Goal: Task Accomplishment & Management: Manage account settings

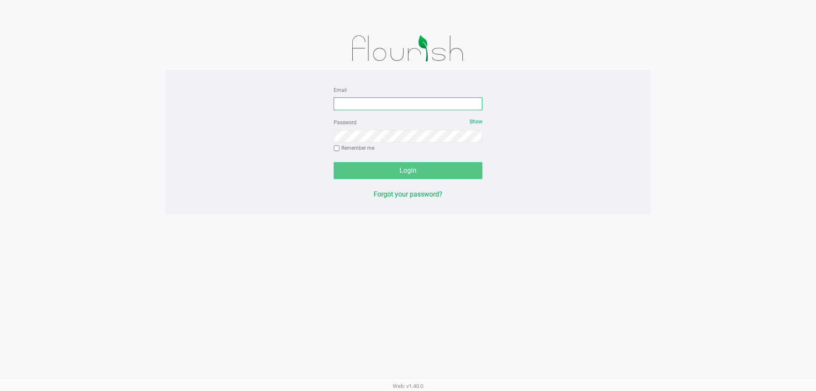
click at [363, 110] on input "Email" at bounding box center [408, 103] width 149 height 13
type input "[EMAIL_ADDRESS][DOMAIN_NAME]"
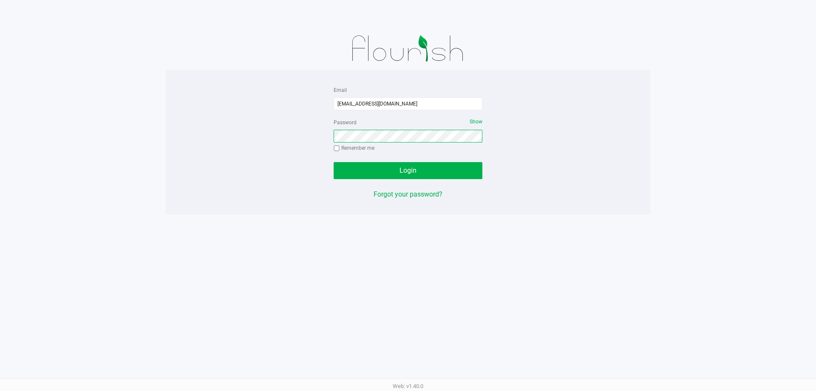
click at [334, 162] on button "Login" at bounding box center [408, 170] width 149 height 17
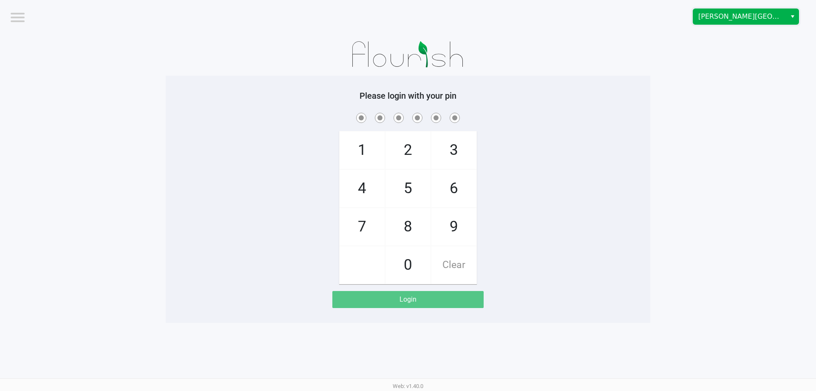
click at [709, 19] on span "[PERSON_NAME][GEOGRAPHIC_DATA]" at bounding box center [739, 16] width 83 height 10
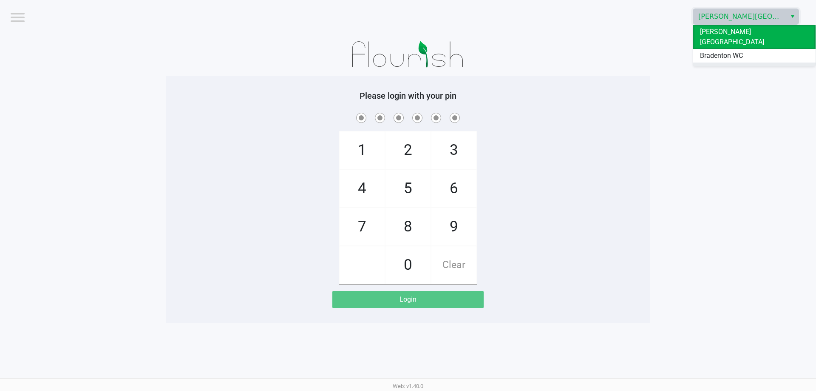
click at [719, 64] on span "Ft. Myers WC" at bounding box center [720, 69] width 40 height 10
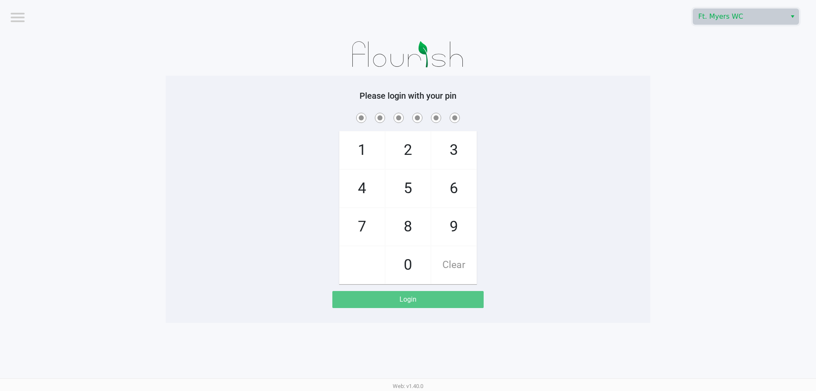
click at [276, 207] on div "1 4 7 2 5 8 0 3 6 9 Clear" at bounding box center [408, 197] width 485 height 173
checkbox input "true"
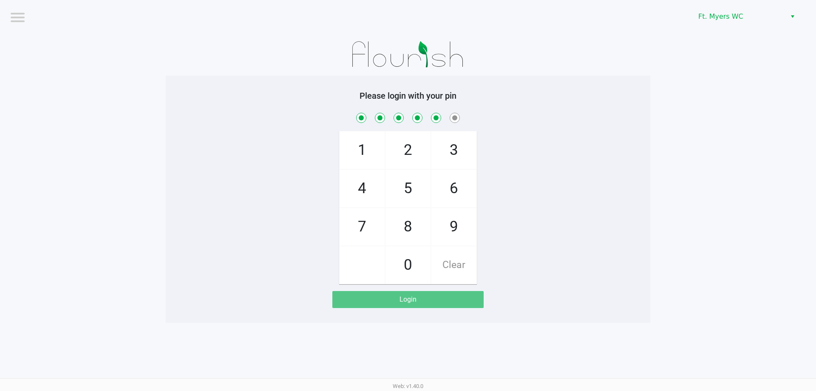
checkbox input "true"
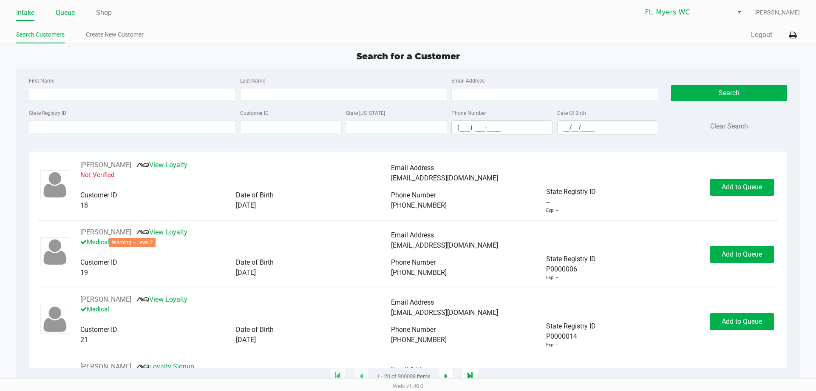
click at [71, 14] on link "Queue" at bounding box center [65, 13] width 19 height 12
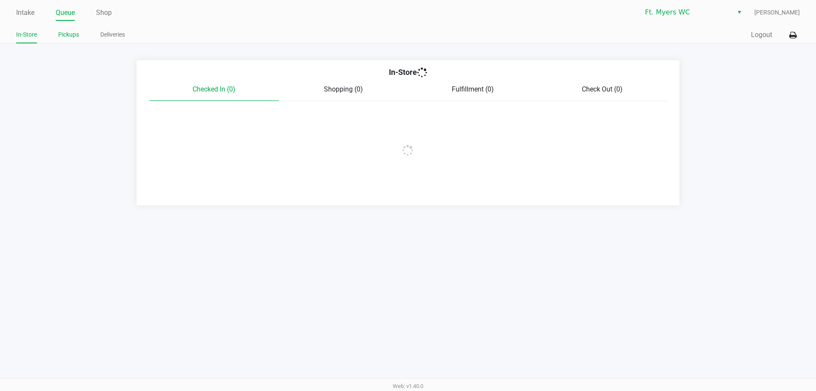
click at [67, 33] on link "Pickups" at bounding box center [68, 34] width 21 height 11
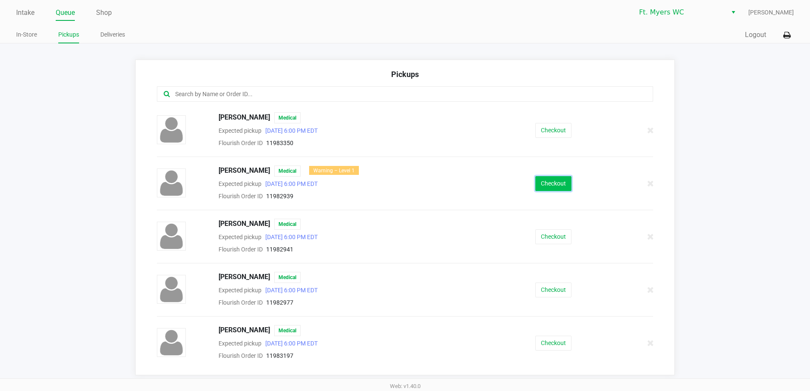
click at [551, 179] on button "Checkout" at bounding box center [553, 183] width 36 height 15
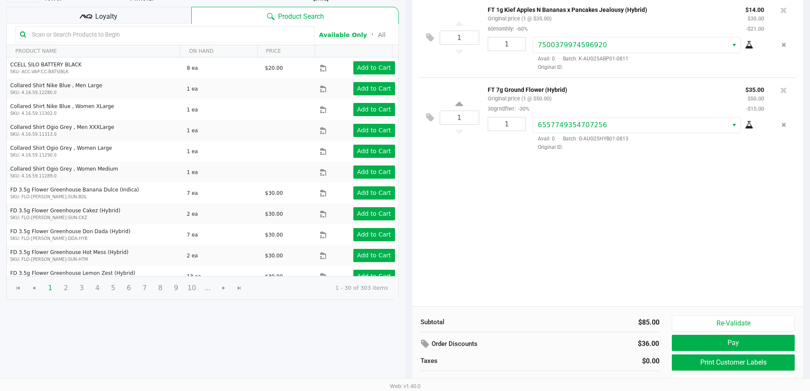
scroll to position [87, 0]
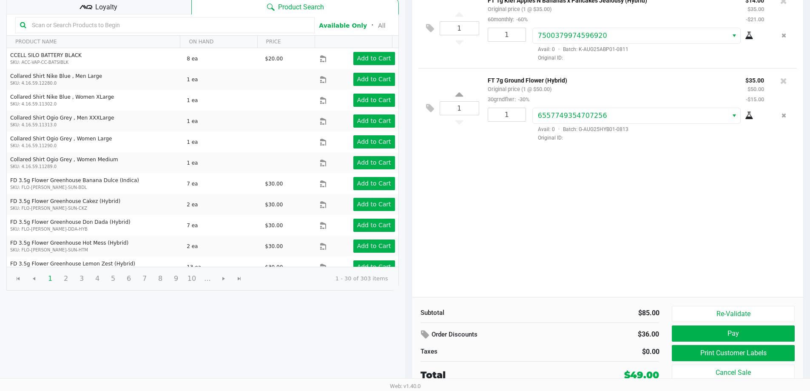
click at [172, 3] on div "Loyalty" at bounding box center [98, 5] width 185 height 17
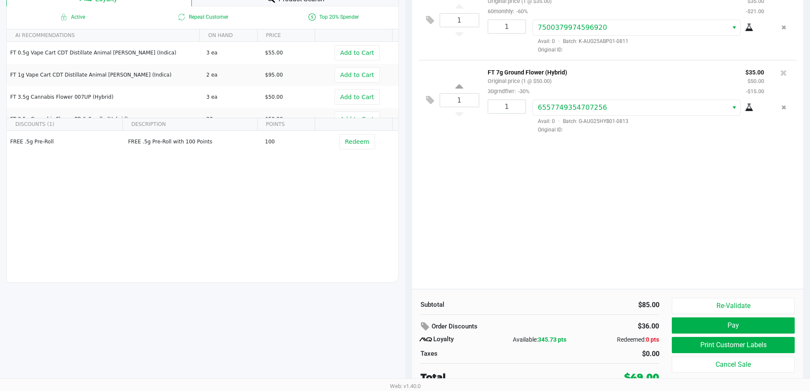
scroll to position [97, 0]
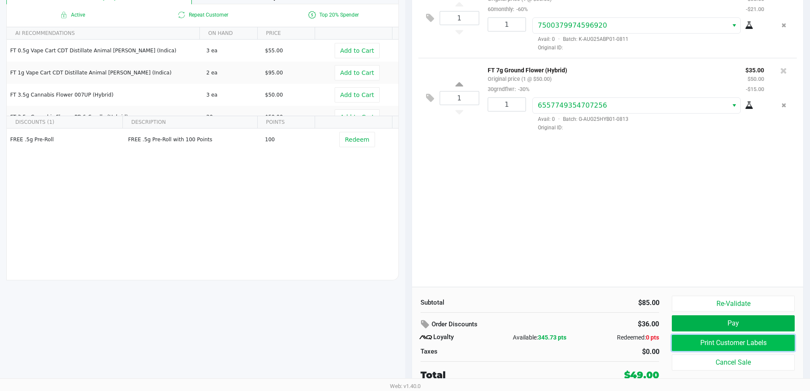
click at [696, 337] on button "Print Customer Labels" at bounding box center [733, 343] width 122 height 16
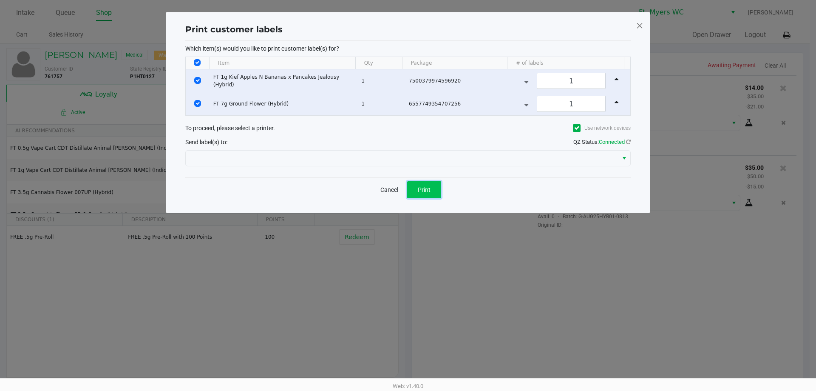
click at [433, 191] on button "Print" at bounding box center [424, 189] width 34 height 17
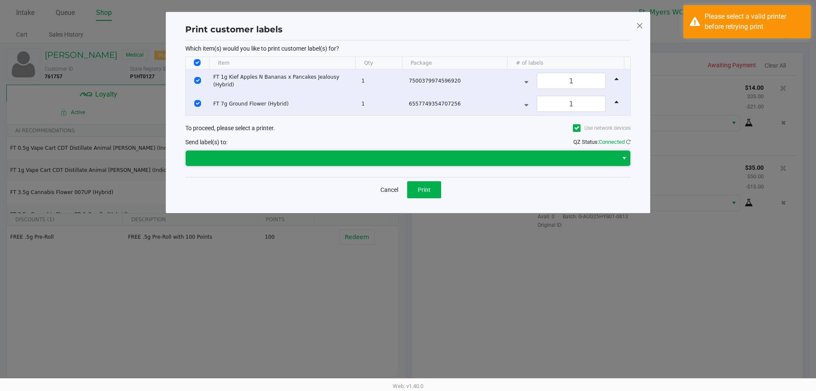
click at [340, 165] on span at bounding box center [402, 157] width 432 height 15
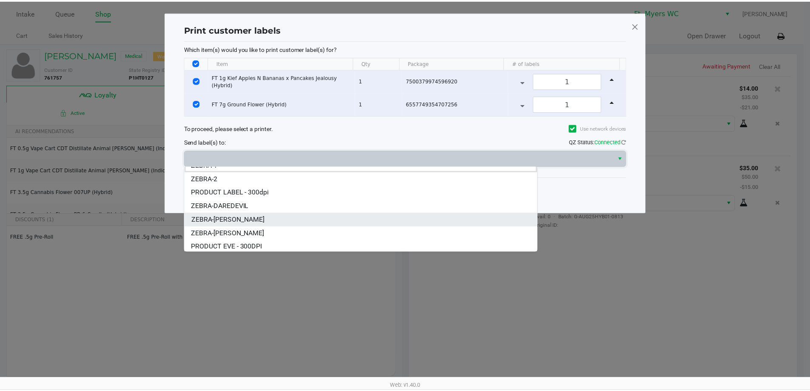
scroll to position [10, 0]
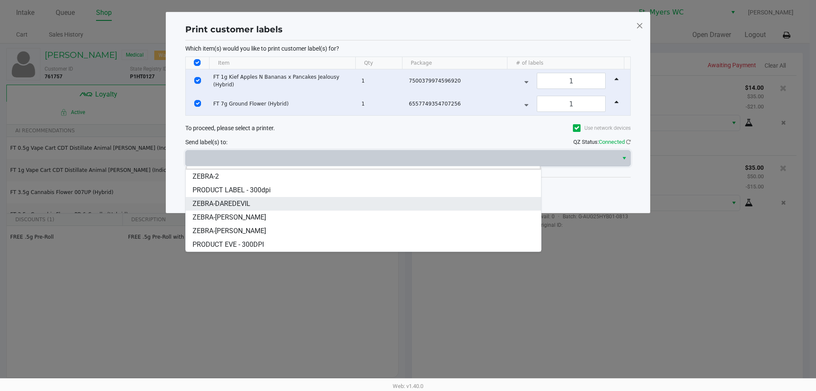
click at [266, 209] on li "ZEBRA-DAREDEVIL" at bounding box center [363, 204] width 355 height 14
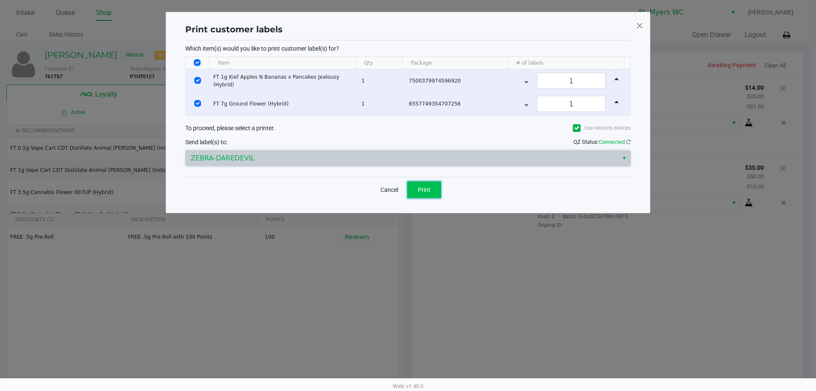
click at [429, 191] on span "Print" at bounding box center [424, 189] width 13 height 7
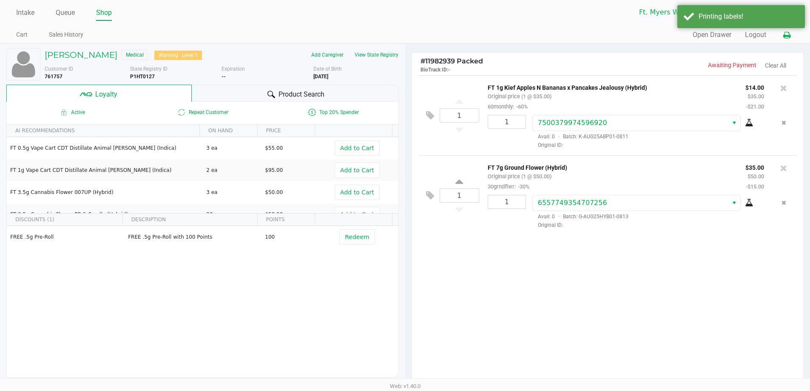
click at [789, 40] on button at bounding box center [787, 35] width 14 height 16
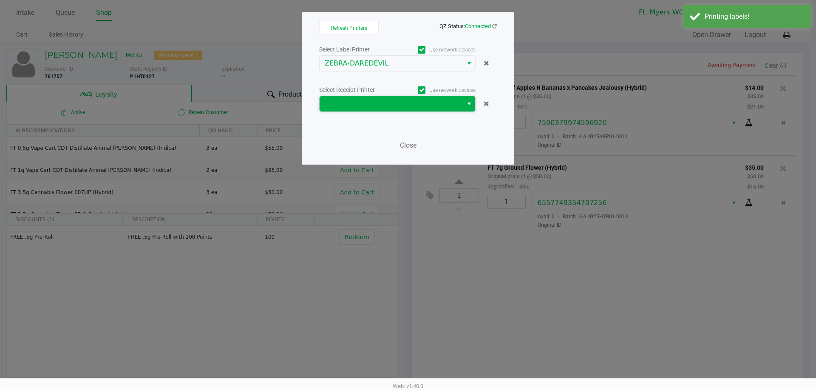
click at [425, 104] on span at bounding box center [391, 104] width 133 height 10
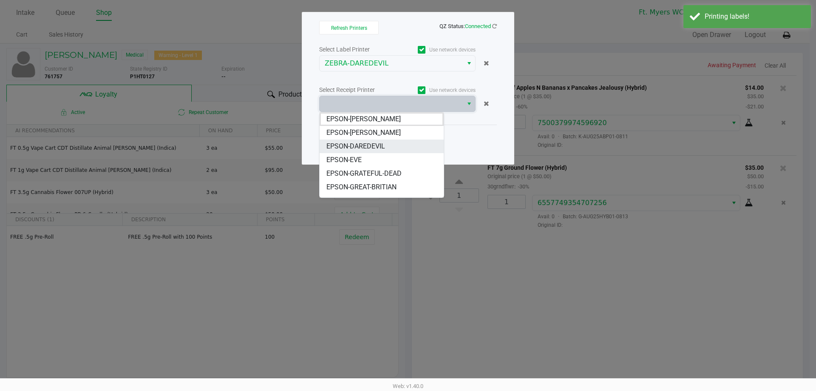
click at [375, 150] on span "EPSON-DAREDEVIL" at bounding box center [355, 146] width 59 height 10
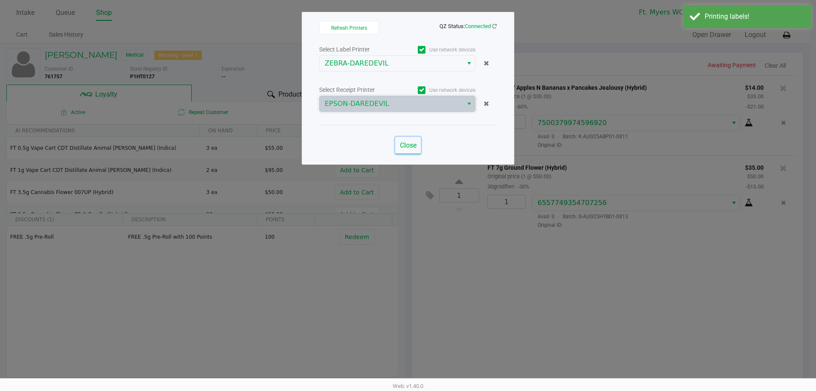
click at [407, 145] on span "Close" at bounding box center [408, 145] width 17 height 8
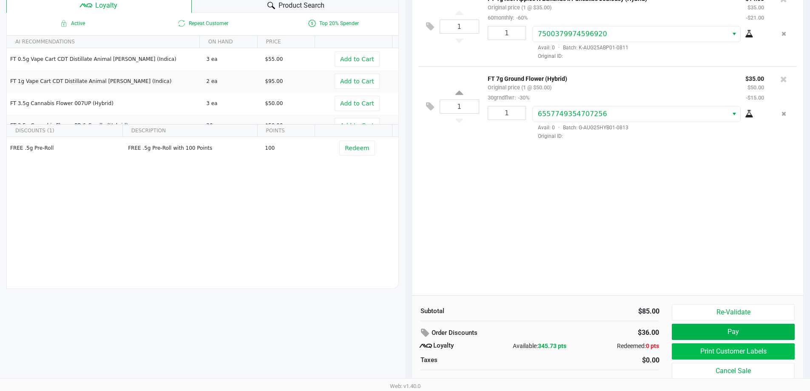
scroll to position [97, 0]
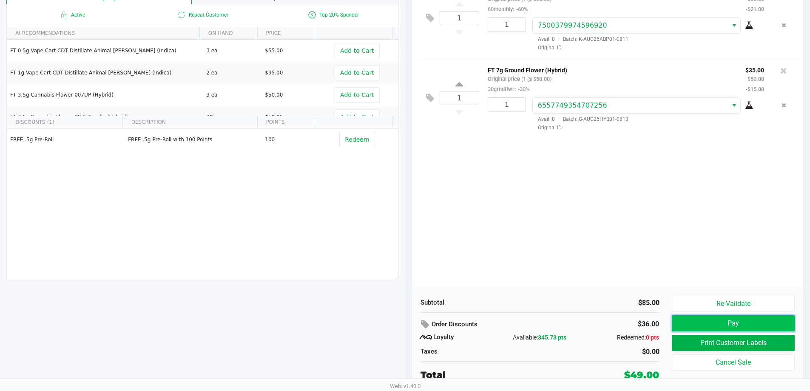
click at [754, 319] on button "Pay" at bounding box center [733, 323] width 122 height 16
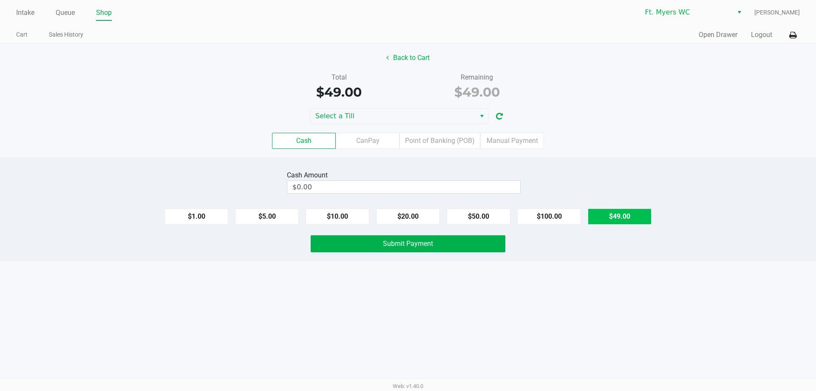
click at [608, 212] on button "$49.00" at bounding box center [620, 216] width 64 height 16
type input "$49.00"
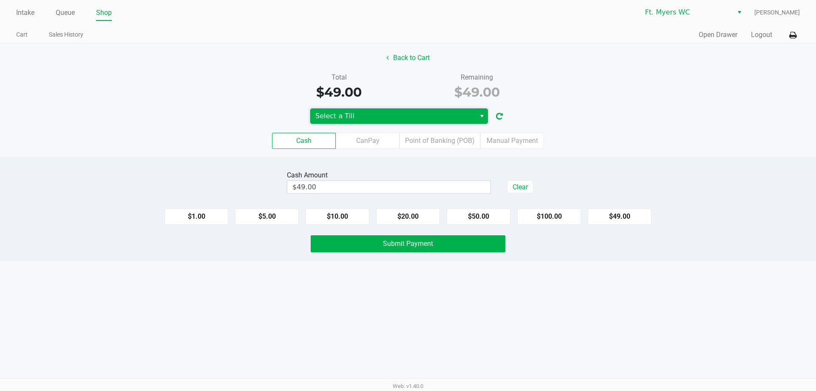
click at [435, 119] on span "Select a Till" at bounding box center [392, 116] width 155 height 10
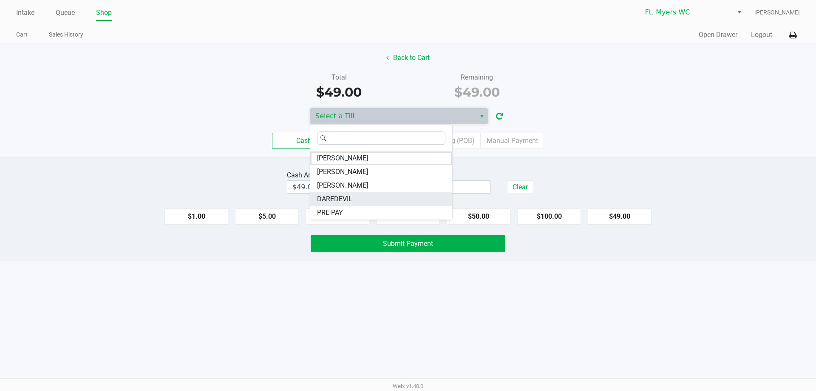
click at [360, 195] on li "DAREDEVIL" at bounding box center [381, 199] width 142 height 14
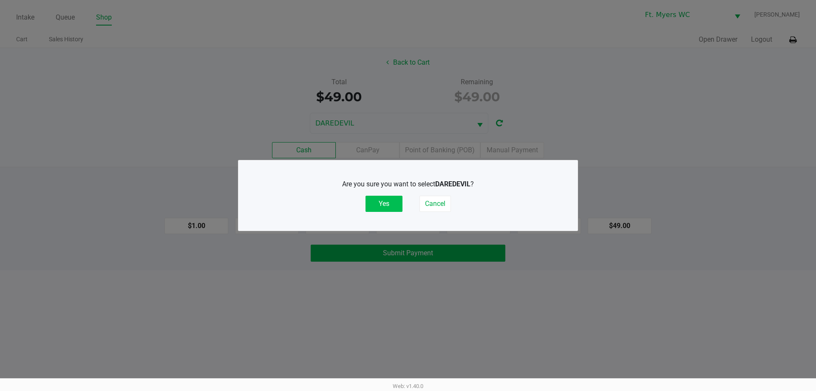
click at [380, 200] on button "Yes" at bounding box center [384, 204] width 37 height 16
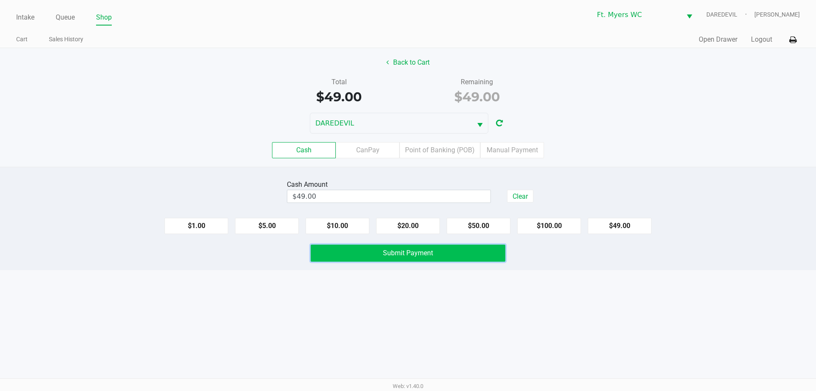
click at [401, 257] on button "Submit Payment" at bounding box center [408, 252] width 195 height 17
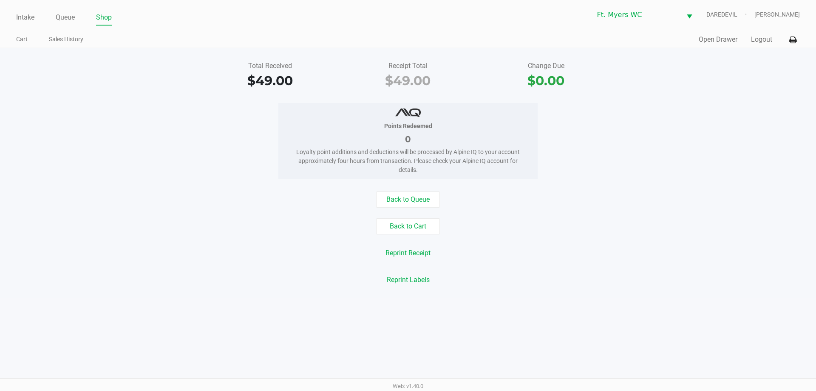
click at [13, 20] on div "Intake Queue Shop Ft. [PERSON_NAME] DAREDEVIL [PERSON_NAME] Cart Sales History …" at bounding box center [408, 24] width 816 height 48
click at [17, 23] on link "Intake" at bounding box center [25, 17] width 18 height 12
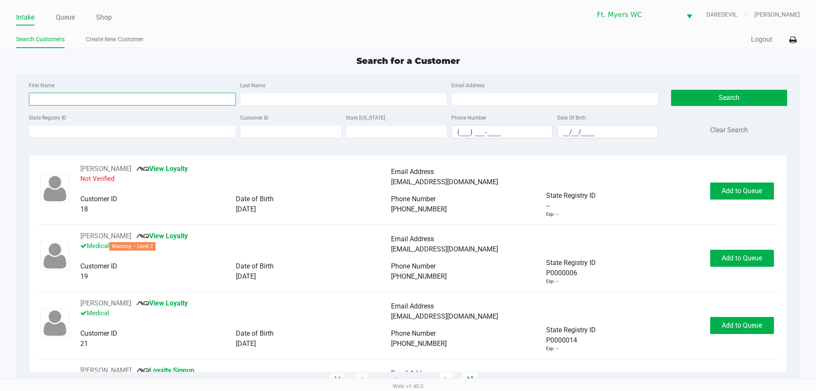
click at [62, 95] on input "First Name" at bounding box center [132, 99] width 207 height 13
click at [212, 95] on input "jock" at bounding box center [132, 99] width 207 height 13
type input "[PERSON_NAME]"
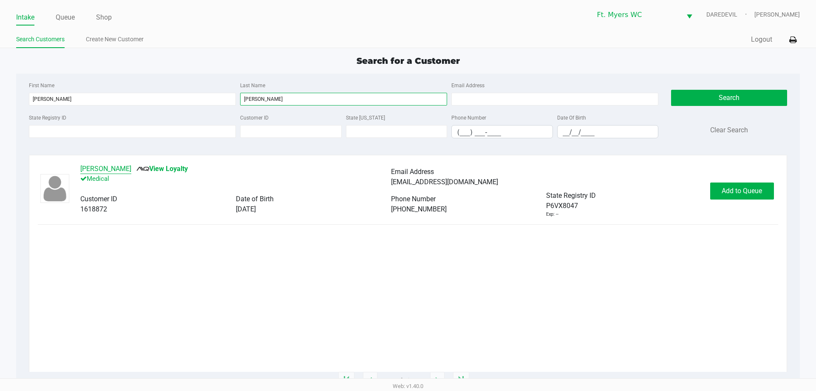
type input "[PERSON_NAME]"
click at [96, 167] on button "[PERSON_NAME]" at bounding box center [105, 169] width 51 height 10
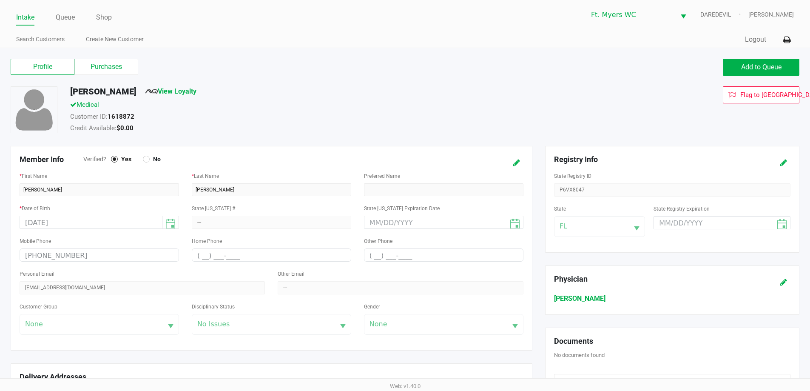
click at [95, 79] on div "Profile Purchases Add to Queue" at bounding box center [404, 72] width 801 height 30
click at [97, 69] on label "Purchases" at bounding box center [106, 67] width 64 height 16
click at [0, 0] on 1 "Purchases" at bounding box center [0, 0] width 0 height 0
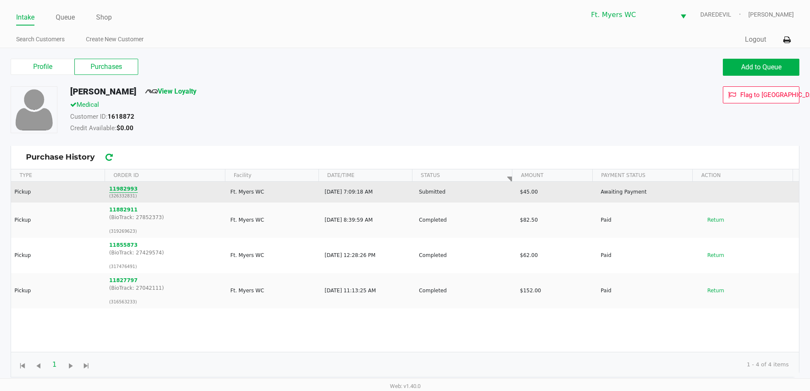
click at [114, 192] on button "11982993" at bounding box center [123, 189] width 28 height 8
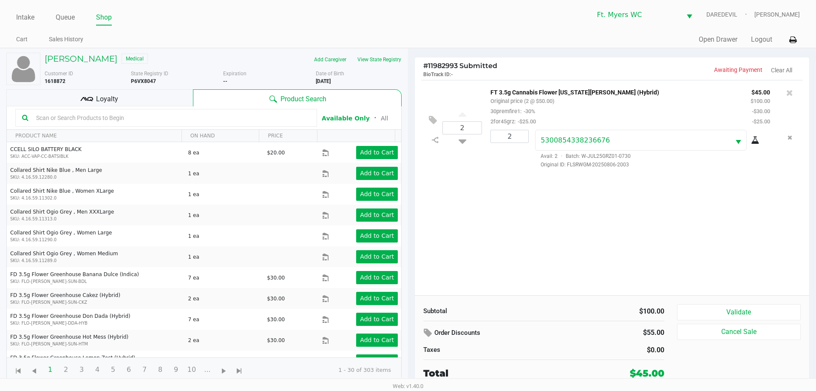
click at [154, 114] on input "text" at bounding box center [172, 117] width 278 height 13
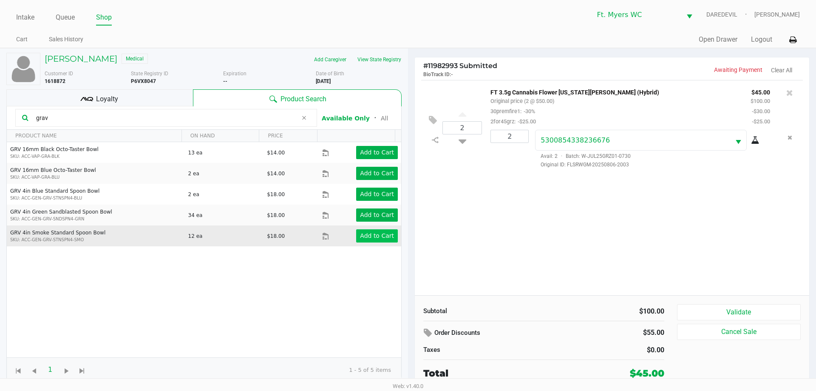
type input "grav"
click at [366, 235] on app-button-loader "Add to Cart" at bounding box center [377, 235] width 34 height 7
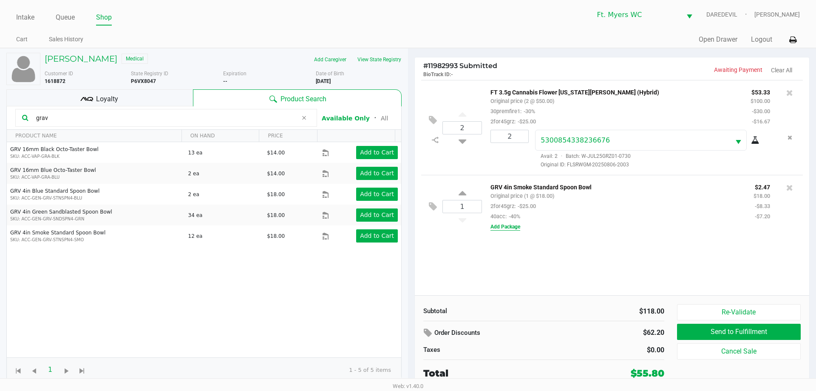
click at [507, 227] on button "Add Package" at bounding box center [506, 227] width 30 height 8
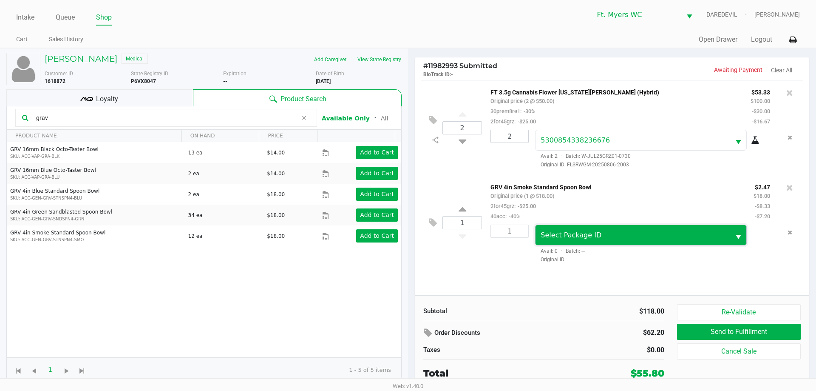
click at [573, 241] on span "Select Package ID" at bounding box center [633, 235] width 194 height 20
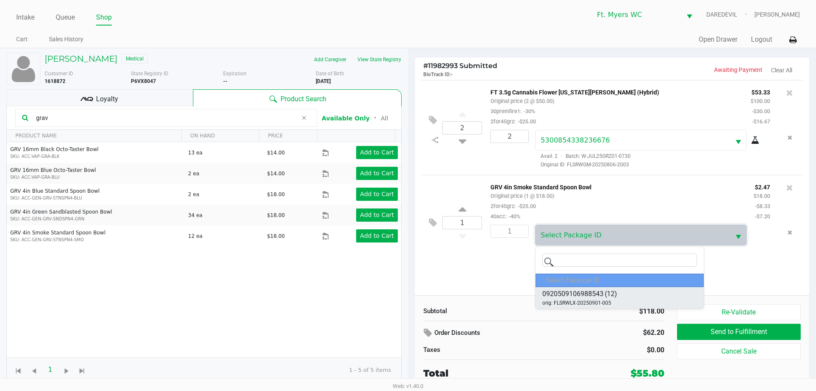
click at [586, 301] on span "orig: FLSRWLX-20250901-005" at bounding box center [576, 303] width 69 height 8
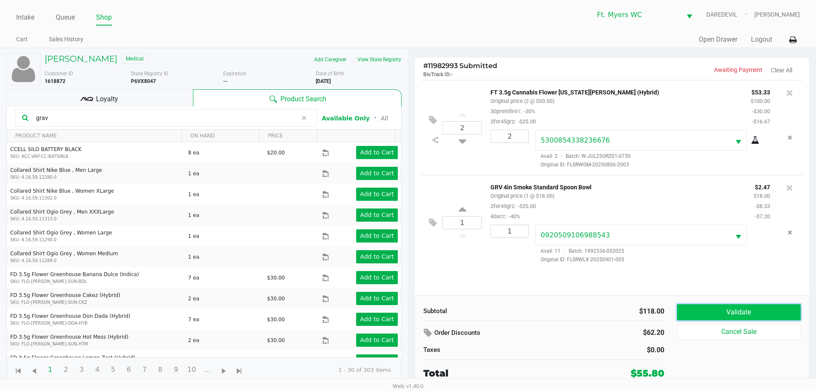
click at [750, 314] on button "Validate" at bounding box center [739, 312] width 124 height 16
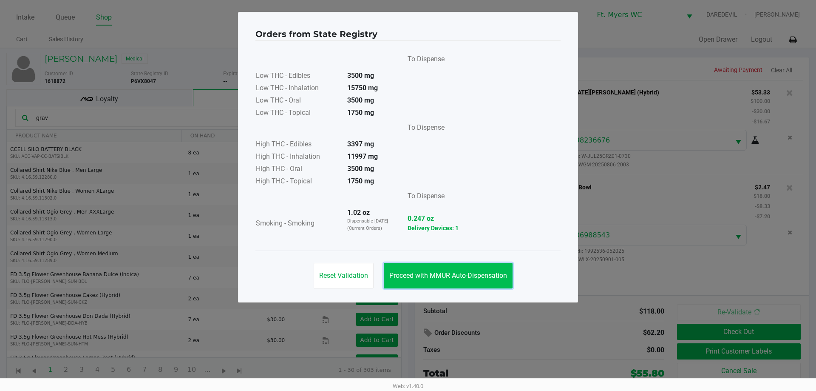
click at [451, 281] on button "Proceed with MMUR Auto-Dispensation" at bounding box center [448, 276] width 129 height 26
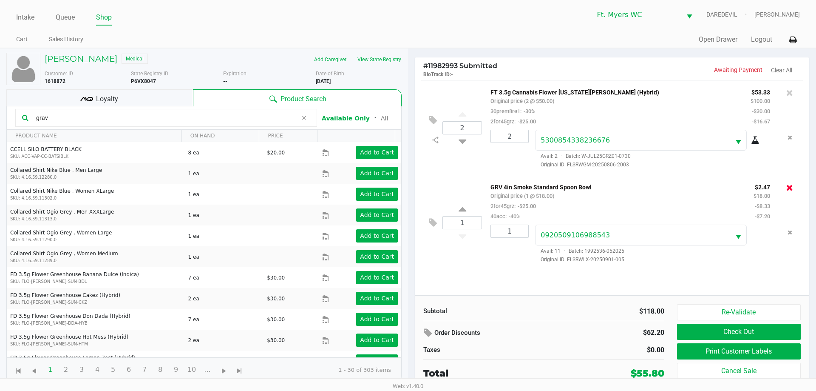
click at [791, 190] on icon at bounding box center [789, 187] width 7 height 9
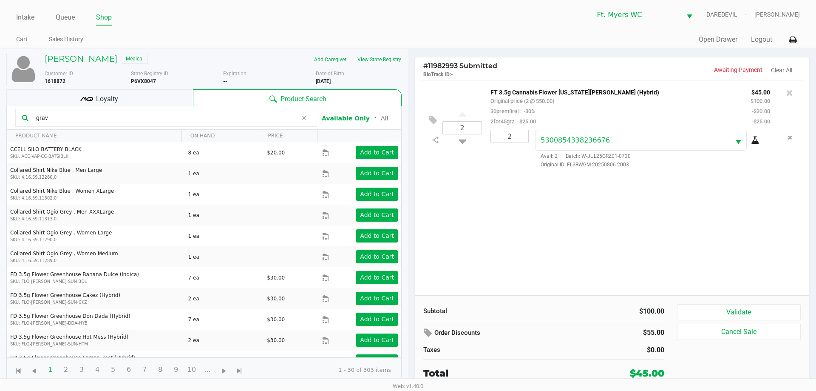
click at [164, 95] on div "Loyalty" at bounding box center [99, 97] width 187 height 17
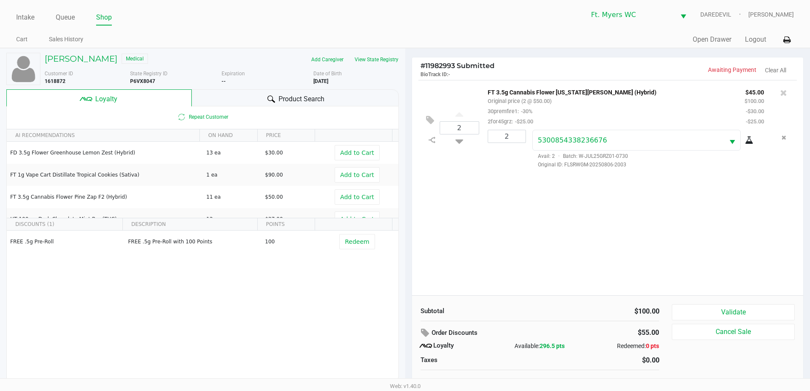
click at [339, 104] on div "Product Search" at bounding box center [295, 97] width 207 height 17
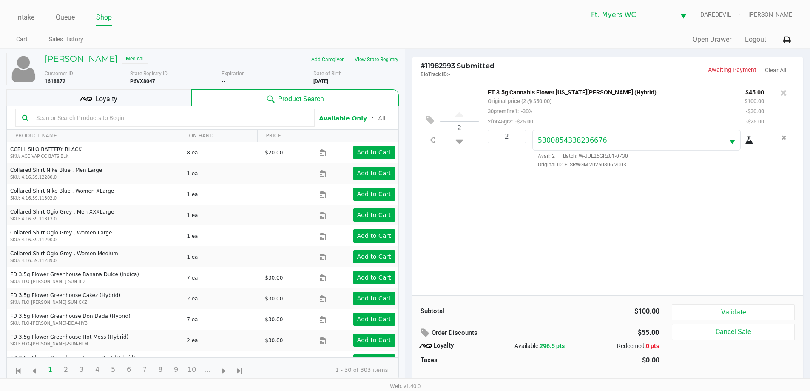
click at [126, 122] on input "text" at bounding box center [170, 117] width 275 height 13
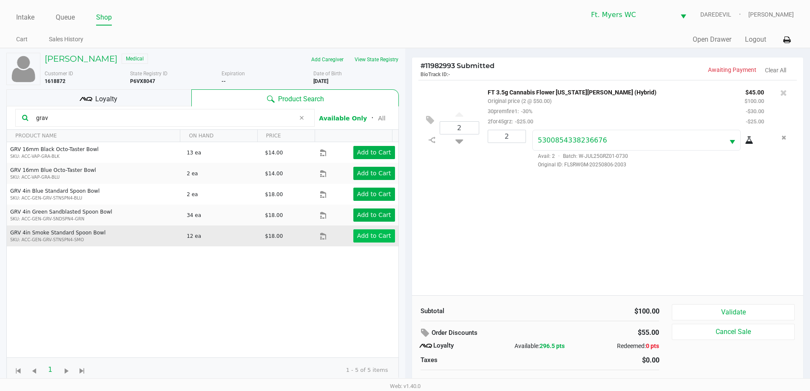
type input "grav"
click at [364, 233] on app-button-loader "Add to Cart" at bounding box center [374, 235] width 34 height 7
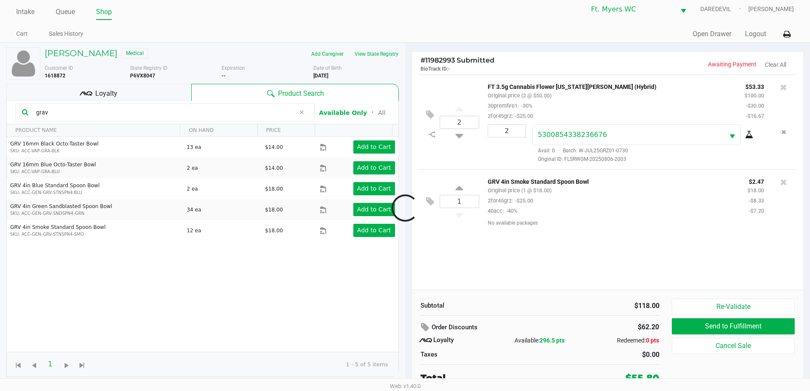
scroll to position [9, 0]
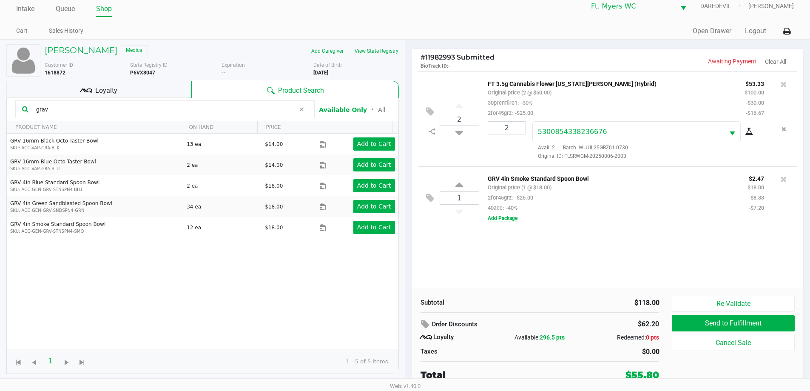
click at [503, 219] on button "Add Package" at bounding box center [503, 218] width 30 height 8
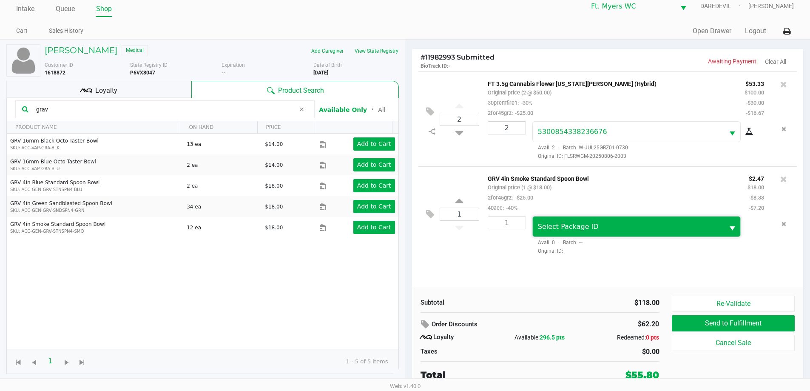
click at [557, 230] on span "Select Package ID" at bounding box center [568, 226] width 61 height 8
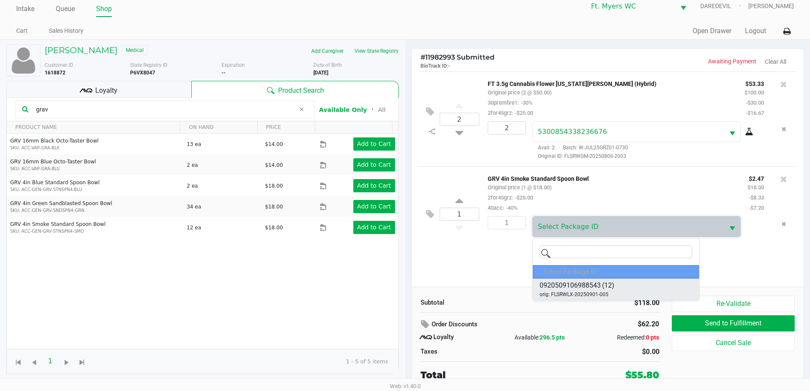
click at [587, 284] on span "0920509106988543" at bounding box center [569, 285] width 61 height 10
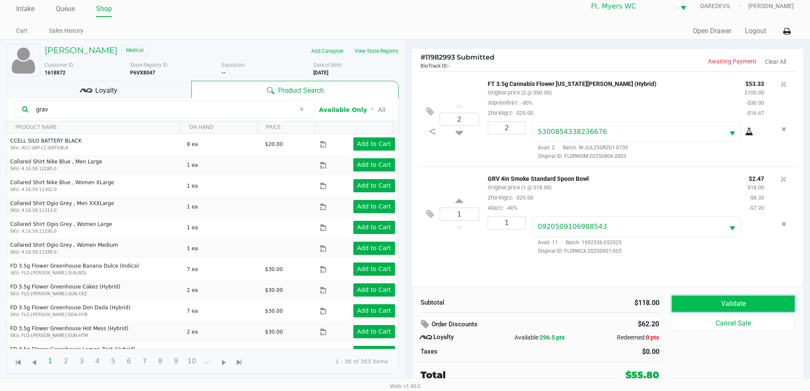
click at [766, 297] on button "Validate" at bounding box center [733, 303] width 122 height 16
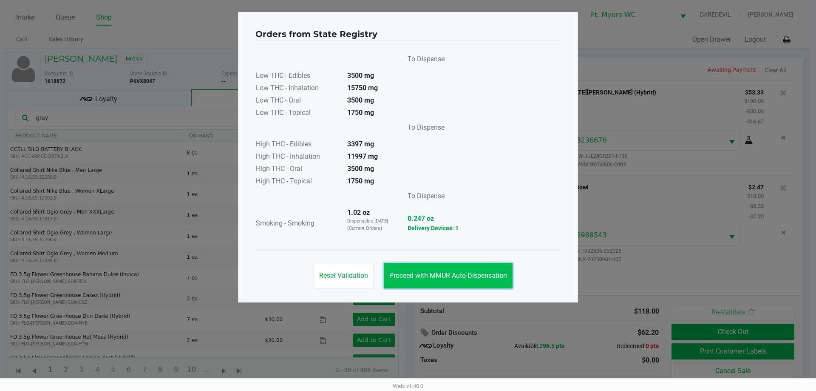
click at [484, 271] on button "Proceed with MMUR Auto-Dispensation" at bounding box center [448, 276] width 129 height 26
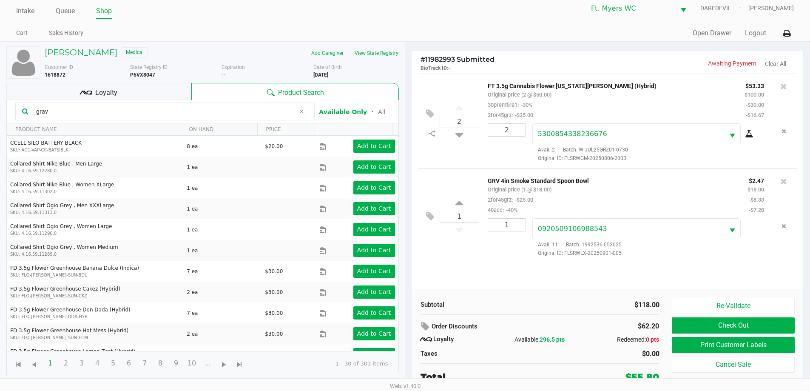
scroll to position [9, 0]
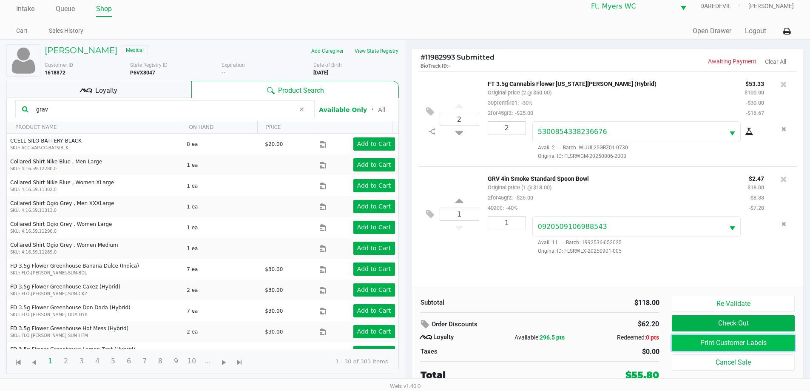
click at [712, 338] on button "Print Customer Labels" at bounding box center [733, 343] width 122 height 16
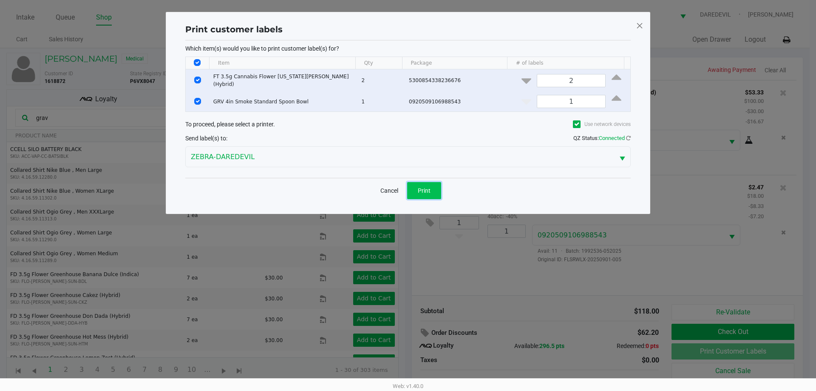
click at [414, 187] on button "Print" at bounding box center [424, 190] width 34 height 17
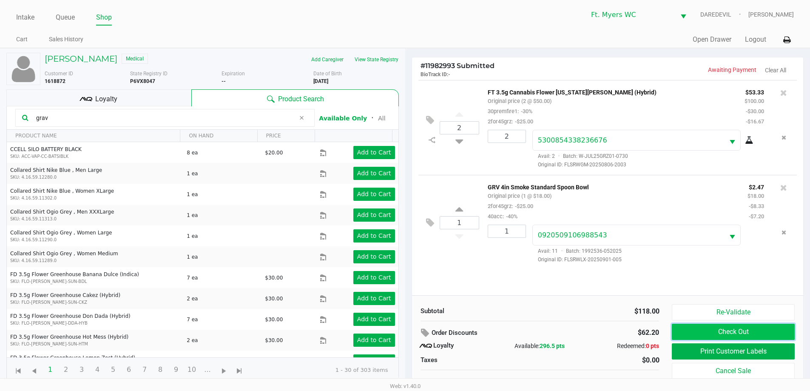
click at [714, 335] on button "Check Out" at bounding box center [733, 332] width 122 height 16
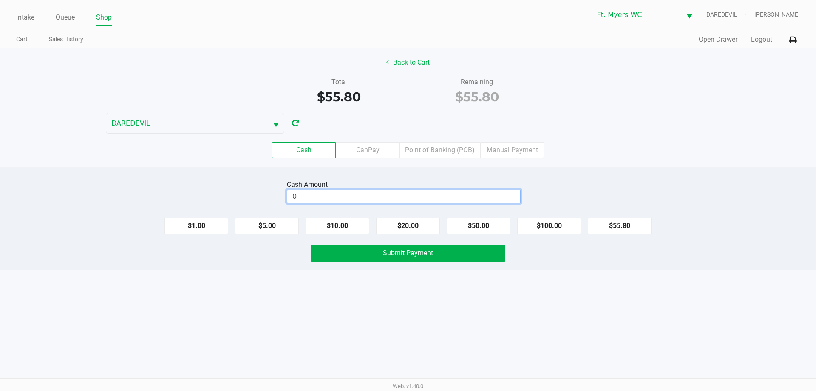
click at [354, 196] on input "0" at bounding box center [403, 196] width 233 height 12
type input "$70.00"
click at [386, 252] on span "Submit Payment" at bounding box center [408, 253] width 50 height 8
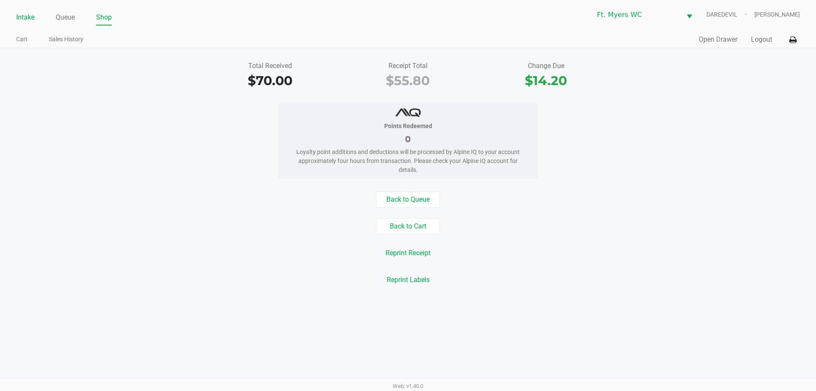
click at [31, 12] on link "Intake" at bounding box center [25, 17] width 18 height 12
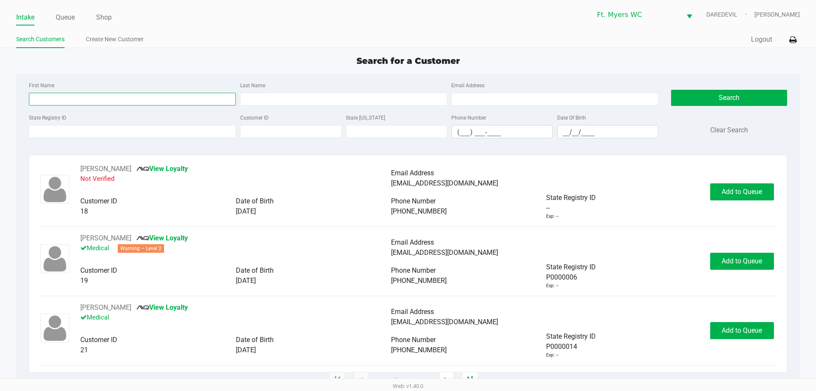
click at [81, 97] on input "First Name" at bounding box center [132, 99] width 207 height 13
type input "[PERSON_NAME]"
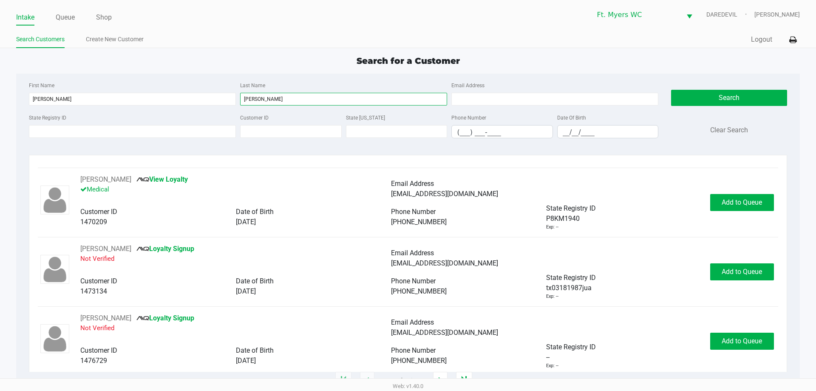
scroll to position [1178, 0]
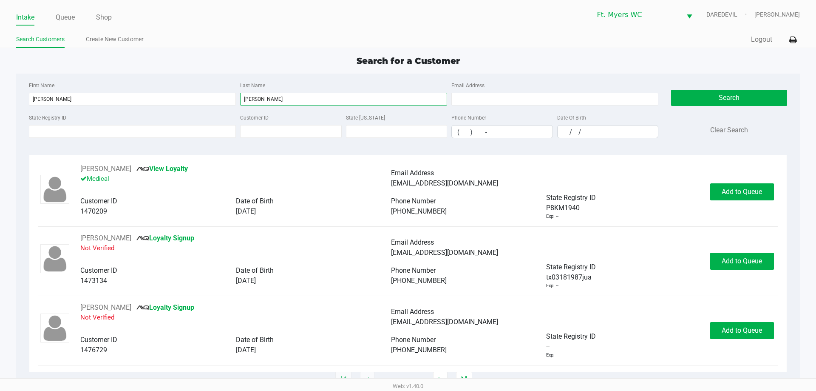
type input "[PERSON_NAME]"
click at [617, 134] on input "__/__/____" at bounding box center [608, 131] width 101 height 13
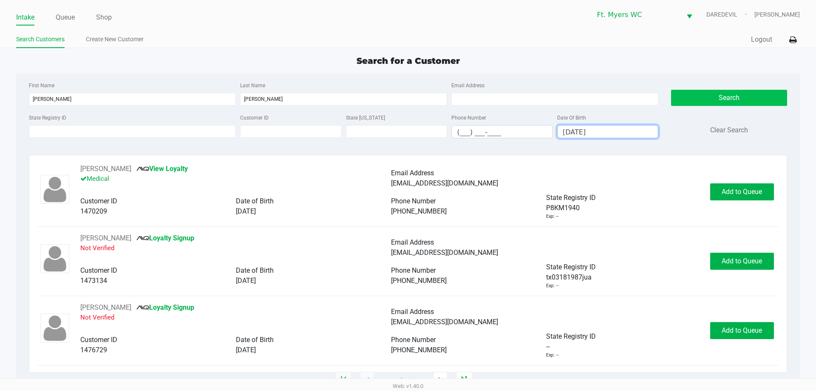
type input "[DATE]"
click at [740, 99] on button "Search" at bounding box center [729, 98] width 116 height 16
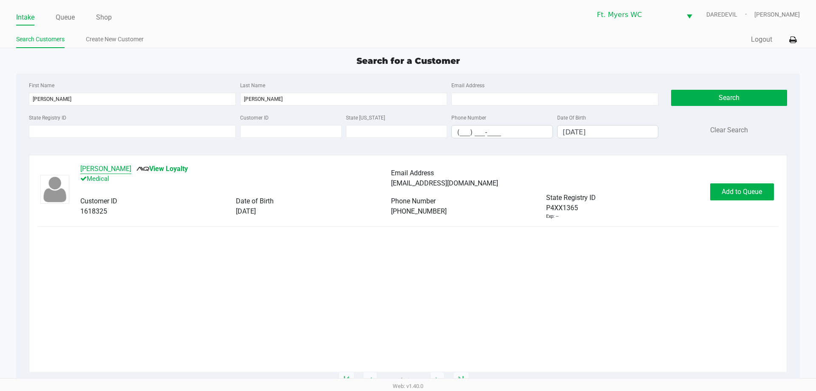
click at [96, 168] on button "[PERSON_NAME]" at bounding box center [105, 169] width 51 height 10
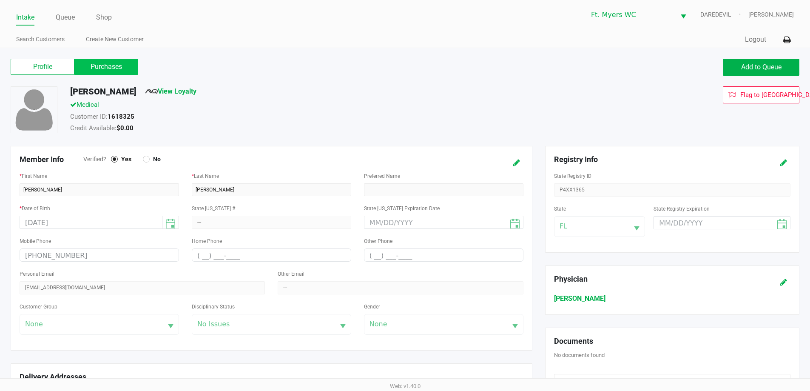
click at [136, 60] on label "Purchases" at bounding box center [106, 67] width 64 height 16
click at [0, 0] on 1 "Purchases" at bounding box center [0, 0] width 0 height 0
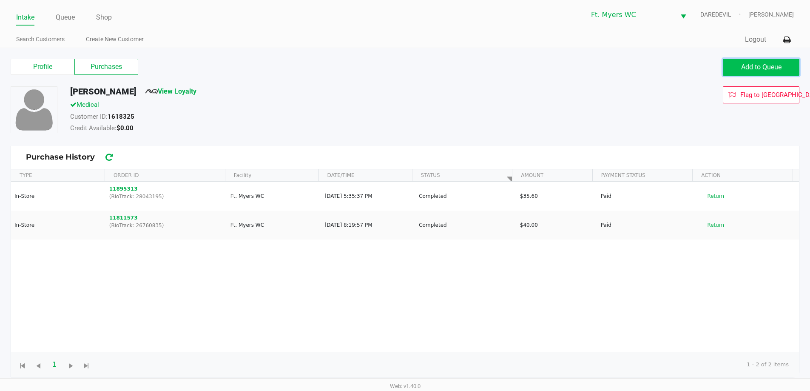
click at [764, 65] on span "Add to Queue" at bounding box center [761, 67] width 40 height 8
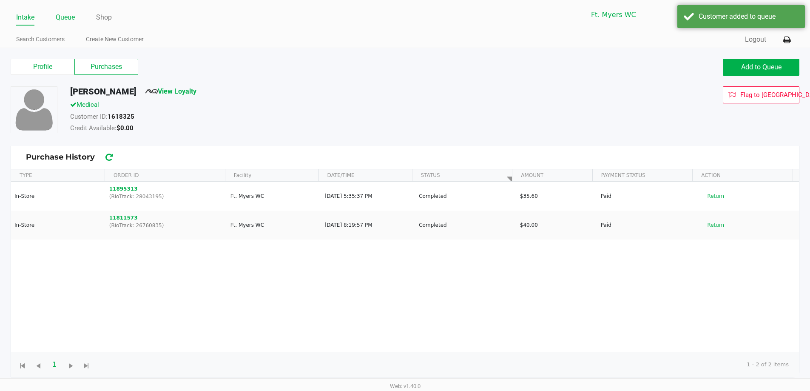
click at [72, 17] on link "Queue" at bounding box center [65, 17] width 19 height 12
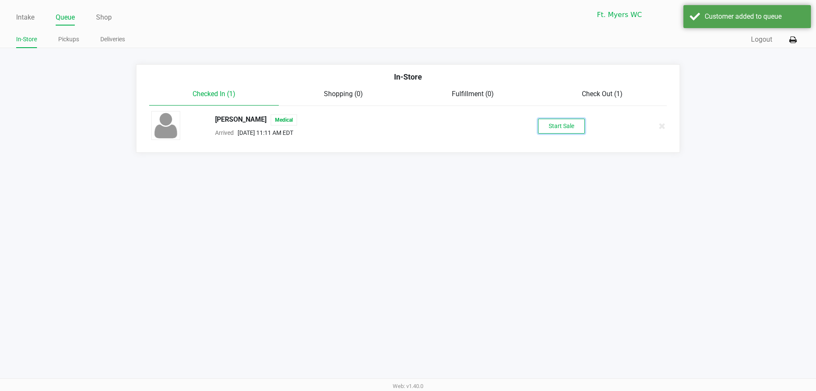
click at [550, 120] on button "Start Sale" at bounding box center [561, 126] width 47 height 15
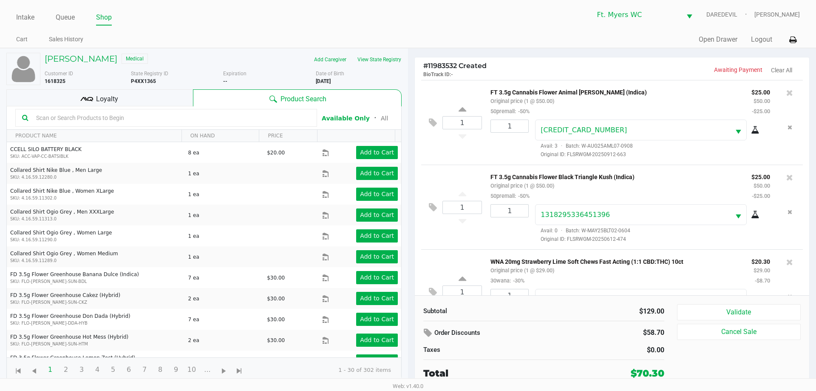
scroll to position [40, 0]
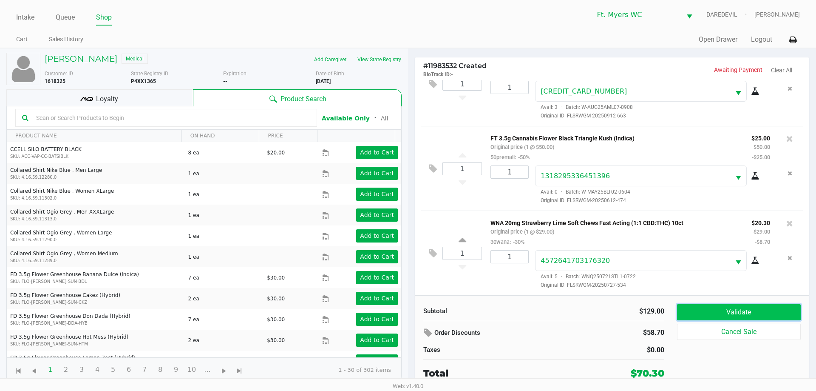
click at [758, 315] on button "Validate" at bounding box center [739, 312] width 124 height 16
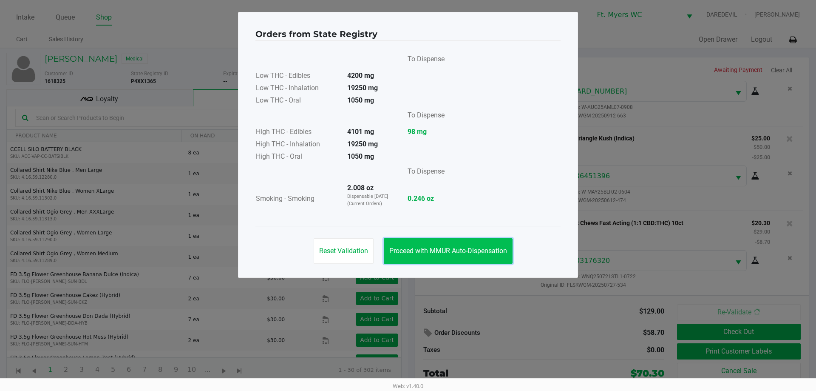
click at [473, 254] on span "Proceed with MMUR Auto-Dispensation" at bounding box center [448, 251] width 118 height 8
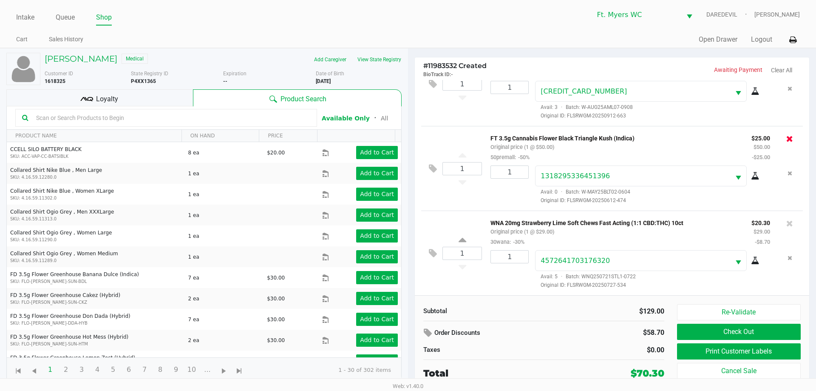
click at [786, 136] on icon at bounding box center [789, 138] width 7 height 9
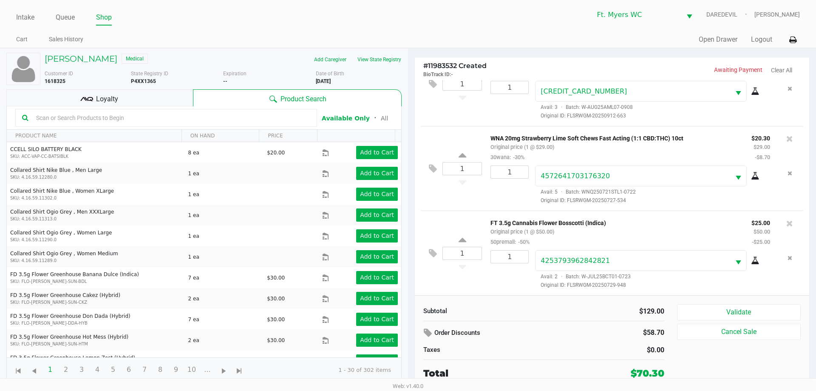
click at [148, 99] on div "Loyalty" at bounding box center [99, 97] width 187 height 17
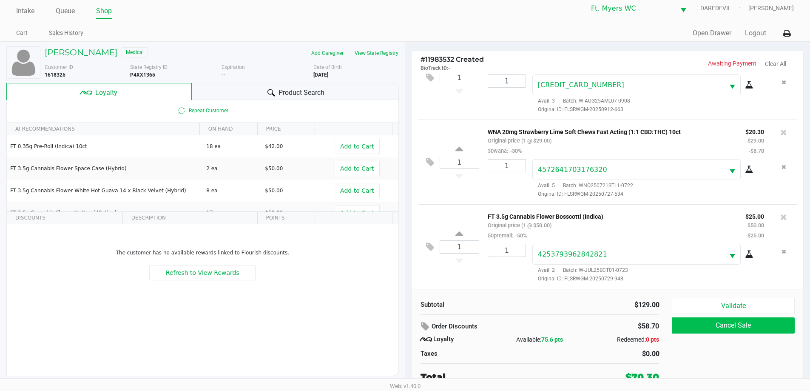
scroll to position [9, 0]
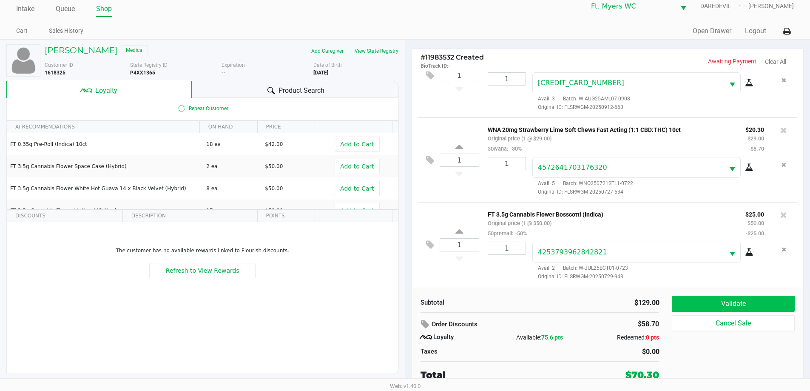
click at [705, 312] on div "Validate Cancel Sale" at bounding box center [736, 338] width 129 height 86
click at [707, 307] on button "Validate" at bounding box center [733, 303] width 122 height 16
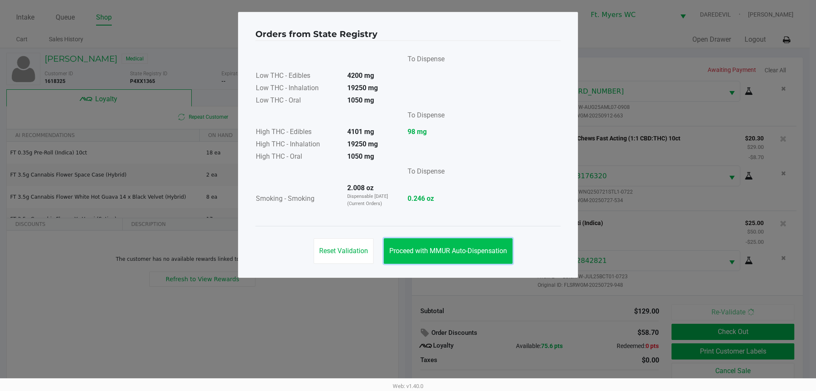
drag, startPoint x: 456, startPoint y: 243, endPoint x: 483, endPoint y: 244, distance: 27.2
click at [456, 244] on button "Proceed with MMUR Auto-Dispensation" at bounding box center [448, 251] width 129 height 26
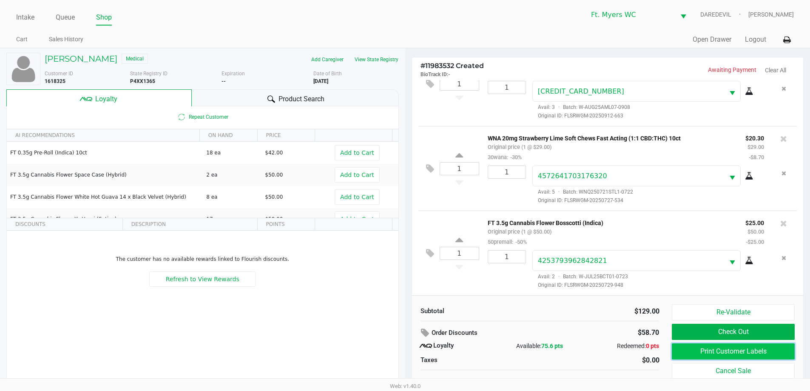
click at [693, 351] on button "Print Customer Labels" at bounding box center [733, 351] width 122 height 16
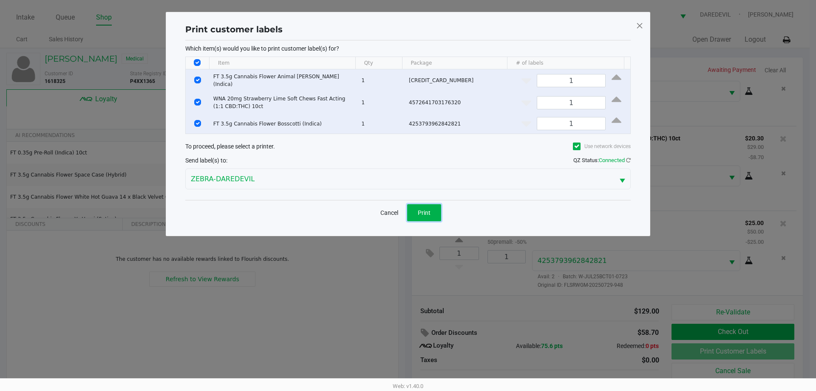
click at [422, 210] on span "Print" at bounding box center [424, 212] width 13 height 7
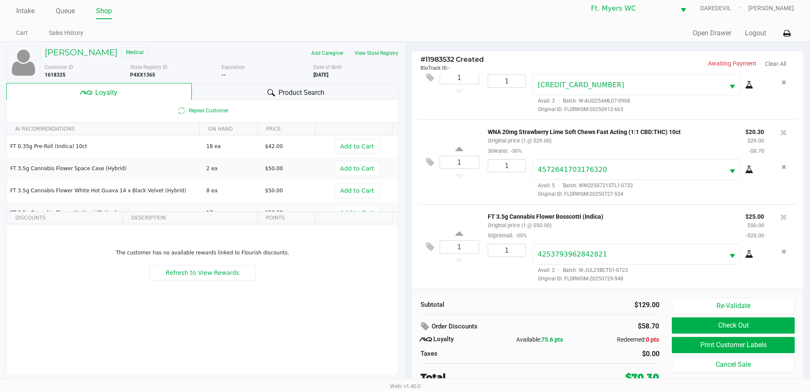
scroll to position [9, 0]
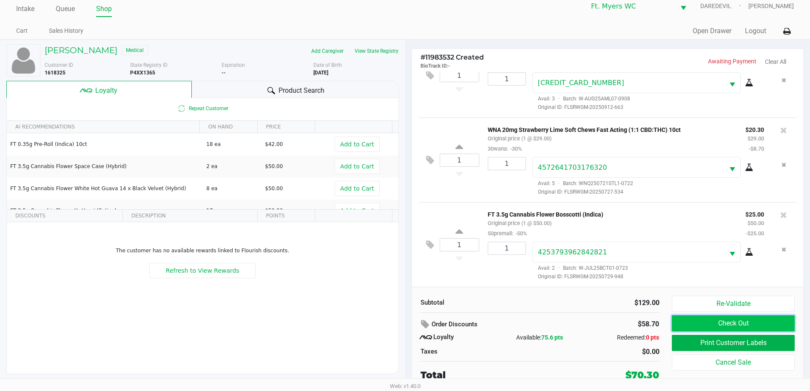
click at [714, 321] on button "Check Out" at bounding box center [733, 323] width 122 height 16
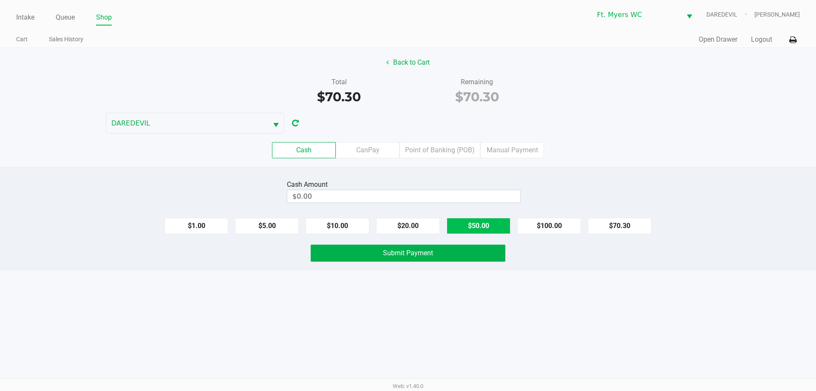
click at [490, 230] on button "$50.00" at bounding box center [479, 226] width 64 height 16
click at [423, 230] on button "$20.00" at bounding box center [408, 226] width 64 height 16
click at [327, 224] on button "$10.00" at bounding box center [338, 226] width 64 height 16
type input "$80.00"
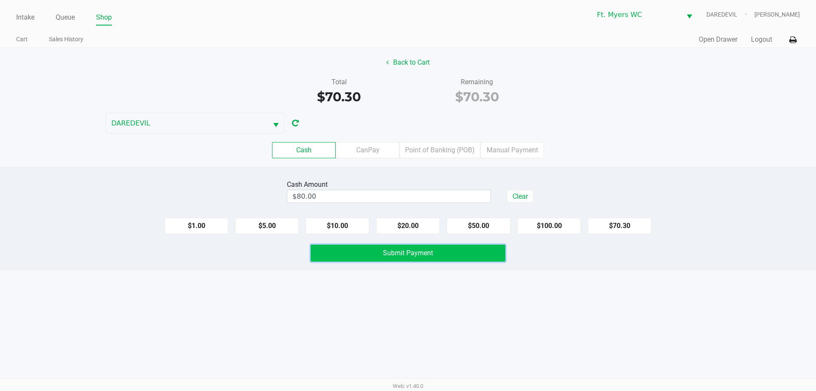
click at [369, 258] on button "Submit Payment" at bounding box center [408, 252] width 195 height 17
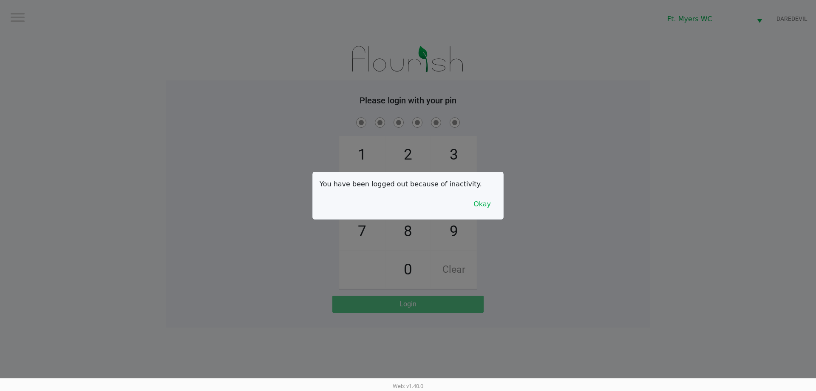
click at [491, 207] on button "Okay" at bounding box center [482, 204] width 28 height 16
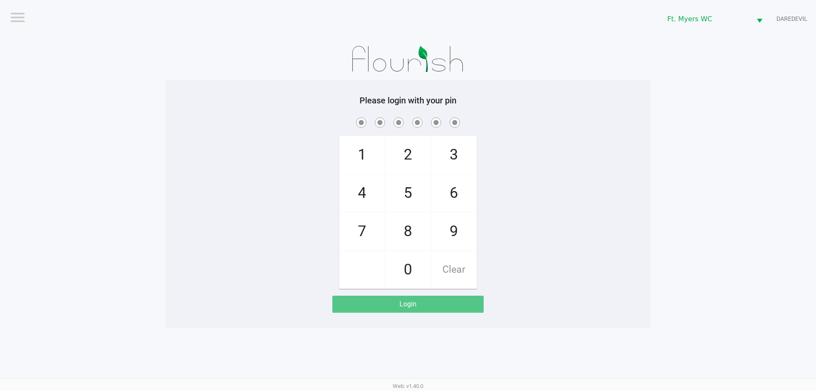
click at [491, 197] on div "1 4 7 2 5 8 0 3 6 9 Clear" at bounding box center [408, 202] width 485 height 173
checkbox input "true"
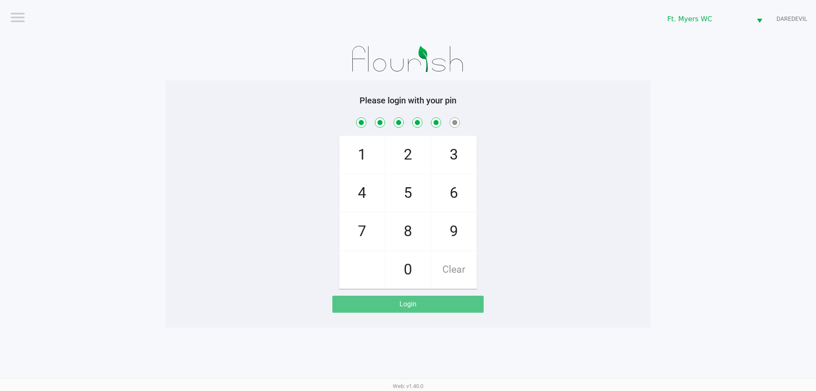
checkbox input "true"
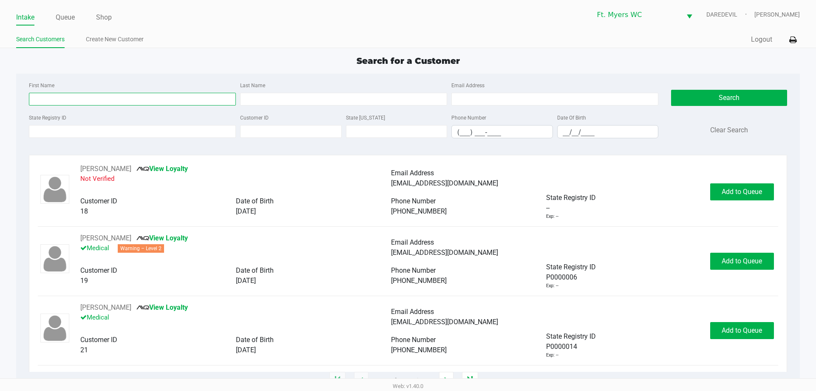
click at [158, 101] on input "First Name" at bounding box center [132, 99] width 207 height 13
click at [63, 23] on li "Queue" at bounding box center [65, 18] width 19 height 15
click at [68, 16] on link "Queue" at bounding box center [65, 17] width 19 height 12
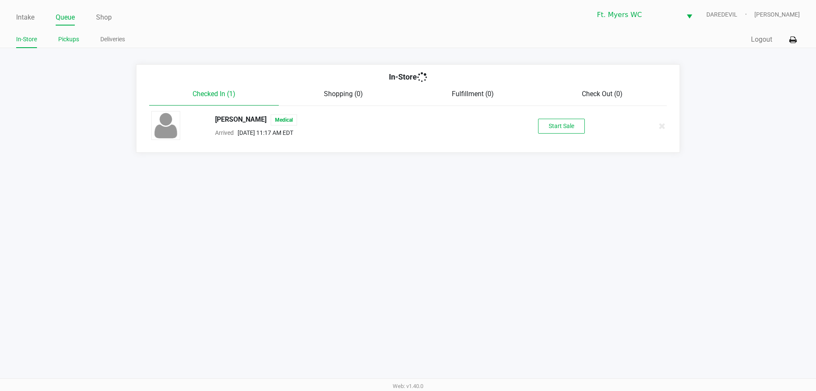
click at [76, 43] on link "Pickups" at bounding box center [68, 39] width 21 height 11
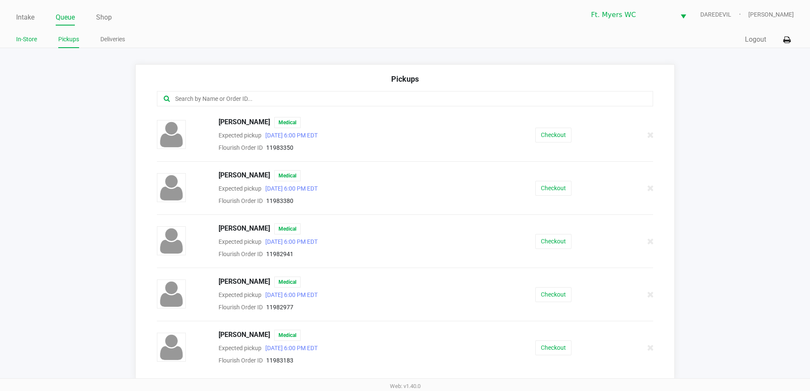
click at [28, 37] on link "In-Store" at bounding box center [26, 39] width 21 height 11
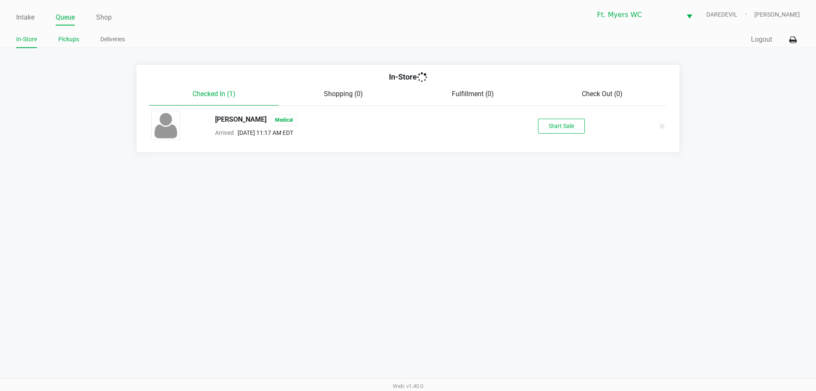
click at [69, 43] on link "Pickups" at bounding box center [68, 39] width 21 height 11
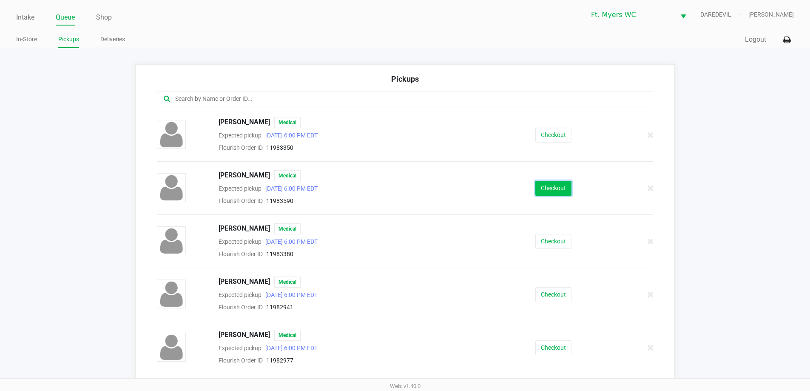
click at [543, 186] on button "Checkout" at bounding box center [553, 188] width 36 height 15
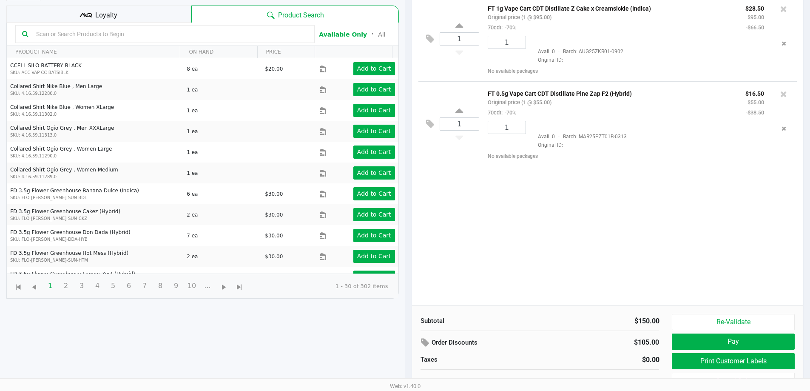
scroll to position [92, 0]
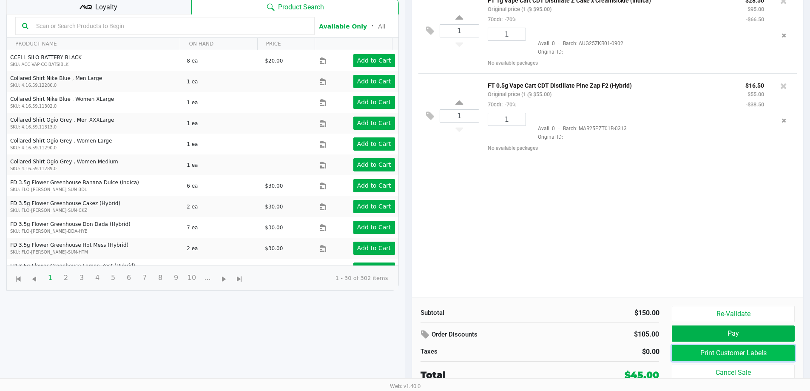
click at [706, 348] on button "Print Customer Labels" at bounding box center [733, 353] width 122 height 16
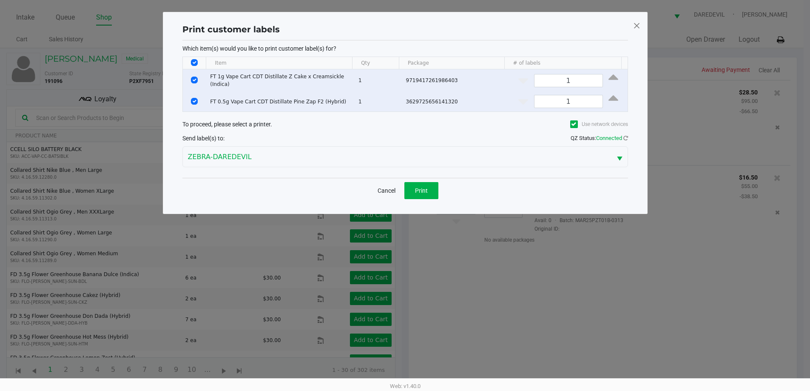
scroll to position [0, 0]
click at [433, 184] on button "Print" at bounding box center [424, 190] width 34 height 17
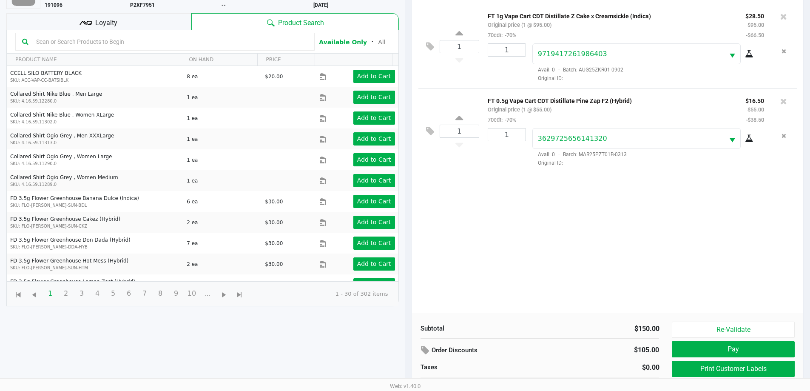
scroll to position [92, 0]
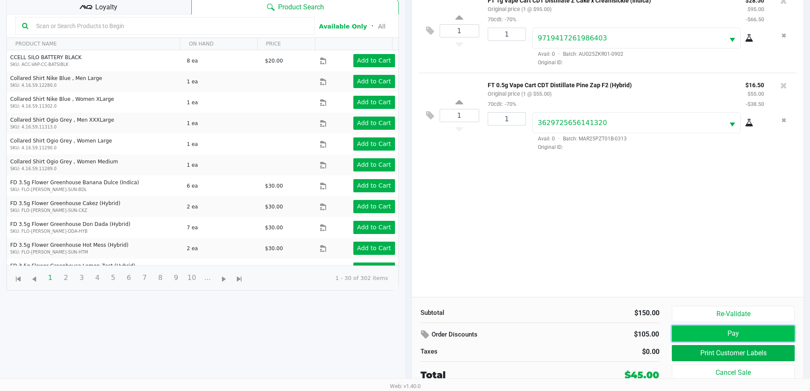
click at [749, 329] on button "Pay" at bounding box center [733, 333] width 122 height 16
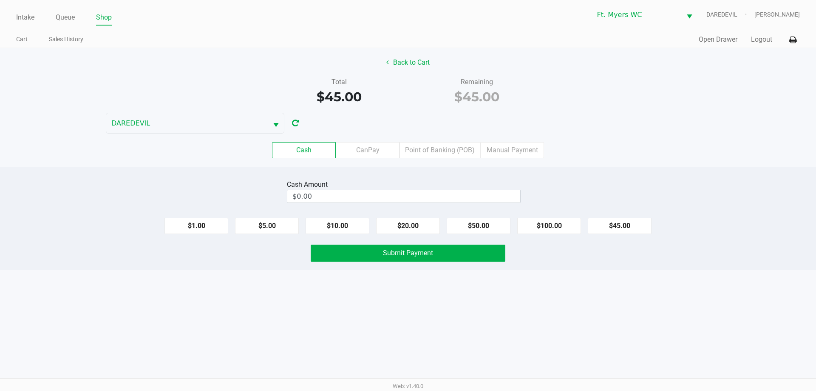
click at [448, 139] on div "Cash CanPay Point of Banking (POB) Manual Payment" at bounding box center [408, 149] width 829 height 33
drag, startPoint x: 449, startPoint y: 144, endPoint x: 478, endPoint y: 162, distance: 34.9
click at [449, 144] on label "Point of Banking (POB)" at bounding box center [440, 150] width 81 height 16
click at [0, 0] on 7 "Point of Banking (POB)" at bounding box center [0, 0] width 0 height 0
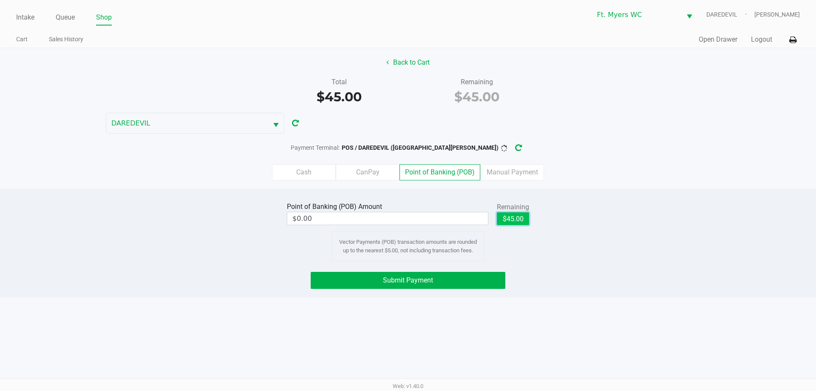
click at [519, 224] on button "$45.00" at bounding box center [513, 218] width 32 height 13
type input "$45.00"
click at [473, 282] on button "Submit Payment" at bounding box center [408, 280] width 195 height 17
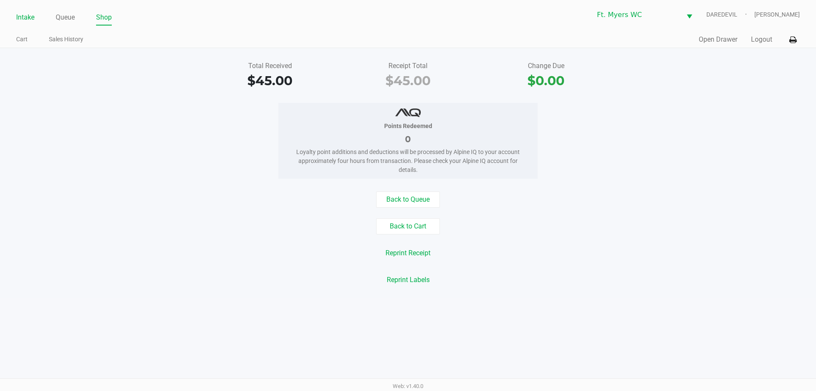
click at [21, 21] on link "Intake" at bounding box center [25, 17] width 18 height 12
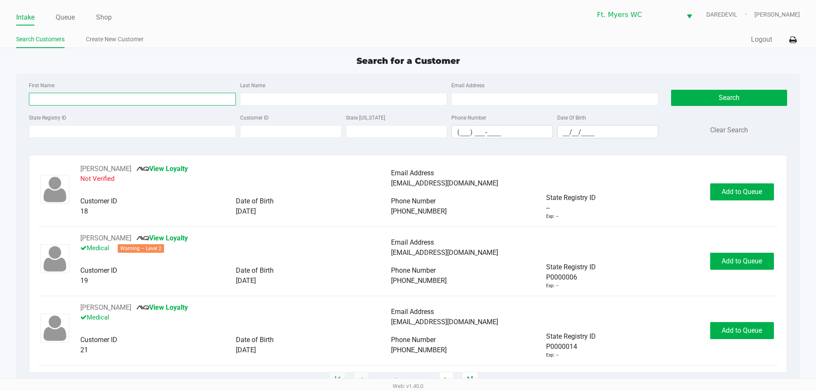
click at [87, 99] on input "First Name" at bounding box center [132, 99] width 207 height 13
click at [167, 105] on input "First Name" at bounding box center [132, 99] width 207 height 13
type input "[PERSON_NAME]"
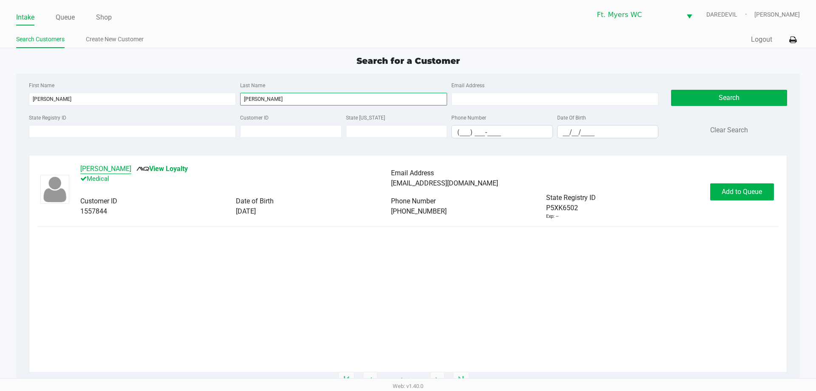
type input "[PERSON_NAME]"
click at [129, 169] on button "[PERSON_NAME]" at bounding box center [105, 169] width 51 height 10
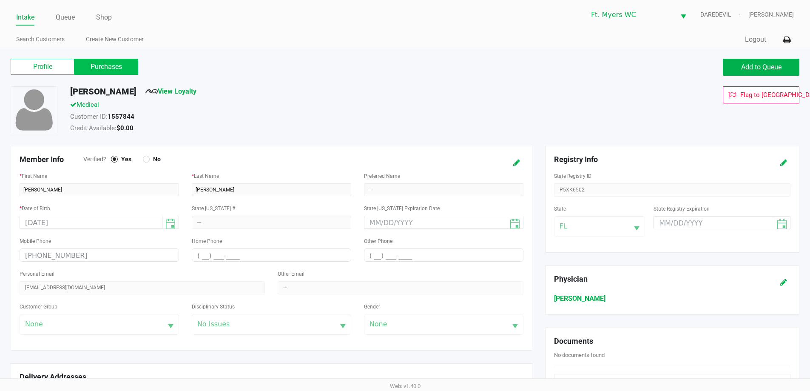
click at [111, 60] on label "Purchases" at bounding box center [106, 67] width 64 height 16
click at [0, 0] on 1 "Purchases" at bounding box center [0, 0] width 0 height 0
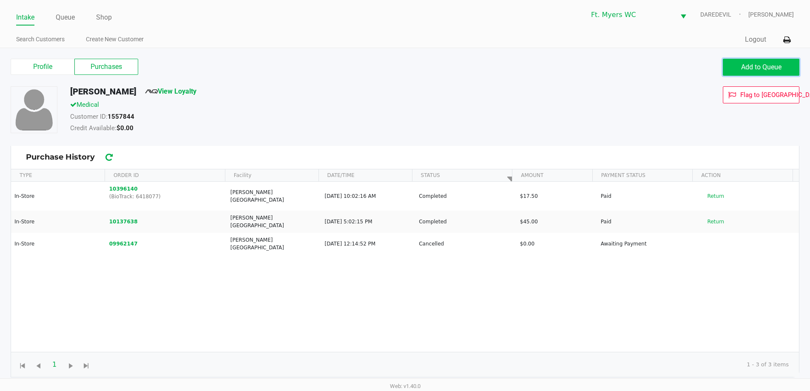
click at [735, 64] on button "Add to Queue" at bounding box center [761, 67] width 77 height 17
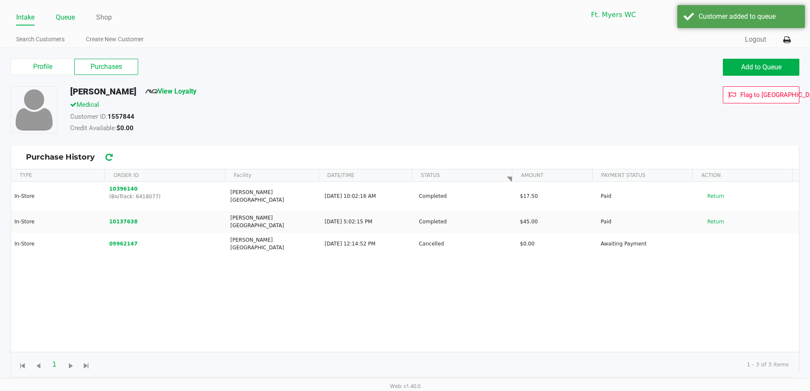
click at [61, 17] on link "Queue" at bounding box center [65, 17] width 19 height 12
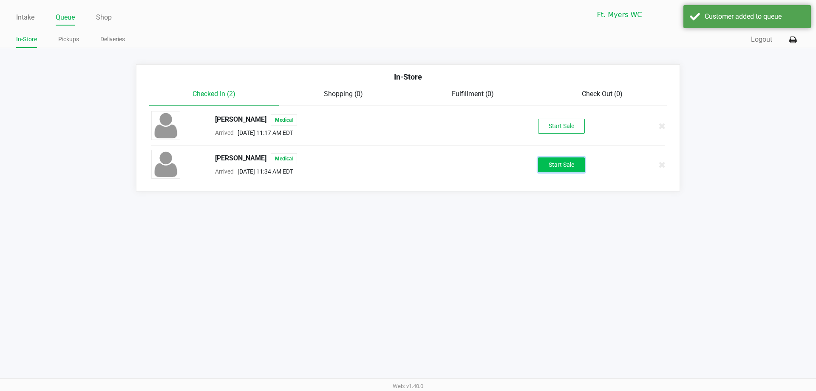
click at [568, 168] on button "Start Sale" at bounding box center [561, 164] width 47 height 15
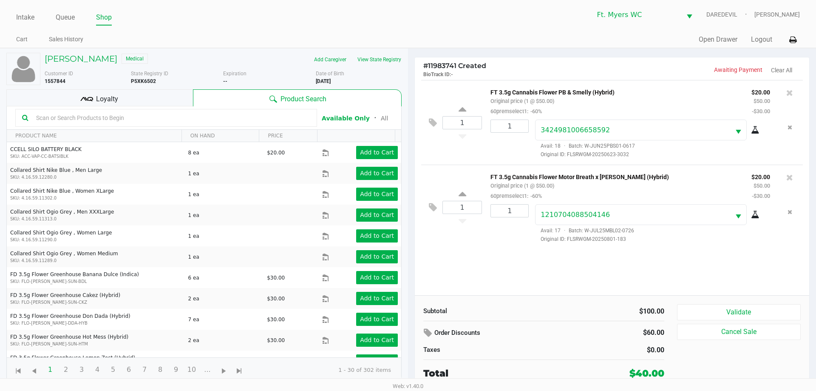
click at [183, 99] on div "Loyalty" at bounding box center [99, 97] width 187 height 17
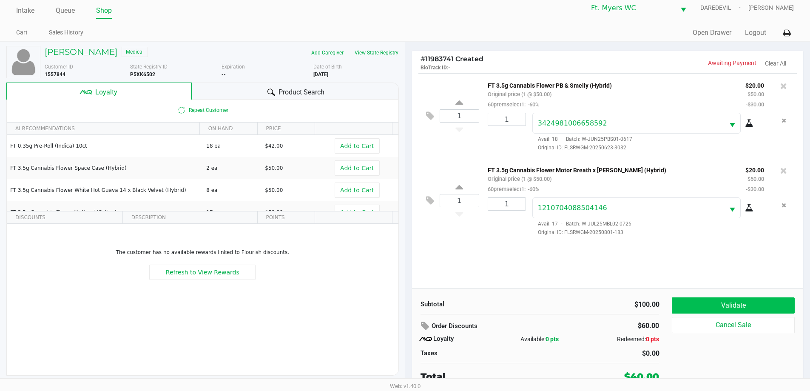
scroll to position [9, 0]
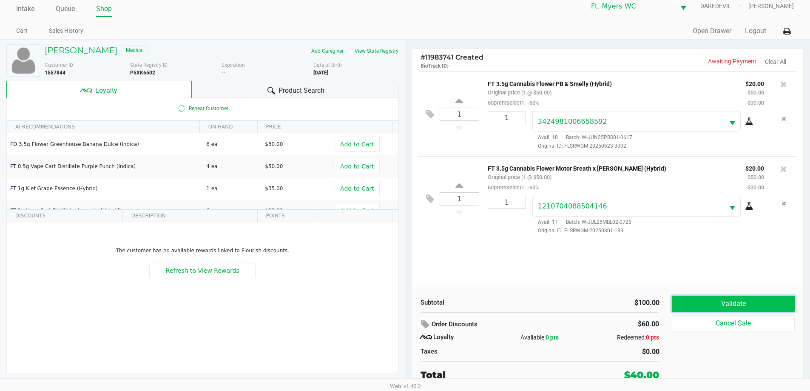
click at [727, 303] on button "Validate" at bounding box center [733, 303] width 122 height 16
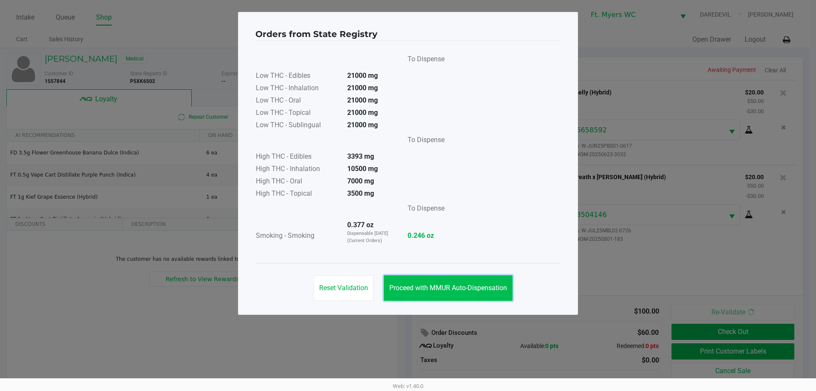
click at [413, 286] on span "Proceed with MMUR Auto-Dispensation" at bounding box center [448, 288] width 118 height 8
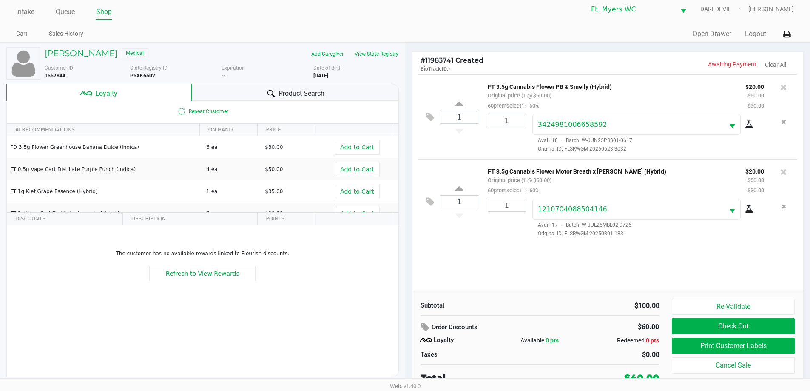
scroll to position [9, 0]
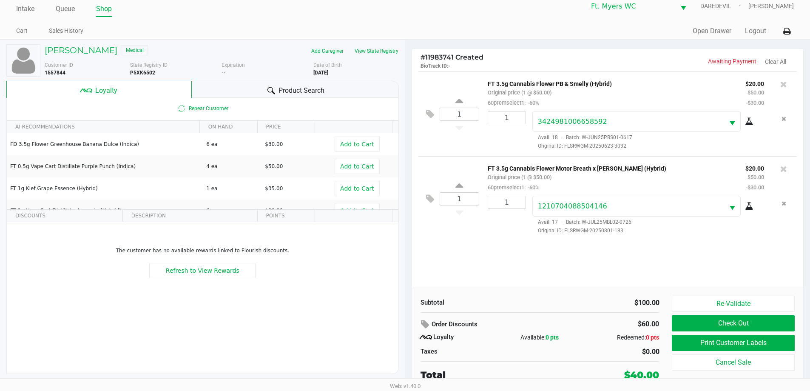
click at [786, 334] on div "Re-Validate Check Out Print Customer Labels Cancel Sale" at bounding box center [736, 338] width 129 height 86
click at [784, 342] on button "Print Customer Labels" at bounding box center [733, 343] width 122 height 16
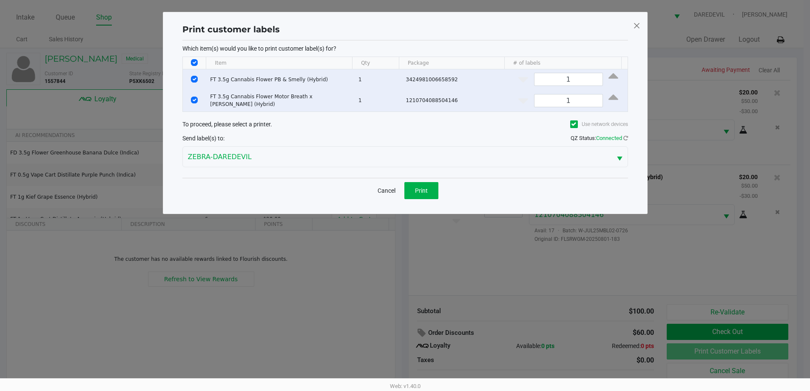
scroll to position [0, 0]
click at [437, 198] on div "Cancel Print" at bounding box center [408, 190] width 446 height 25
click at [437, 190] on button "Print" at bounding box center [424, 190] width 34 height 17
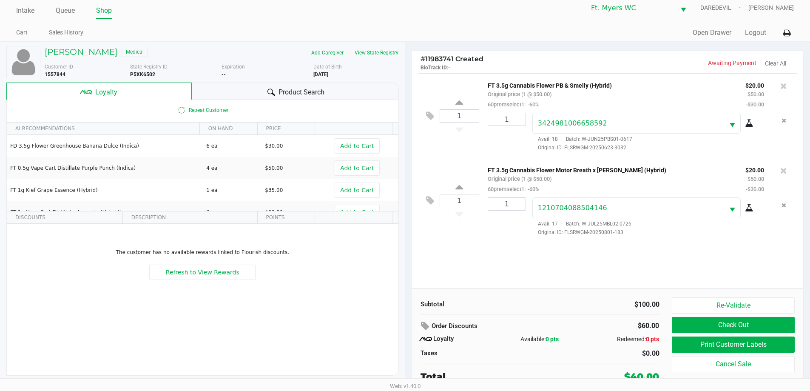
scroll to position [9, 0]
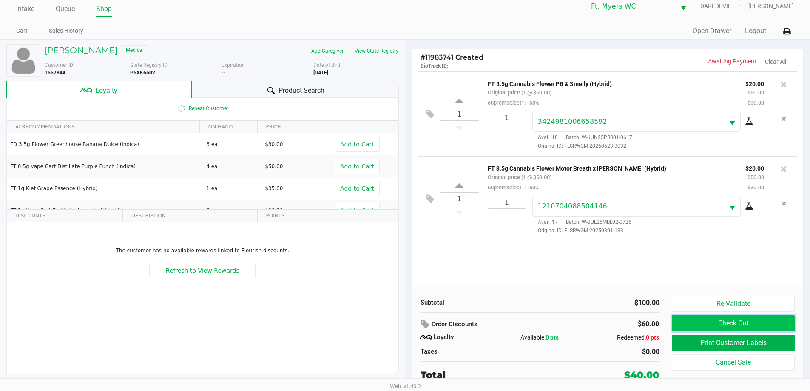
click at [694, 315] on button "Check Out" at bounding box center [733, 323] width 122 height 16
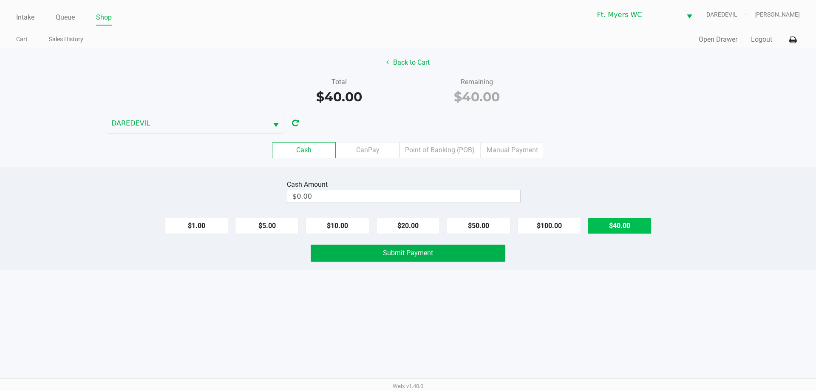
click at [593, 226] on button "$40.00" at bounding box center [620, 226] width 64 height 16
type input "$40.00"
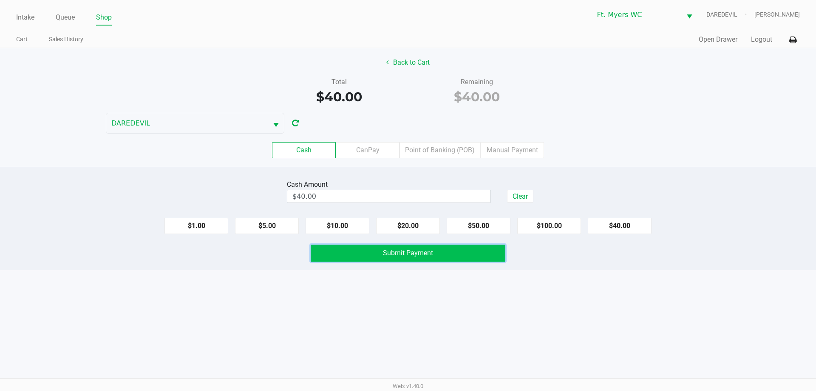
click at [439, 255] on button "Submit Payment" at bounding box center [408, 252] width 195 height 17
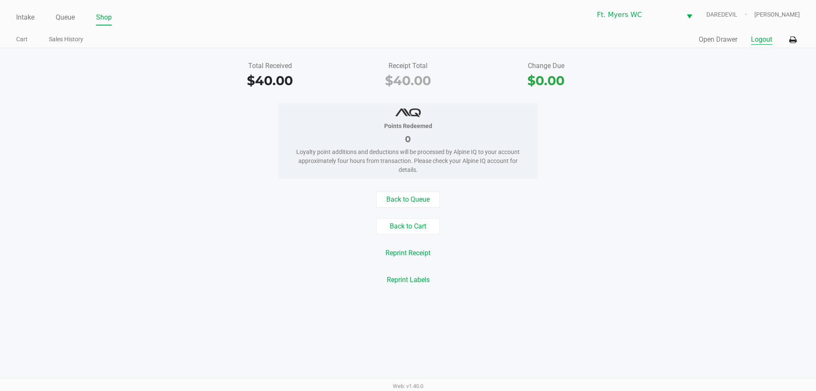
click at [763, 37] on button "Logout" at bounding box center [761, 39] width 21 height 10
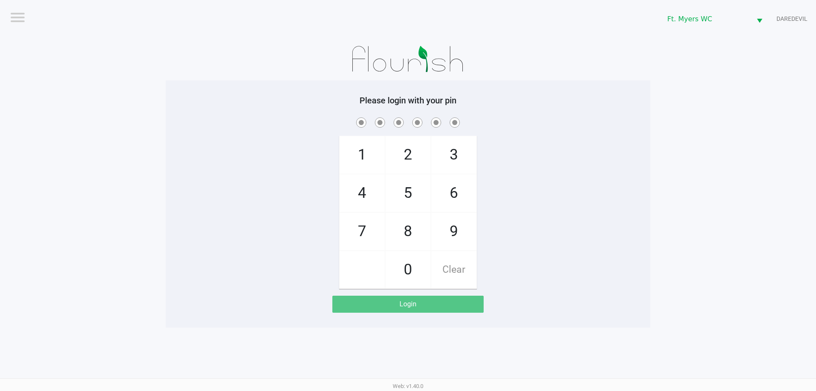
click at [221, 106] on div "Please login with your pin 1 4 7 2 5 8 0 3 6 9 Clear Login" at bounding box center [408, 203] width 485 height 217
checkbox input "true"
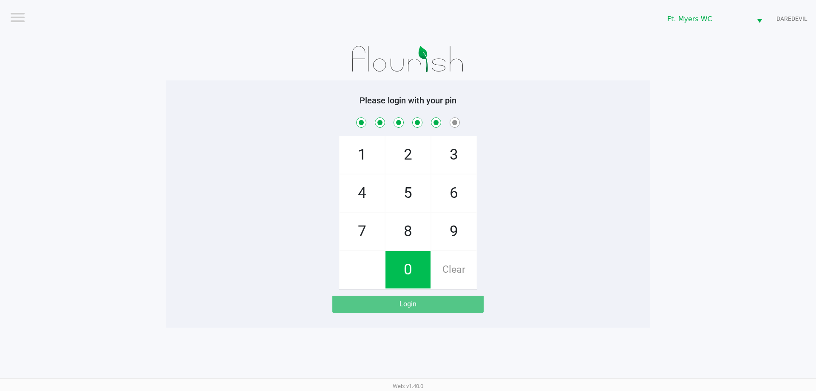
checkbox input "true"
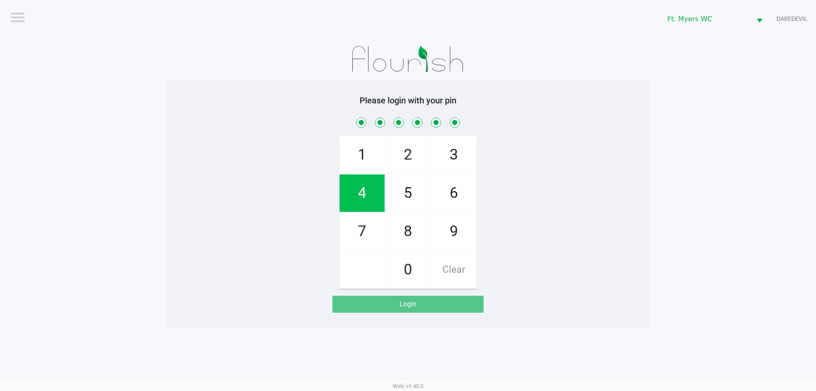
checkbox input "true"
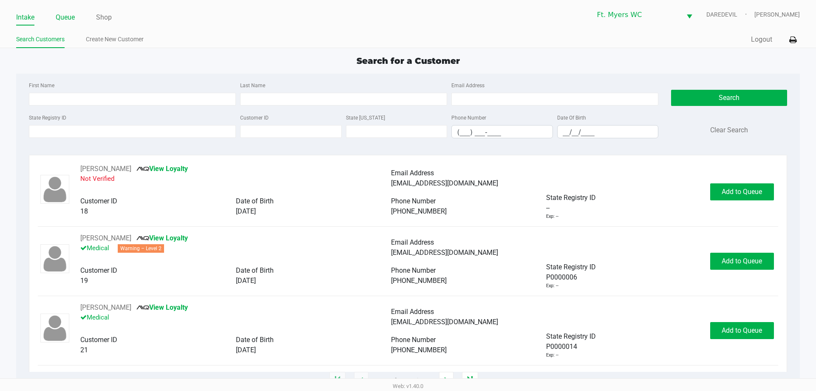
click at [73, 16] on link "Queue" at bounding box center [65, 17] width 19 height 12
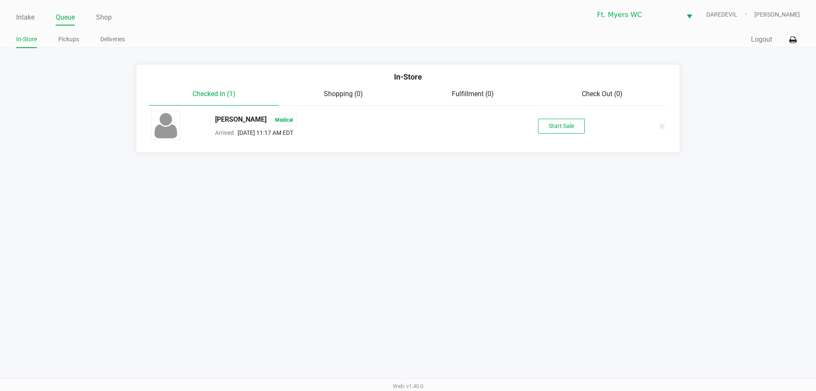
click at [35, 16] on ul "Intake Queue Shop" at bounding box center [212, 18] width 392 height 14
click at [30, 17] on link "Intake" at bounding box center [25, 17] width 18 height 12
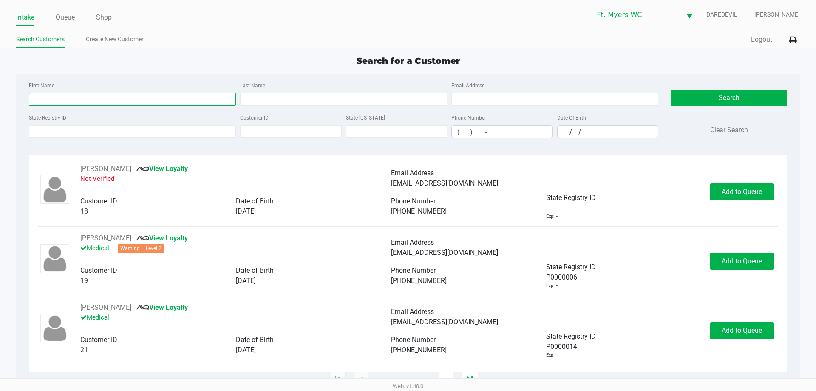
click at [68, 99] on input "First Name" at bounding box center [132, 99] width 207 height 13
type input "[PERSON_NAME]"
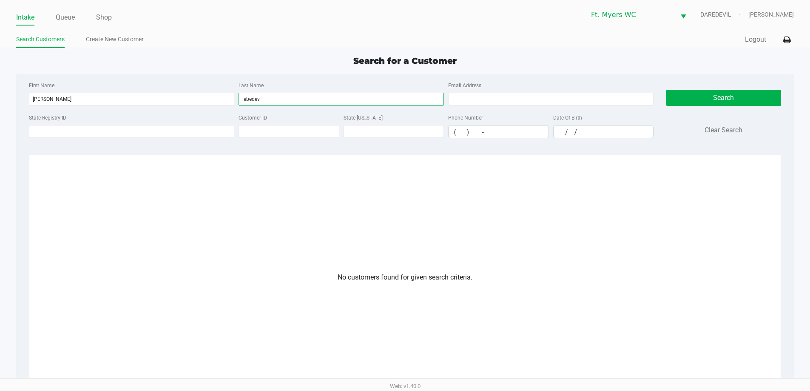
type input "lebedev"
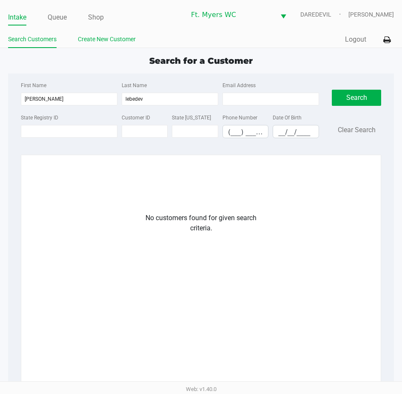
click at [98, 36] on link "Create New Customer" at bounding box center [107, 39] width 58 height 11
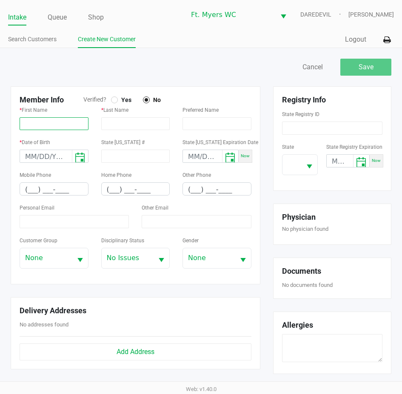
click at [50, 125] on input "text" at bounding box center [54, 123] width 69 height 13
paste input "[PERSON_NAME]"
type input "[PERSON_NAME]"
click at [123, 129] on input "text" at bounding box center [135, 123] width 69 height 13
paste input "LEBEDEV"
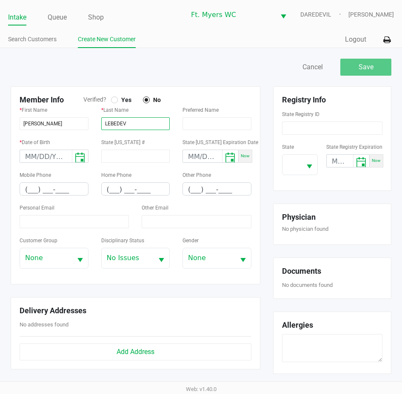
type input "LEBEDEV"
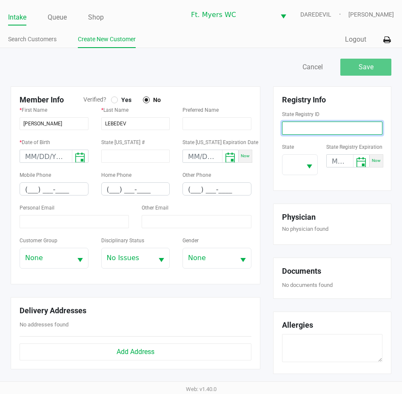
drag, startPoint x: 296, startPoint y: 126, endPoint x: 297, endPoint y: 131, distance: 4.3
click at [297, 126] on input at bounding box center [332, 128] width 100 height 13
paste input "P5KA5226"
click at [305, 159] on button "Select" at bounding box center [309, 165] width 16 height 20
type input "P5KA5226"
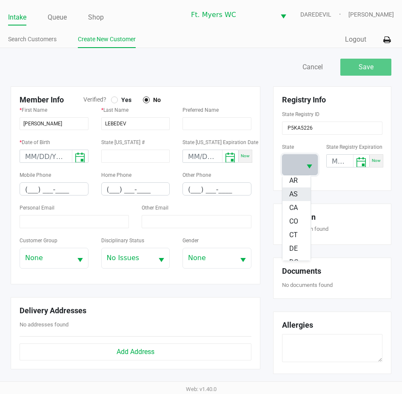
scroll to position [85, 0]
click at [292, 229] on span "FL" at bounding box center [293, 233] width 8 height 10
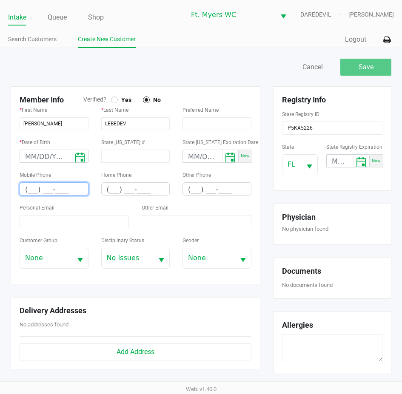
click at [28, 188] on input "(___) ___-____" at bounding box center [54, 189] width 68 height 13
paste input "239) 362-4121"
type input "[PHONE_NUMBER]"
click at [26, 155] on input "month/day/year" at bounding box center [46, 156] width 52 height 13
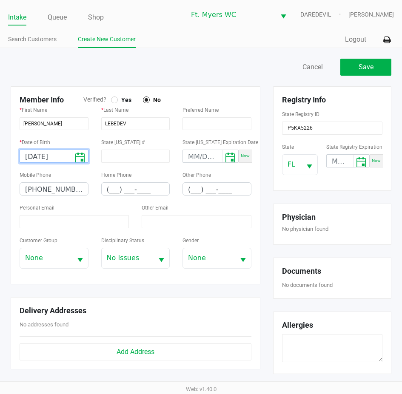
type input "[DATE]"
click at [68, 213] on div "Personal Email" at bounding box center [74, 215] width 109 height 26
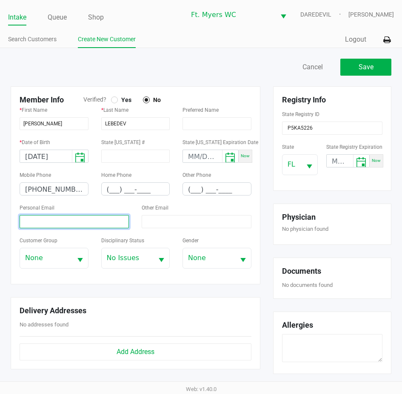
click at [68, 220] on input at bounding box center [74, 221] width 109 height 13
paste input "[EMAIL_ADDRESS][DOMAIN_NAME]"
type input "[EMAIL_ADDRESS][DOMAIN_NAME]"
click at [115, 100] on div at bounding box center [114, 99] width 3 height 3
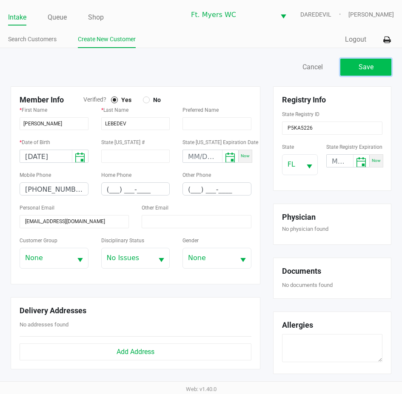
click at [375, 69] on button "Save" at bounding box center [365, 67] width 51 height 17
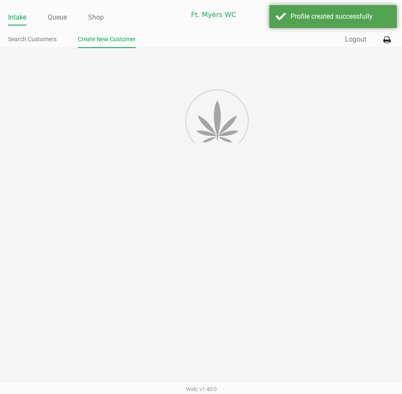
type input "---"
type input "( __) ___-____"
type input "---"
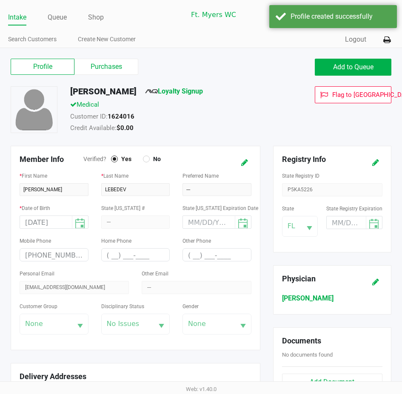
click at [182, 96] on span "Loyalty Signup" at bounding box center [174, 93] width 58 height 14
click at [180, 94] on link "Loyalty Signup" at bounding box center [174, 91] width 58 height 8
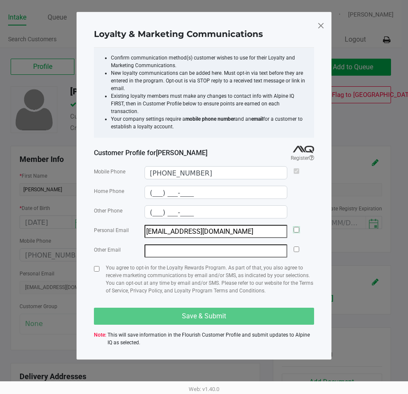
click at [297, 227] on input "checkbox" at bounding box center [297, 230] width 6 height 6
checkbox input "true"
click at [97, 266] on input "checkbox" at bounding box center [97, 269] width 6 height 6
checkbox input "true"
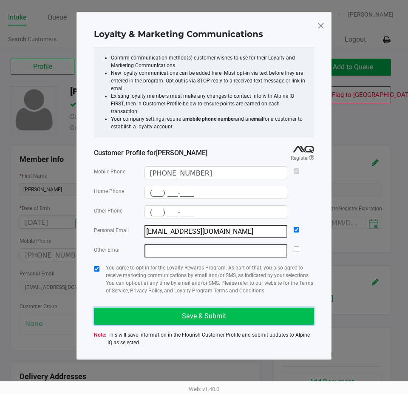
click at [123, 308] on button "Save & Submit" at bounding box center [204, 316] width 220 height 17
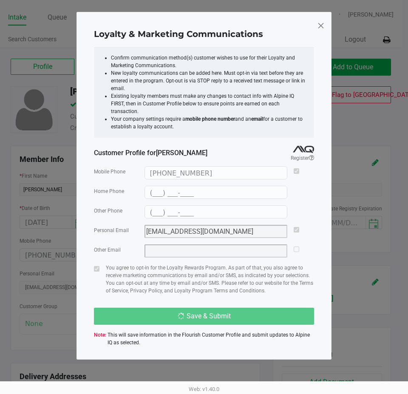
type input "(___) ___-____"
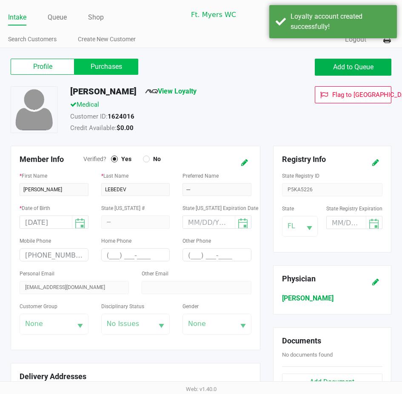
click at [90, 74] on label "Purchases" at bounding box center [106, 67] width 64 height 16
click at [0, 0] on 1 "Purchases" at bounding box center [0, 0] width 0 height 0
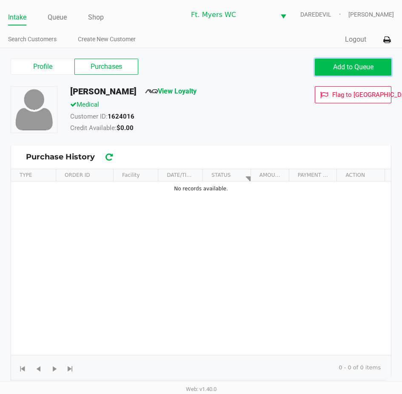
click at [317, 61] on button "Add to Queue" at bounding box center [353, 67] width 77 height 17
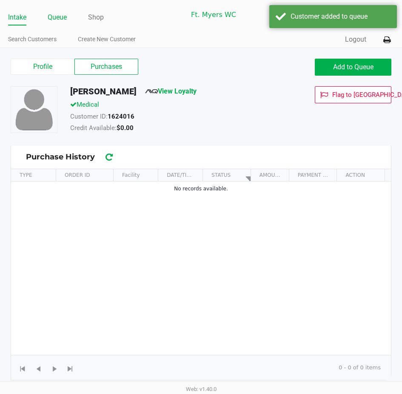
click at [58, 15] on link "Queue" at bounding box center [57, 17] width 19 height 12
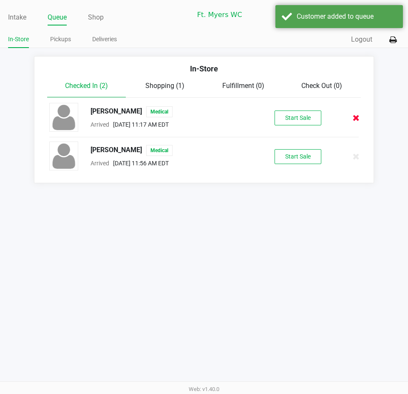
click at [357, 119] on icon at bounding box center [356, 118] width 7 height 6
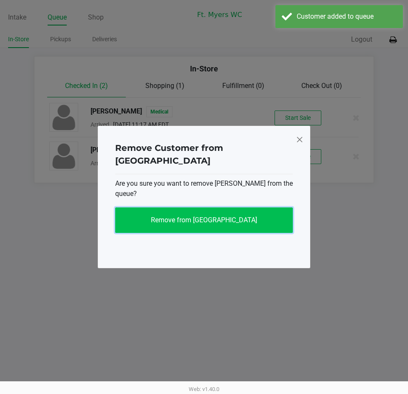
click at [239, 213] on button "Remove from [GEOGRAPHIC_DATA]" at bounding box center [204, 220] width 178 height 26
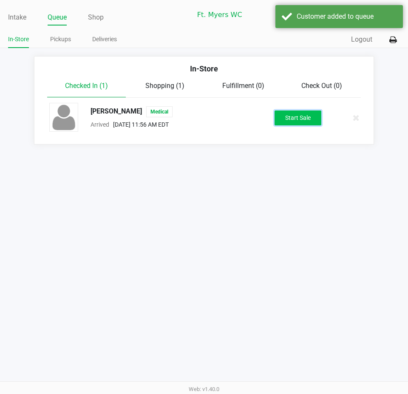
click at [290, 114] on button "Start Sale" at bounding box center [298, 118] width 47 height 15
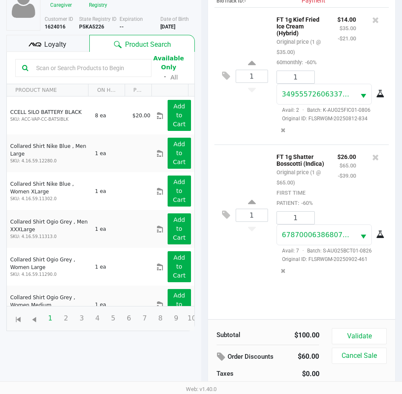
scroll to position [94, 0]
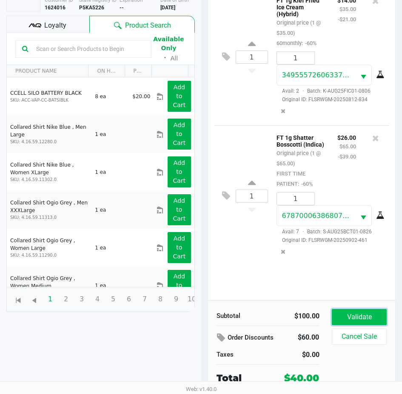
click at [338, 317] on button "Validate" at bounding box center [359, 317] width 54 height 16
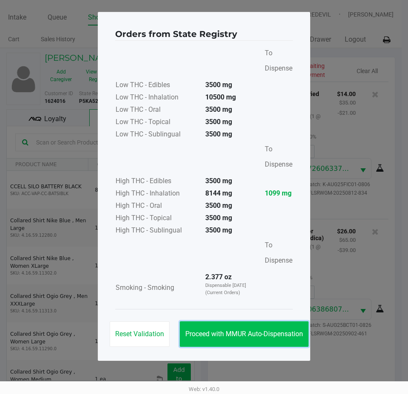
click at [261, 326] on button "Proceed with MMUR Auto-Dispensation" at bounding box center [244, 334] width 129 height 26
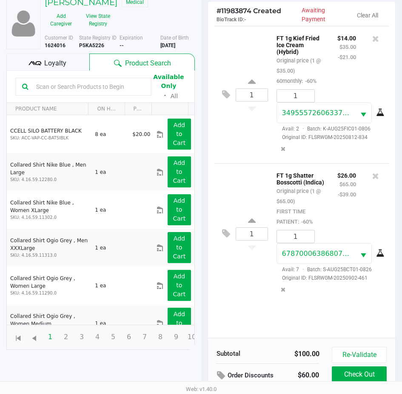
scroll to position [113, 0]
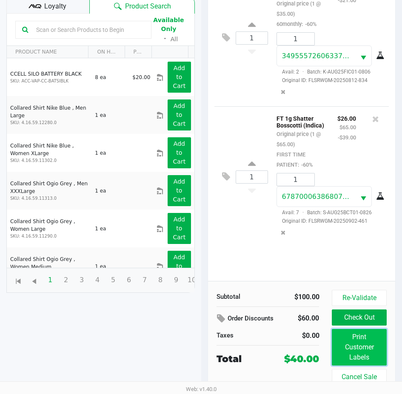
click at [375, 339] on button "Print Customer Labels" at bounding box center [359, 347] width 54 height 37
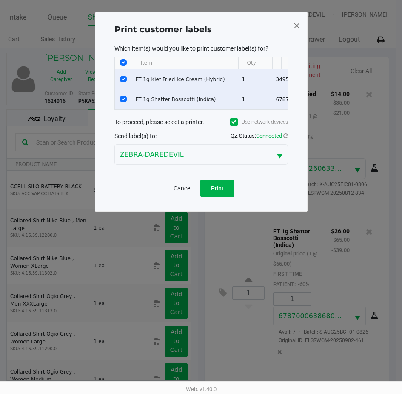
scroll to position [0, 0]
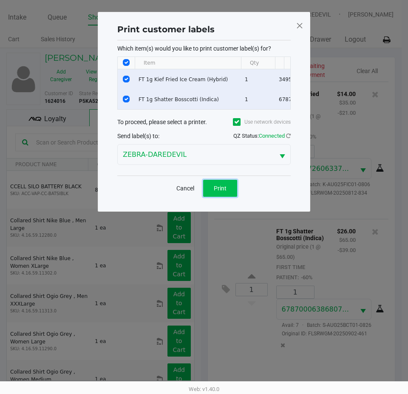
click at [223, 192] on span "Print" at bounding box center [220, 188] width 13 height 7
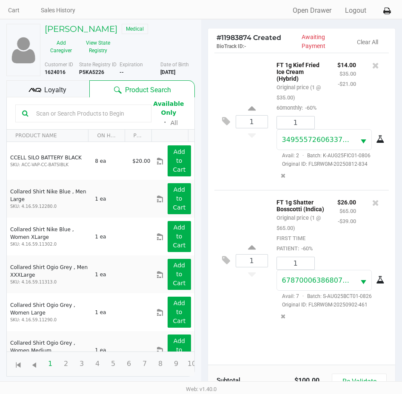
scroll to position [85, 0]
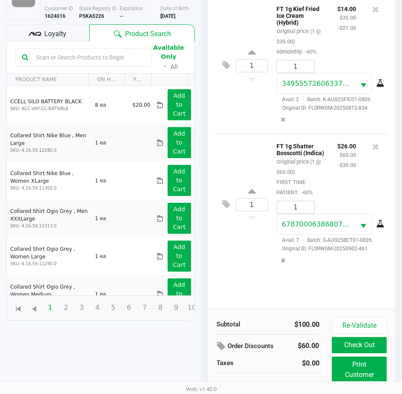
click at [380, 223] on icon at bounding box center [380, 224] width 9 height 7
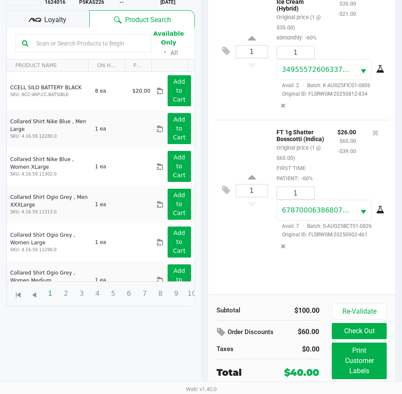
scroll to position [113, 0]
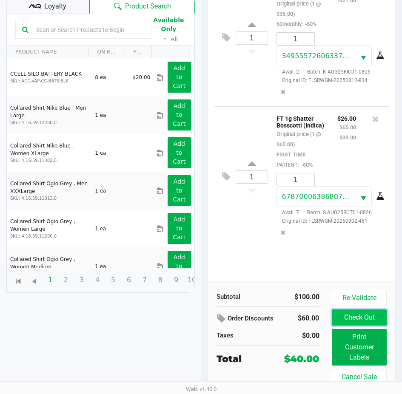
click at [344, 314] on button "Check Out" at bounding box center [359, 317] width 54 height 16
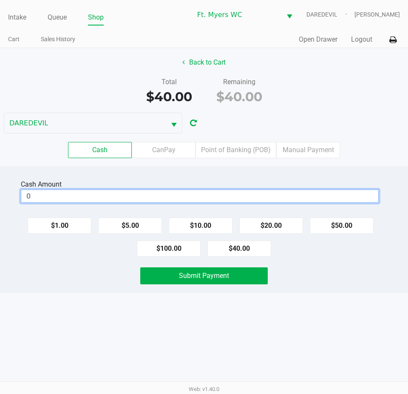
click at [169, 193] on input "0" at bounding box center [199, 196] width 357 height 12
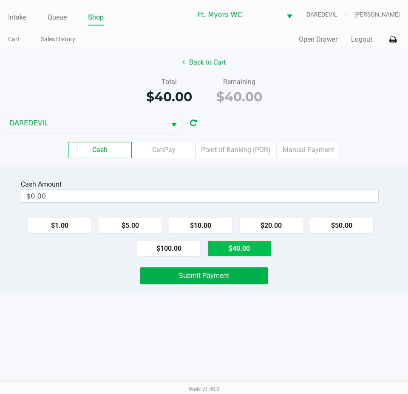
click at [242, 250] on button "$40.00" at bounding box center [239, 249] width 64 height 16
type input "$40.00"
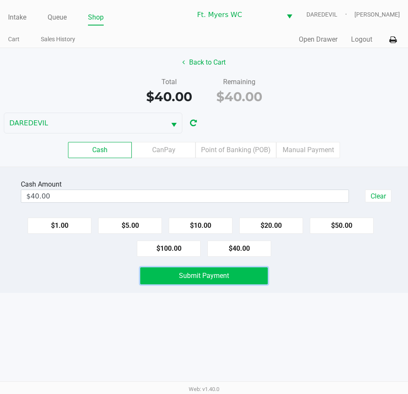
click at [216, 278] on span "Submit Payment" at bounding box center [204, 276] width 50 height 8
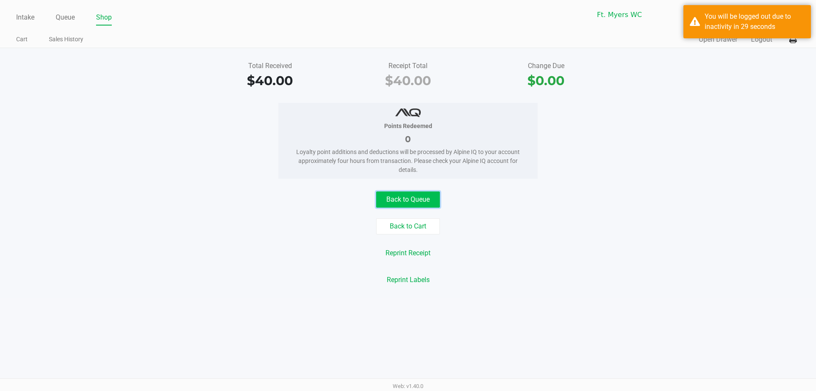
drag, startPoint x: 23, startPoint y: 2, endPoint x: 423, endPoint y: 202, distance: 447.4
click at [423, 202] on button "Back to Queue" at bounding box center [408, 199] width 64 height 16
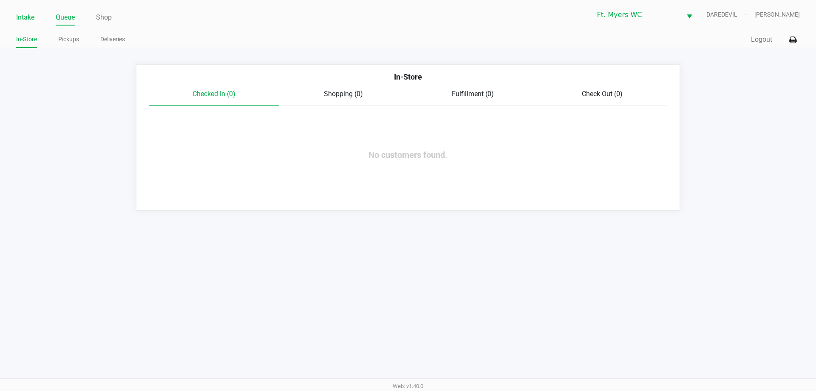
click at [21, 20] on link "Intake" at bounding box center [25, 17] width 18 height 12
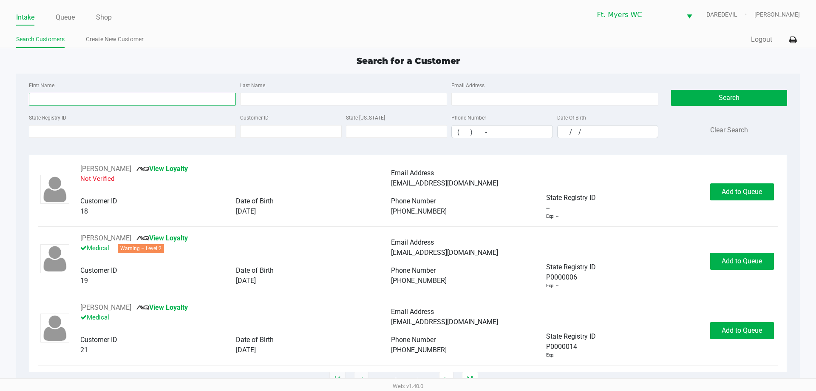
click at [179, 97] on input "First Name" at bounding box center [132, 99] width 207 height 13
click at [176, 99] on input "First Name" at bounding box center [132, 99] width 207 height 13
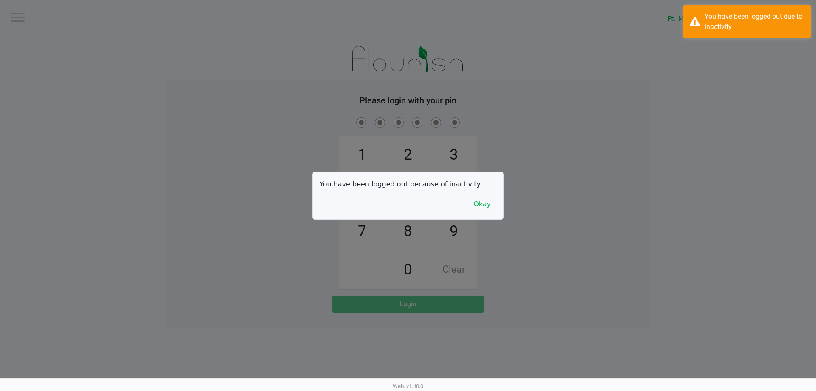
click at [494, 206] on button "Okay" at bounding box center [482, 204] width 28 height 16
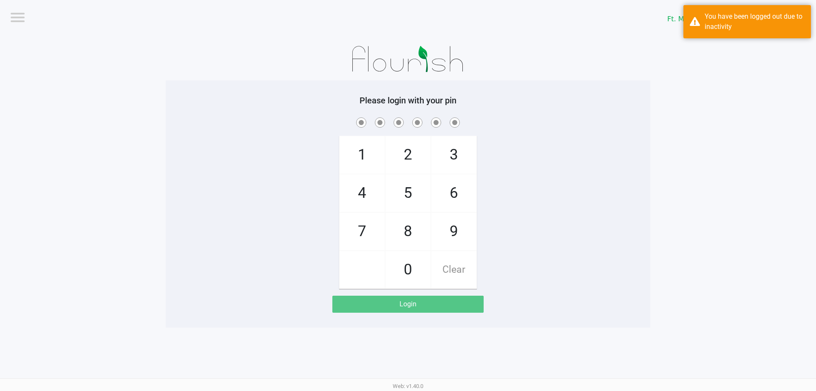
click at [264, 180] on div "1 4 7 2 5 8 0 3 6 9 Clear" at bounding box center [408, 202] width 485 height 173
checkbox input "true"
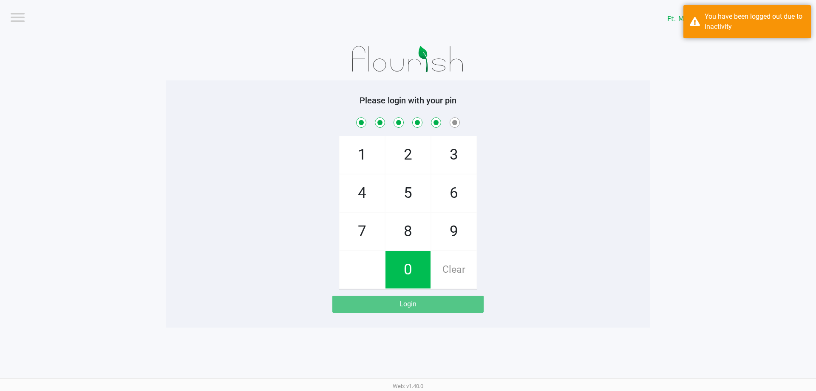
checkbox input "true"
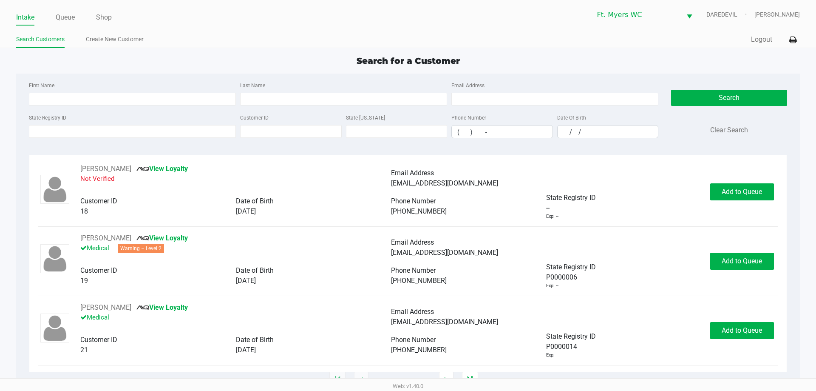
click at [113, 17] on ul "Intake Queue Shop" at bounding box center [212, 18] width 392 height 14
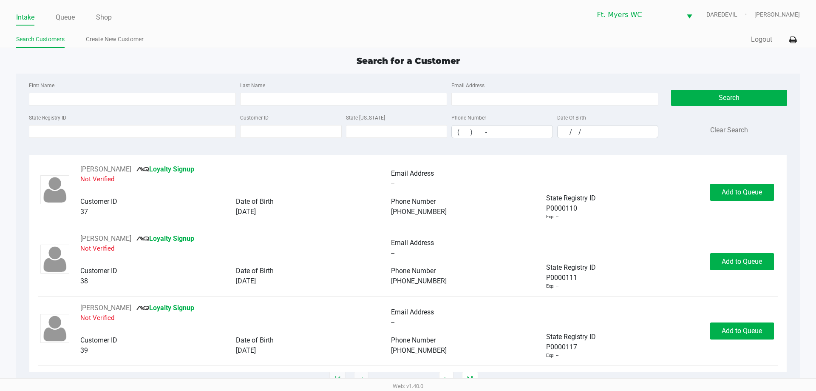
scroll to position [1178, 0]
click at [443, 374] on button "button" at bounding box center [446, 380] width 14 height 17
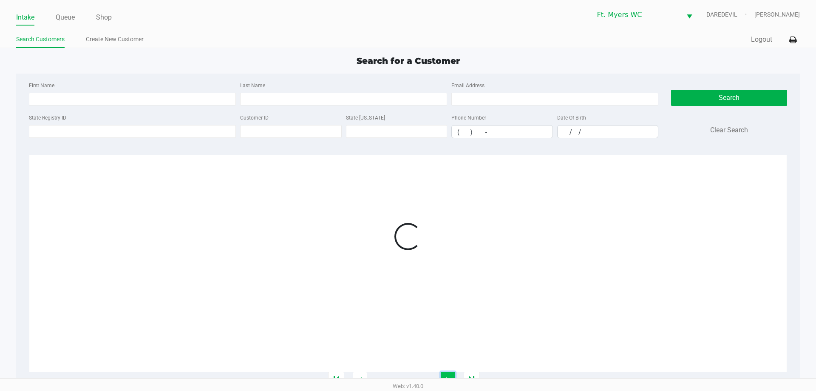
click at [445, 372] on button "button" at bounding box center [448, 380] width 14 height 17
click at [445, 372] on button "button" at bounding box center [449, 380] width 14 height 17
click at [445, 372] on button "button" at bounding box center [451, 380] width 14 height 17
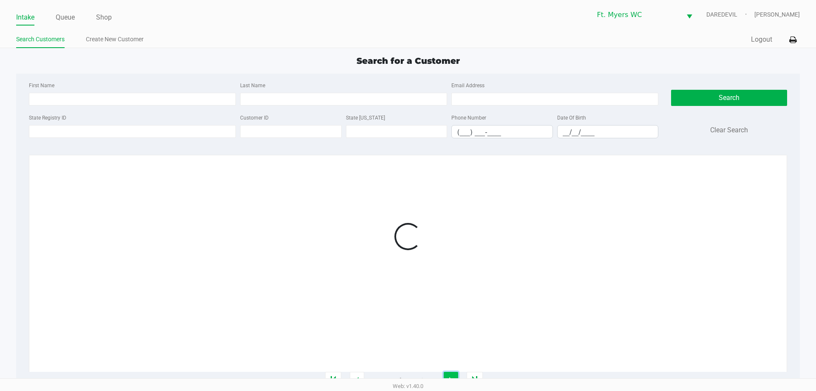
click at [445, 372] on button "button" at bounding box center [451, 380] width 14 height 17
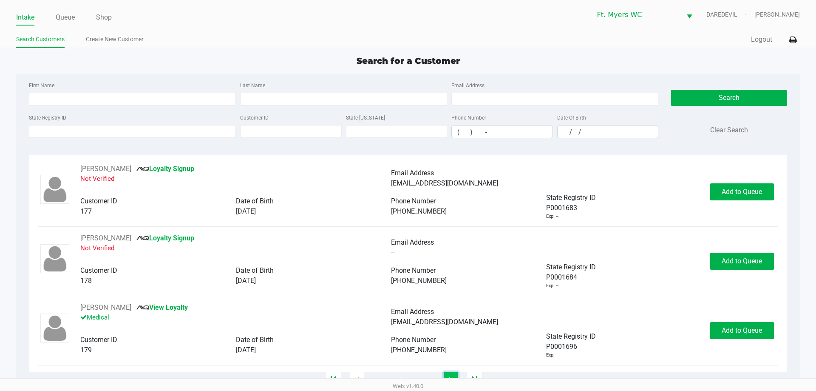
click at [449, 372] on button "button" at bounding box center [451, 380] width 14 height 17
click at [451, 370] on div "[PERSON_NAME] Signup Not Verified Email Address -- Customer ID 199 Date of Birt…" at bounding box center [408, 336] width 740 height 69
click at [451, 372] on button "button" at bounding box center [451, 380] width 14 height 17
click at [448, 377] on button "button" at bounding box center [451, 380] width 14 height 17
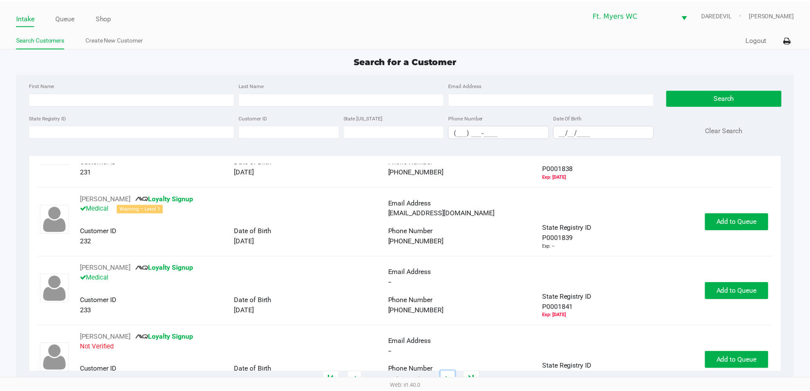
scroll to position [765, 0]
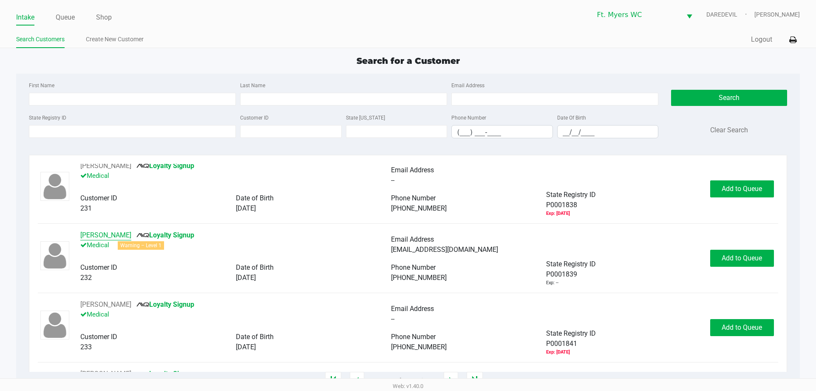
click at [118, 231] on button "[PERSON_NAME]" at bounding box center [105, 235] width 51 height 10
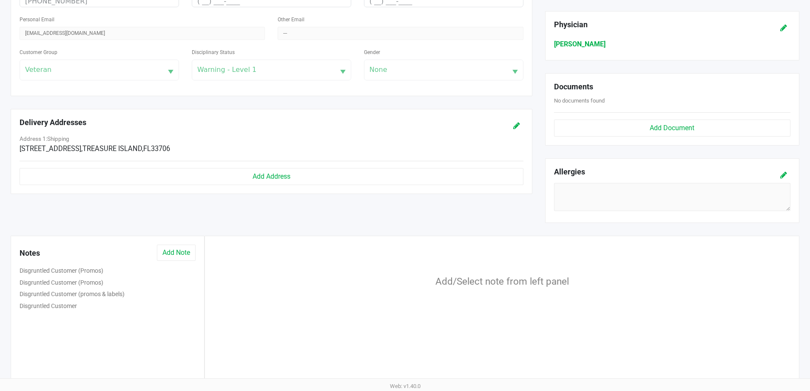
scroll to position [255, 0]
click at [68, 267] on button "Disgruntled Customer (Promos)" at bounding box center [62, 269] width 84 height 9
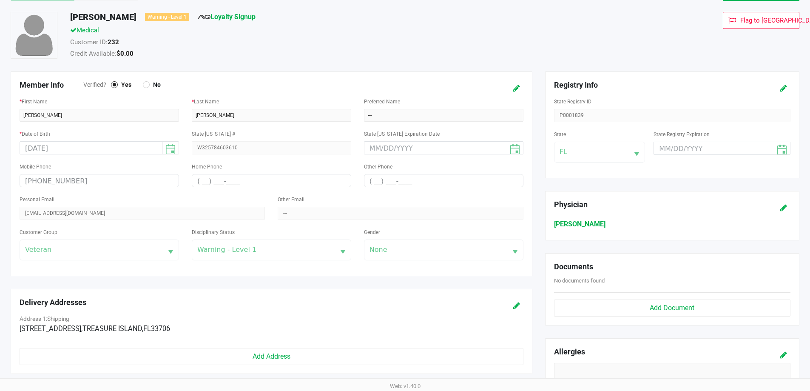
scroll to position [0, 0]
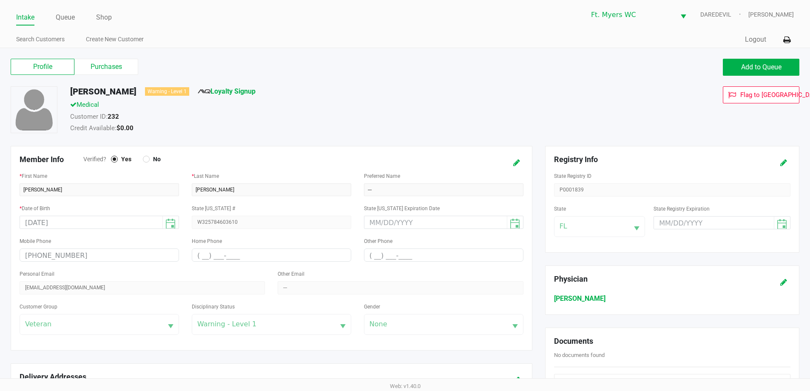
click at [21, 13] on link "Intake" at bounding box center [25, 17] width 18 height 12
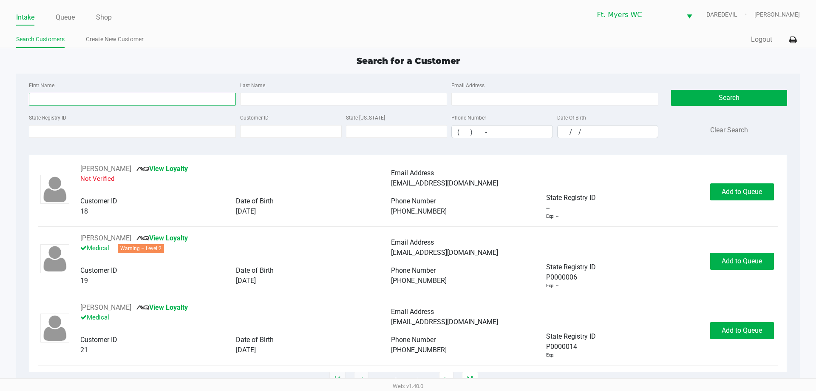
click at [65, 102] on input "First Name" at bounding box center [132, 99] width 207 height 13
type input "s"
click at [65, 20] on link "Queue" at bounding box center [65, 17] width 19 height 12
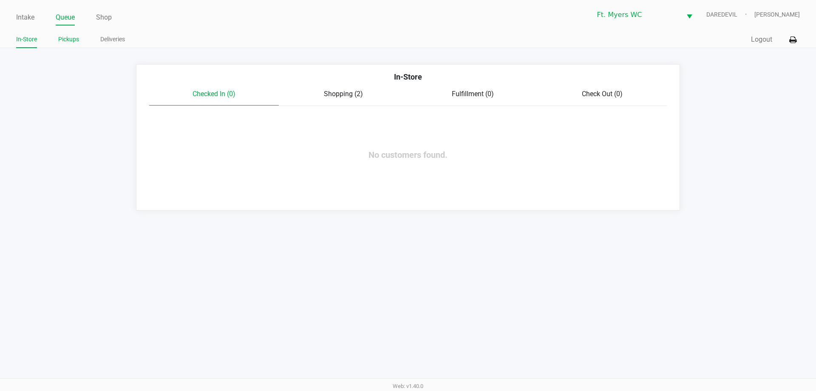
click at [68, 37] on link "Pickups" at bounding box center [68, 39] width 21 height 11
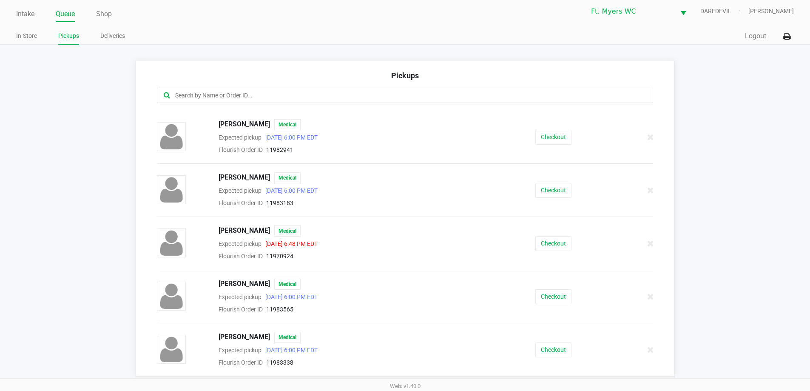
scroll to position [6, 0]
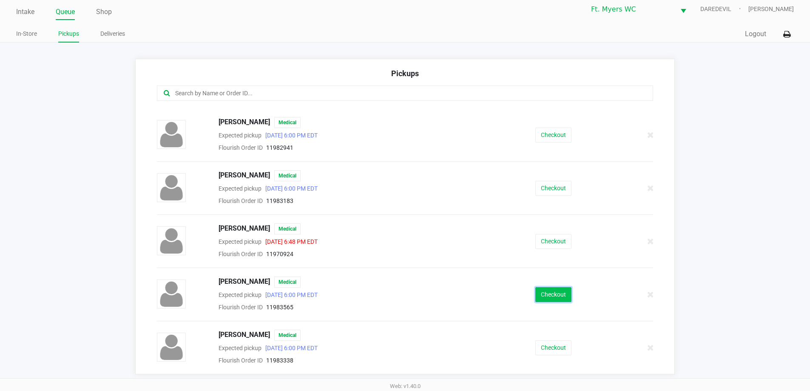
click at [556, 301] on button "Checkout" at bounding box center [553, 294] width 36 height 15
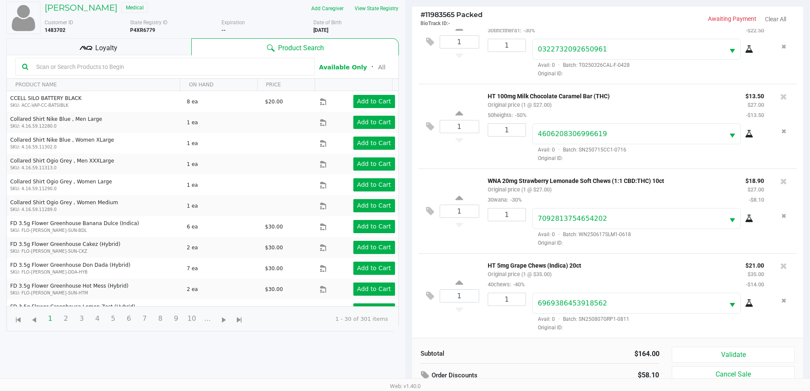
scroll to position [92, 0]
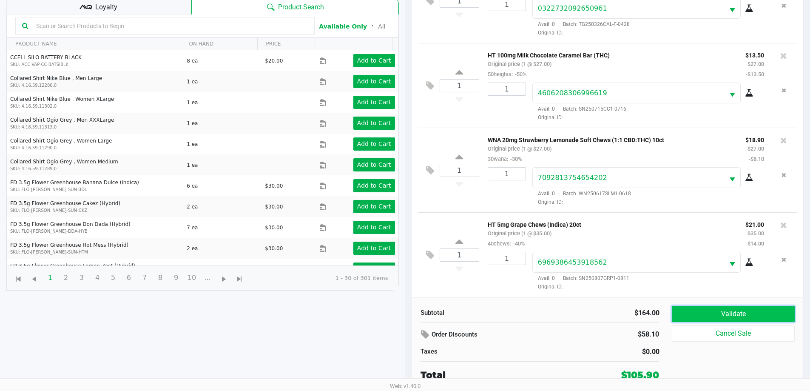
click at [690, 309] on button "Validate" at bounding box center [733, 314] width 122 height 16
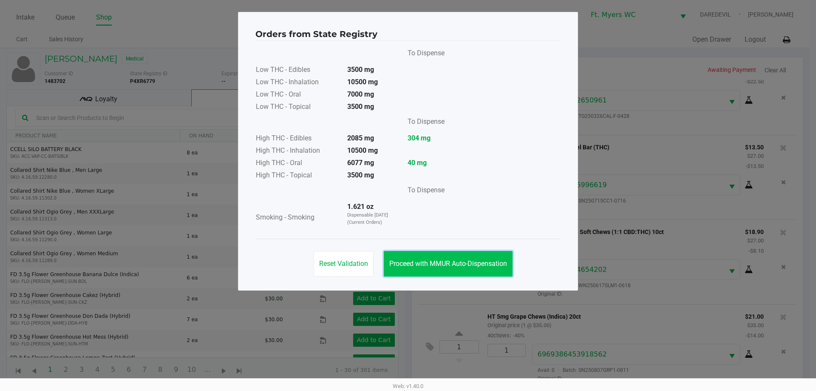
click at [472, 265] on span "Proceed with MMUR Auto-Dispensation" at bounding box center [448, 263] width 118 height 8
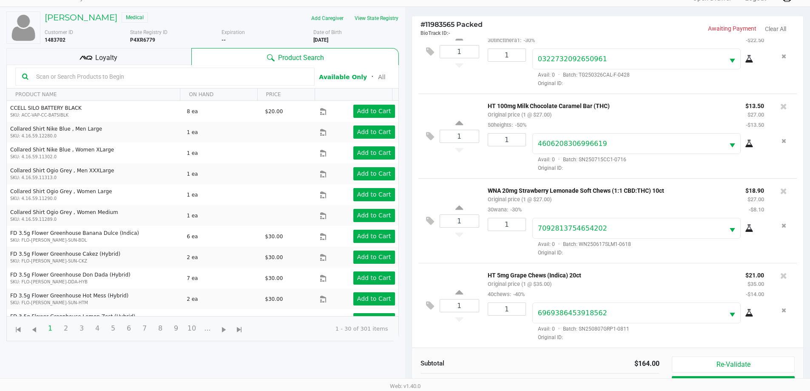
scroll to position [92, 0]
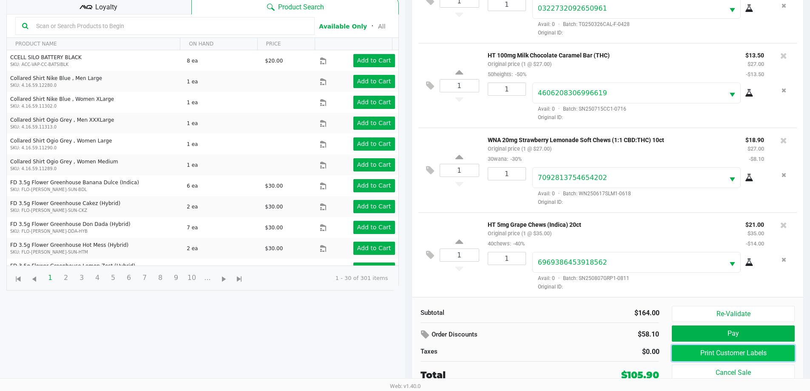
click at [749, 351] on button "Print Customer Labels" at bounding box center [733, 353] width 122 height 16
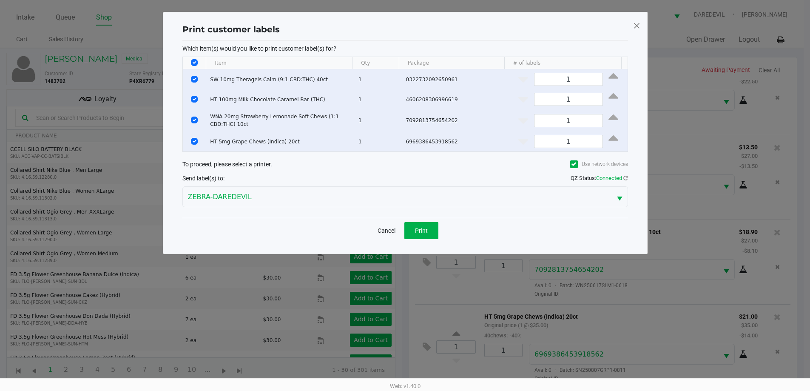
scroll to position [0, 0]
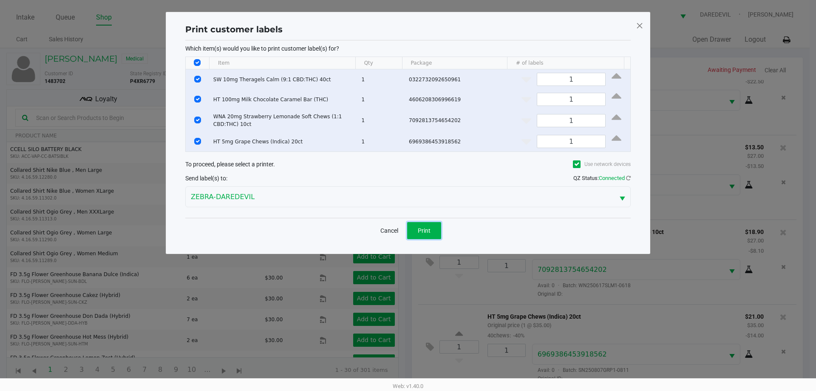
click at [418, 227] on span "Print" at bounding box center [424, 230] width 13 height 7
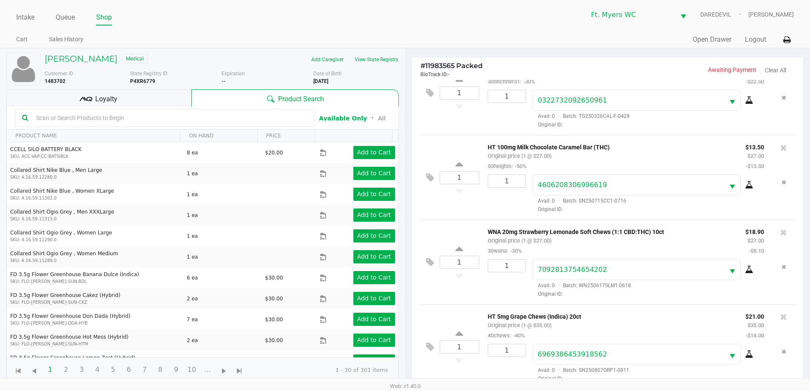
click at [137, 94] on div "Loyalty" at bounding box center [98, 97] width 185 height 17
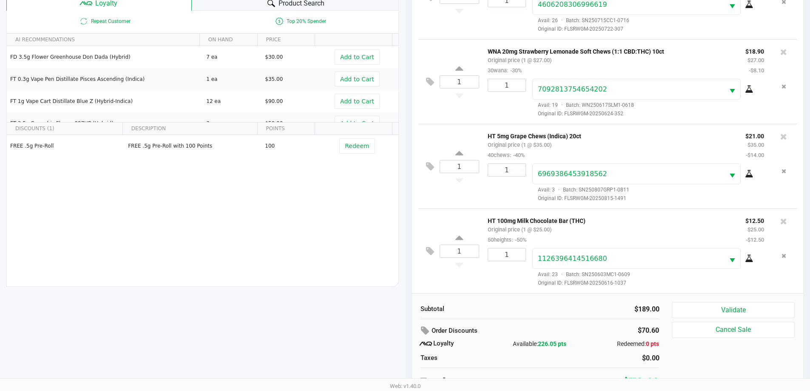
scroll to position [102, 0]
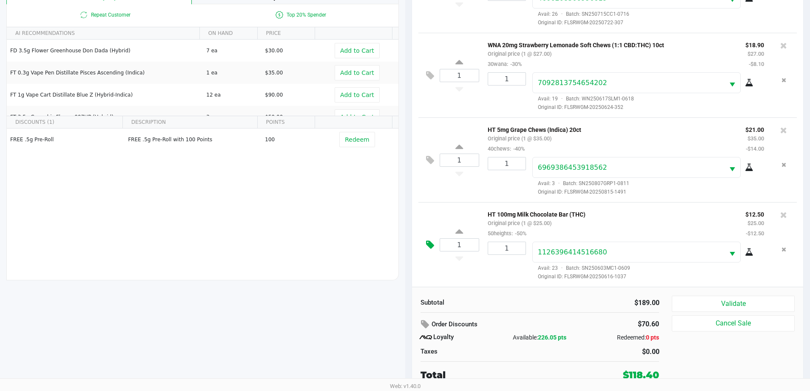
click at [429, 247] on icon at bounding box center [430, 245] width 8 height 10
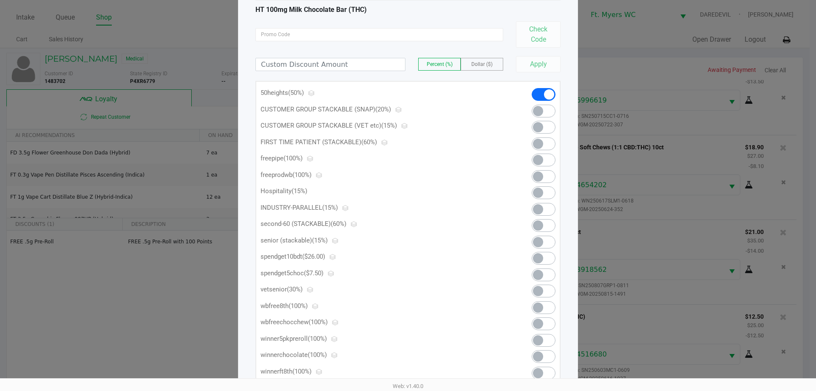
scroll to position [104, 0]
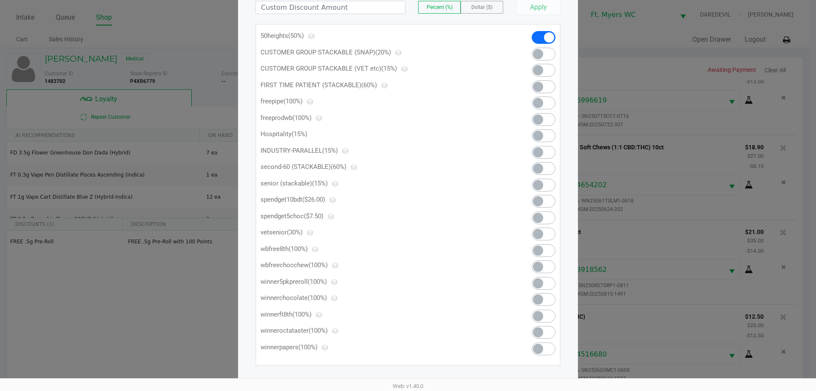
click at [541, 215] on span at bounding box center [538, 218] width 10 height 10
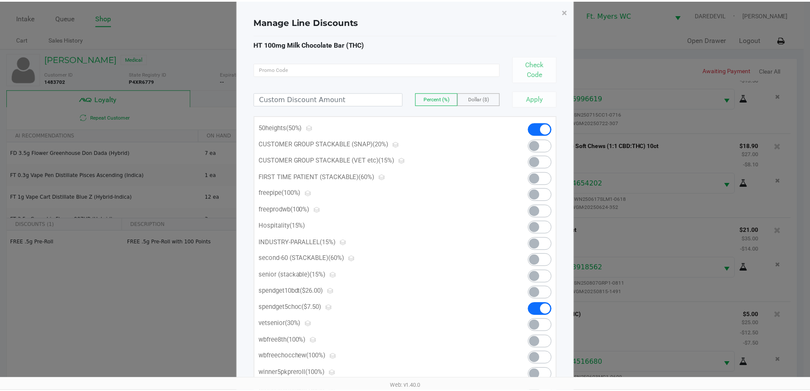
scroll to position [0, 0]
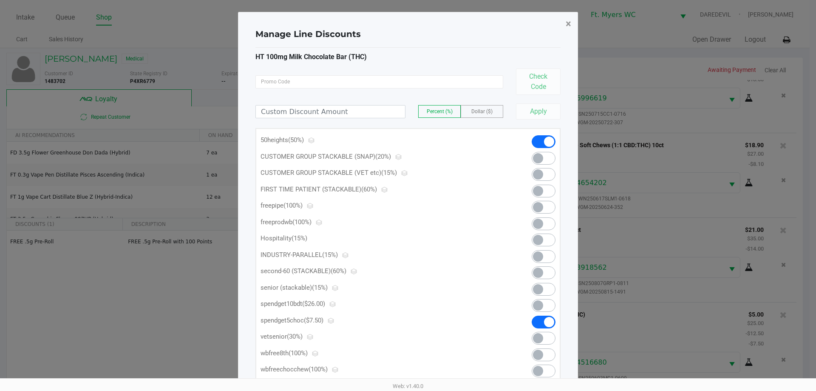
click at [564, 22] on button "×" at bounding box center [568, 24] width 19 height 24
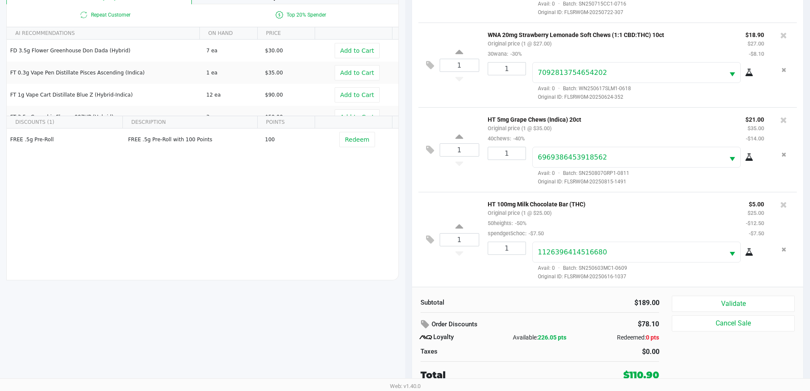
scroll to position [127, 0]
click at [730, 305] on button "Validate" at bounding box center [733, 303] width 122 height 16
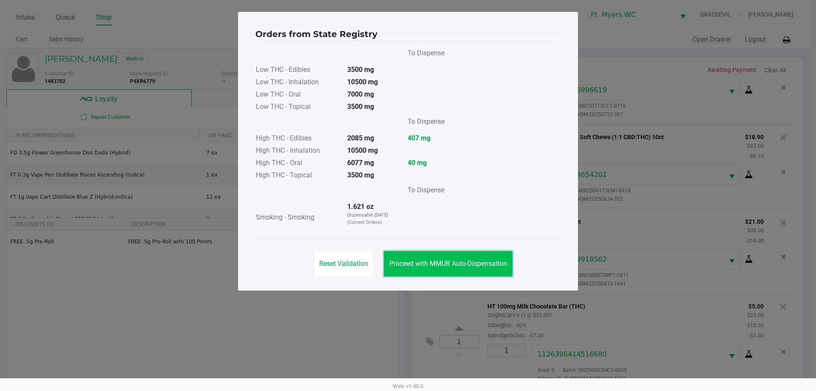
click at [482, 257] on button "Proceed with MMUR Auto-Dispensation" at bounding box center [448, 264] width 129 height 26
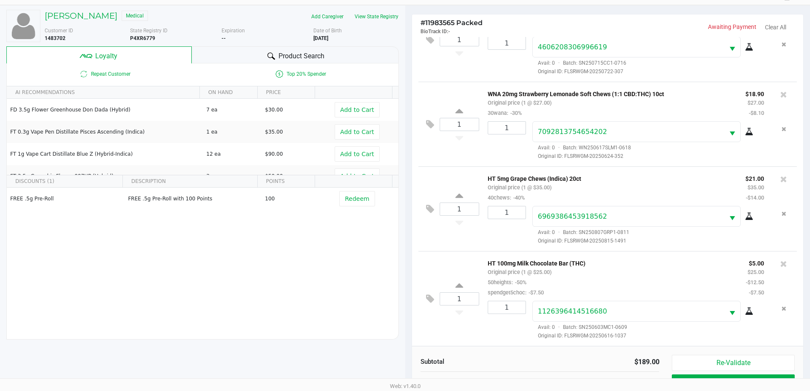
scroll to position [102, 0]
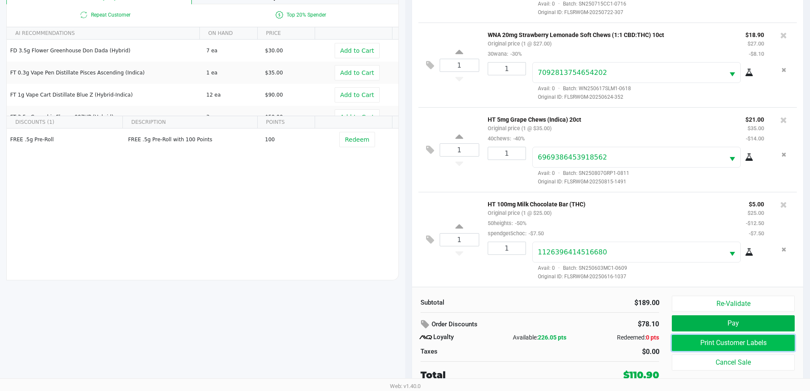
click at [749, 338] on button "Print Customer Labels" at bounding box center [733, 343] width 122 height 16
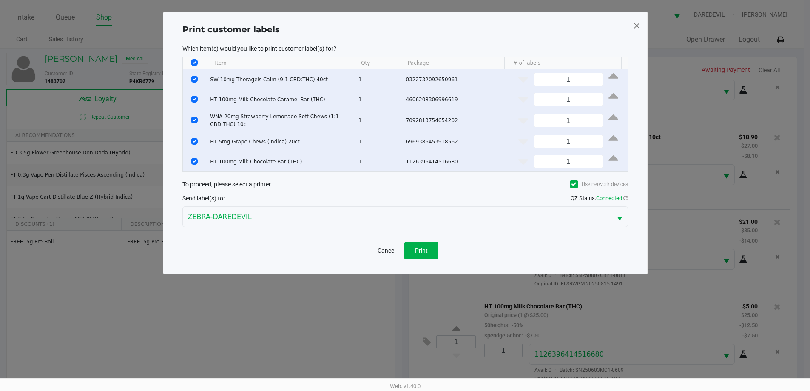
scroll to position [0, 0]
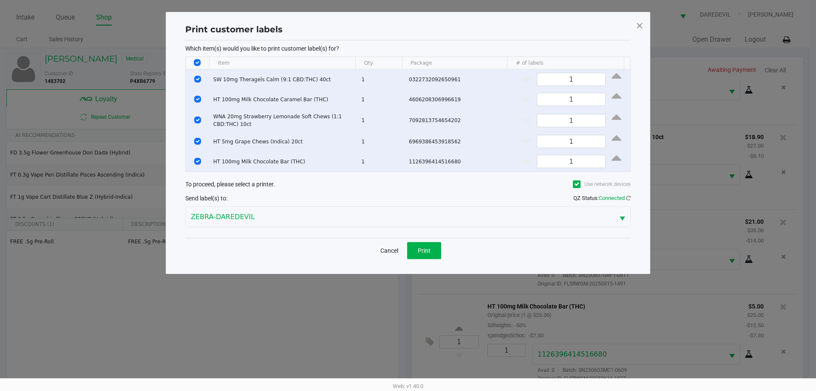
click at [196, 61] on input "Select All Rows" at bounding box center [197, 62] width 7 height 7
checkbox input "false"
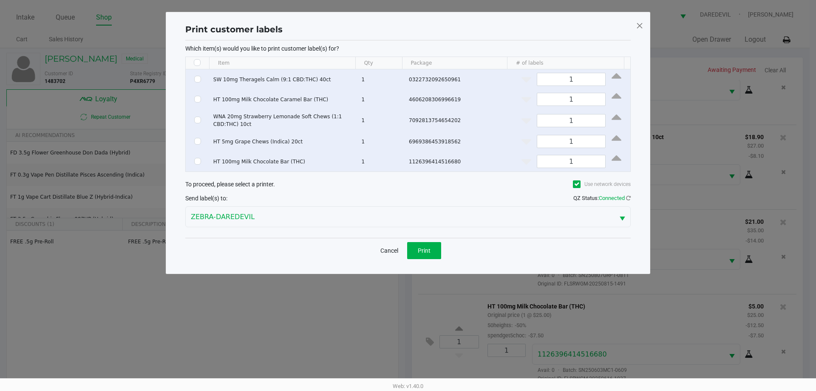
checkbox input "false"
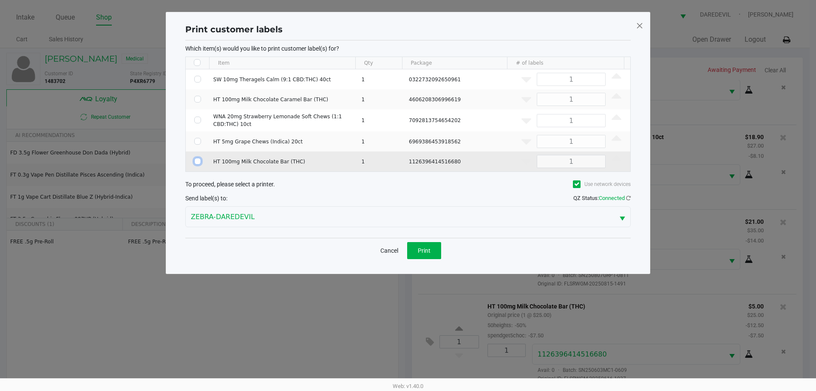
click at [195, 161] on input "Select Row" at bounding box center [197, 161] width 7 height 7
checkbox input "true"
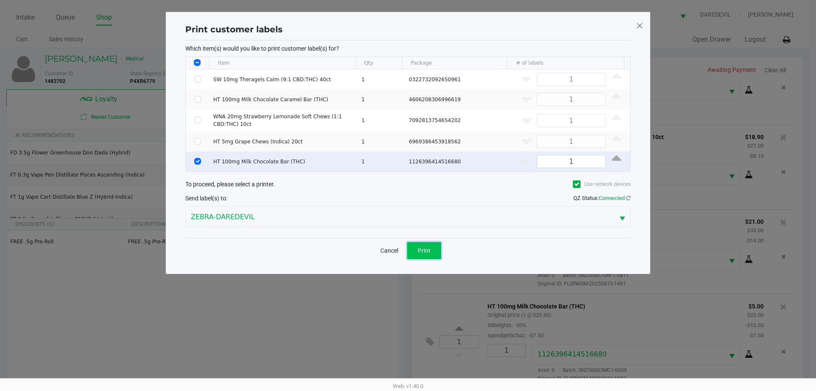
click at [409, 252] on button "Print" at bounding box center [424, 250] width 34 height 17
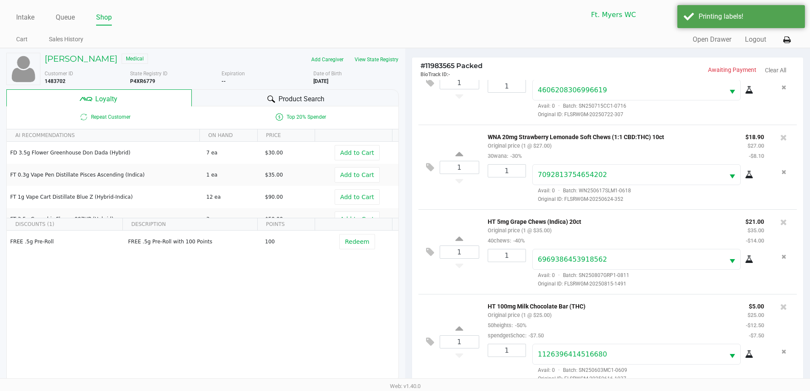
scroll to position [102, 0]
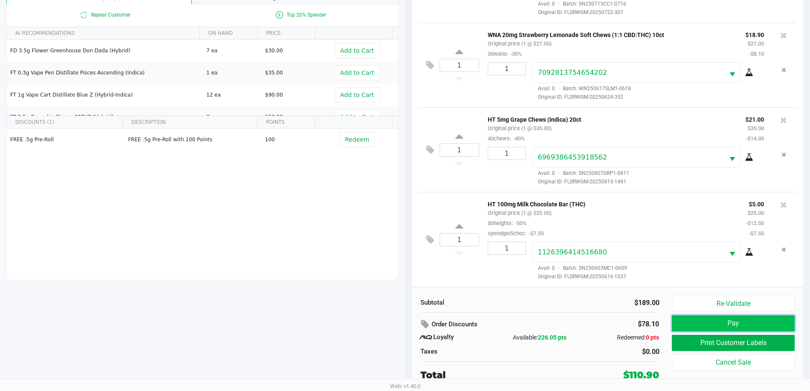
click at [698, 322] on button "Pay" at bounding box center [733, 323] width 122 height 16
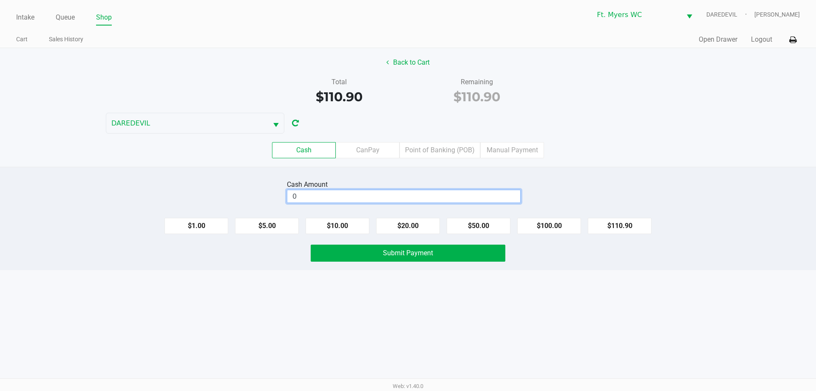
drag, startPoint x: 422, startPoint y: 199, endPoint x: 428, endPoint y: 200, distance: 6.0
click at [423, 199] on input "0" at bounding box center [403, 196] width 233 height 12
type input "$111.00"
drag, startPoint x: 632, startPoint y: 266, endPoint x: 350, endPoint y: 203, distance: 289.3
click at [631, 264] on div "Cash Amount $111.00 Clear $1.00 $5.00 $10.00 $20.00 $50.00 $100.00 $110.90 Subm…" at bounding box center [408, 218] width 816 height 103
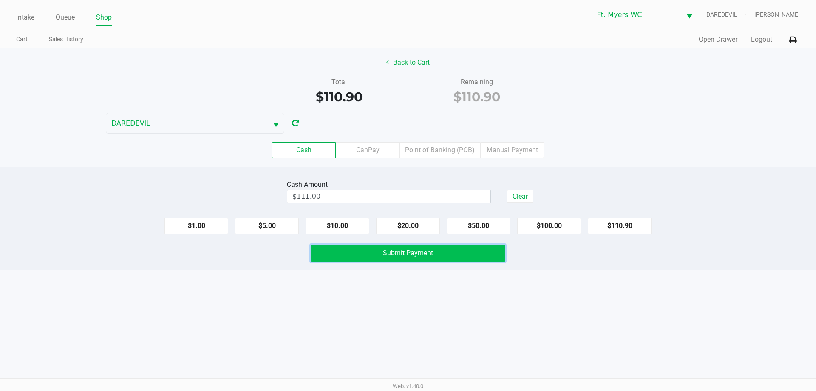
click at [350, 246] on button "Submit Payment" at bounding box center [408, 252] width 195 height 17
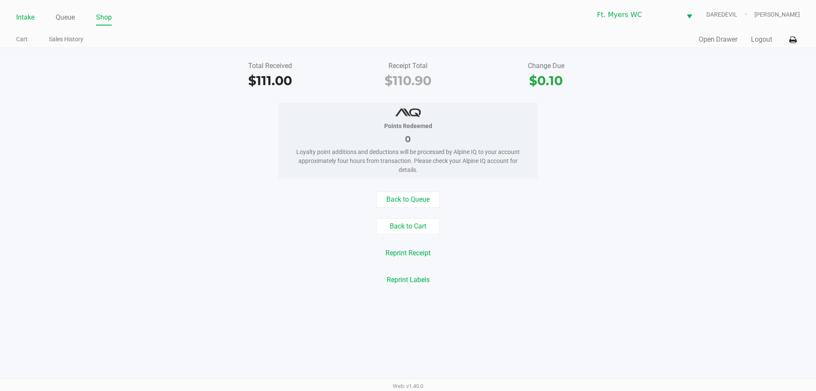
click at [26, 20] on link "Intake" at bounding box center [25, 17] width 18 height 12
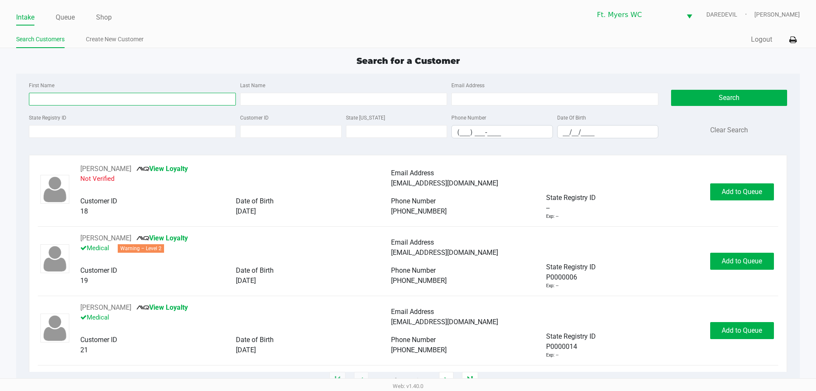
click at [76, 102] on input "First Name" at bounding box center [132, 99] width 207 height 13
type input "[PERSON_NAME]"
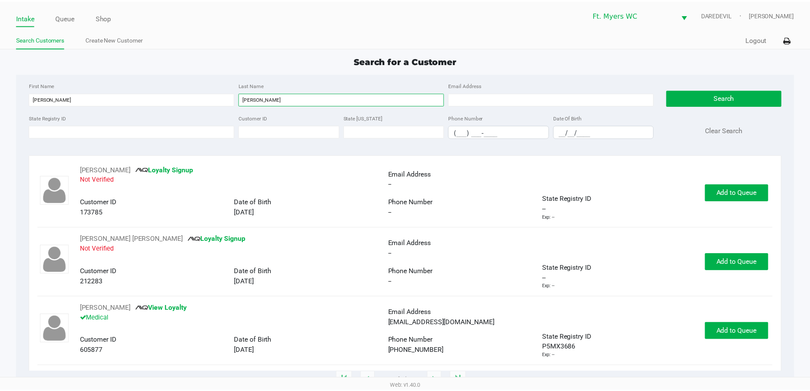
scroll to position [69, 0]
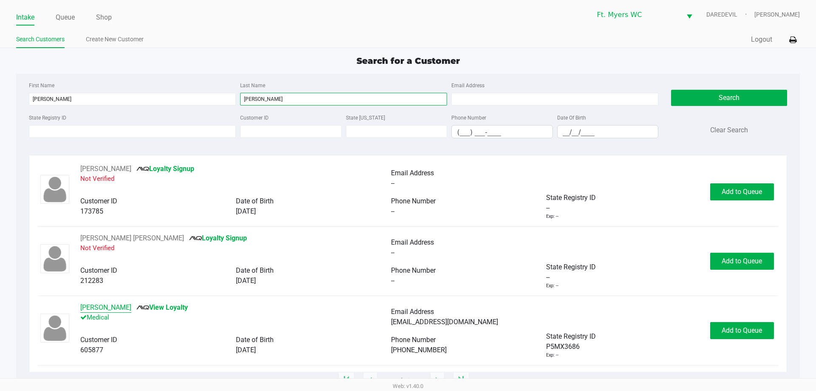
type input "[PERSON_NAME]"
click at [121, 308] on button "[PERSON_NAME]" at bounding box center [105, 307] width 51 height 10
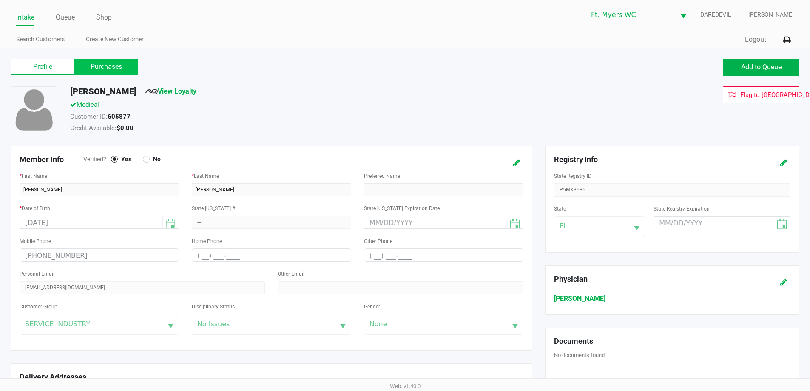
click at [104, 66] on label "Purchases" at bounding box center [106, 67] width 64 height 16
click at [0, 0] on 1 "Purchases" at bounding box center [0, 0] width 0 height 0
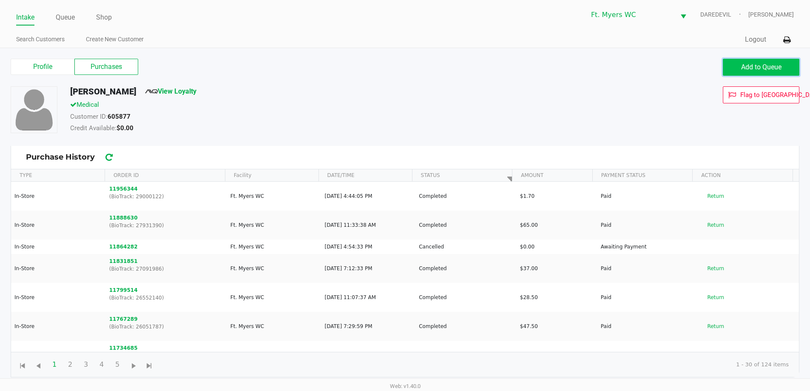
click at [737, 63] on button "Add to Queue" at bounding box center [761, 67] width 77 height 17
click at [69, 17] on link "Queue" at bounding box center [65, 17] width 19 height 12
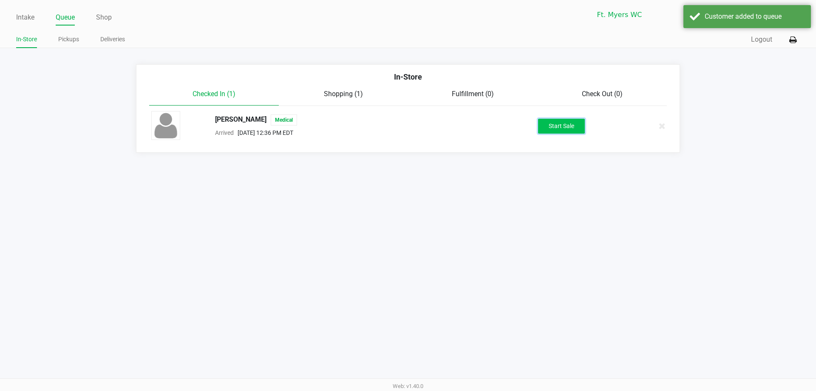
click at [573, 126] on button "Start Sale" at bounding box center [561, 126] width 47 height 15
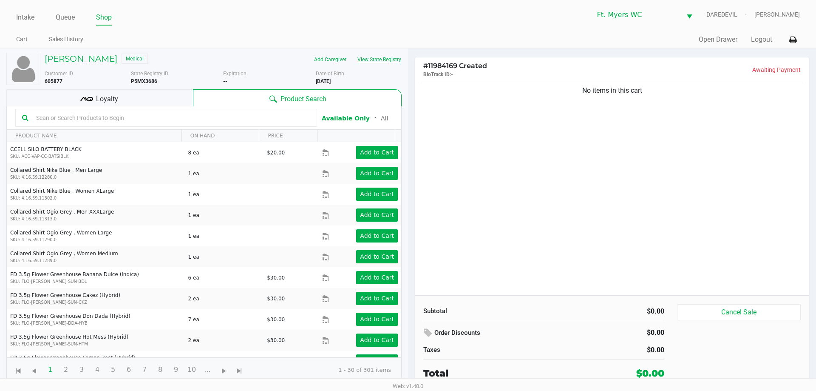
click at [378, 65] on button "View State Registry" at bounding box center [377, 60] width 50 height 14
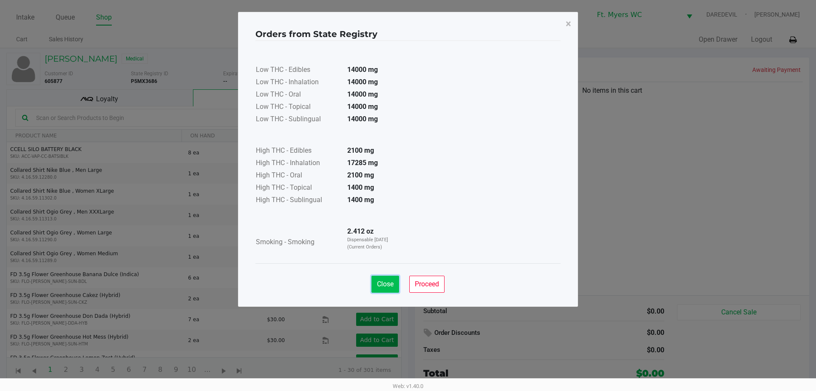
click at [387, 279] on button "Close" at bounding box center [386, 283] width 28 height 17
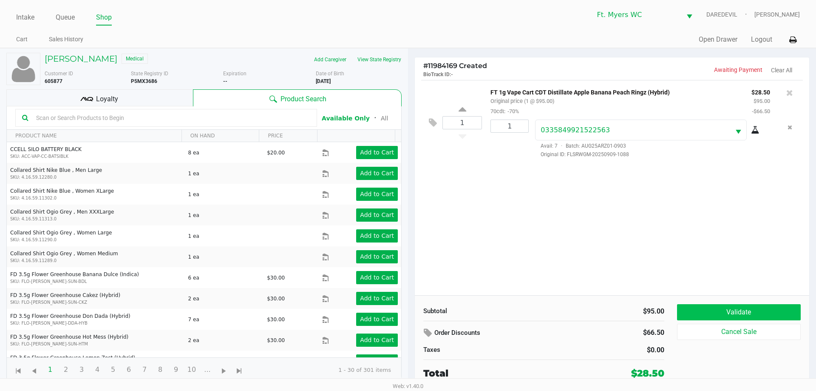
click at [706, 303] on div "Subtotal $95.00 Order Discounts $66.50 Taxes $0.00 Total $28.50 Validate Cancel…" at bounding box center [612, 342] width 395 height 94
click at [707, 309] on button "Validate" at bounding box center [739, 312] width 124 height 16
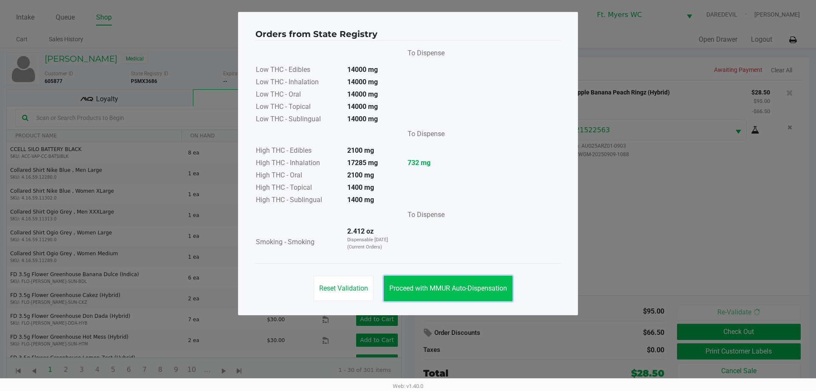
click at [418, 284] on span "Proceed with MMUR Auto-Dispensation" at bounding box center [448, 288] width 118 height 8
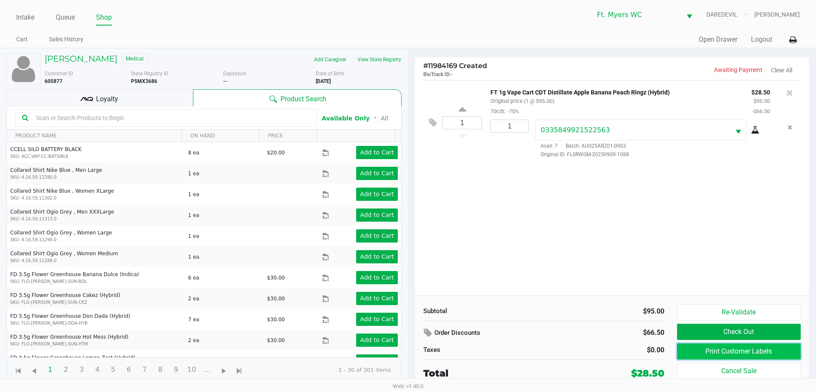
click at [779, 353] on button "Print Customer Labels" at bounding box center [739, 351] width 124 height 16
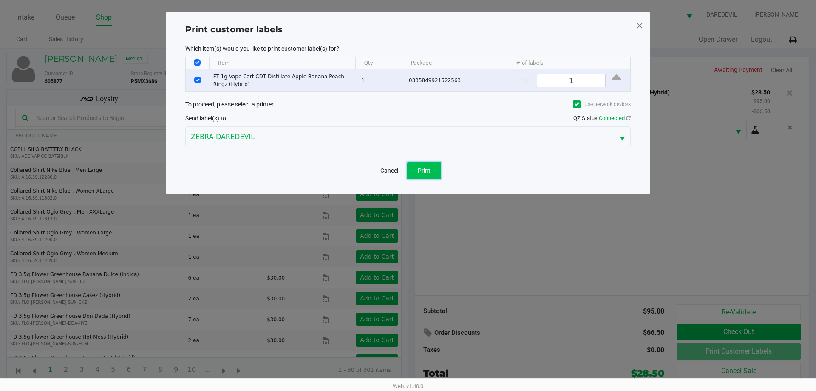
click at [427, 167] on span "Print" at bounding box center [424, 170] width 13 height 7
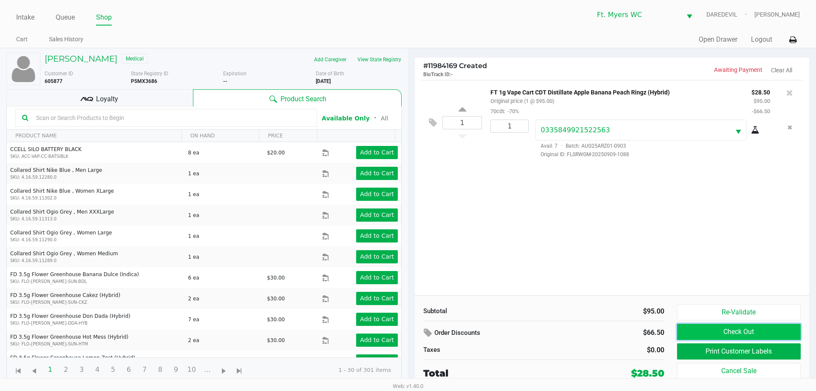
click at [768, 332] on button "Check Out" at bounding box center [739, 332] width 124 height 16
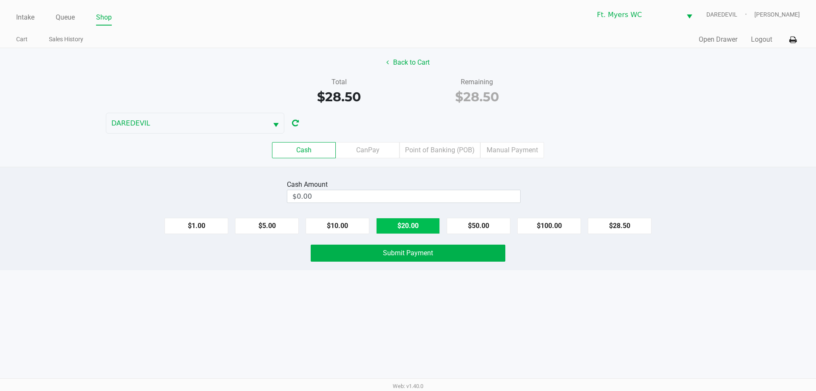
click at [424, 221] on button "$20.00" at bounding box center [408, 226] width 64 height 16
click at [336, 221] on button "$10.00" at bounding box center [338, 226] width 64 height 16
type input "$30.00"
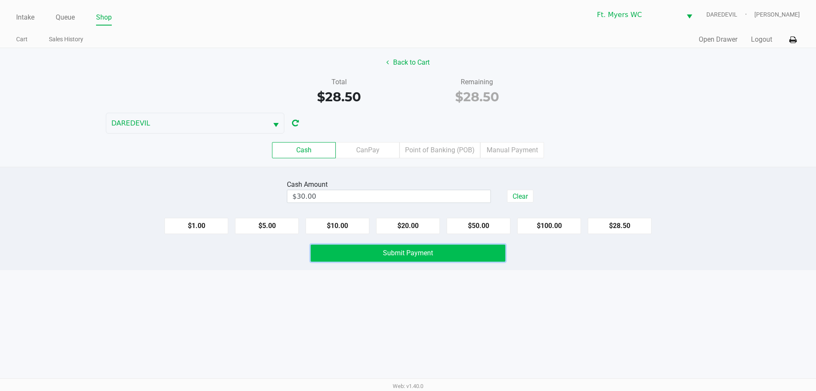
click at [353, 255] on button "Submit Payment" at bounding box center [408, 252] width 195 height 17
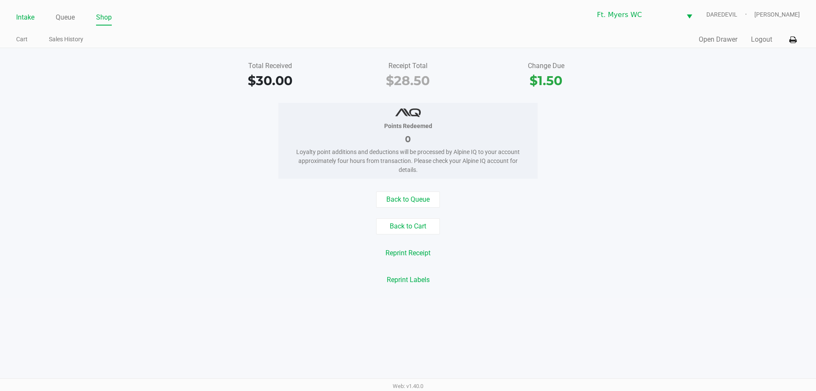
click at [30, 16] on link "Intake" at bounding box center [25, 17] width 18 height 12
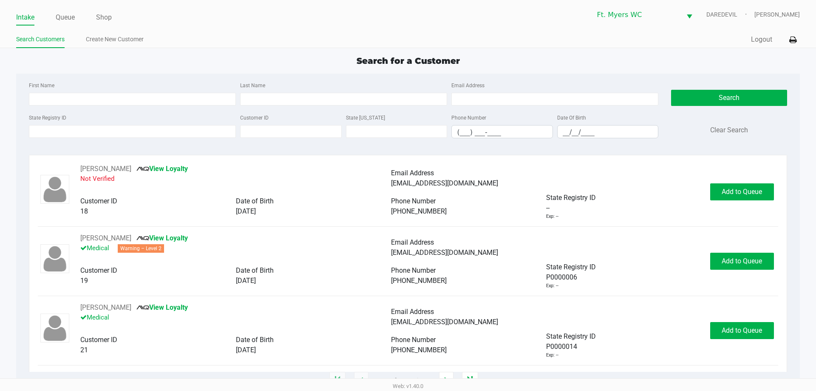
click at [65, 88] on div "First Name" at bounding box center [132, 93] width 211 height 26
click at [68, 92] on div "First Name" at bounding box center [132, 93] width 211 height 26
click at [68, 93] on input "First Name" at bounding box center [132, 99] width 207 height 13
type input "[PERSON_NAME]"
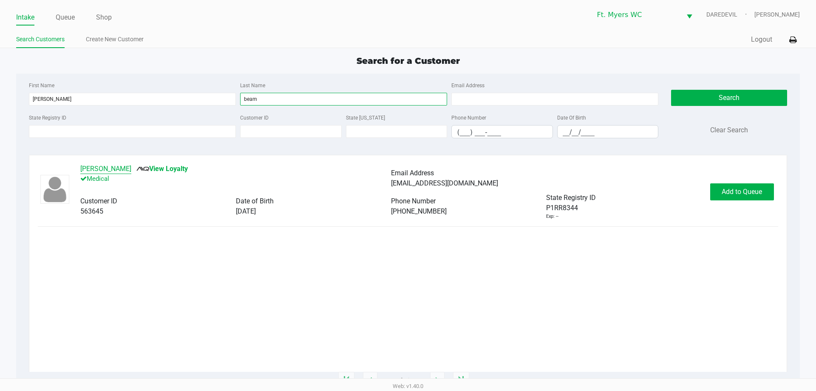
type input "beam"
click at [115, 172] on button "[PERSON_NAME]" at bounding box center [105, 169] width 51 height 10
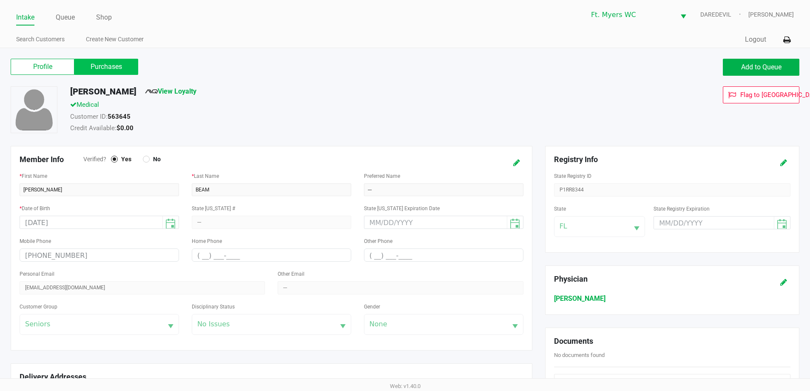
click at [101, 62] on label "Purchases" at bounding box center [106, 67] width 64 height 16
click at [0, 0] on 1 "Purchases" at bounding box center [0, 0] width 0 height 0
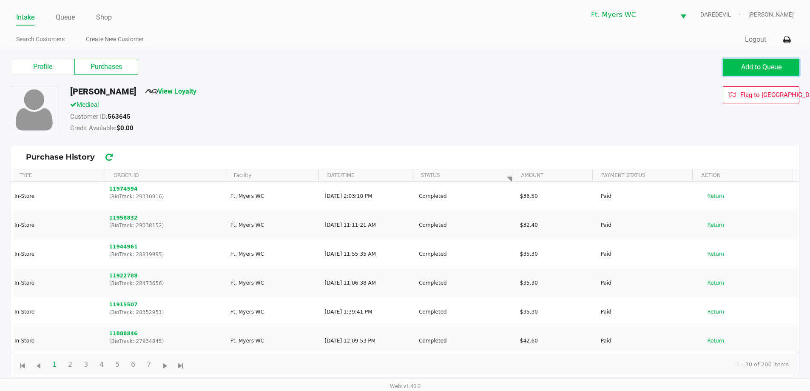
click at [744, 68] on span "Add to Queue" at bounding box center [761, 67] width 40 height 8
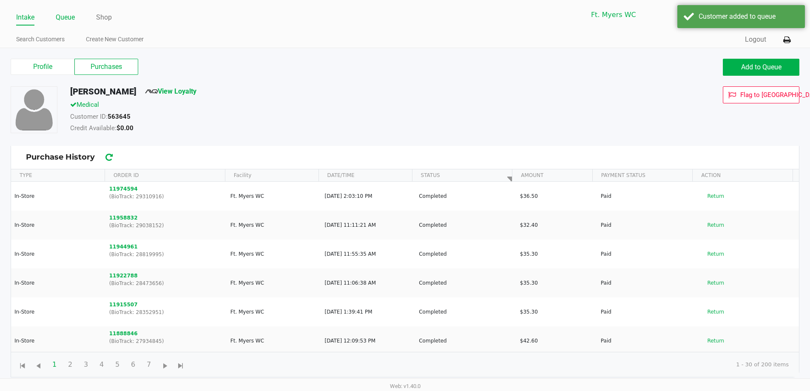
click at [58, 16] on link "Queue" at bounding box center [65, 17] width 19 height 12
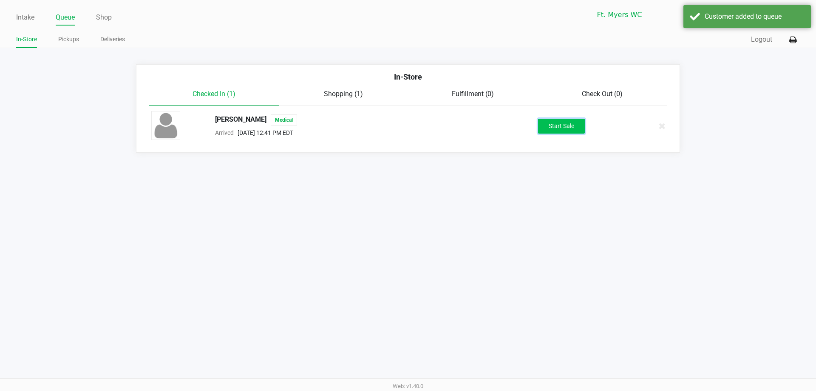
click at [565, 119] on button "Start Sale" at bounding box center [561, 126] width 47 height 15
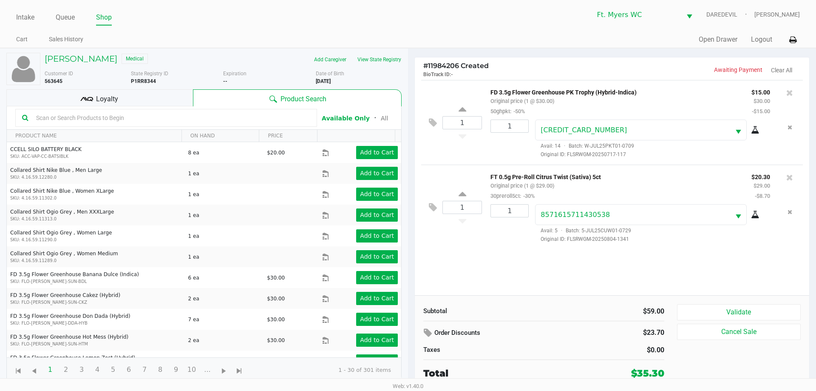
click at [168, 95] on div "Loyalty" at bounding box center [99, 97] width 187 height 17
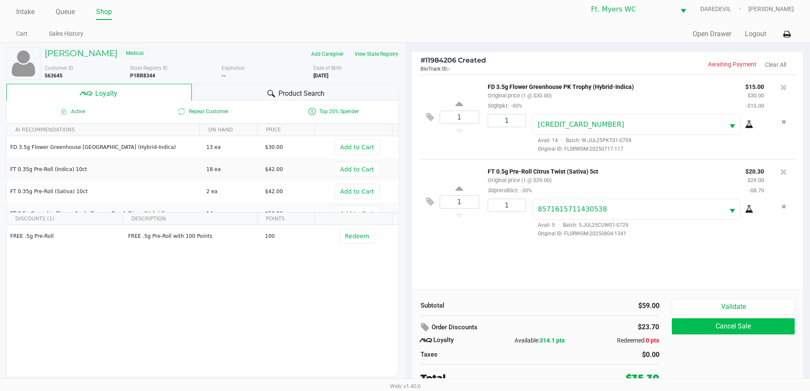
scroll to position [9, 0]
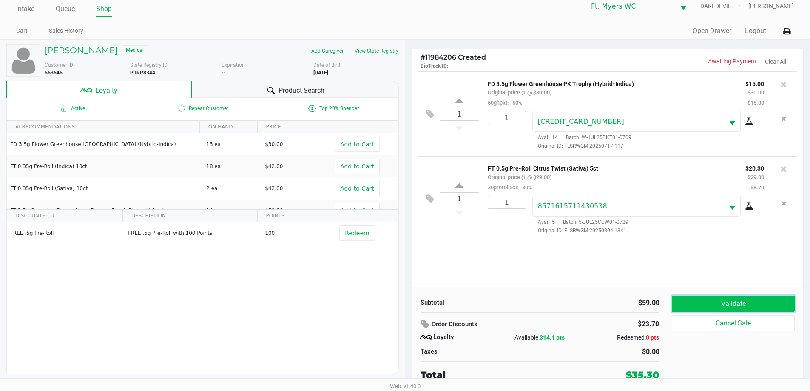
click at [705, 308] on button "Validate" at bounding box center [733, 303] width 122 height 16
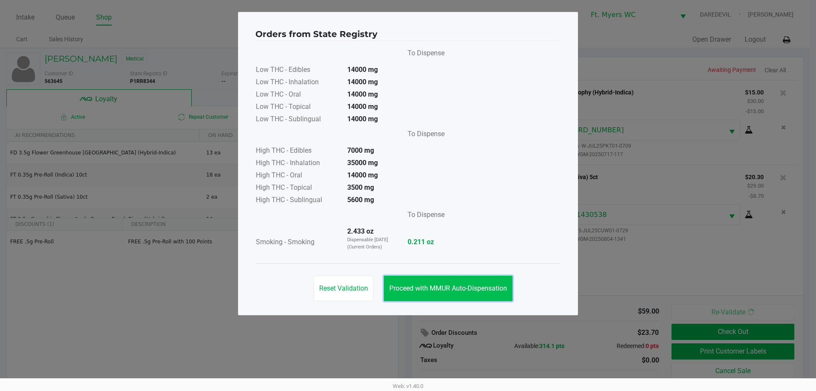
click at [437, 287] on span "Proceed with MMUR Auto-Dispensation" at bounding box center [448, 288] width 118 height 8
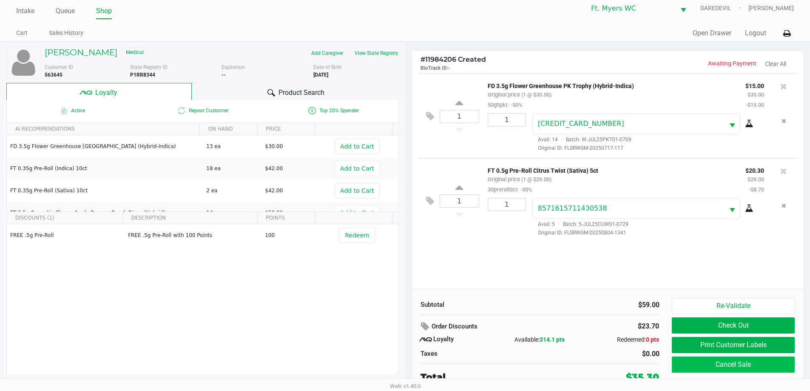
scroll to position [9, 0]
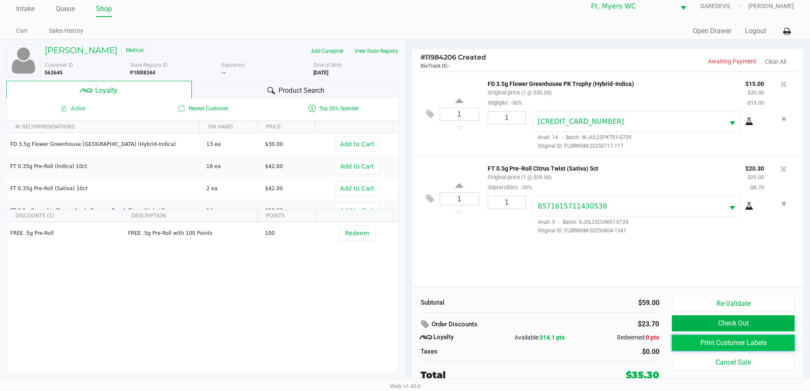
click at [741, 345] on button "Print Customer Labels" at bounding box center [733, 343] width 122 height 16
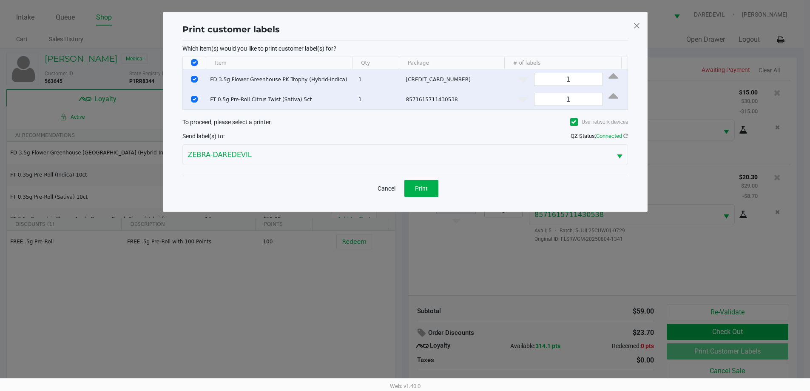
scroll to position [0, 0]
click at [423, 185] on span "Print" at bounding box center [424, 188] width 13 height 7
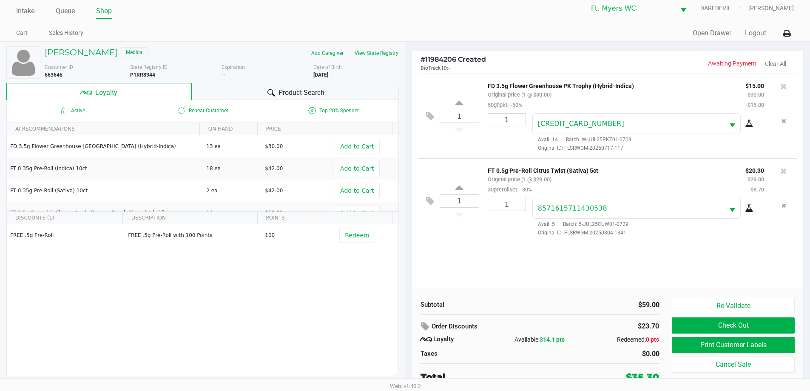
scroll to position [9, 0]
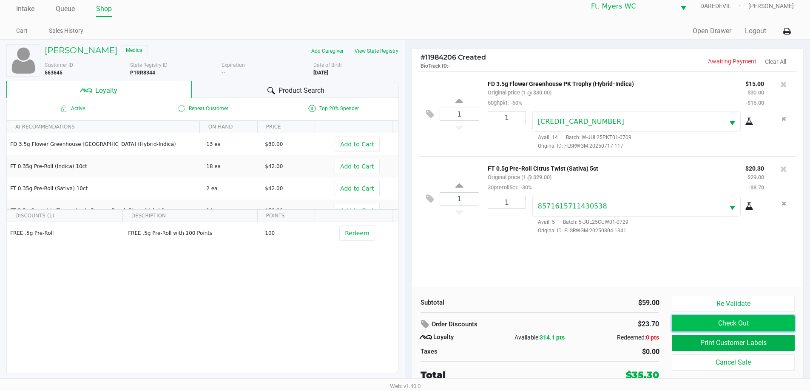
click at [710, 326] on button "Check Out" at bounding box center [733, 323] width 122 height 16
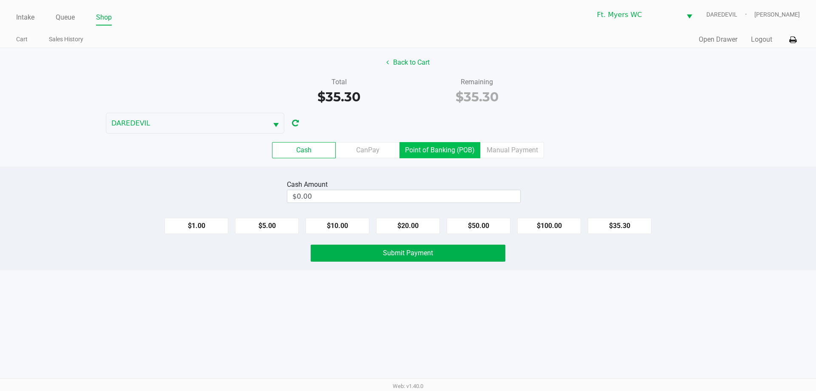
click at [455, 145] on label "Point of Banking (POB)" at bounding box center [440, 150] width 81 height 16
click at [0, 0] on 7 "Point of Banking (POB)" at bounding box center [0, 0] width 0 height 0
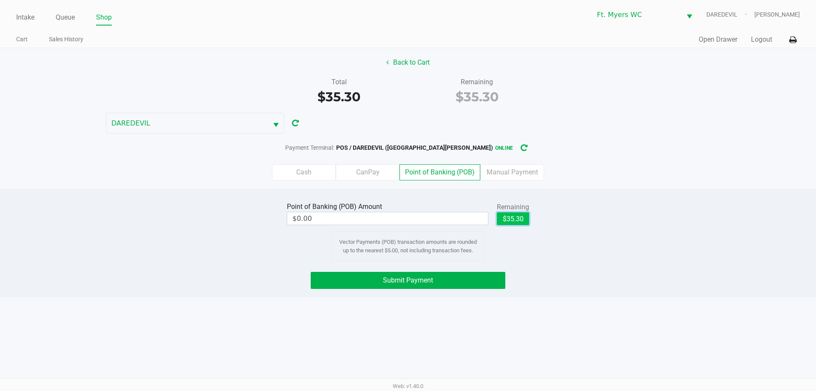
click at [516, 221] on button "$35.30" at bounding box center [513, 218] width 32 height 13
type input "$35.30"
click at [449, 283] on button "Submit Payment" at bounding box center [408, 280] width 195 height 17
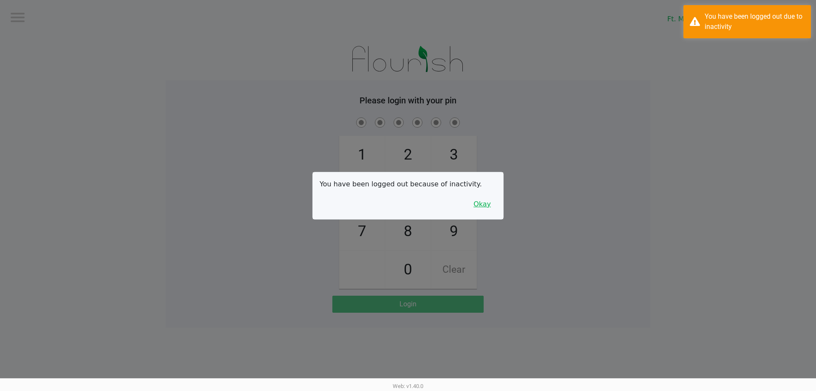
click at [485, 201] on button "Okay" at bounding box center [482, 204] width 28 height 16
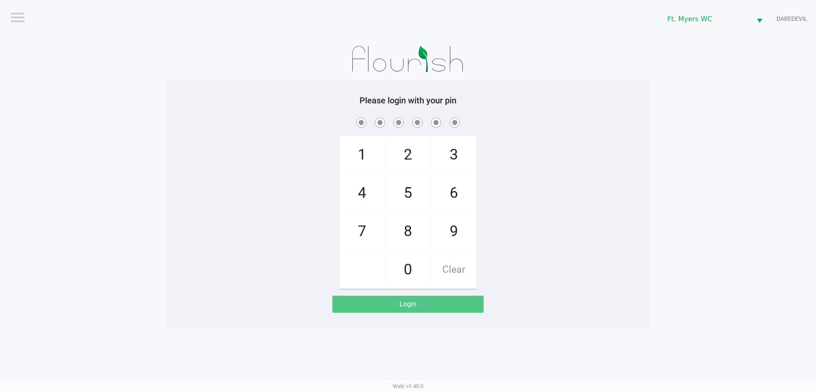
click at [243, 85] on div "Please login with your pin 1 4 7 2 5 8 0 3 6 9 Clear Login" at bounding box center [408, 203] width 485 height 247
checkbox input "true"
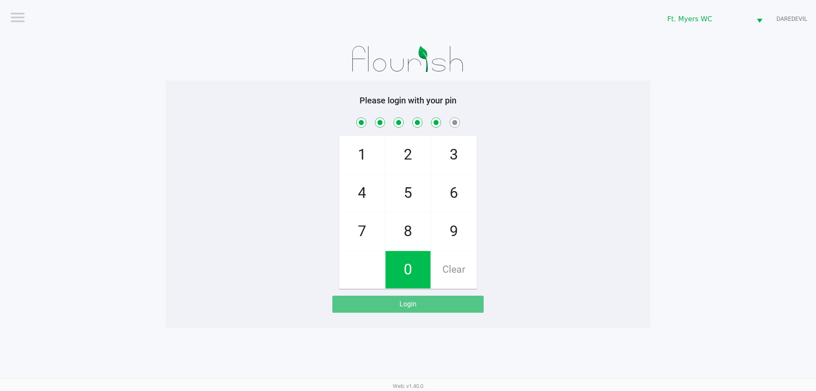
checkbox input "true"
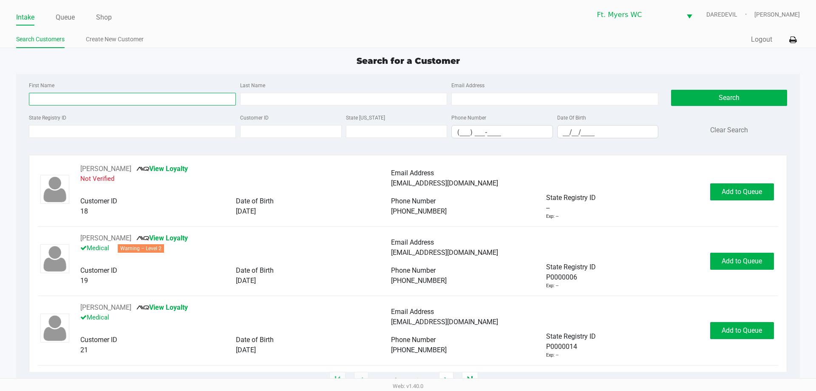
click at [177, 96] on input "First Name" at bounding box center [132, 99] width 207 height 13
type input "[PERSON_NAME]"
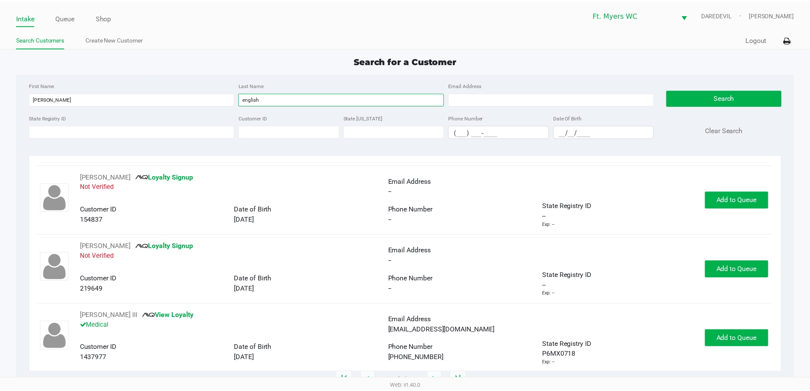
scroll to position [69, 0]
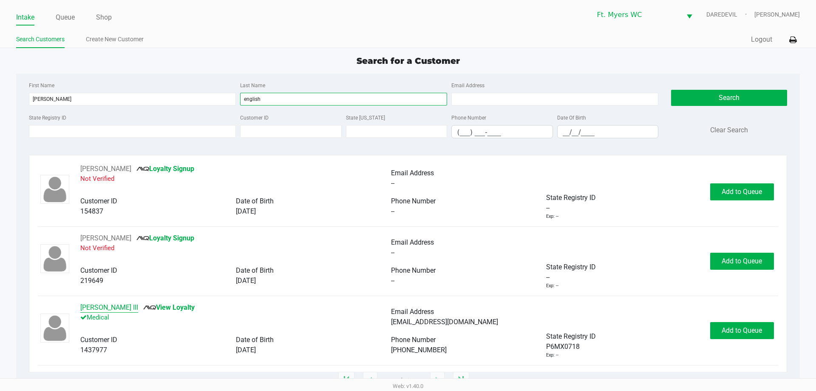
type input "english"
click at [130, 309] on button "[PERSON_NAME] III" at bounding box center [109, 307] width 58 height 10
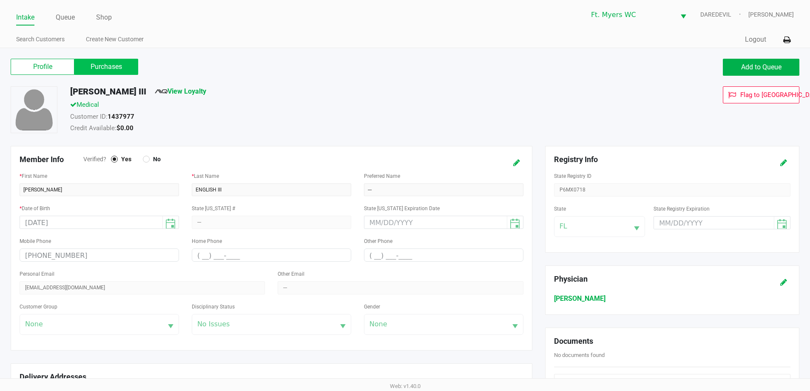
click at [103, 69] on label "Purchases" at bounding box center [106, 67] width 64 height 16
click at [0, 0] on 1 "Purchases" at bounding box center [0, 0] width 0 height 0
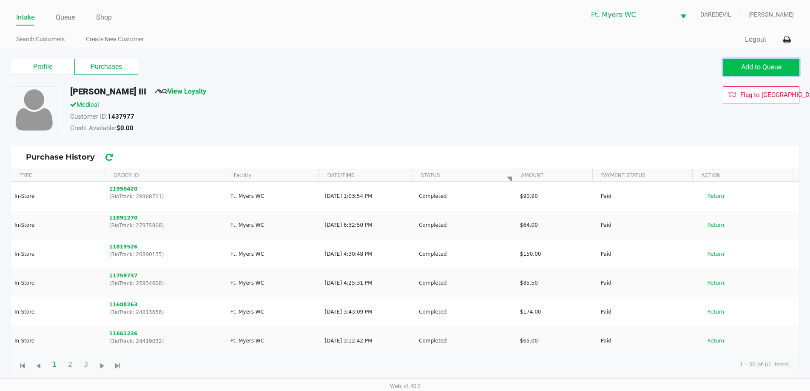
click at [754, 67] on span "Add to Queue" at bounding box center [761, 67] width 40 height 8
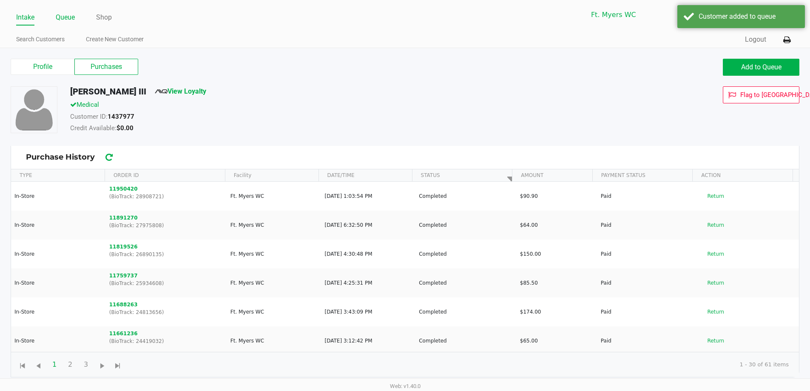
click at [66, 23] on link "Queue" at bounding box center [65, 17] width 19 height 12
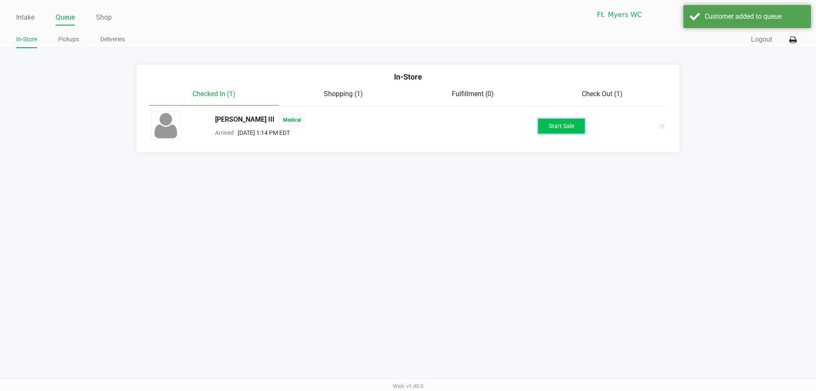
click at [552, 131] on button "Start Sale" at bounding box center [561, 126] width 47 height 15
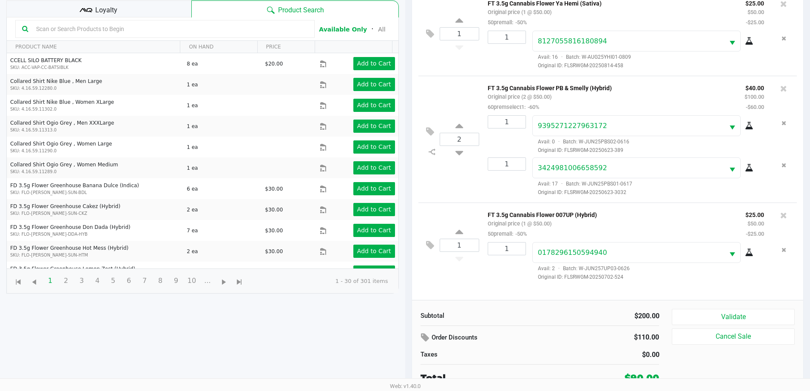
scroll to position [92, 0]
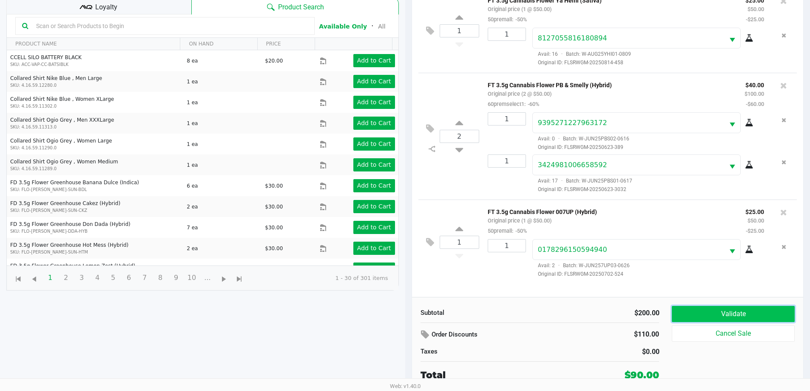
click at [706, 310] on button "Validate" at bounding box center [733, 314] width 122 height 16
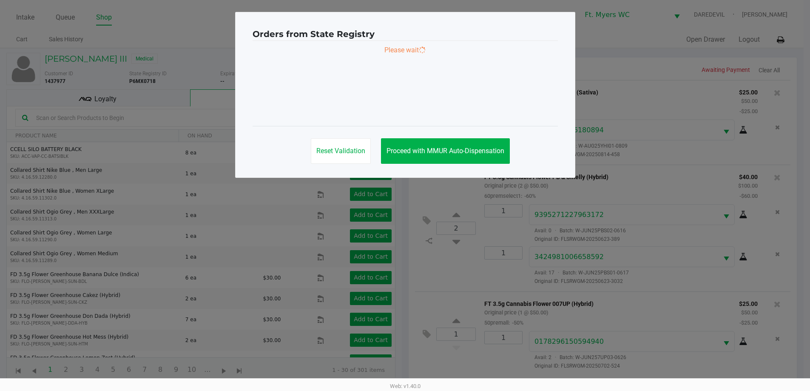
scroll to position [0, 0]
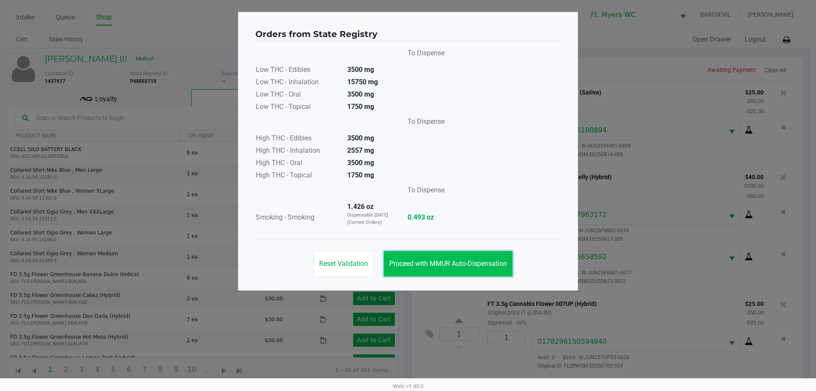
click at [446, 270] on button "Proceed with MMUR Auto-Dispensation" at bounding box center [448, 264] width 129 height 26
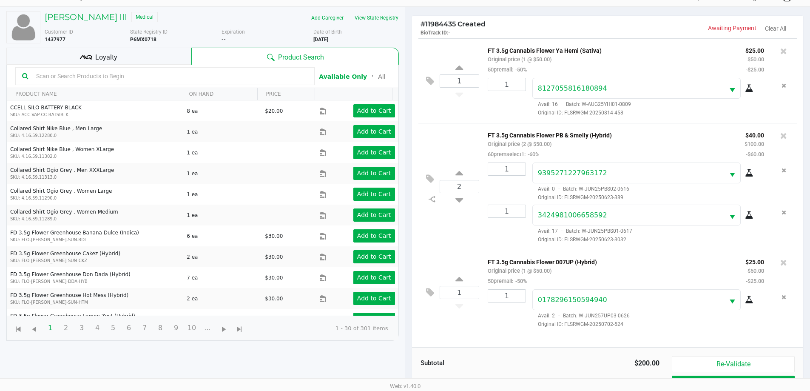
scroll to position [92, 0]
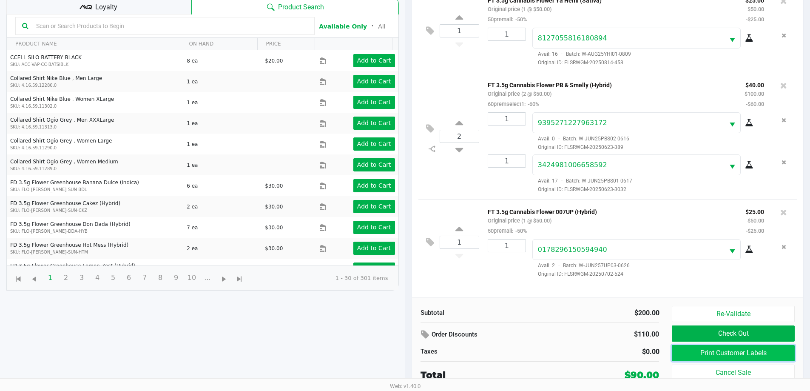
click at [707, 350] on button "Print Customer Labels" at bounding box center [733, 353] width 122 height 16
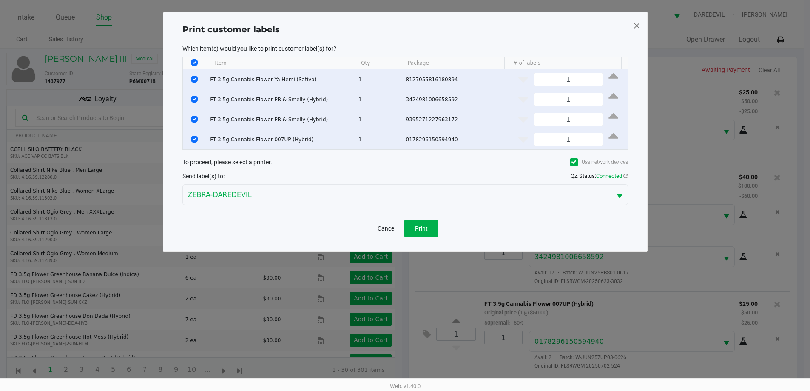
scroll to position [0, 0]
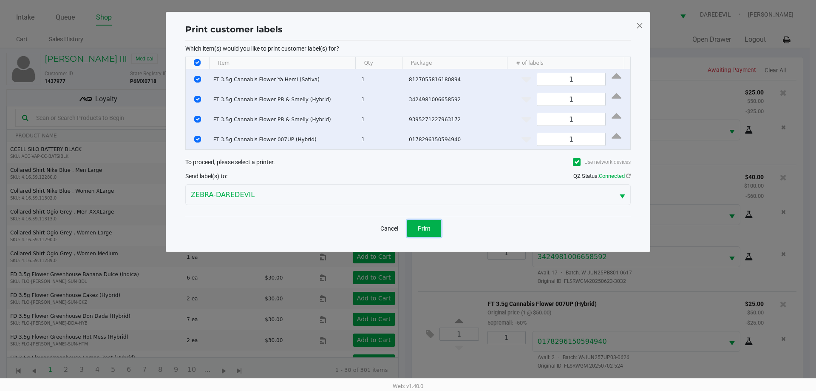
click at [421, 224] on button "Print" at bounding box center [424, 228] width 34 height 17
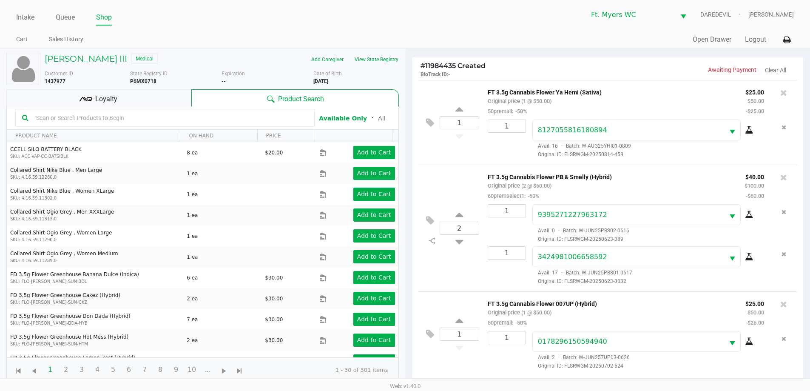
click at [134, 104] on div "Loyalty" at bounding box center [98, 97] width 185 height 17
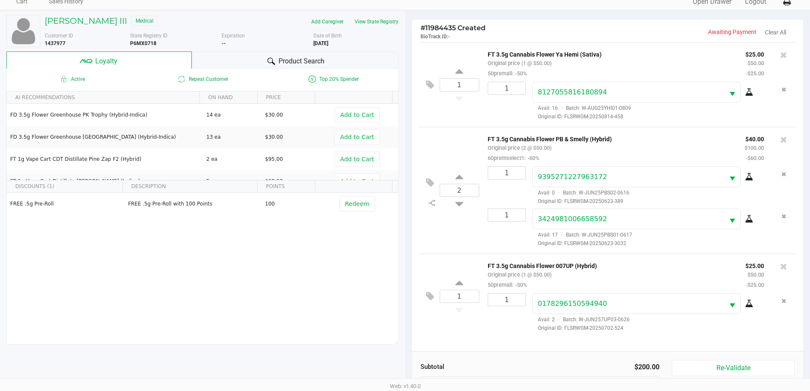
scroll to position [102, 0]
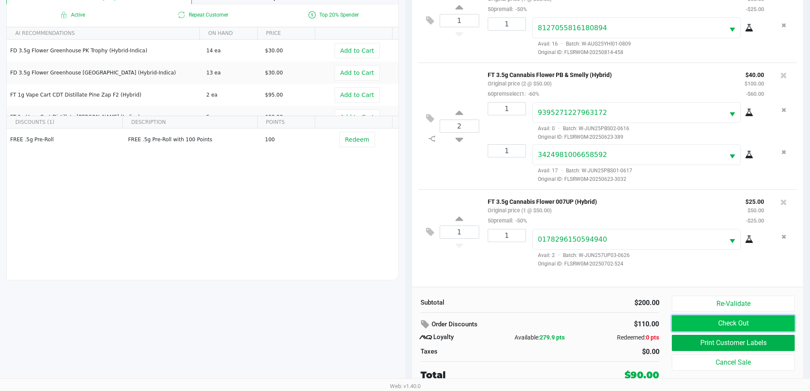
click at [763, 321] on button "Check Out" at bounding box center [733, 323] width 122 height 16
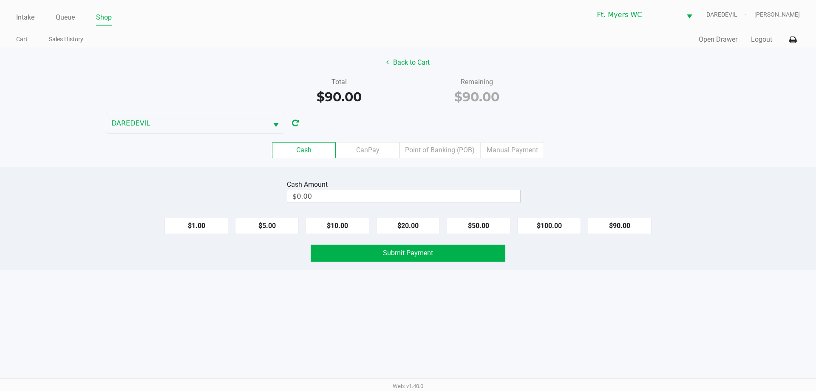
click at [431, 158] on div "Cash CanPay Point of Banking (POB) Manual Payment" at bounding box center [408, 149] width 829 height 33
click at [438, 152] on label "Point of Banking (POB)" at bounding box center [440, 150] width 81 height 16
click at [0, 0] on 7 "Point of Banking (POB)" at bounding box center [0, 0] width 0 height 0
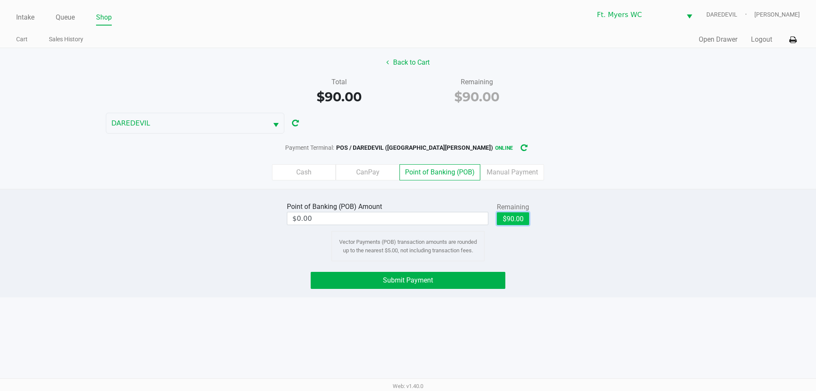
click at [514, 212] on button "$90.00" at bounding box center [513, 218] width 32 height 13
type input "$90.00"
click at [443, 274] on button "Submit Payment" at bounding box center [408, 280] width 195 height 17
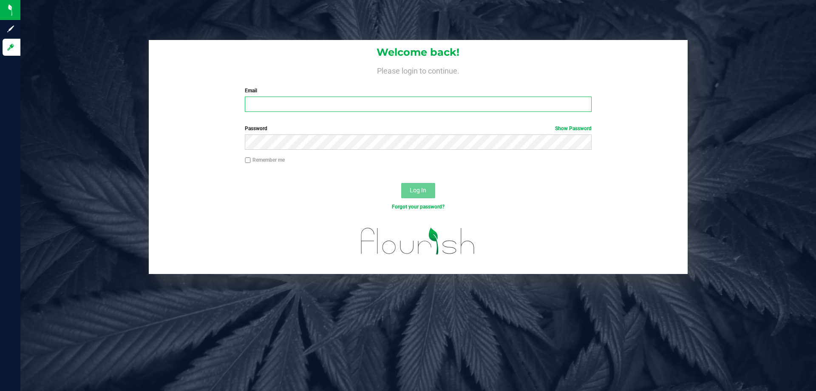
click at [328, 111] on input "Email" at bounding box center [418, 104] width 346 height 15
type input "[EMAIL_ADDRESS][DOMAIN_NAME]"
click at [401, 183] on button "Log In" at bounding box center [418, 190] width 34 height 15
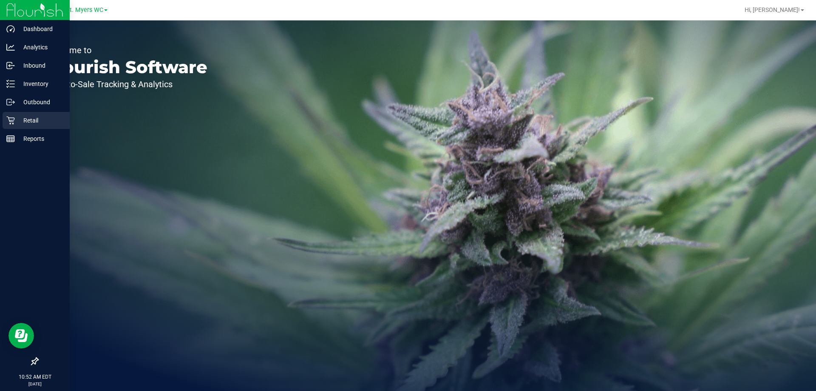
click at [5, 114] on div "Retail" at bounding box center [36, 120] width 67 height 17
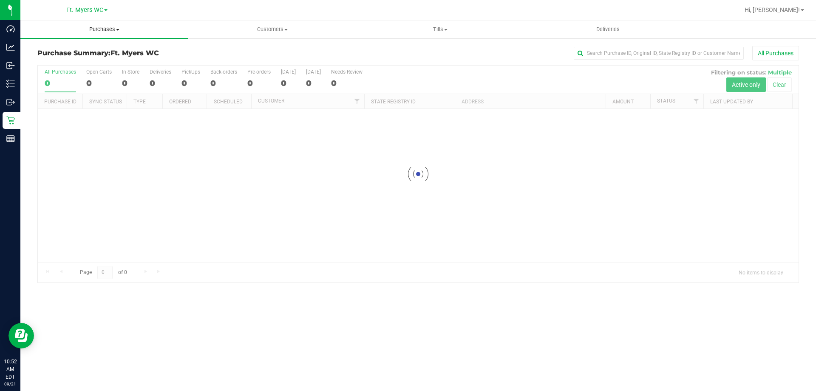
click at [103, 26] on uib-tab-heading "Purchases Summary of purchases Fulfillment All purchases" at bounding box center [104, 29] width 168 height 18
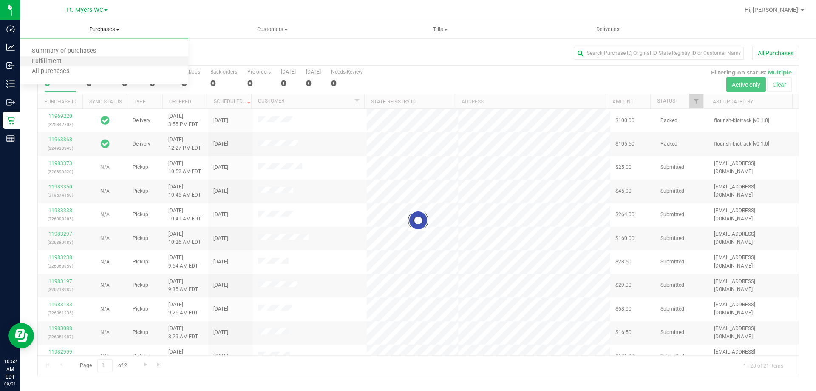
click at [99, 60] on li "Fulfillment" at bounding box center [104, 62] width 168 height 10
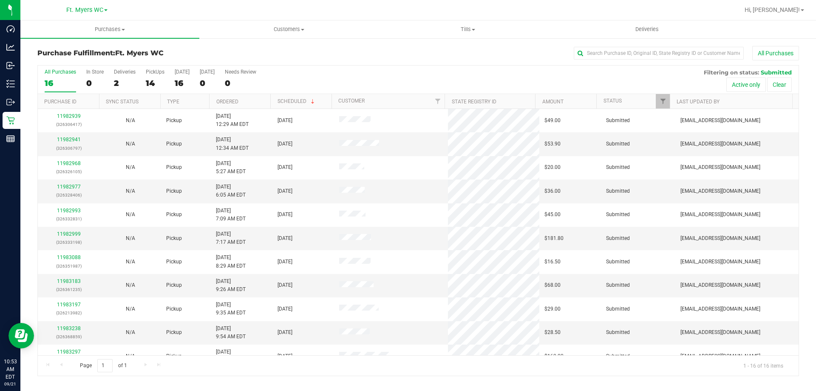
click at [242, 99] on th "Ordered" at bounding box center [239, 101] width 61 height 15
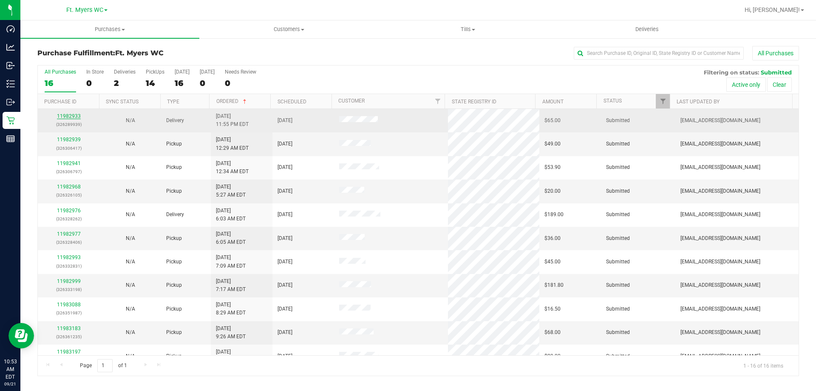
click at [59, 114] on link "11982933" at bounding box center [69, 116] width 24 height 6
click at [66, 115] on link "11982933" at bounding box center [69, 116] width 24 height 6
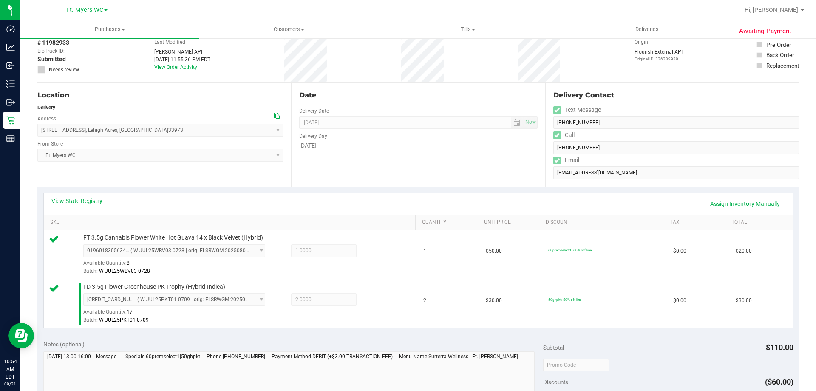
scroll to position [255, 0]
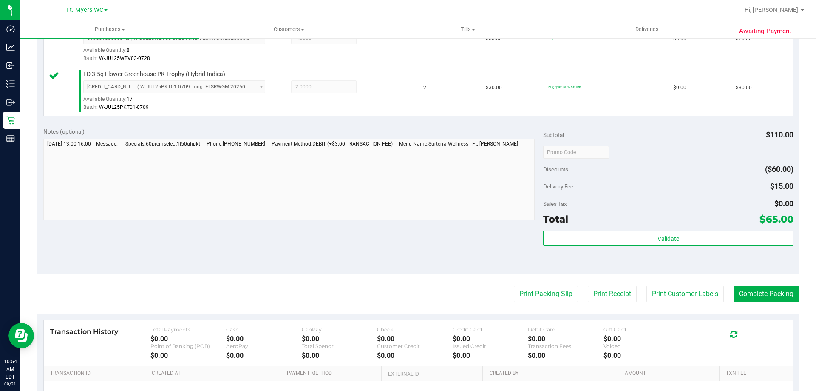
click at [567, 227] on div "Subtotal $110.00 Discounts ($60.00) Delivery Fee $15.00 Sales Tax $0.00 Total $…" at bounding box center [668, 198] width 250 height 142
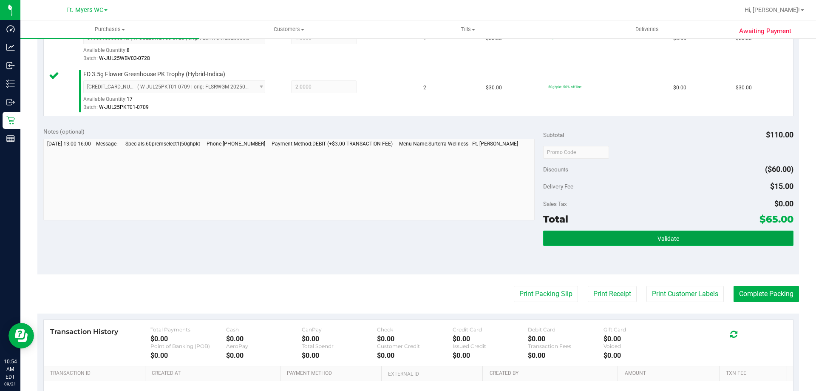
click at [566, 235] on button "Validate" at bounding box center [668, 237] width 250 height 15
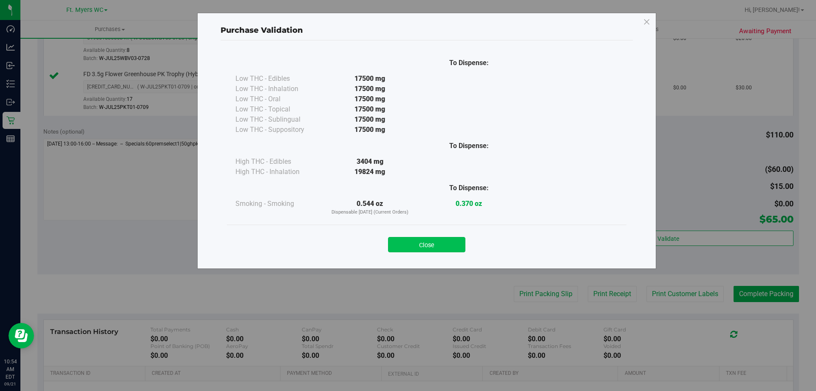
click at [427, 243] on button "Close" at bounding box center [426, 244] width 77 height 15
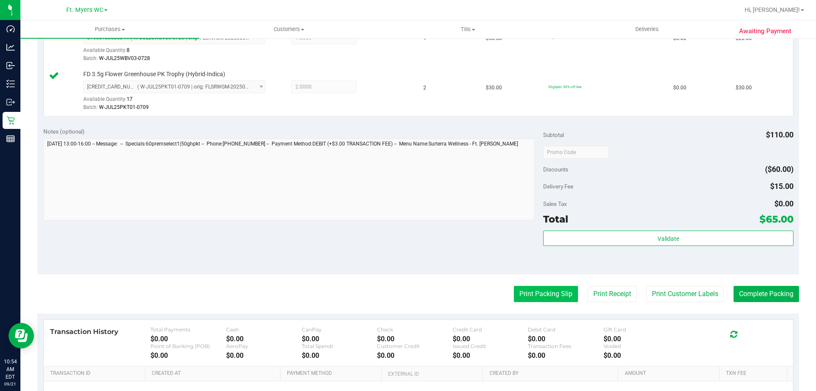
click at [538, 289] on button "Print Packing Slip" at bounding box center [546, 294] width 64 height 16
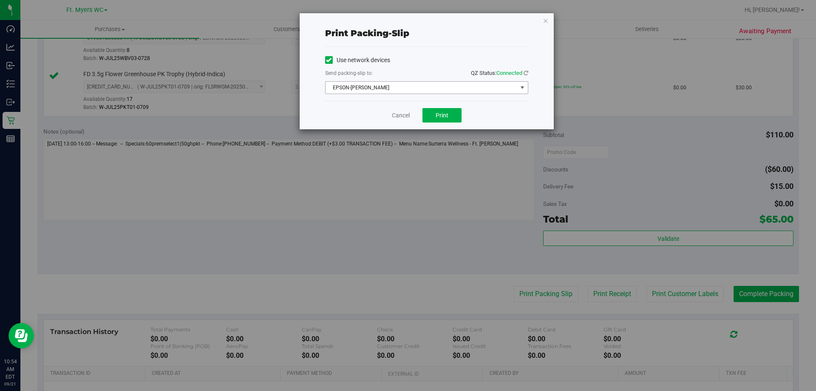
click at [445, 90] on span "EPSON-[PERSON_NAME]" at bounding box center [422, 88] width 192 height 12
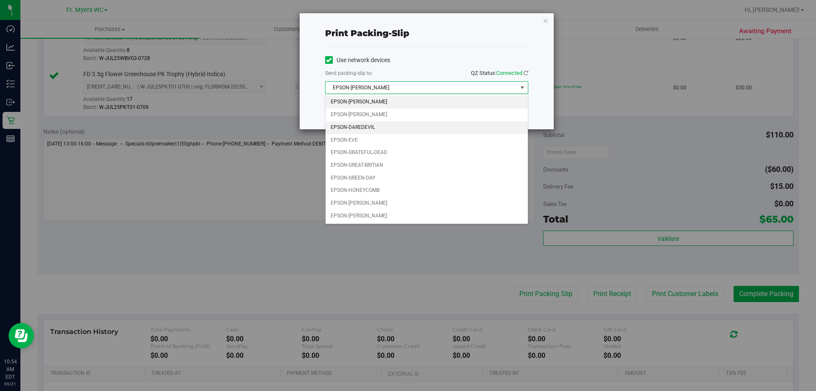
click at [391, 125] on li "EPSON-DAREDEVIL" at bounding box center [427, 127] width 202 height 13
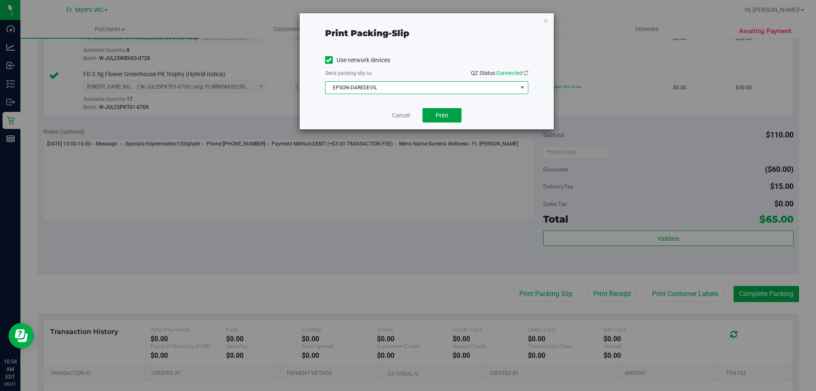
click at [452, 114] on button "Print" at bounding box center [442, 115] width 39 height 14
click at [403, 114] on link "Cancel" at bounding box center [401, 115] width 18 height 9
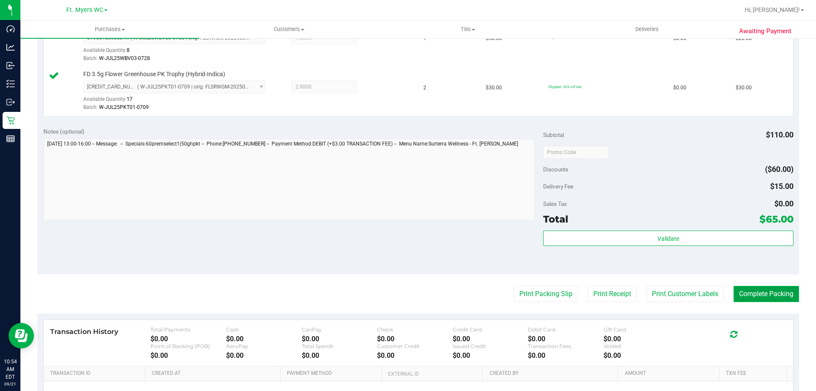
click at [767, 293] on button "Complete Packing" at bounding box center [766, 294] width 65 height 16
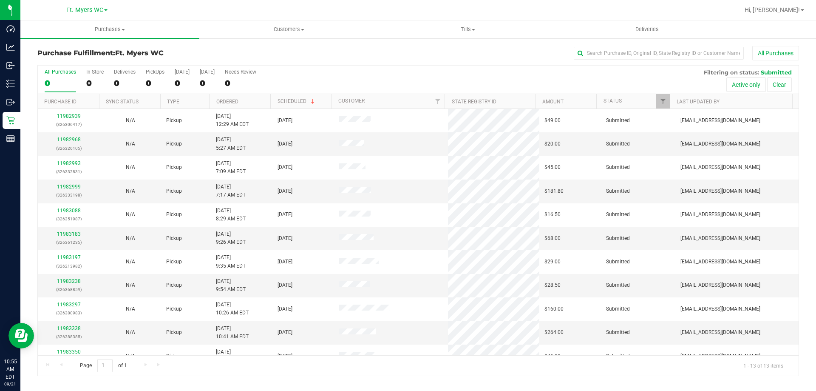
click at [238, 105] on th "Ordered" at bounding box center [239, 101] width 61 height 15
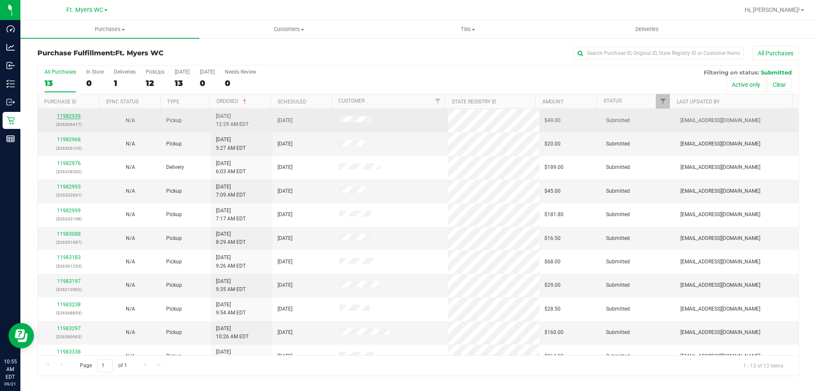
click at [64, 119] on link "11982939" at bounding box center [69, 116] width 24 height 6
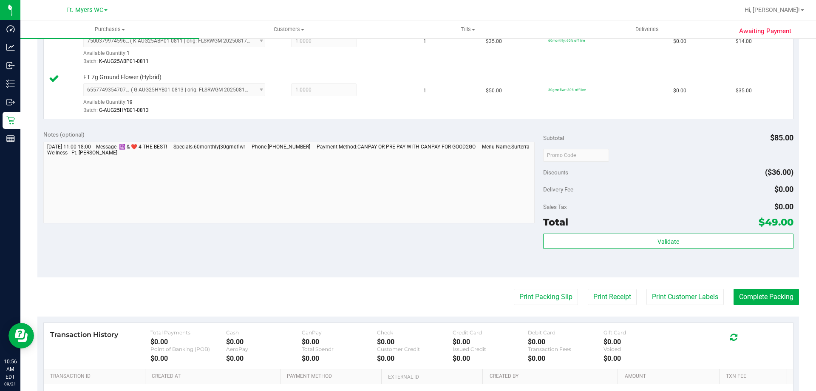
scroll to position [255, 0]
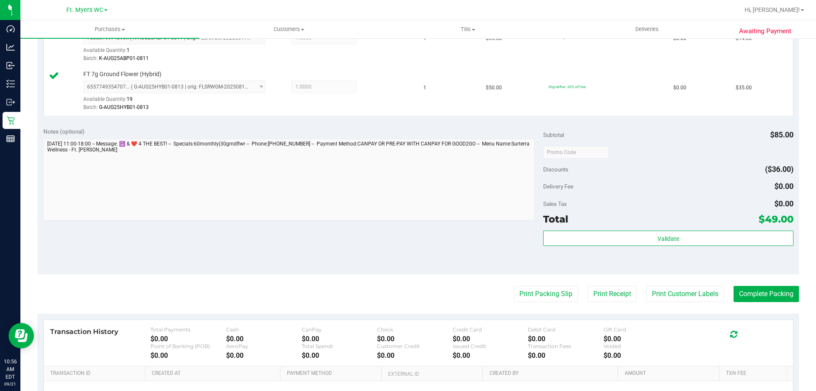
click at [703, 229] on div "Subtotal $85.00 Discounts ($36.00) Delivery Fee $0.00 Sales Tax $0.00 Total $49…" at bounding box center [668, 198] width 250 height 142
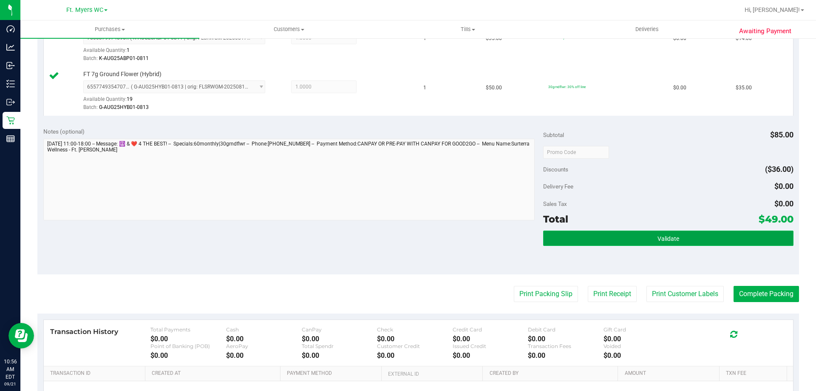
click at [703, 234] on button "Validate" at bounding box center [668, 237] width 250 height 15
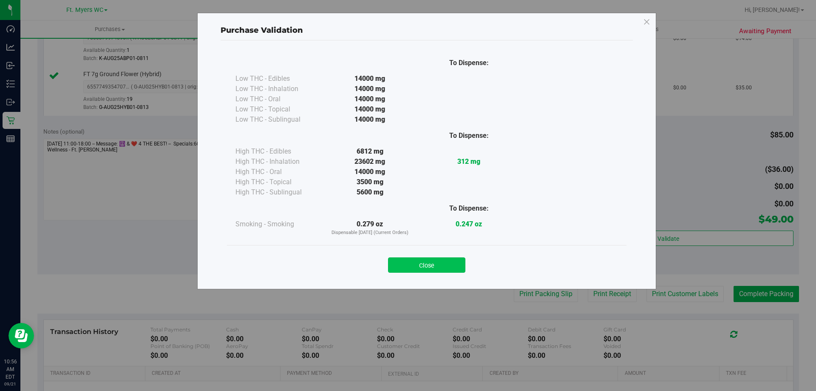
click at [441, 271] on button "Close" at bounding box center [426, 264] width 77 height 15
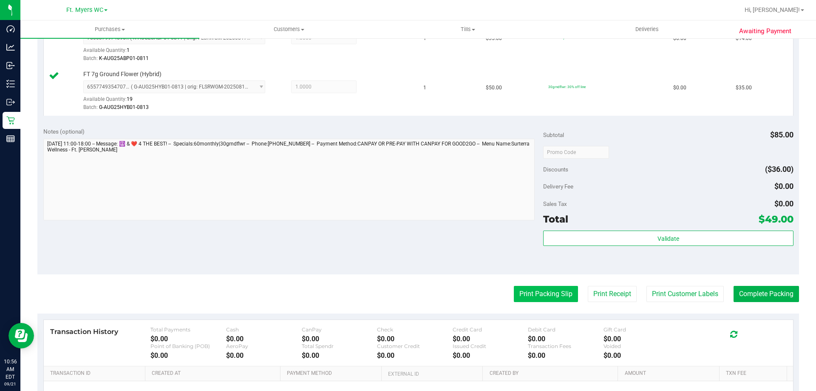
click at [514, 290] on button "Print Packing Slip" at bounding box center [546, 294] width 64 height 16
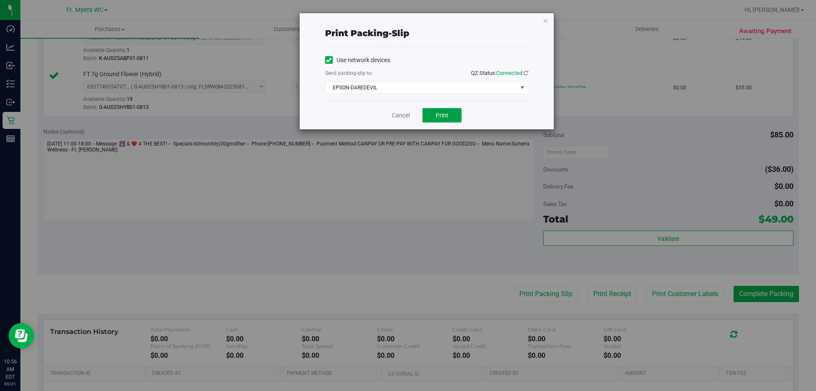
click at [456, 116] on button "Print" at bounding box center [442, 115] width 39 height 14
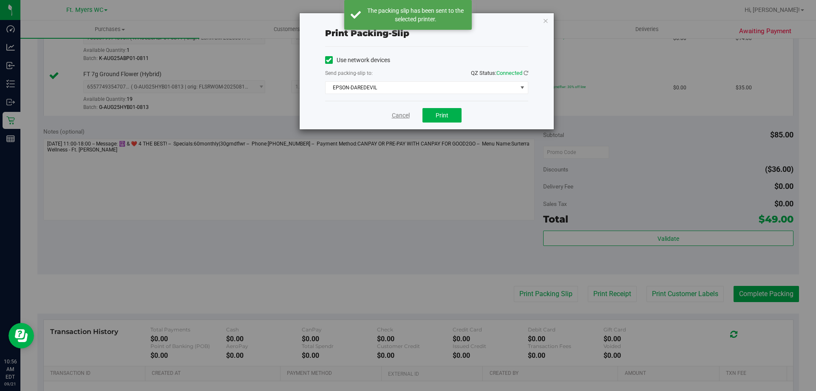
click at [397, 111] on link "Cancel" at bounding box center [401, 115] width 18 height 9
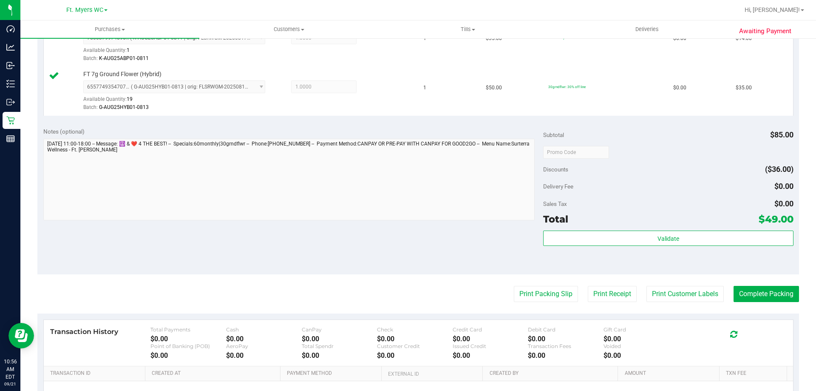
click at [598, 229] on div "Subtotal $85.00 Discounts ($36.00) Delivery Fee $0.00 Sales Tax $0.00 Total $49…" at bounding box center [668, 198] width 250 height 142
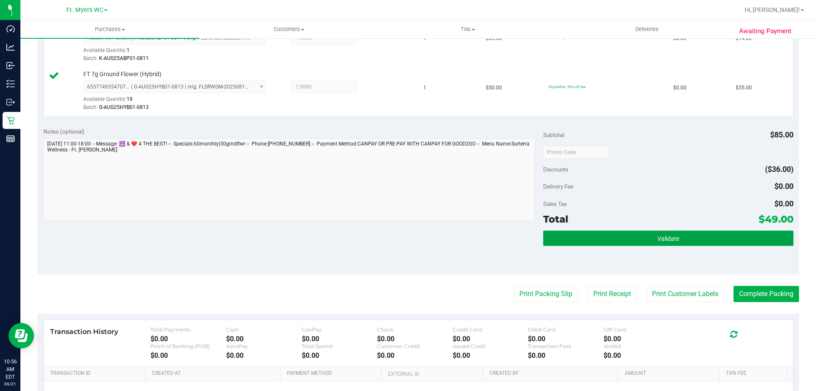
click at [602, 237] on button "Validate" at bounding box center [668, 237] width 250 height 15
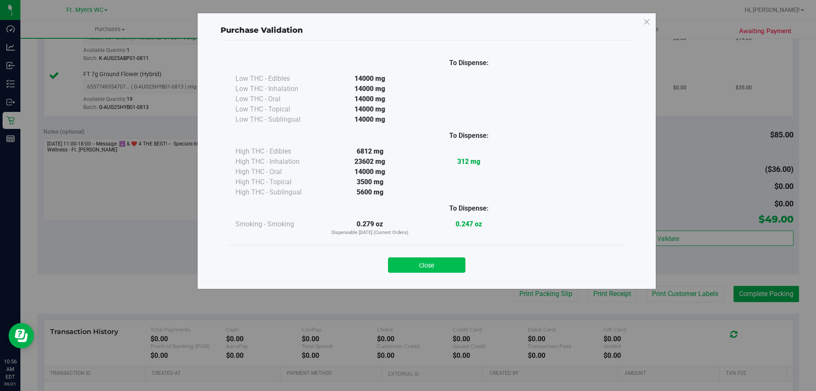
click at [444, 257] on button "Close" at bounding box center [426, 264] width 77 height 15
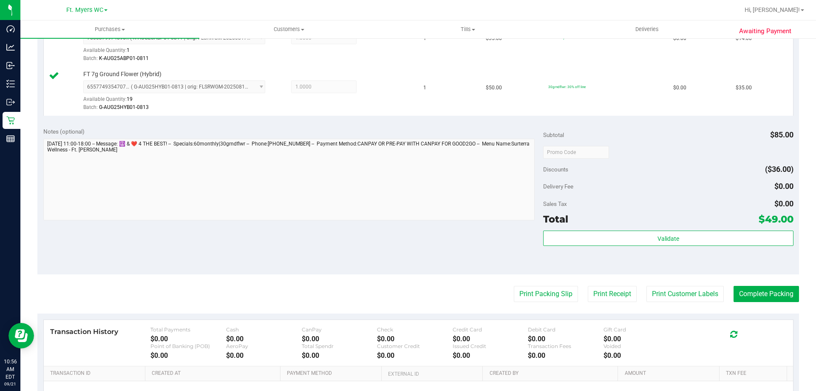
click at [746, 285] on purchase-details "Back Edit Purchase Cancel Purchase View Profile # 11982939 BioTrack ID: - Submi…" at bounding box center [418, 131] width 762 height 681
click at [747, 288] on button "Complete Packing" at bounding box center [766, 294] width 65 height 16
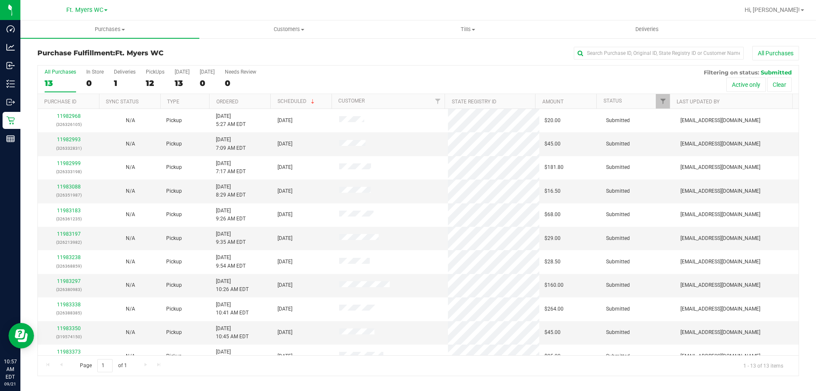
click at [261, 99] on th "Ordered" at bounding box center [239, 101] width 61 height 15
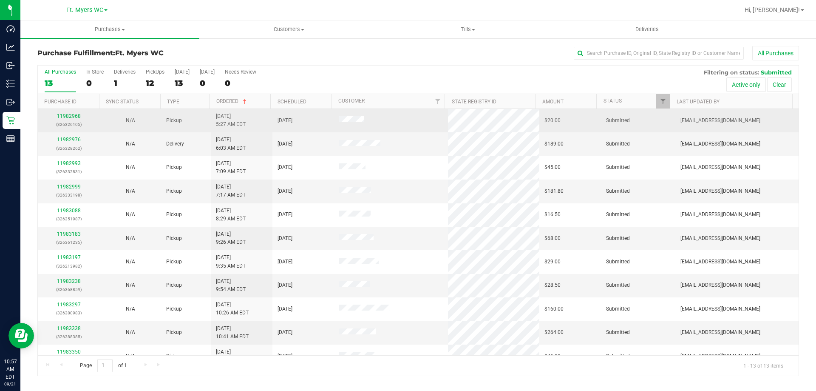
click at [71, 119] on div "11982968 (326326105)" at bounding box center [68, 120] width 51 height 16
click at [71, 117] on link "11982968" at bounding box center [69, 116] width 24 height 6
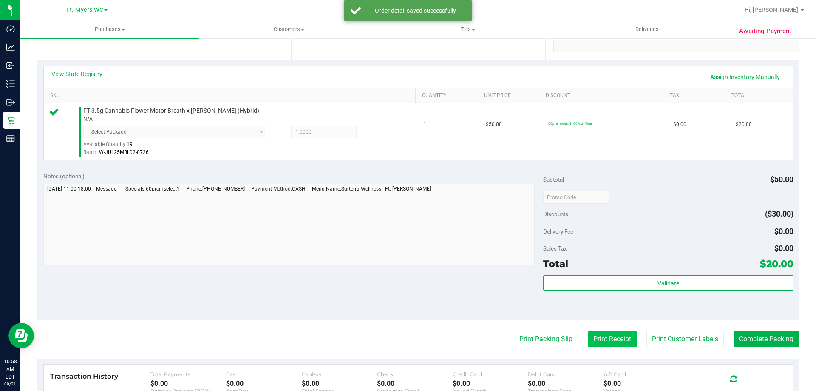
scroll to position [255, 0]
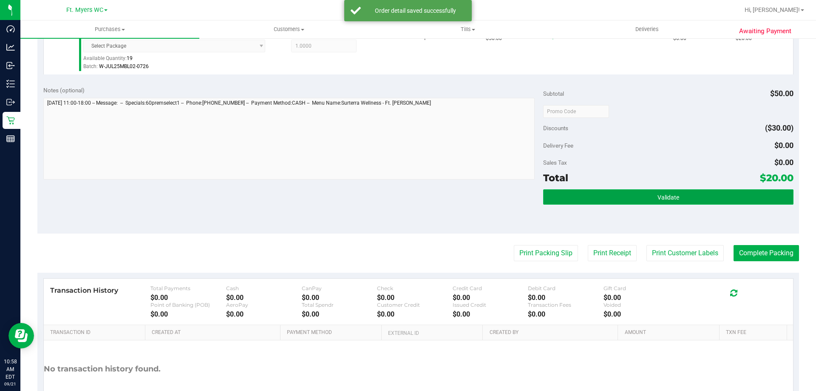
click at [593, 201] on button "Validate" at bounding box center [668, 196] width 250 height 15
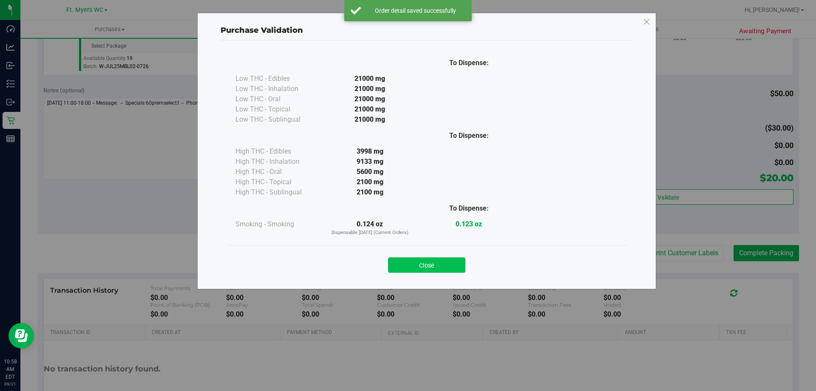
click at [407, 266] on button "Close" at bounding box center [426, 264] width 77 height 15
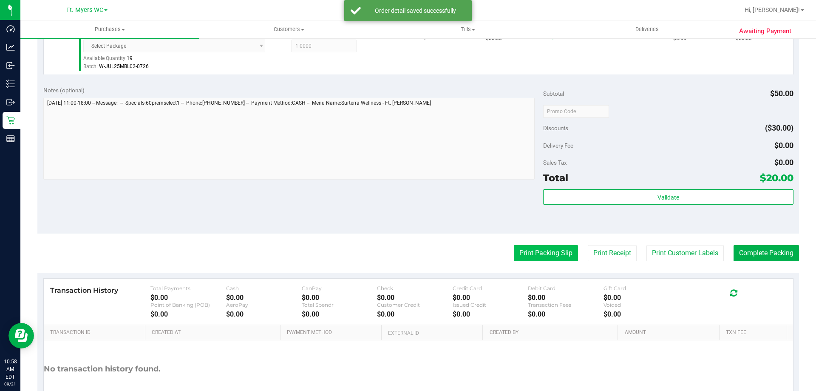
click at [522, 251] on button "Print Packing Slip" at bounding box center [546, 253] width 64 height 16
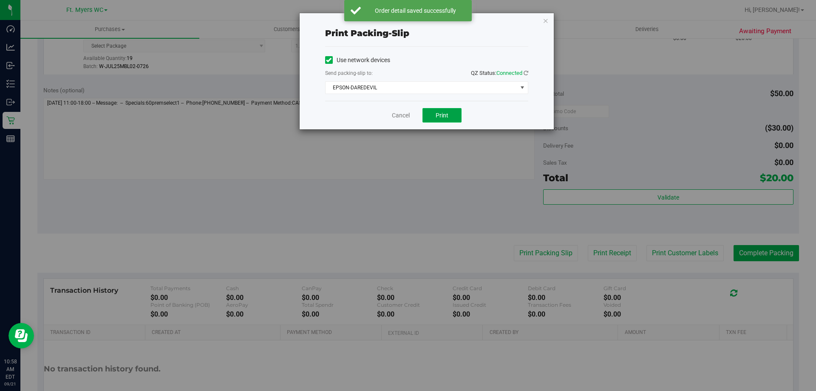
click at [439, 120] on button "Print" at bounding box center [442, 115] width 39 height 14
click at [395, 118] on link "Cancel" at bounding box center [401, 115] width 18 height 9
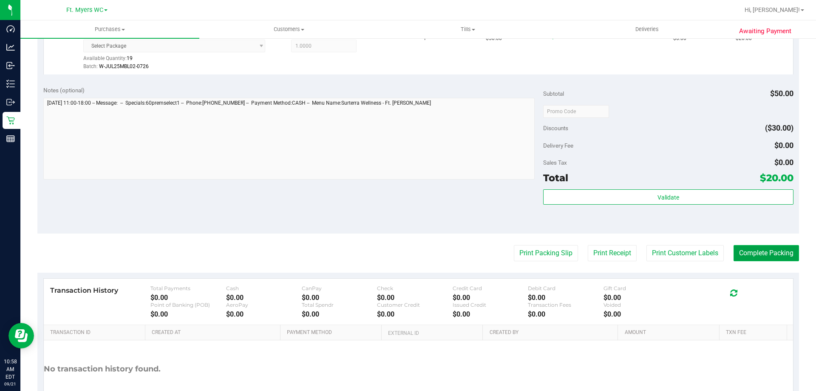
click at [746, 250] on button "Complete Packing" at bounding box center [766, 253] width 65 height 16
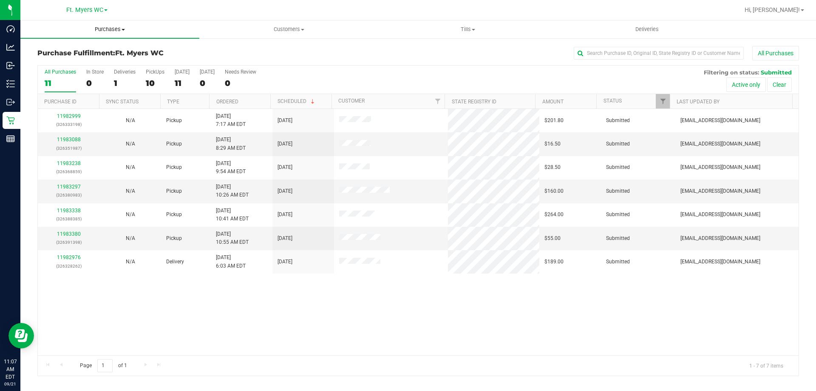
click at [119, 33] on uib-tab-heading "Purchases Summary of purchases Fulfillment All purchases" at bounding box center [109, 29] width 179 height 18
click at [109, 61] on li "Fulfillment" at bounding box center [109, 62] width 179 height 10
click at [105, 28] on span "Purchases" at bounding box center [109, 30] width 179 height 8
click at [85, 57] on li "Fulfillment" at bounding box center [109, 62] width 179 height 10
click at [244, 100] on th "Ordered" at bounding box center [239, 101] width 61 height 15
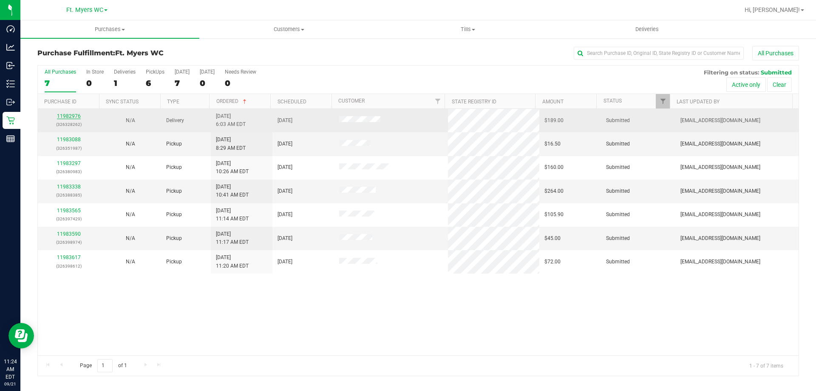
click at [65, 116] on link "11982976" at bounding box center [69, 116] width 24 height 6
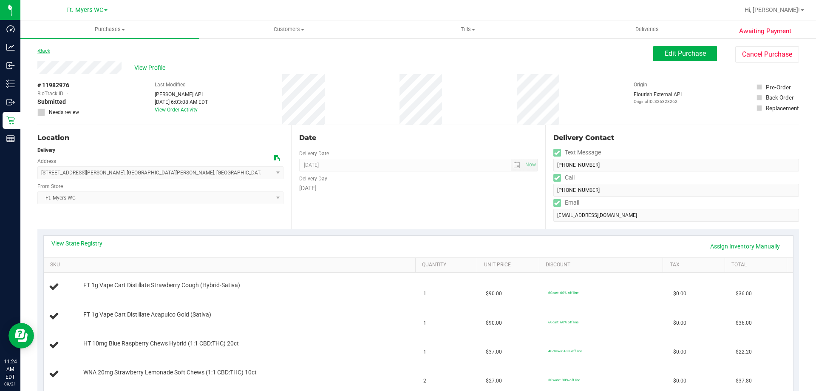
click at [47, 49] on link "Back" at bounding box center [43, 51] width 13 height 6
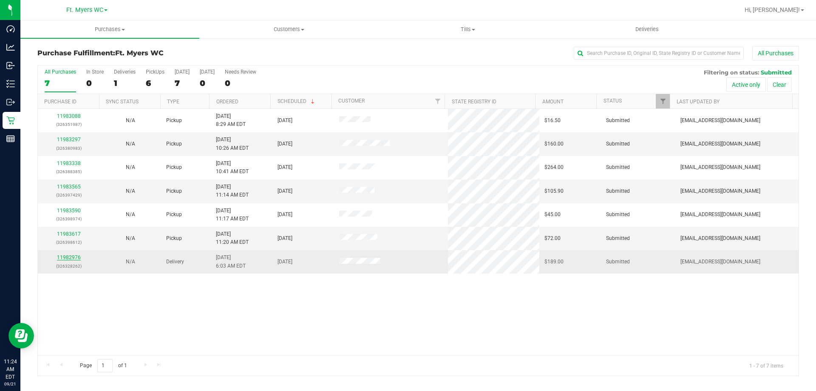
click at [73, 259] on link "11982976" at bounding box center [69, 257] width 24 height 6
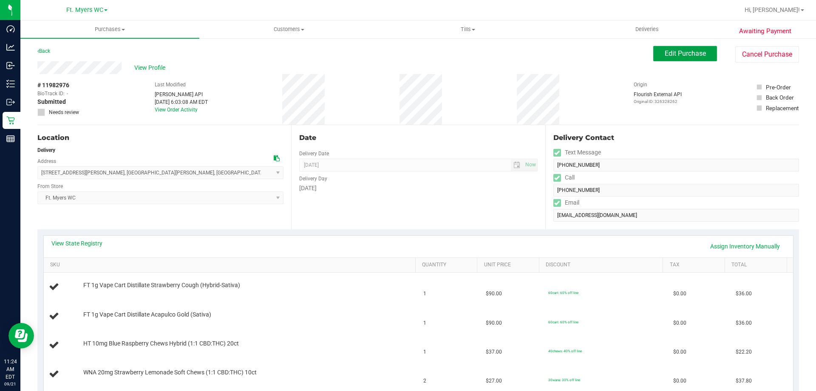
click at [694, 51] on span "Edit Purchase" at bounding box center [685, 53] width 41 height 8
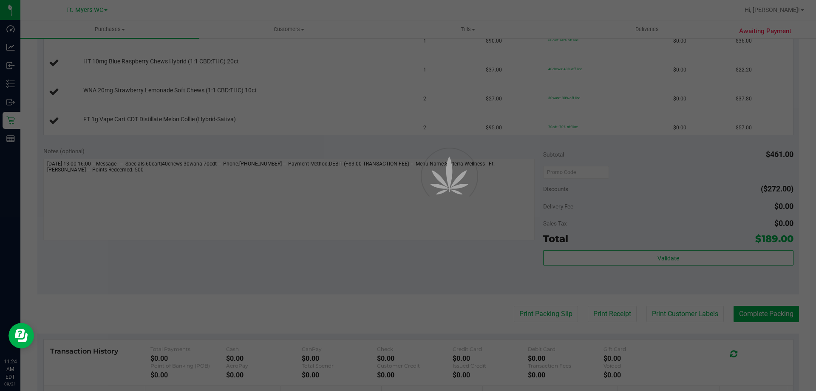
scroll to position [298, 0]
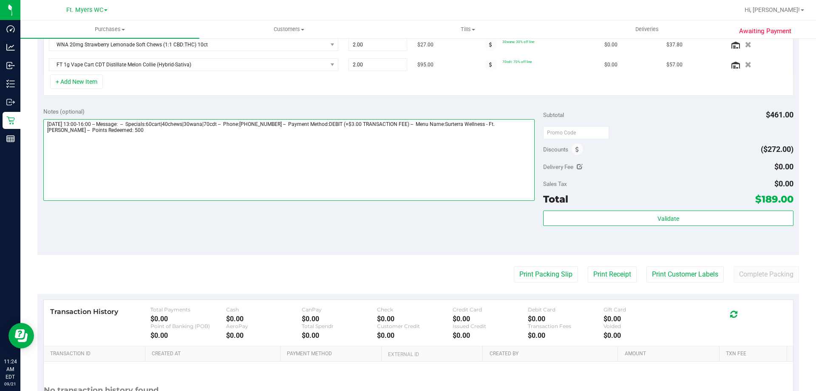
click at [278, 183] on textarea at bounding box center [289, 160] width 492 height 82
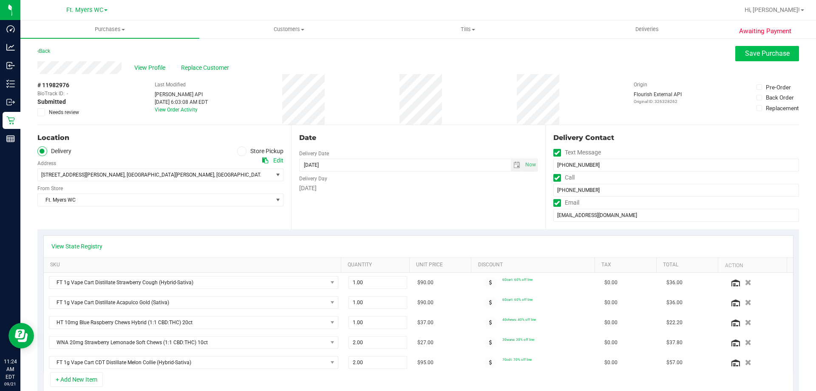
type textarea "Sunday 09/21/2025 13:00-16:00 -- Message: -- Specials:60cart|40chews|30wana|70c…"
click at [741, 49] on button "Save Purchase" at bounding box center [767, 53] width 64 height 15
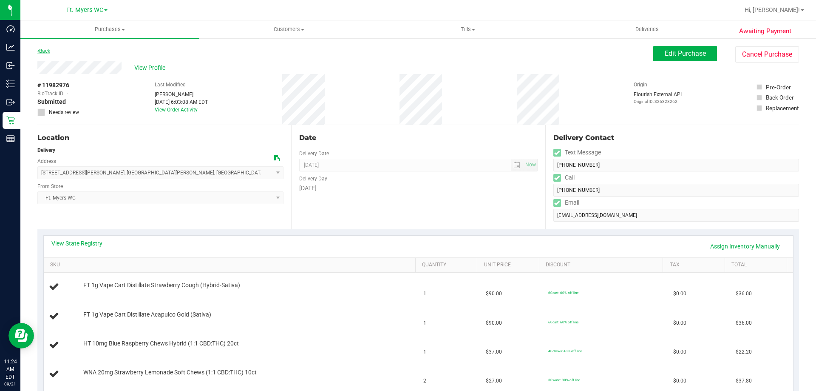
click at [48, 51] on link "Back" at bounding box center [43, 51] width 13 height 6
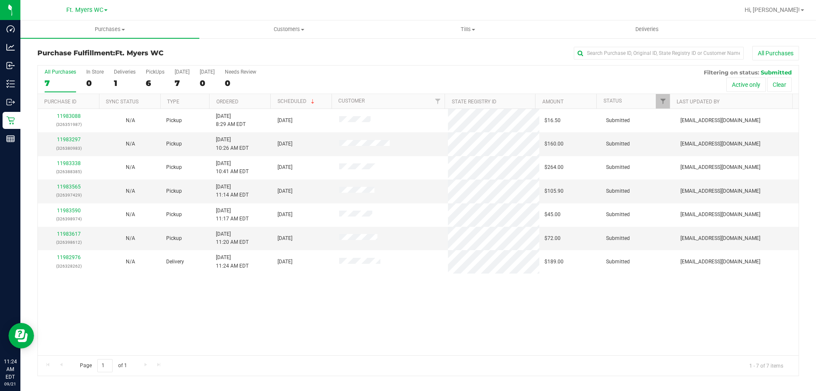
click at [254, 102] on th "Ordered" at bounding box center [239, 101] width 61 height 15
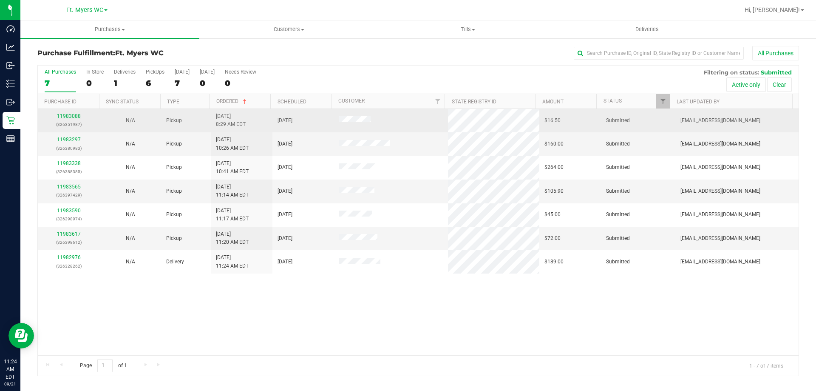
click at [61, 115] on link "11983088" at bounding box center [69, 116] width 24 height 6
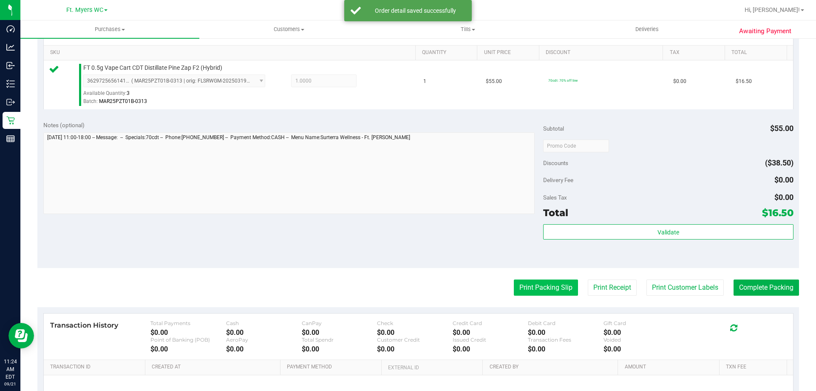
scroll to position [213, 0]
drag, startPoint x: 573, startPoint y: 203, endPoint x: 577, endPoint y: 221, distance: 18.3
click at [574, 203] on div "Sales Tax $0.00" at bounding box center [668, 196] width 250 height 15
click at [577, 221] on div "Subtotal $55.00 Discounts ($38.50) Delivery Fee $0.00 Sales Tax $0.00 Total $16…" at bounding box center [668, 191] width 250 height 142
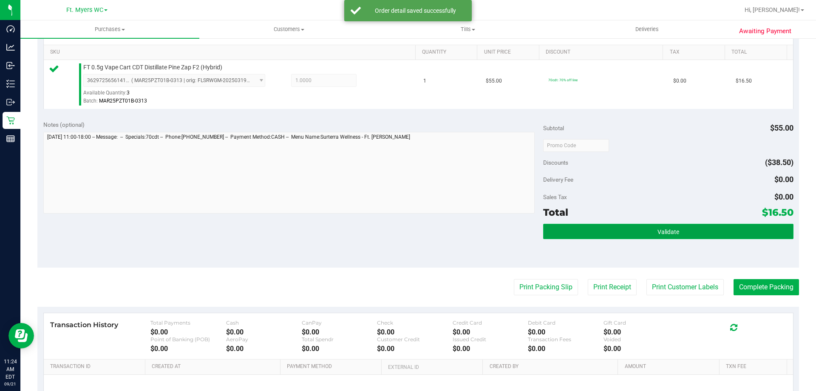
click at [577, 225] on button "Validate" at bounding box center [668, 231] width 250 height 15
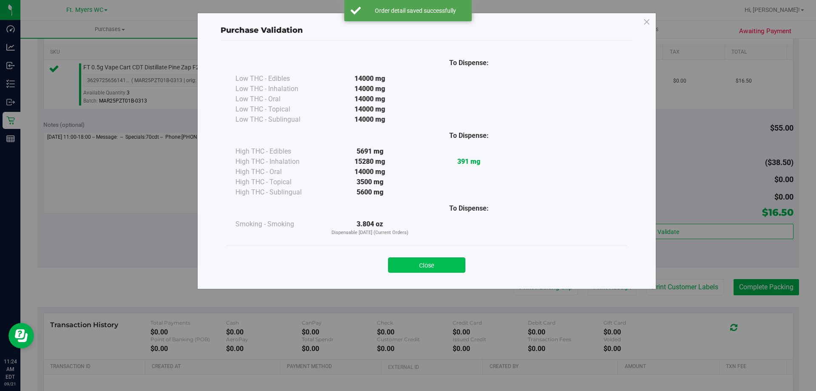
click at [414, 265] on button "Close" at bounding box center [426, 264] width 77 height 15
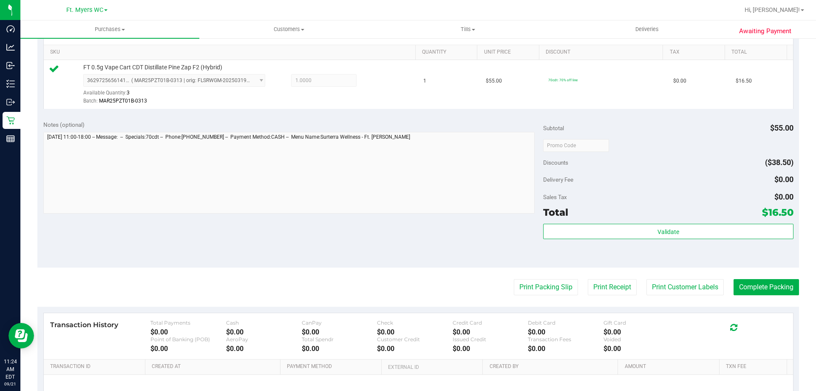
click at [503, 284] on div "Print Packing Slip Print Receipt Print Customer Labels Complete Packing" at bounding box center [418, 287] width 762 height 16
click at [514, 286] on button "Print Packing Slip" at bounding box center [546, 287] width 64 height 16
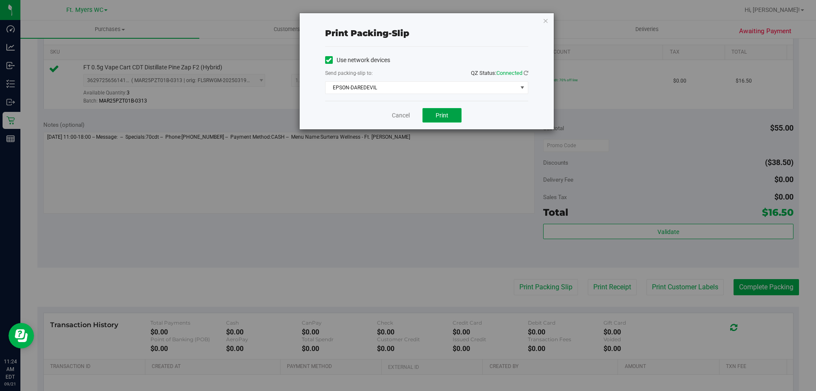
click at [447, 113] on span "Print" at bounding box center [442, 115] width 13 height 7
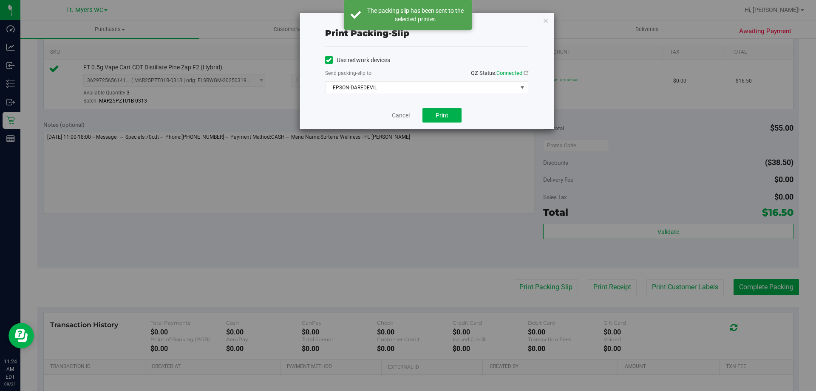
click at [406, 119] on link "Cancel" at bounding box center [401, 115] width 18 height 9
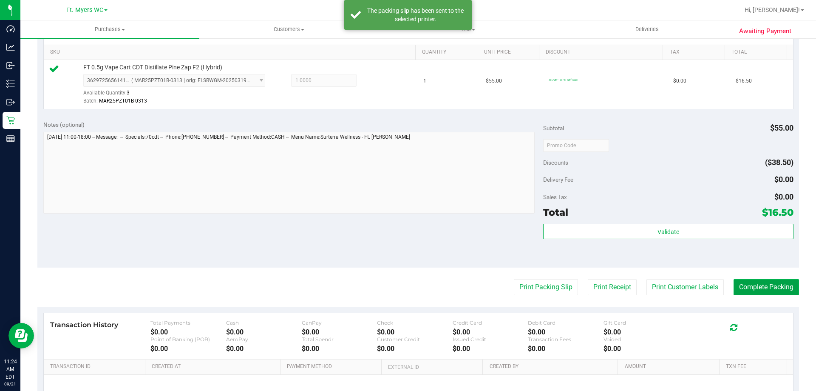
click at [753, 287] on button "Complete Packing" at bounding box center [766, 287] width 65 height 16
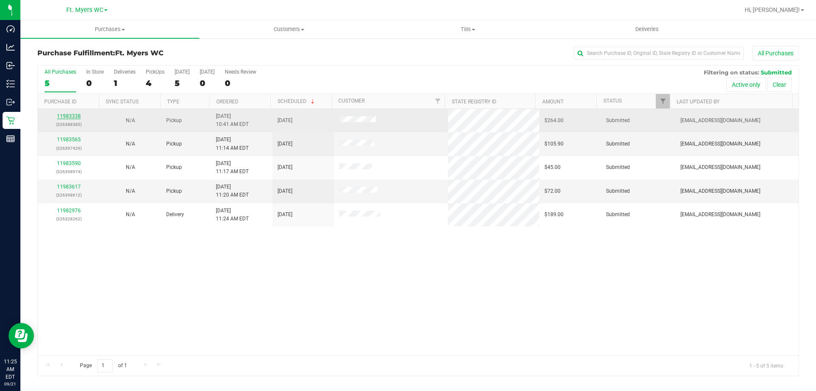
click at [72, 117] on link "11983338" at bounding box center [69, 116] width 24 height 6
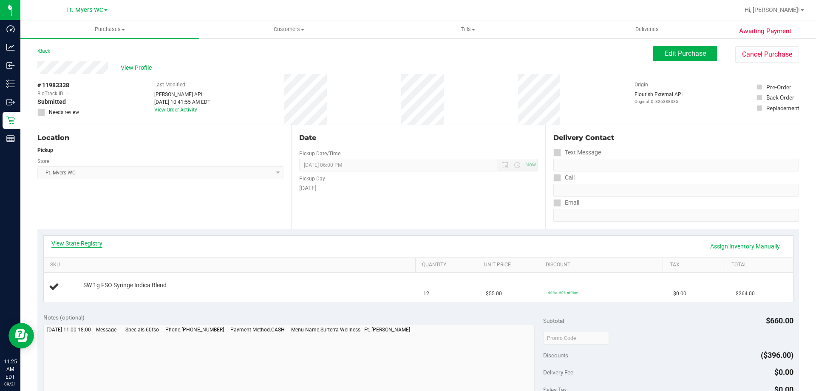
click at [82, 246] on link "View State Registry" at bounding box center [76, 243] width 51 height 9
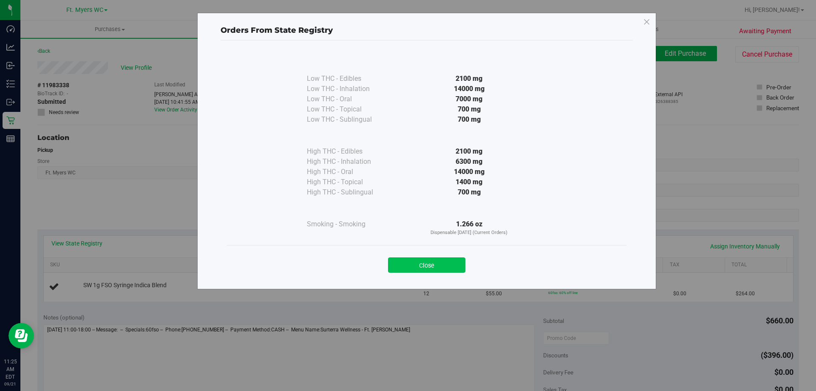
click at [419, 259] on button "Close" at bounding box center [426, 264] width 77 height 15
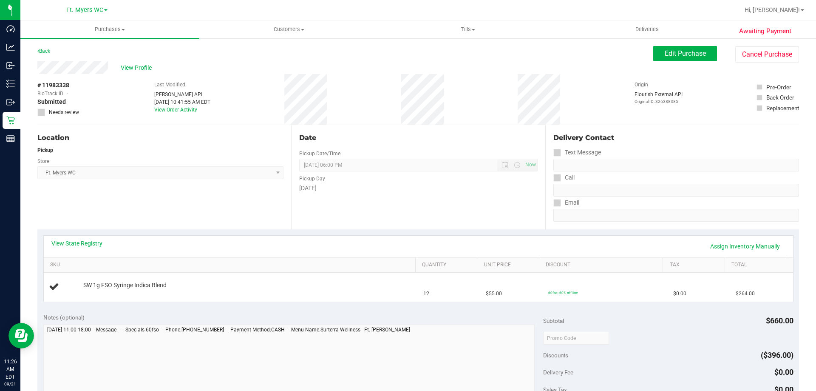
click at [728, 237] on div "View State Registry Assign Inventory Manually" at bounding box center [418, 247] width 749 height 22
click at [728, 245] on link "Assign Inventory Manually" at bounding box center [745, 246] width 81 height 14
click at [88, 290] on link "Add Package" at bounding box center [98, 291] width 31 height 6
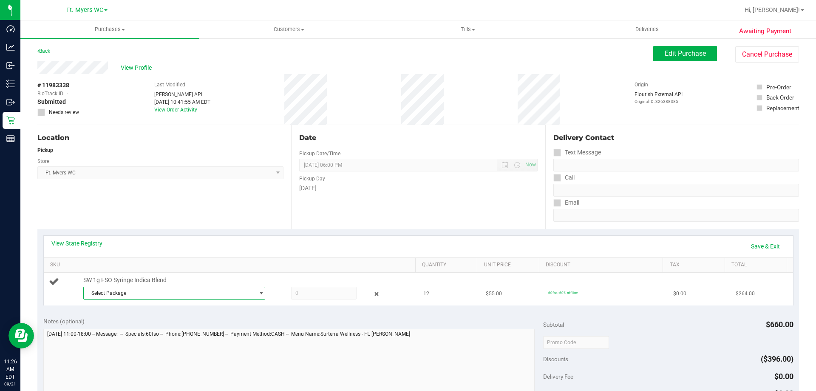
click at [121, 291] on span "Select Package" at bounding box center [169, 293] width 170 height 12
click at [139, 327] on span "( O-JUL25IND02-0730 | orig: FLSRWGM-20250806-2428 )" at bounding box center [202, 328] width 131 height 6
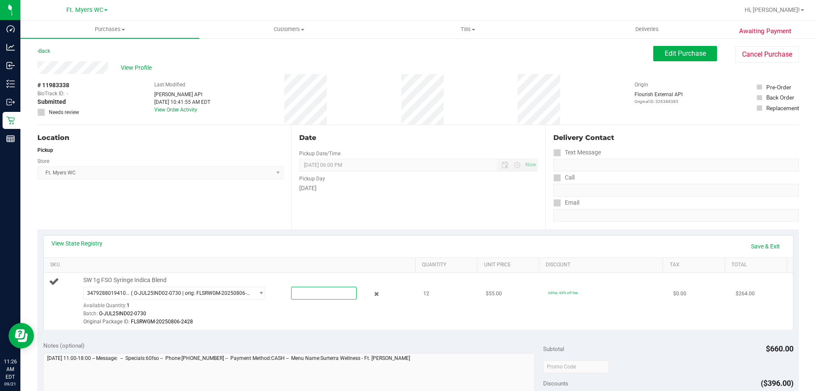
click at [306, 287] on span at bounding box center [323, 293] width 65 height 13
type input "1"
click at [328, 259] on th "SKU" at bounding box center [230, 265] width 372 height 15
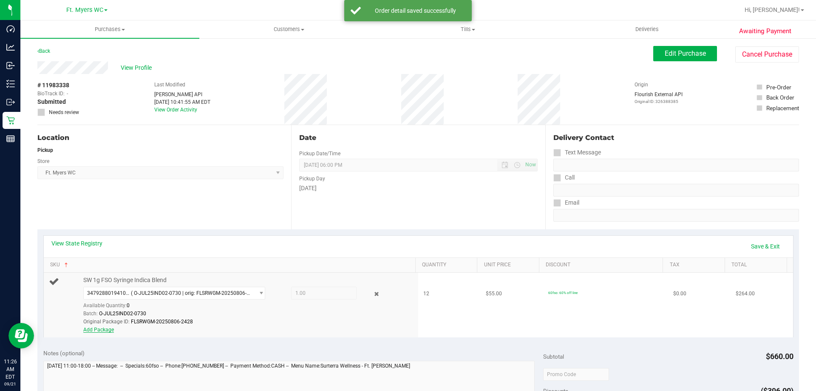
click at [94, 329] on link "Add Package" at bounding box center [98, 329] width 31 height 6
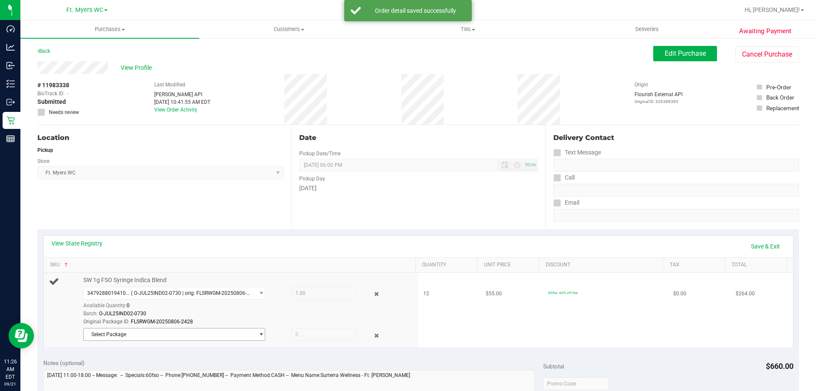
click at [120, 332] on span "Select Package" at bounding box center [169, 334] width 170 height 12
drag, startPoint x: 140, startPoint y: 364, endPoint x: 146, endPoint y: 363, distance: 6.4
click at [141, 364] on li "3066184268955235 ( O-SEP25IND01-0908 | orig: FLSRWGM-20250913-1113 )" at bounding box center [172, 369] width 178 height 12
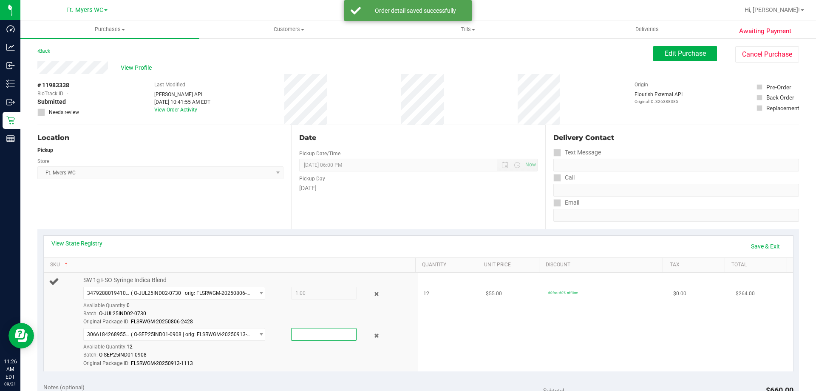
click at [338, 338] on span at bounding box center [323, 334] width 65 height 13
type input "11"
type input "11.0000"
click at [372, 296] on icon at bounding box center [376, 294] width 9 height 10
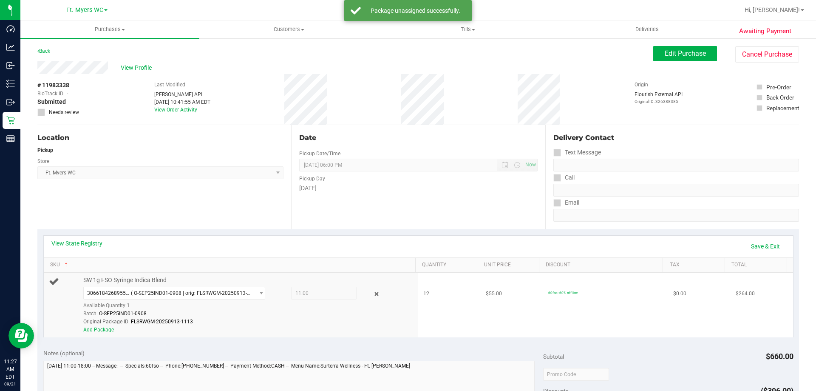
click at [328, 292] on span "11.00 11" at bounding box center [323, 293] width 65 height 13
click at [171, 306] on div "Available Quantity: 1" at bounding box center [178, 307] width 191 height 17
drag, startPoint x: 286, startPoint y: 292, endPoint x: 295, endPoint y: 292, distance: 9.8
click at [286, 292] on div "11.00 11" at bounding box center [316, 293] width 82 height 13
drag, startPoint x: 316, startPoint y: 292, endPoint x: 326, endPoint y: 292, distance: 10.6
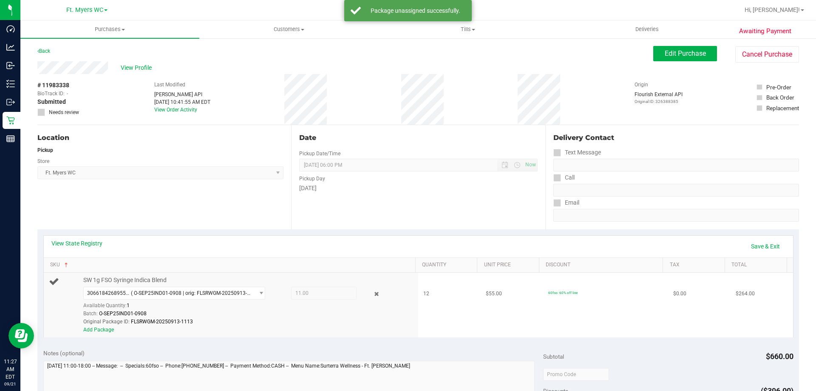
click at [316, 292] on span "11.00 11" at bounding box center [323, 293] width 65 height 13
click at [376, 291] on div at bounding box center [370, 294] width 27 height 10
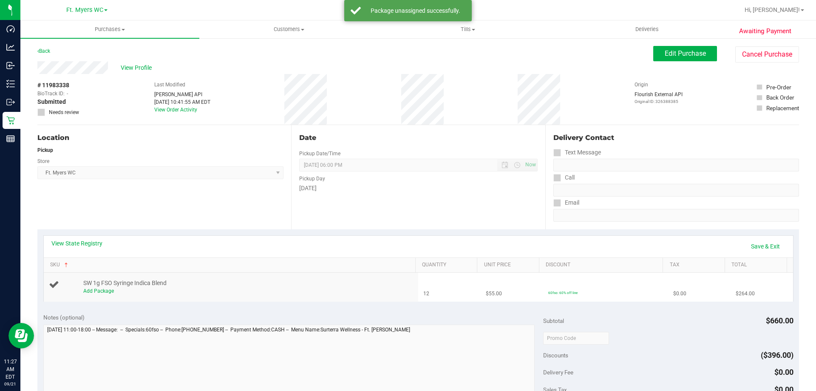
click at [112, 298] on td "SW 1g FSO Syringe Indica Blend Add Package" at bounding box center [231, 287] width 375 height 28
click at [110, 290] on link "Add Package" at bounding box center [98, 291] width 31 height 6
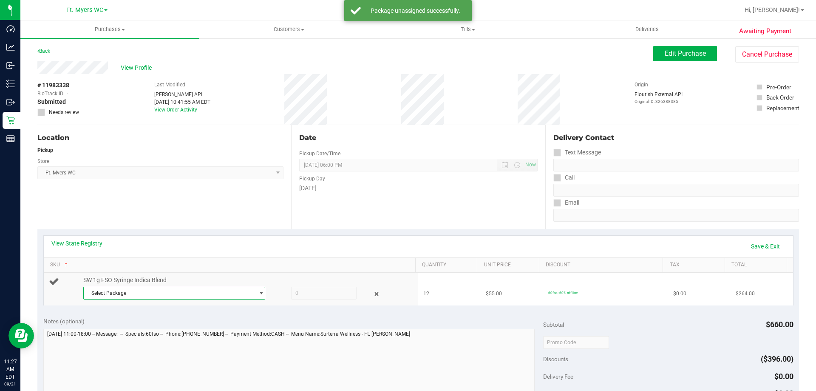
click at [157, 291] on span "Select Package" at bounding box center [169, 293] width 170 height 12
click at [158, 341] on span "( O-JUL25IND02-0730 | orig: FLSRWGM-20250806-2428 )" at bounding box center [202, 340] width 131 height 6
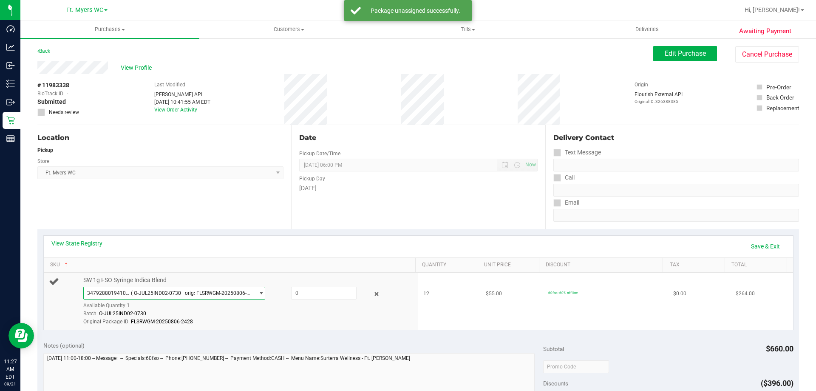
click at [174, 296] on span "3479288019410695 ( O-JUL25IND02-0730 | orig: FLSRWGM-20250806-2428 )" at bounding box center [169, 293] width 170 height 12
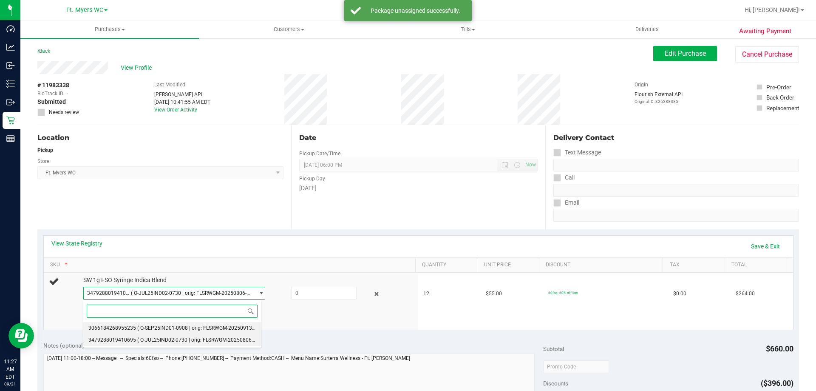
click at [160, 329] on span "( O-SEP25IND01-0908 | orig: FLSRWGM-20250913-1113 )" at bounding box center [202, 328] width 131 height 6
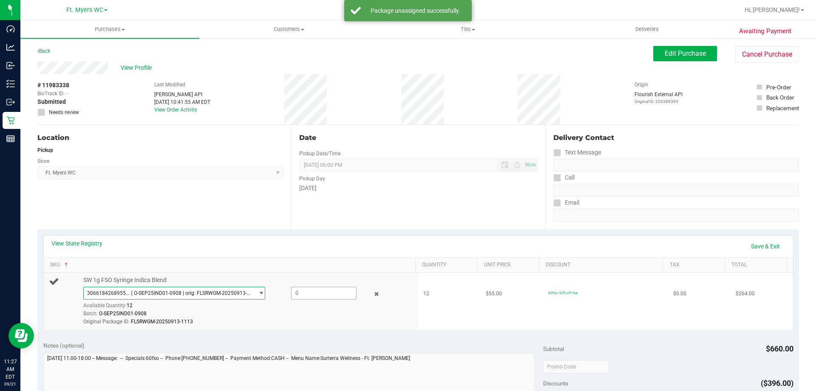
click at [302, 287] on span at bounding box center [323, 293] width 65 height 13
type input "12"
type input "12.0000"
click at [319, 270] on th "SKU" at bounding box center [230, 265] width 372 height 15
click at [765, 240] on link "Save & Exit" at bounding box center [766, 246] width 40 height 14
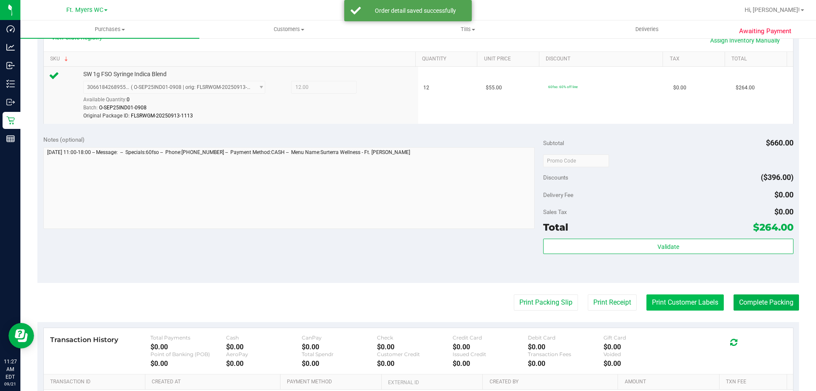
scroll to position [255, 0]
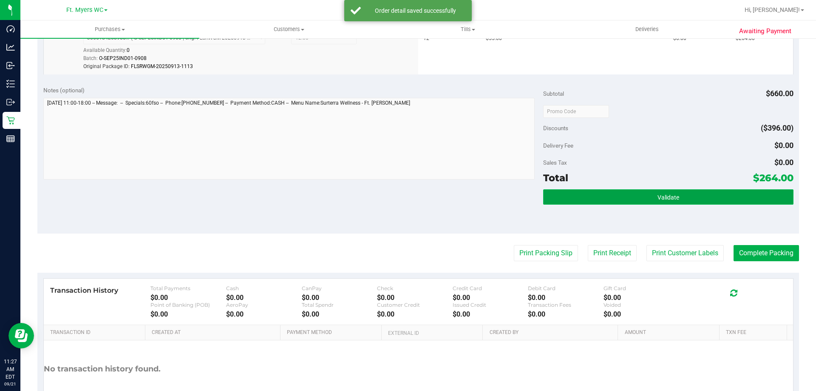
click at [687, 204] on button "Validate" at bounding box center [668, 196] width 250 height 15
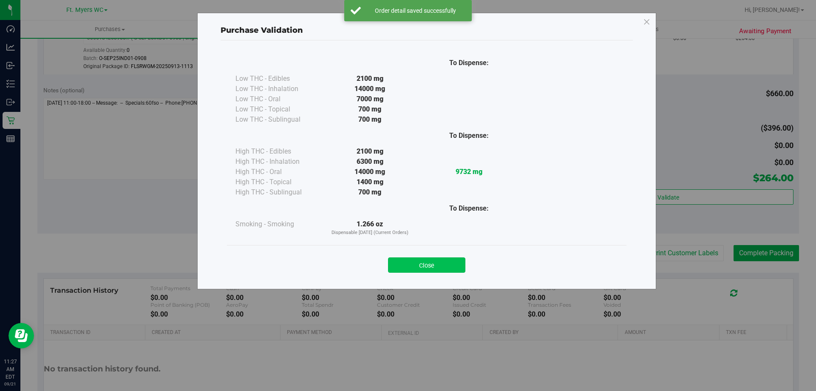
click at [452, 259] on button "Close" at bounding box center [426, 264] width 77 height 15
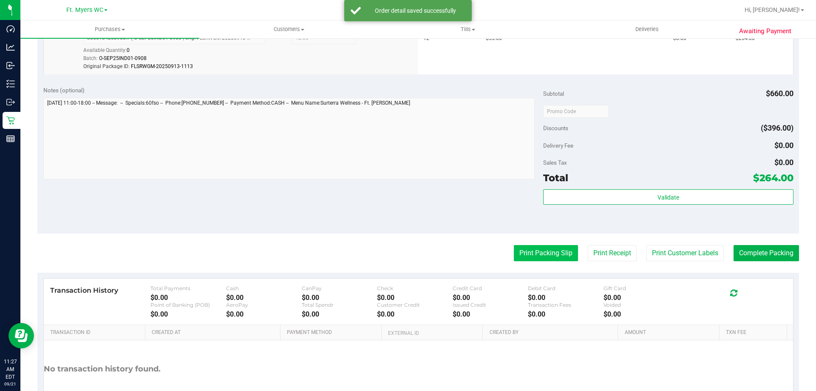
click at [553, 248] on button "Print Packing Slip" at bounding box center [546, 253] width 64 height 16
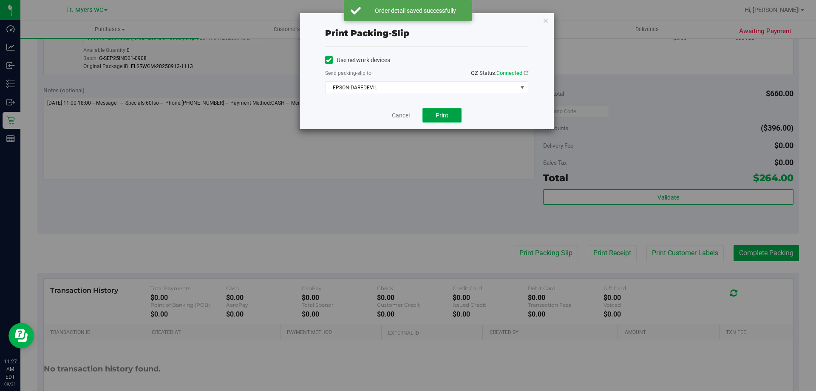
click at [442, 115] on span "Print" at bounding box center [442, 115] width 13 height 7
click at [397, 112] on link "Cancel" at bounding box center [401, 115] width 18 height 9
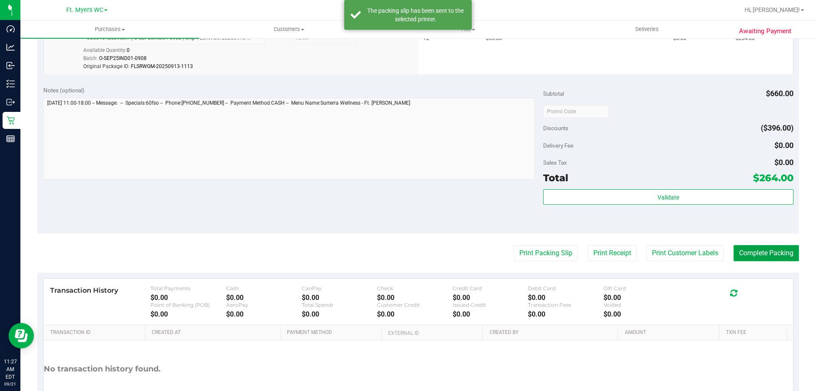
click at [736, 250] on button "Complete Packing" at bounding box center [766, 253] width 65 height 16
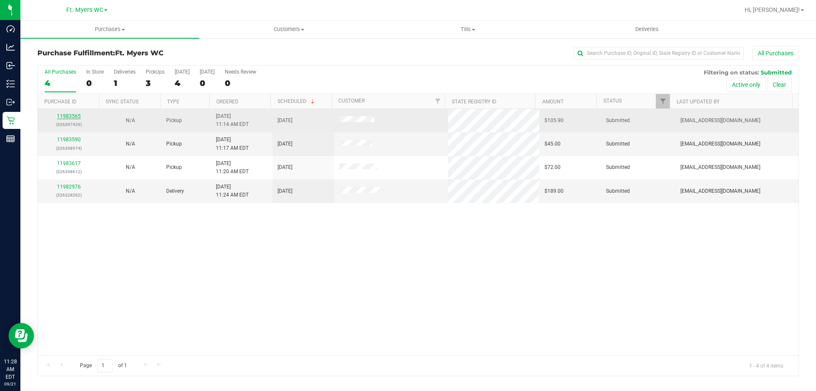
click at [67, 114] on link "11983565" at bounding box center [69, 116] width 24 height 6
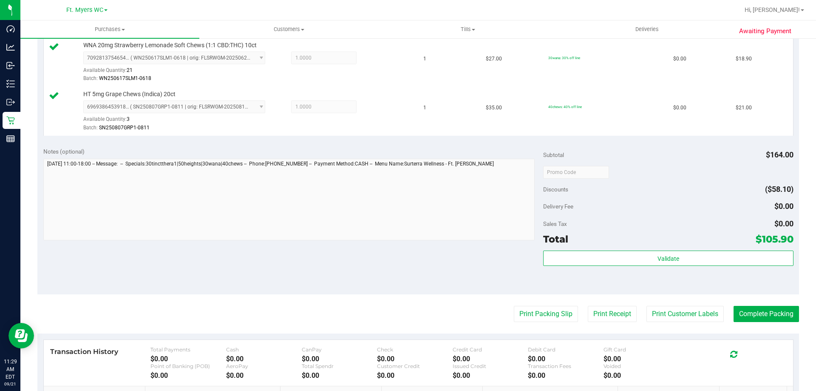
scroll to position [383, 0]
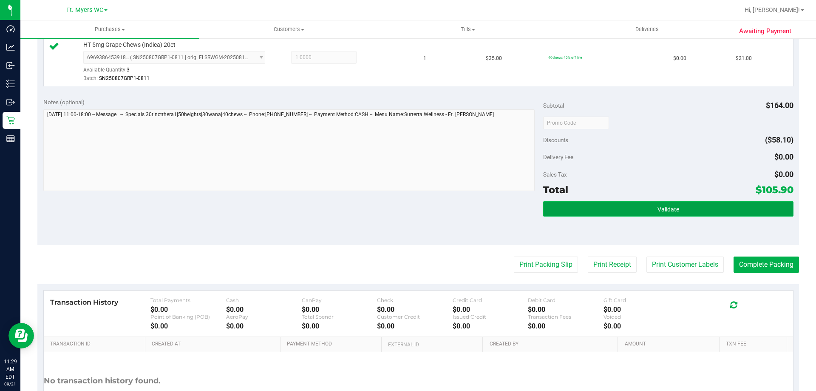
click at [575, 209] on button "Validate" at bounding box center [668, 208] width 250 height 15
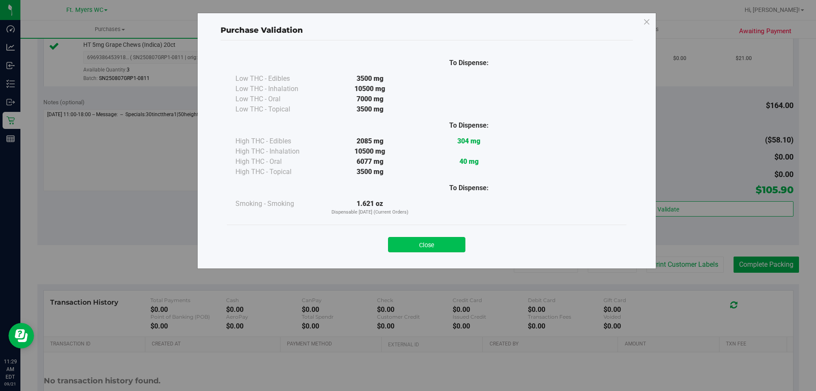
click at [414, 240] on button "Close" at bounding box center [426, 244] width 77 height 15
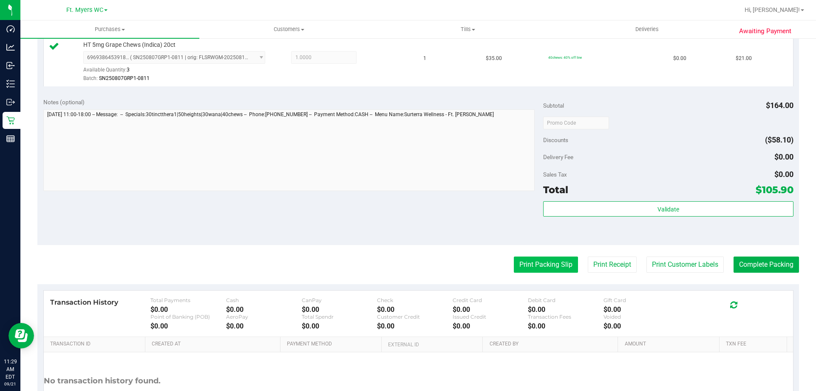
click at [526, 262] on button "Print Packing Slip" at bounding box center [546, 264] width 64 height 16
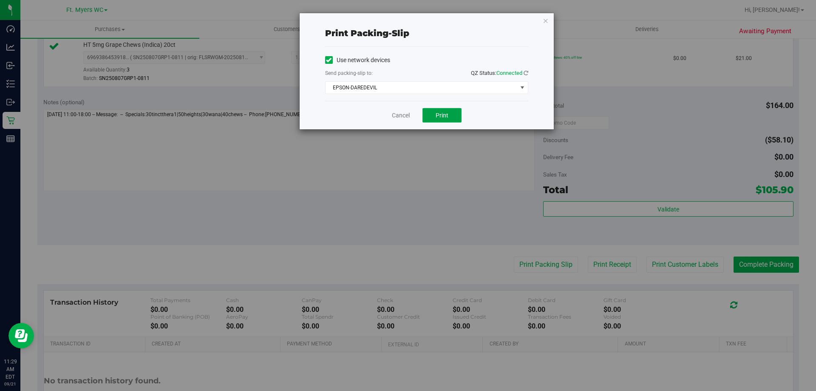
click at [434, 115] on button "Print" at bounding box center [442, 115] width 39 height 14
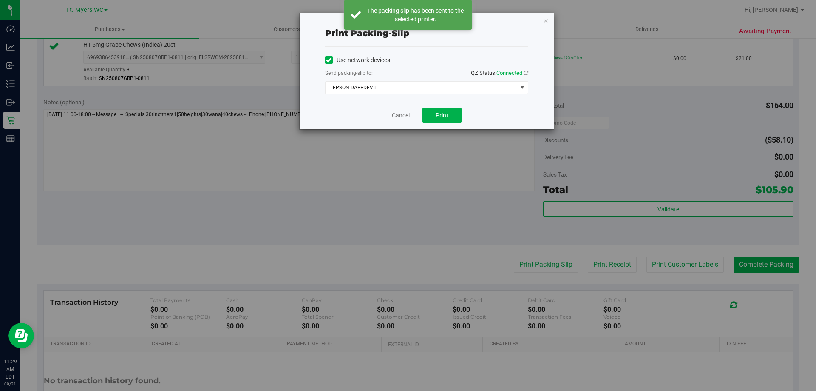
click at [404, 117] on link "Cancel" at bounding box center [401, 115] width 18 height 9
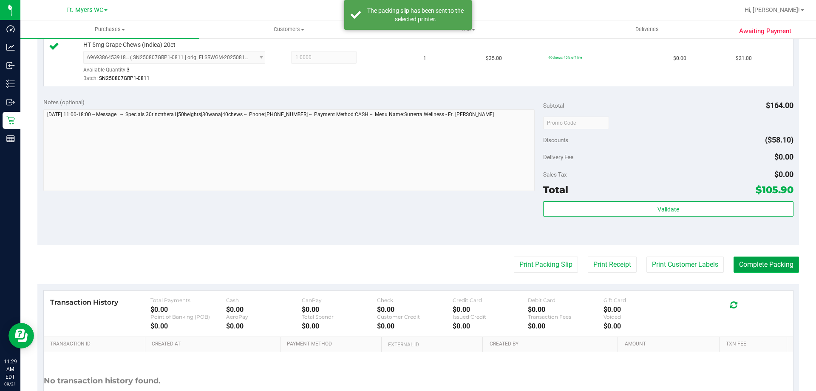
click at [783, 264] on button "Complete Packing" at bounding box center [766, 264] width 65 height 16
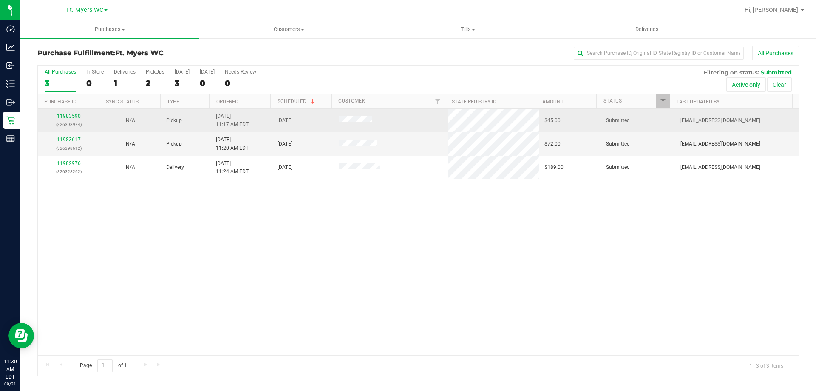
click at [75, 118] on link "11983590" at bounding box center [69, 116] width 24 height 6
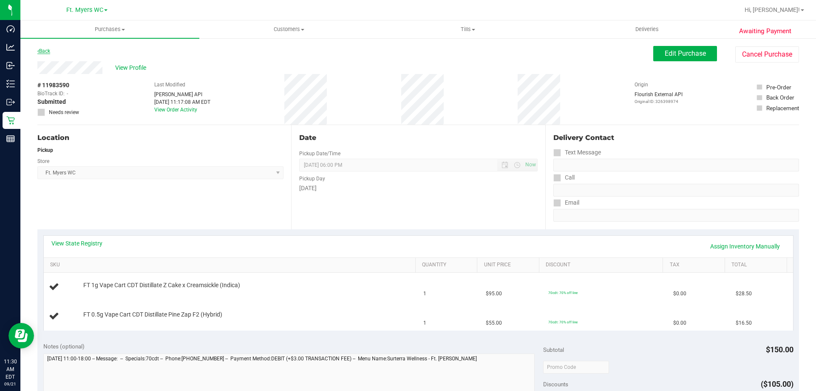
click at [44, 51] on link "Back" at bounding box center [43, 51] width 13 height 6
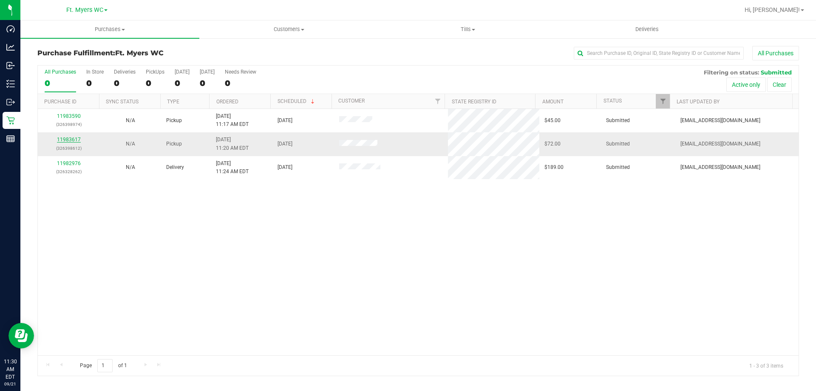
click at [68, 140] on link "11983617" at bounding box center [69, 139] width 24 height 6
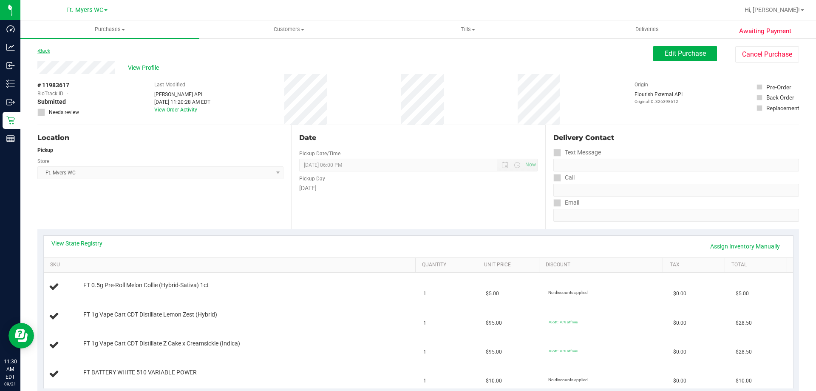
click at [49, 48] on link "Back" at bounding box center [43, 51] width 13 height 6
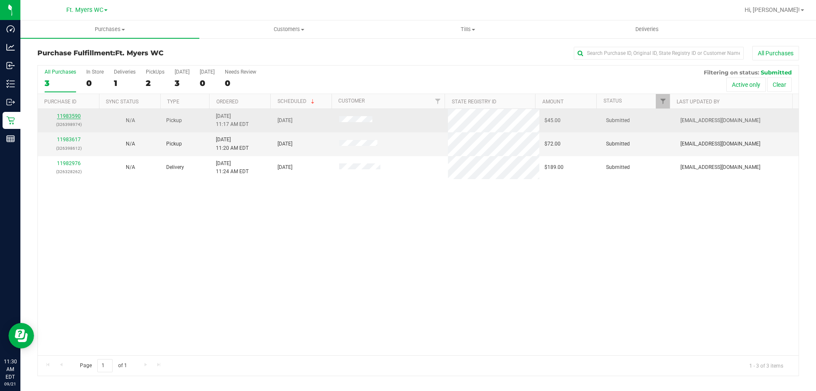
click at [75, 116] on link "11983590" at bounding box center [69, 116] width 24 height 6
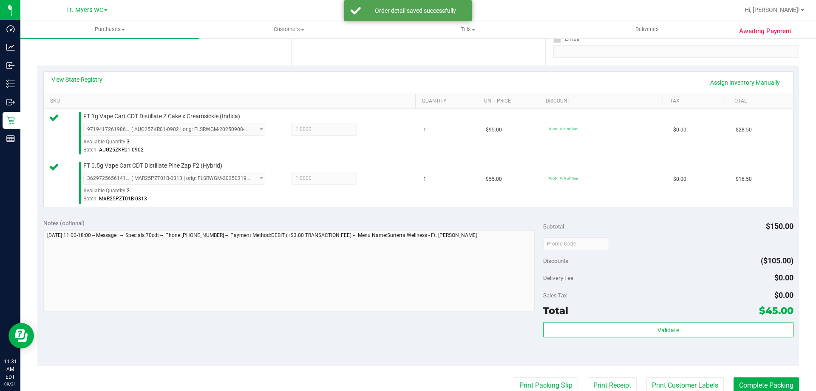
scroll to position [213, 0]
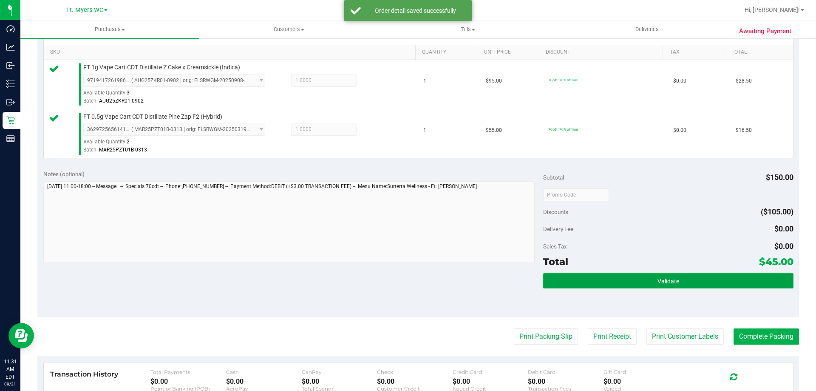
click at [572, 279] on button "Validate" at bounding box center [668, 280] width 250 height 15
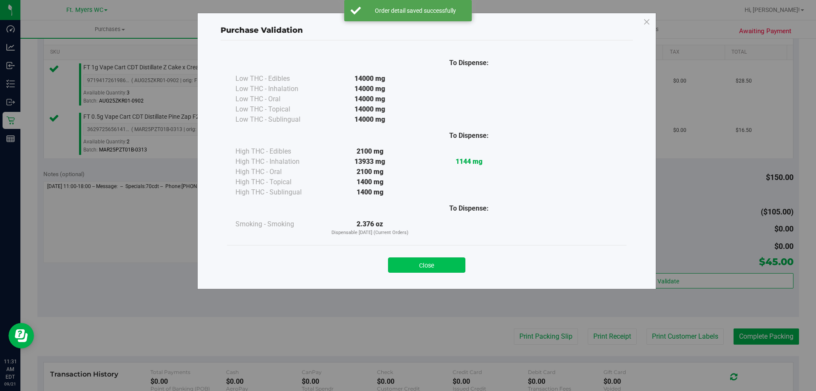
click at [452, 262] on button "Close" at bounding box center [426, 264] width 77 height 15
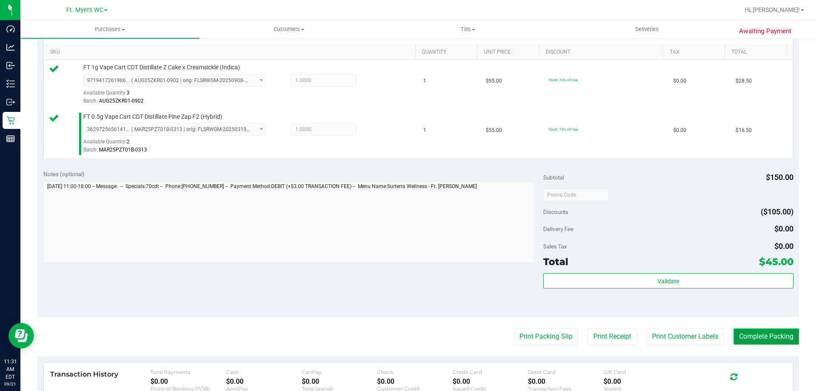
click at [734, 338] on button "Complete Packing" at bounding box center [766, 336] width 65 height 16
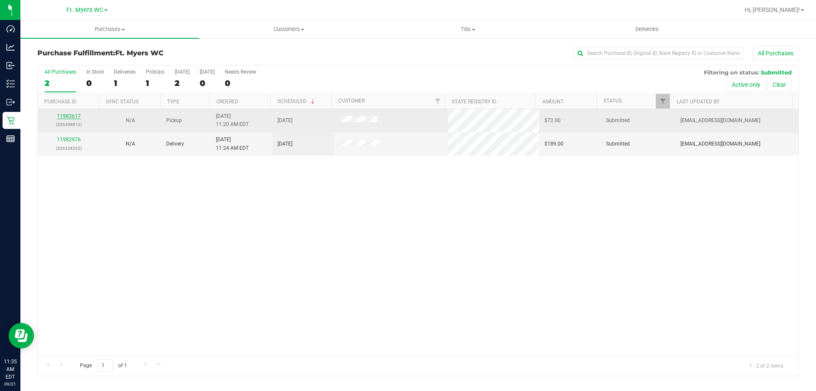
click at [77, 114] on link "11983617" at bounding box center [69, 116] width 24 height 6
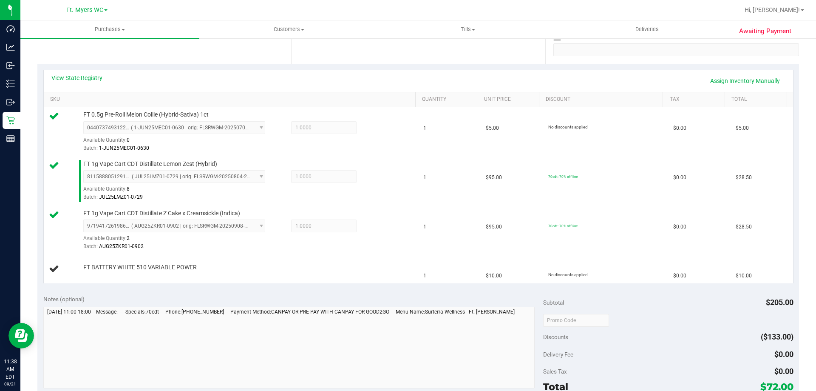
scroll to position [128, 0]
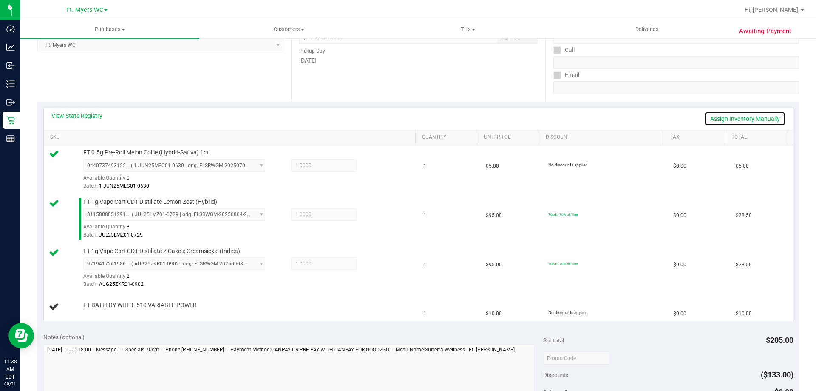
click at [711, 121] on link "Assign Inventory Manually" at bounding box center [745, 118] width 81 height 14
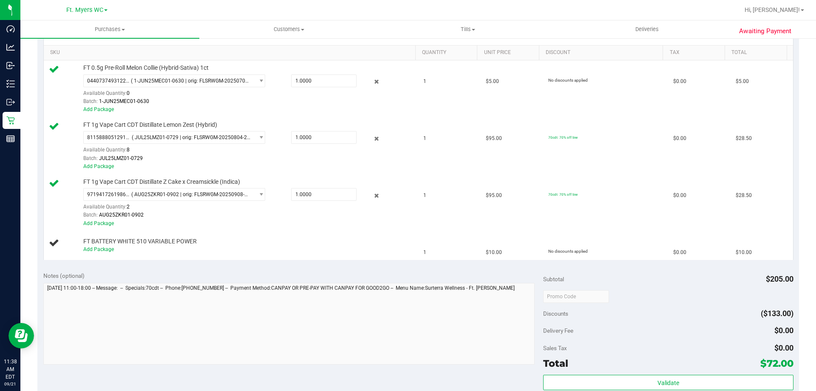
scroll to position [213, 0]
click at [108, 251] on link "Add Package" at bounding box center [98, 249] width 31 height 6
click at [128, 271] on div "Notes (optional)" at bounding box center [293, 275] width 500 height 9
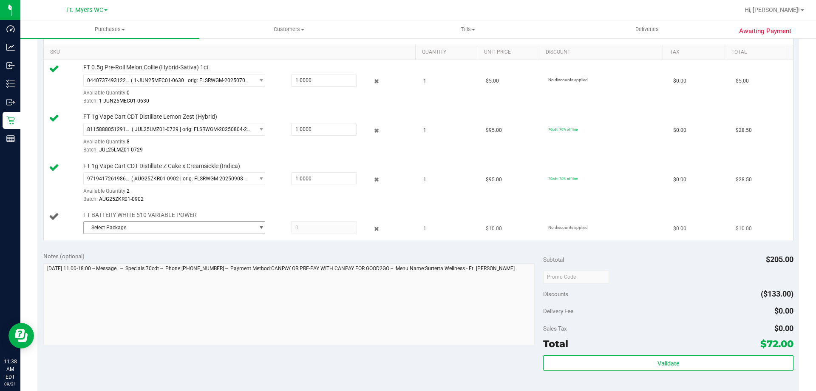
click at [139, 233] on span "Select Package" at bounding box center [169, 227] width 170 height 12
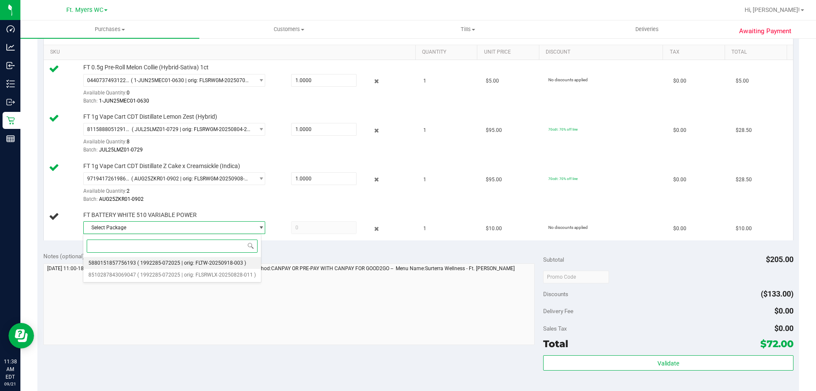
click at [142, 263] on span "( 1992285-072025 | orig: FLTW-20250918-003 )" at bounding box center [191, 263] width 109 height 6
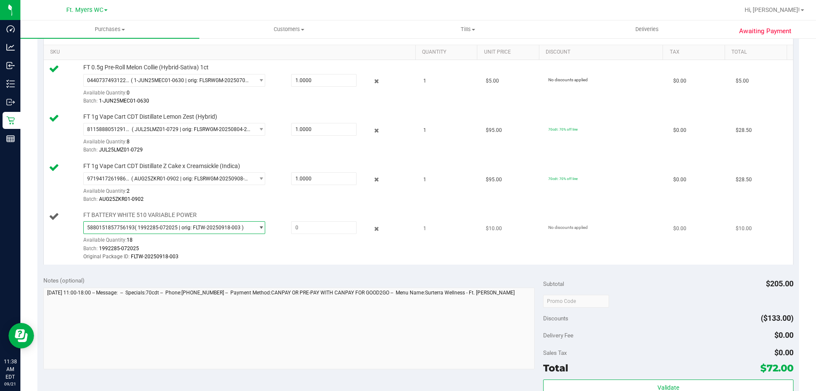
click at [152, 231] on span "5880151857756193 ( 1992285-072025 | orig: FLTW-20250918-003 )" at bounding box center [169, 227] width 170 height 12
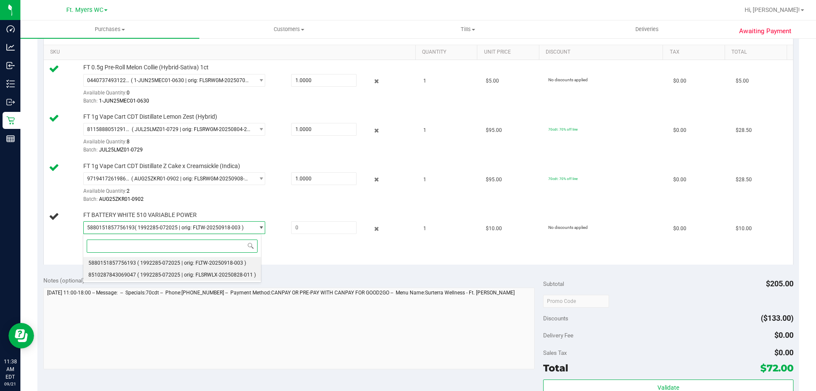
click at [151, 278] on li "8510287843069047 ( 1992285-072025 | orig: FLSRWLX-20250828-011 )" at bounding box center [172, 275] width 178 height 12
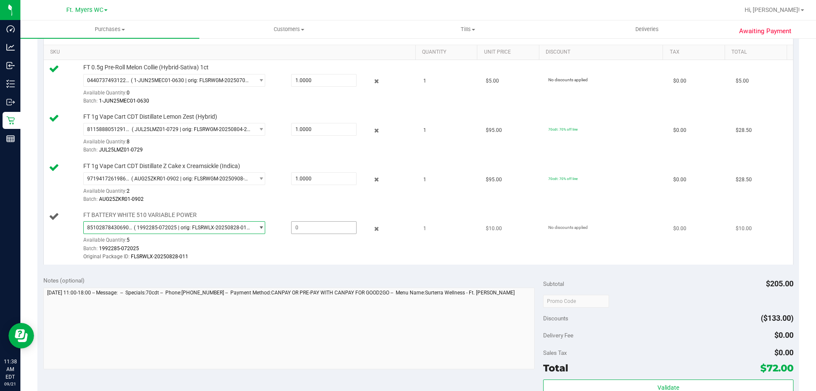
click at [315, 227] on span at bounding box center [323, 227] width 65 height 13
type input "1"
type input "1.0000"
click at [312, 251] on div "Batch: 1992285-072025" at bounding box center [247, 248] width 328 height 8
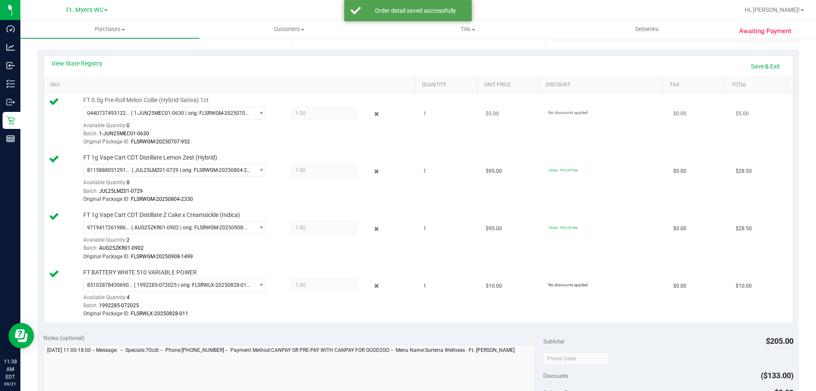
scroll to position [170, 0]
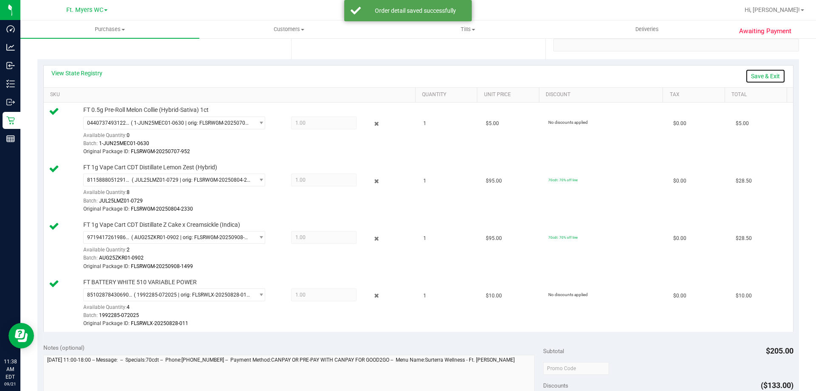
click at [762, 82] on link "Save & Exit" at bounding box center [766, 76] width 40 height 14
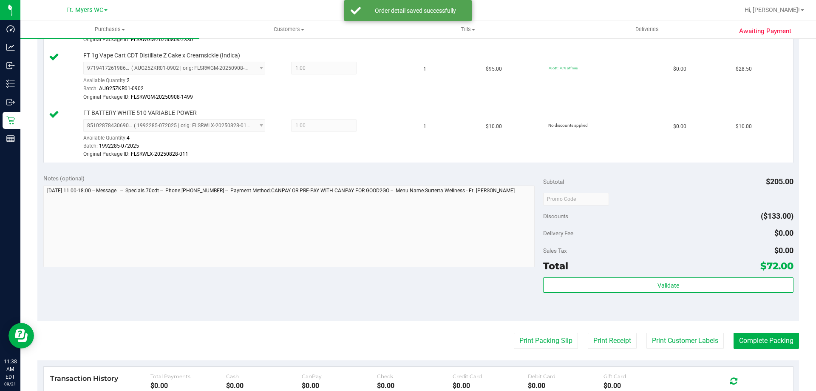
scroll to position [340, 0]
click at [721, 273] on div "Subtotal $205.00 Discounts ($133.00) Delivery Fee $0.00 Sales Tax $0.00 Total $…" at bounding box center [668, 244] width 250 height 142
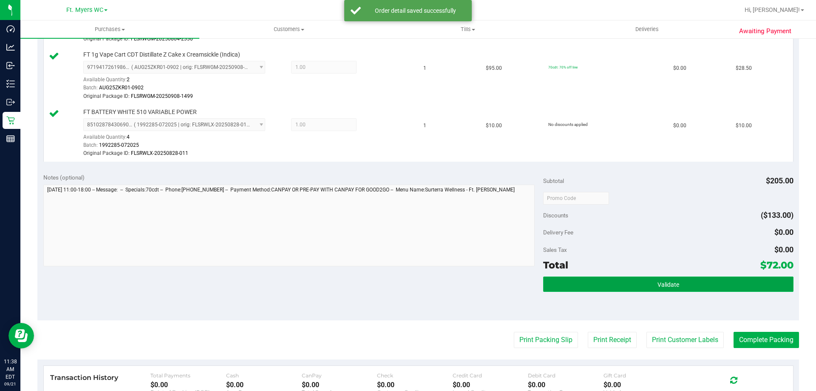
click at [716, 285] on button "Validate" at bounding box center [668, 283] width 250 height 15
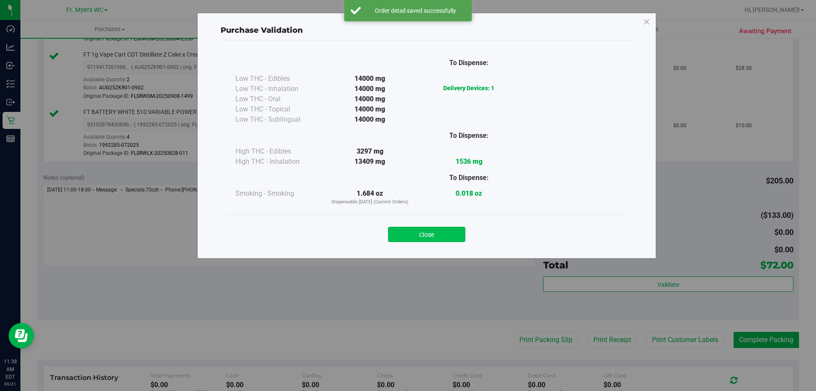
click at [454, 231] on button "Close" at bounding box center [426, 234] width 77 height 15
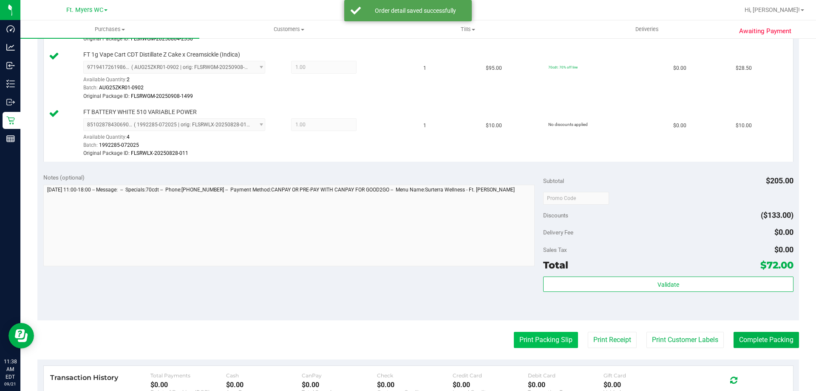
click at [514, 333] on button "Print Packing Slip" at bounding box center [546, 340] width 64 height 16
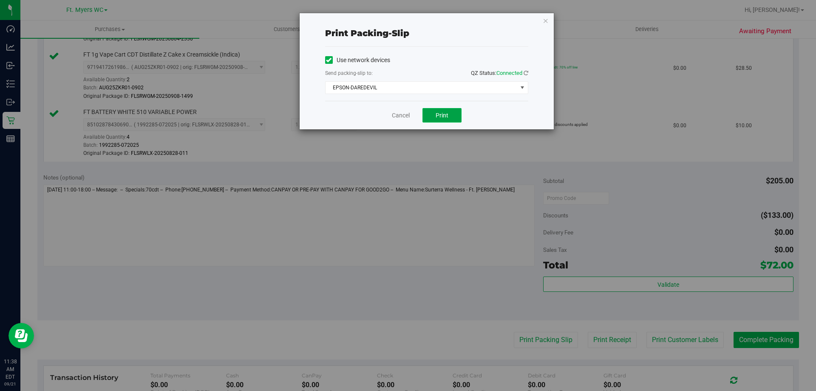
click at [434, 115] on button "Print" at bounding box center [442, 115] width 39 height 14
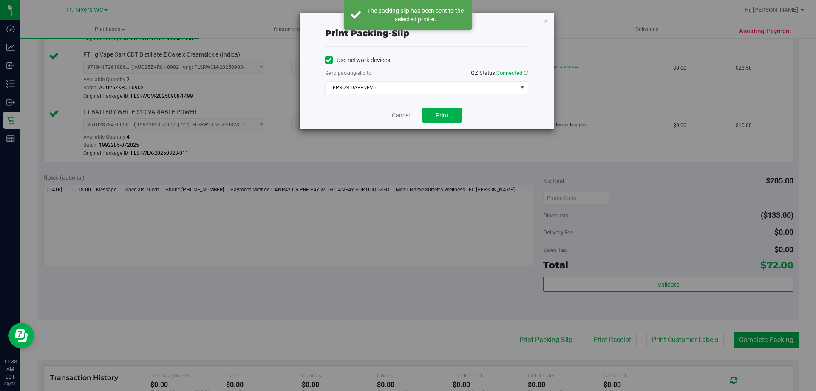
click at [404, 115] on link "Cancel" at bounding box center [401, 115] width 18 height 9
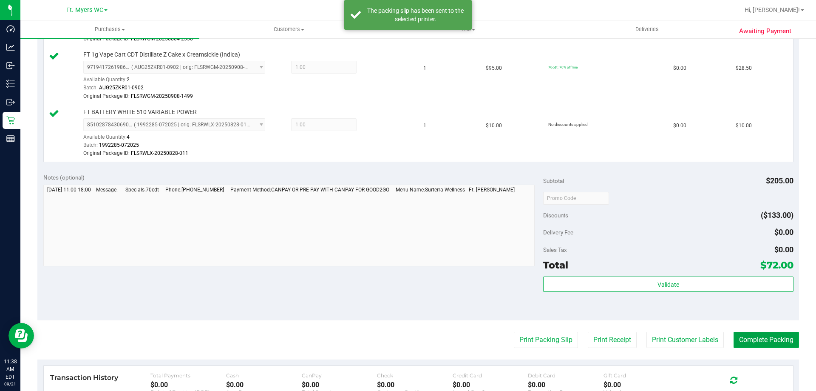
click at [764, 338] on button "Complete Packing" at bounding box center [766, 340] width 65 height 16
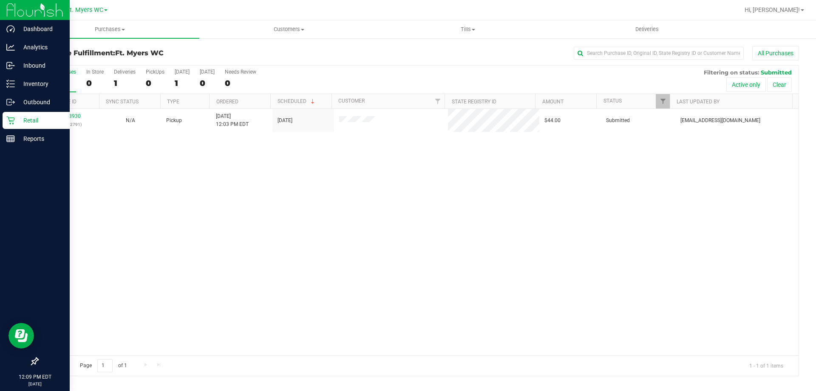
click at [22, 123] on p "Retail" at bounding box center [40, 120] width 51 height 10
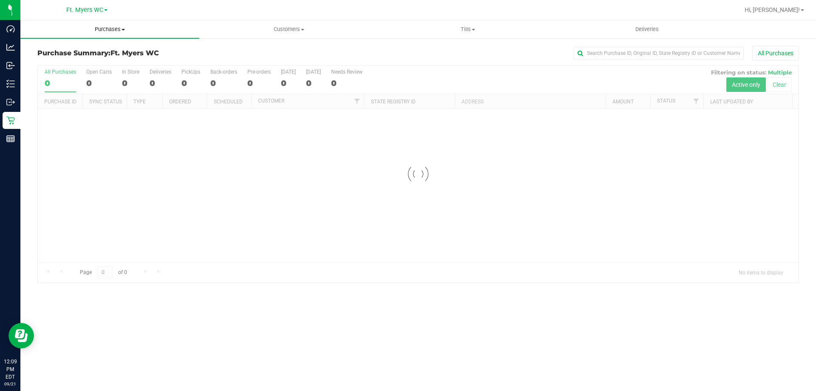
click at [109, 32] on span "Purchases" at bounding box center [109, 30] width 179 height 8
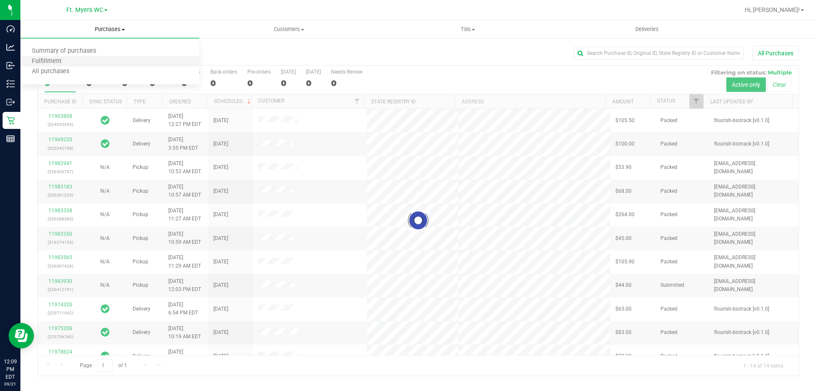
click at [96, 62] on li "Fulfillment" at bounding box center [109, 62] width 179 height 10
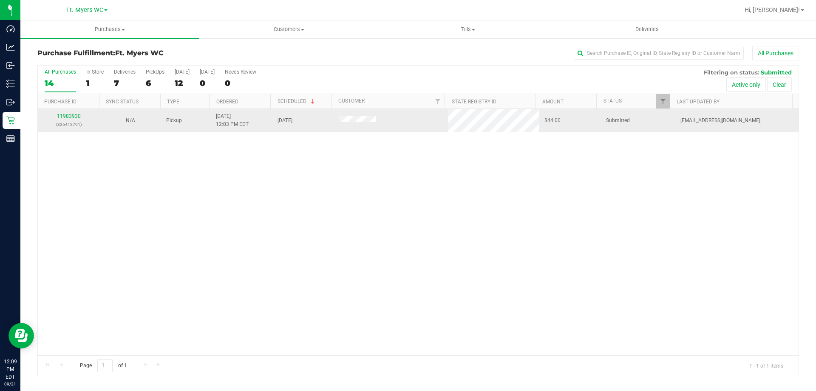
click at [70, 119] on link "11983930" at bounding box center [69, 116] width 24 height 6
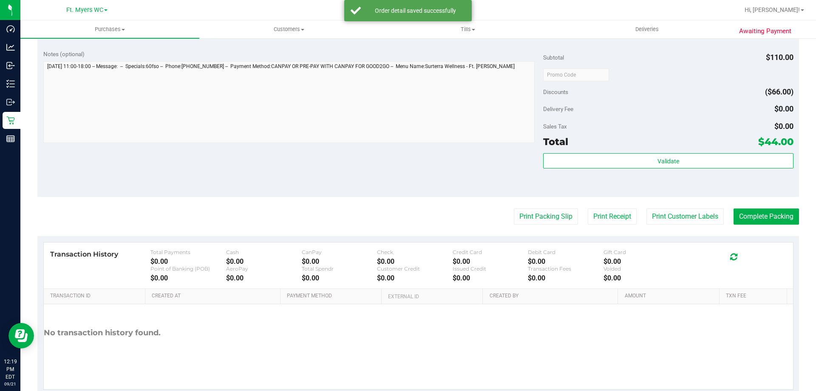
scroll to position [362, 0]
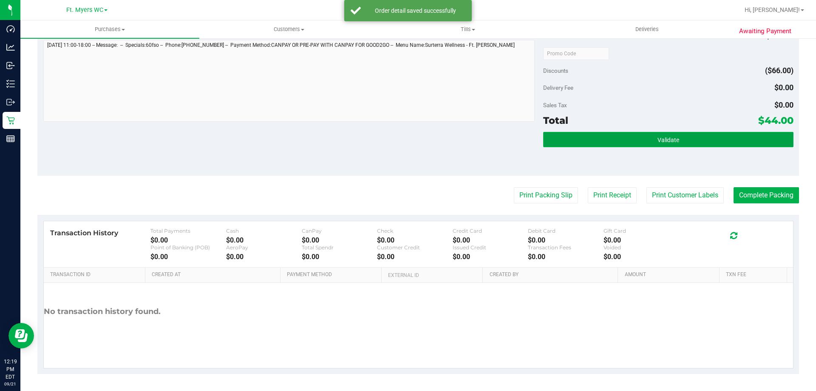
click at [641, 143] on button "Validate" at bounding box center [668, 139] width 250 height 15
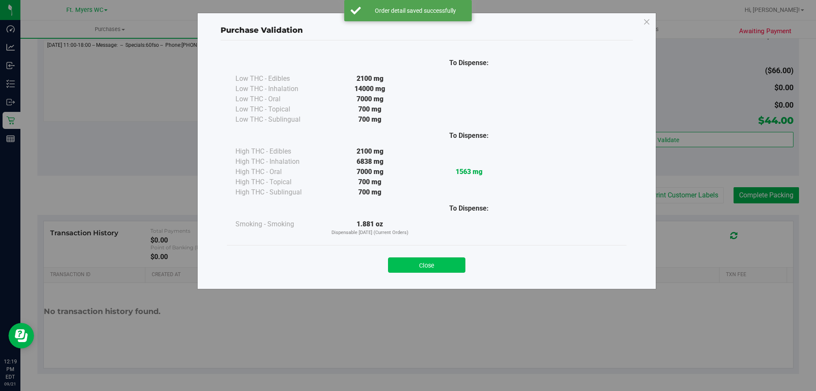
click at [442, 263] on button "Close" at bounding box center [426, 264] width 77 height 15
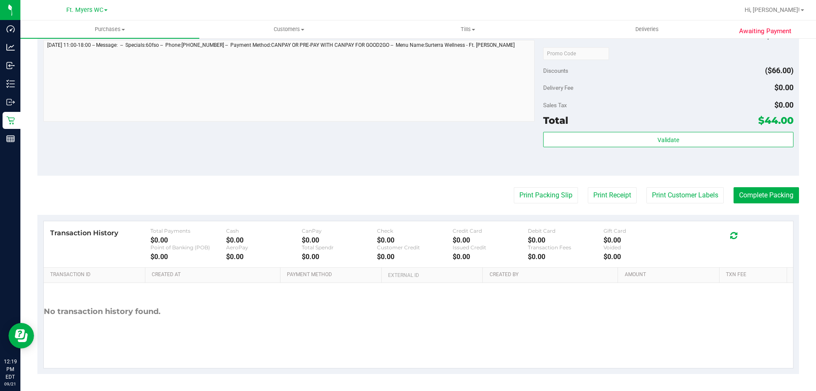
click at [542, 204] on purchase-details "Back Edit Purchase Cancel Purchase View Profile # 11983930 BioTrack ID: - Submi…" at bounding box center [418, 29] width 762 height 690
click at [546, 189] on button "Print Packing Slip" at bounding box center [546, 195] width 64 height 16
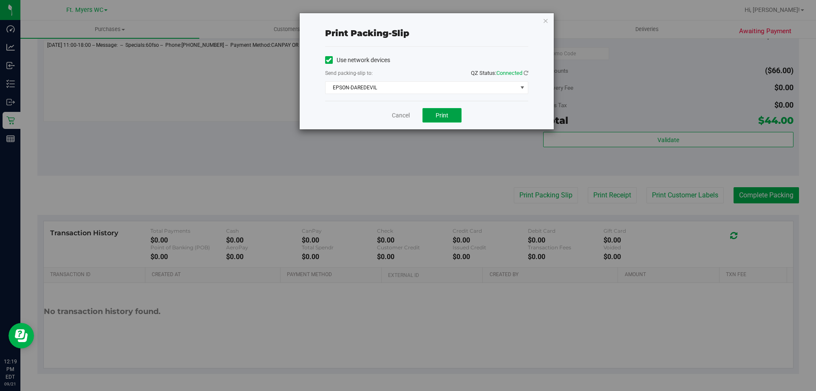
click at [459, 114] on button "Print" at bounding box center [442, 115] width 39 height 14
click at [399, 120] on div "Cancel Print" at bounding box center [426, 115] width 203 height 28
click at [402, 118] on link "Cancel" at bounding box center [401, 115] width 18 height 9
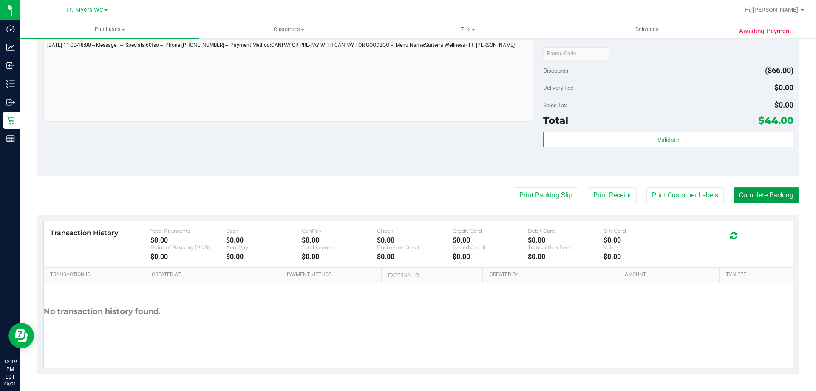
click at [746, 197] on button "Complete Packing" at bounding box center [766, 195] width 65 height 16
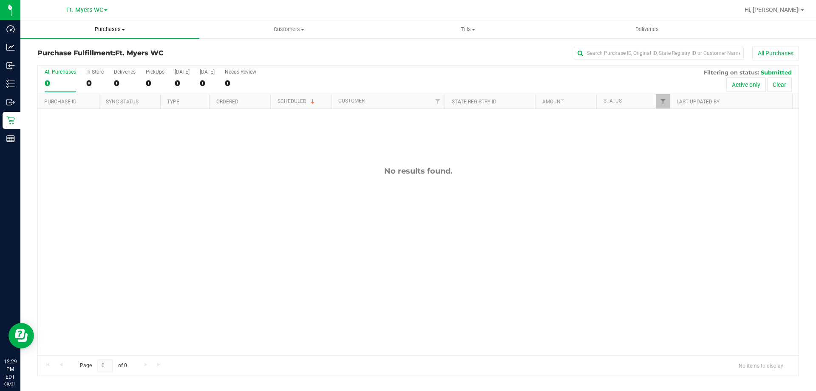
click at [116, 30] on span "Purchases" at bounding box center [109, 30] width 179 height 8
click at [82, 62] on li "Fulfillment" at bounding box center [109, 62] width 179 height 10
drag, startPoint x: 102, startPoint y: 29, endPoint x: 84, endPoint y: 64, distance: 39.4
click at [102, 29] on span "Purchases" at bounding box center [109, 30] width 179 height 8
click at [65, 62] on span "Fulfillment" at bounding box center [46, 61] width 53 height 7
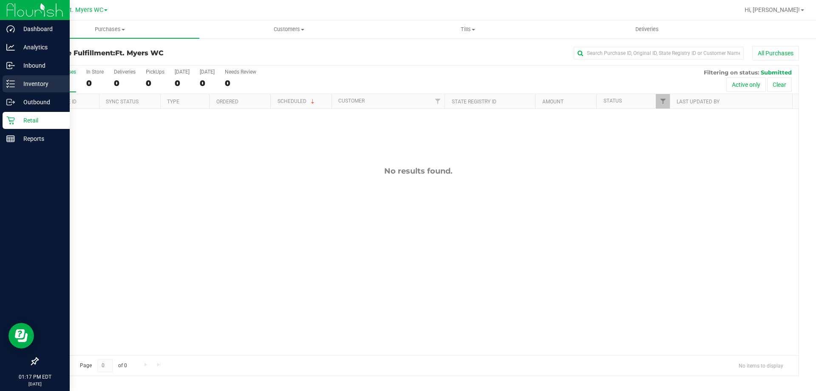
click at [9, 81] on icon at bounding box center [10, 83] width 9 height 9
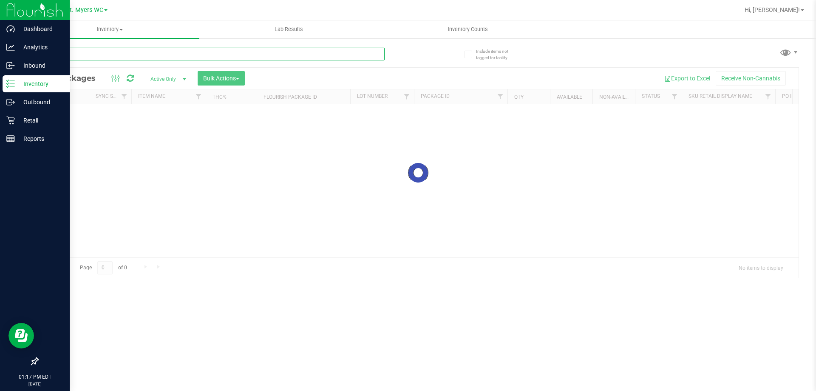
click at [91, 57] on div "Inventory All packages All inventory Waste log Create inventory Lab Results Inv…" at bounding box center [418, 205] width 796 height 370
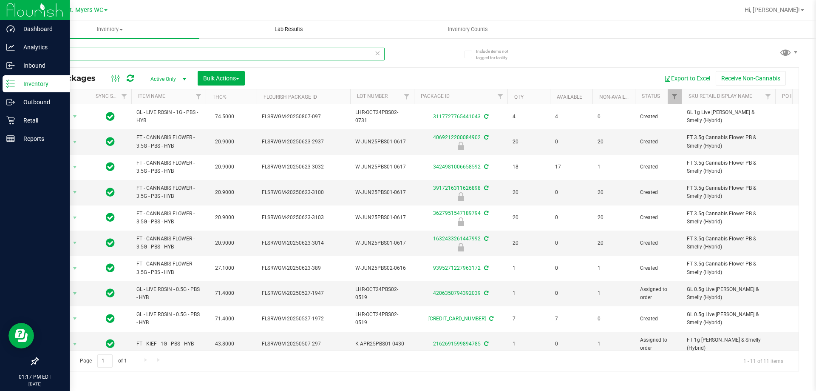
type input "pbs"
click at [19, 131] on div "Reports" at bounding box center [36, 138] width 67 height 17
click at [20, 122] on p "Retail" at bounding box center [40, 120] width 51 height 10
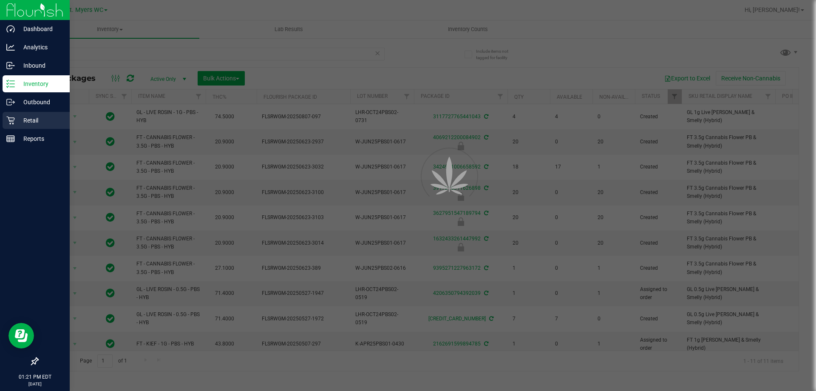
click at [20, 122] on p "Retail" at bounding box center [40, 120] width 51 height 10
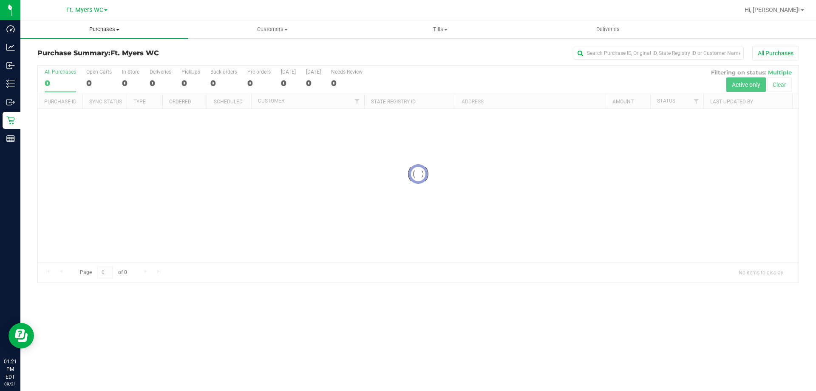
click at [97, 36] on uib-tab-heading "Purchases Summary of purchases Fulfillment All purchases" at bounding box center [104, 29] width 168 height 18
click at [82, 60] on li "Fulfillment" at bounding box center [104, 62] width 168 height 10
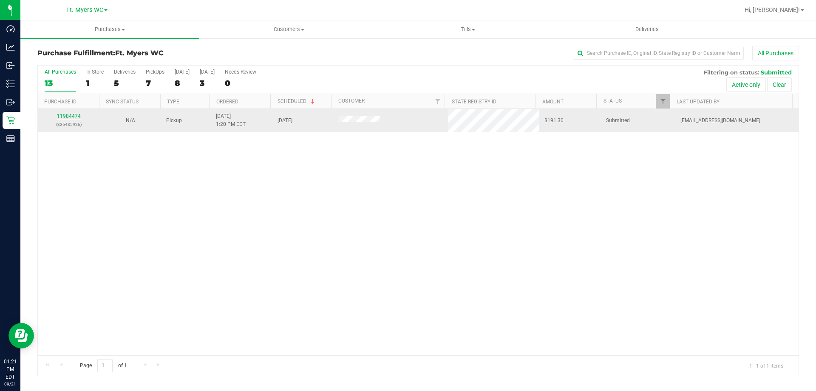
click at [68, 115] on link "11984474" at bounding box center [69, 116] width 24 height 6
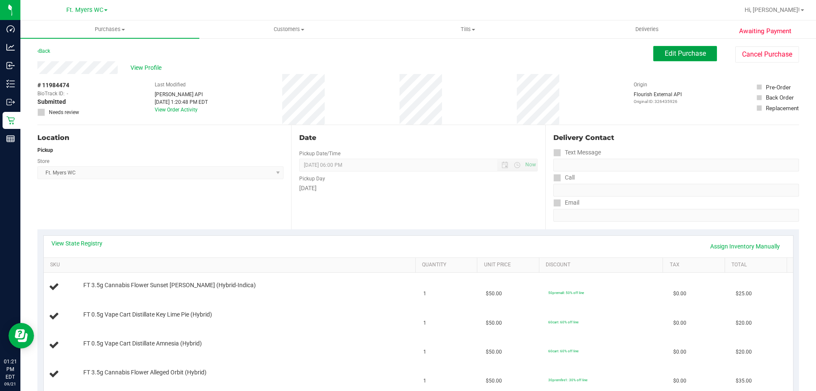
click at [665, 59] on button "Edit Purchase" at bounding box center [685, 53] width 64 height 15
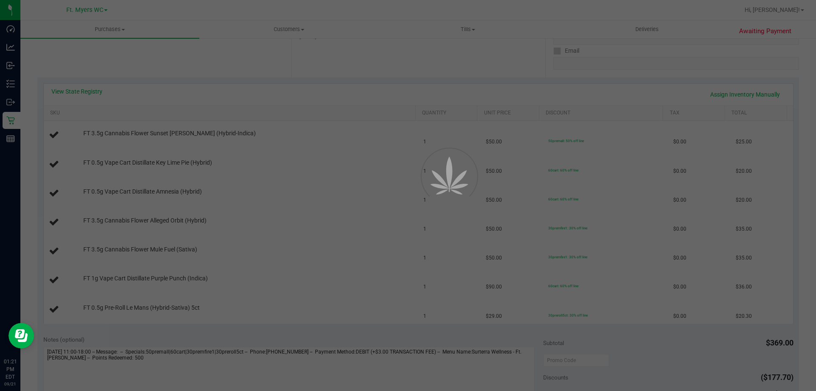
scroll to position [170, 0]
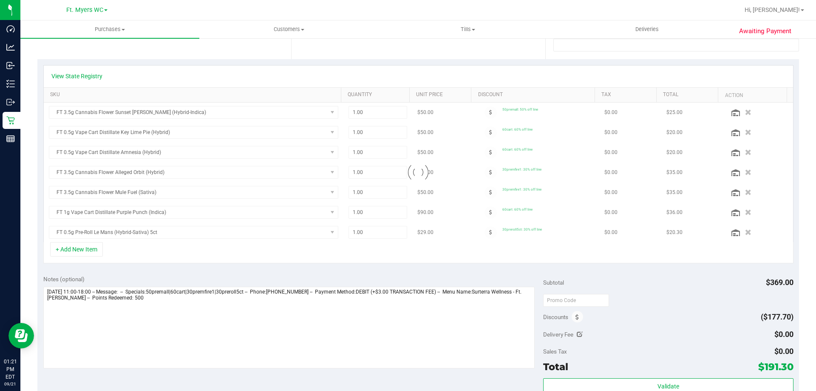
scroll to position [213, 0]
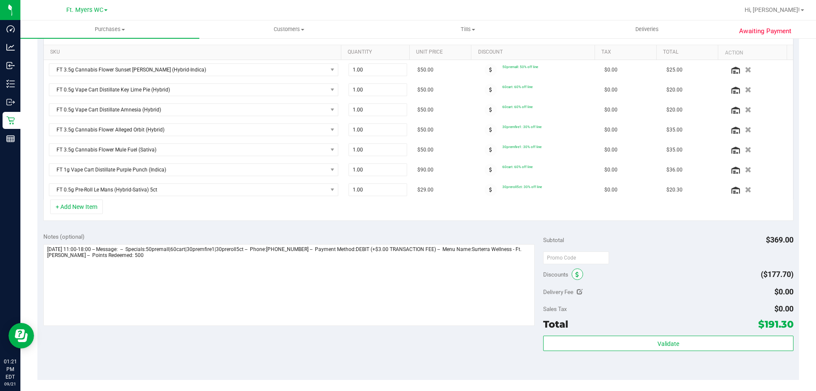
click at [576, 275] on icon at bounding box center [577, 275] width 3 height 6
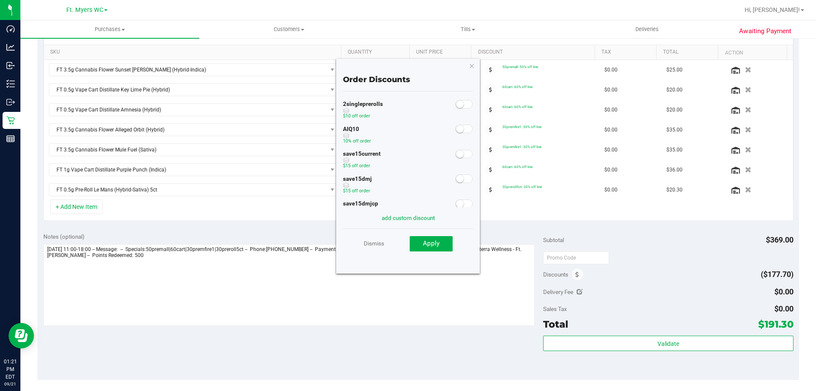
click at [457, 130] on small at bounding box center [460, 129] width 8 height 8
click at [439, 244] on span "Apply" at bounding box center [431, 243] width 17 height 8
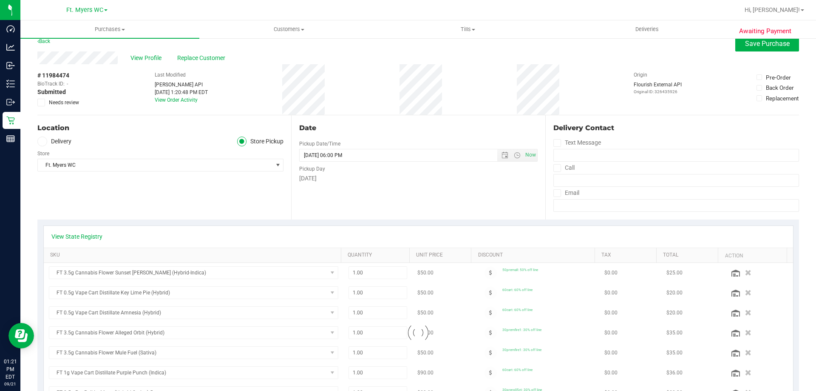
scroll to position [0, 0]
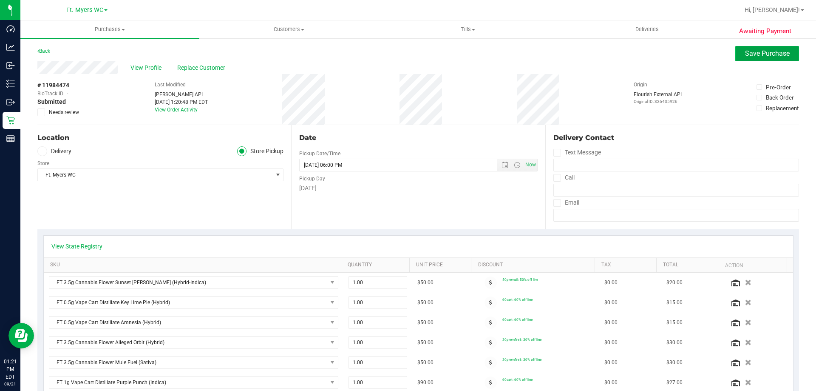
click at [778, 55] on span "Save Purchase" at bounding box center [767, 53] width 45 height 8
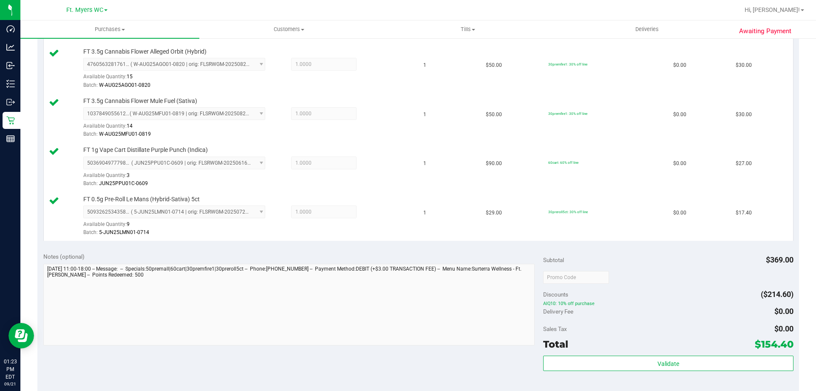
scroll to position [425, 0]
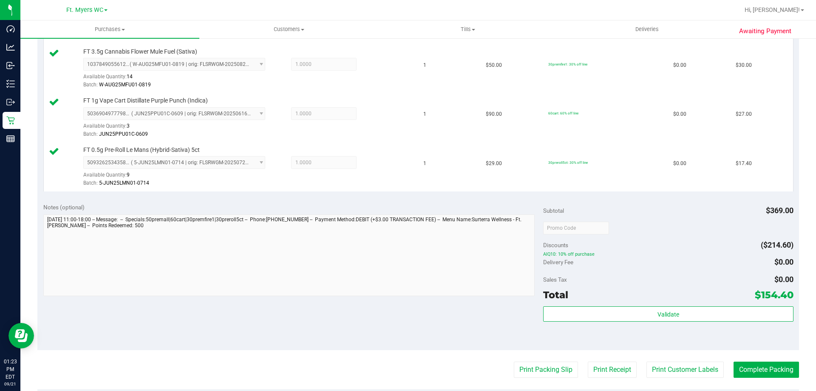
click at [624, 322] on div "Validate" at bounding box center [668, 325] width 250 height 38
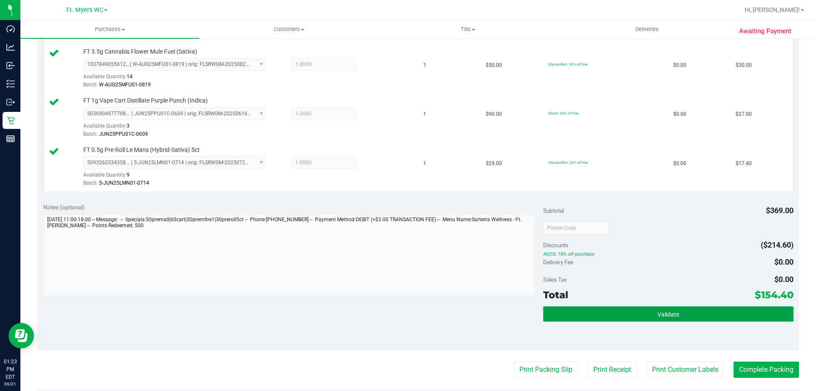
click at [623, 315] on button "Validate" at bounding box center [668, 313] width 250 height 15
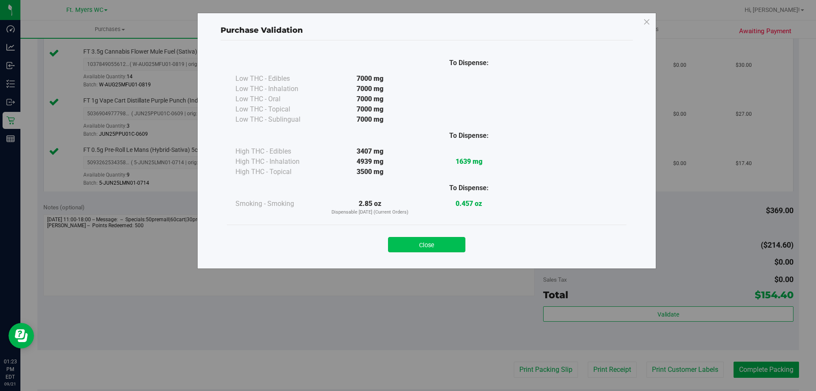
click at [440, 241] on button "Close" at bounding box center [426, 244] width 77 height 15
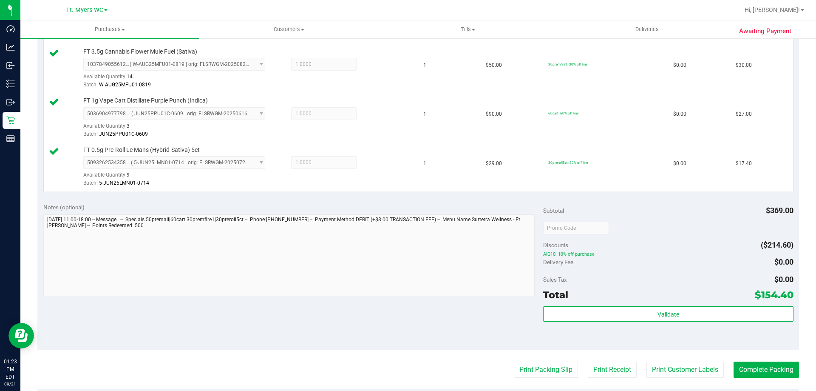
click at [546, 379] on purchase-details "Back Edit Purchase Cancel Purchase View Profile # 11984474 BioTrack ID: - Submi…" at bounding box center [418, 84] width 762 height 927
click at [545, 377] on button "Print Packing Slip" at bounding box center [546, 369] width 64 height 16
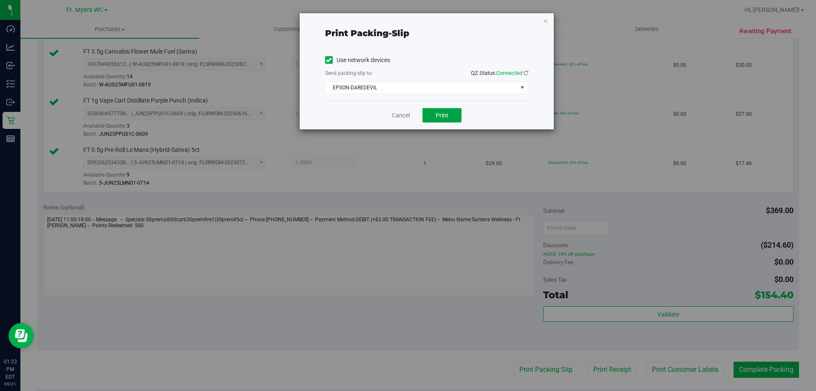
click at [432, 114] on button "Print" at bounding box center [442, 115] width 39 height 14
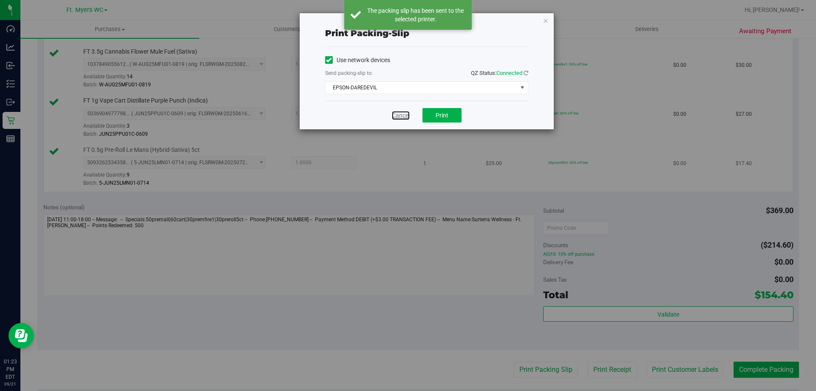
drag, startPoint x: 400, startPoint y: 117, endPoint x: 490, endPoint y: 156, distance: 98.6
click at [400, 117] on link "Cancel" at bounding box center [401, 115] width 18 height 9
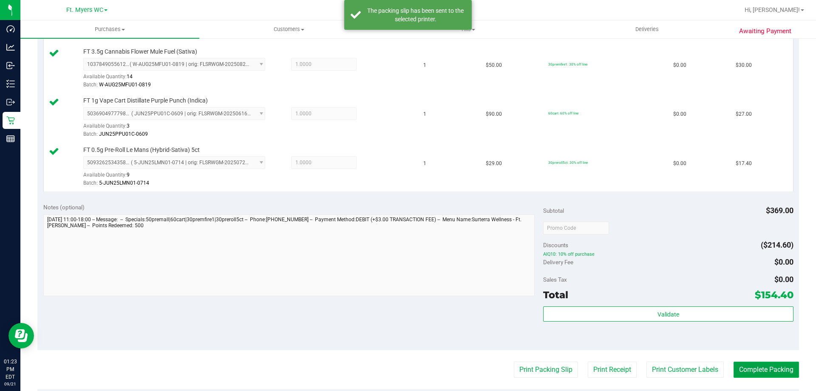
click at [747, 370] on button "Complete Packing" at bounding box center [766, 369] width 65 height 16
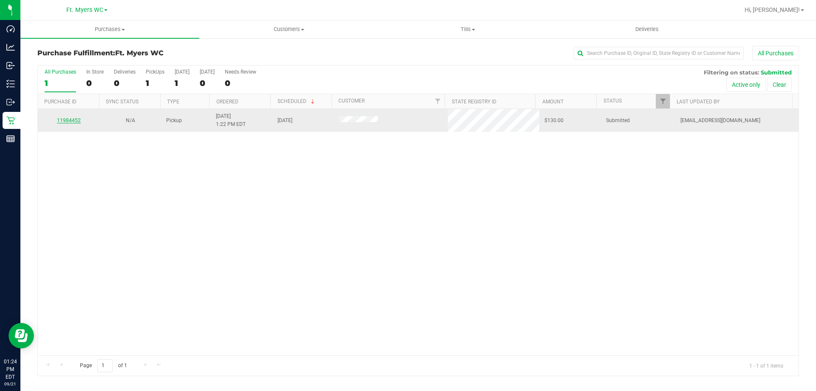
click at [76, 122] on link "11984452" at bounding box center [69, 120] width 24 height 6
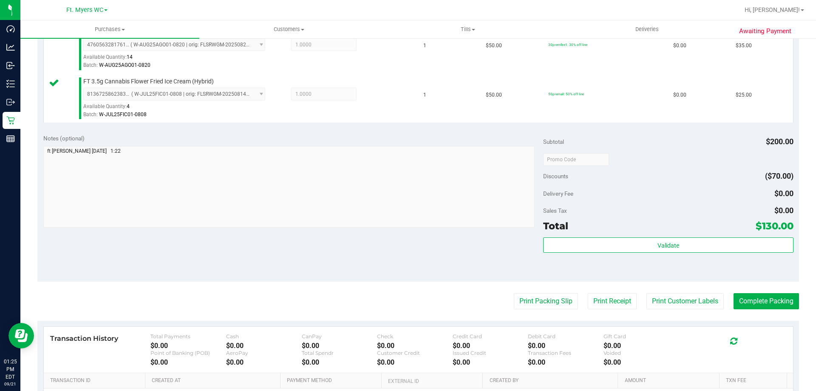
scroll to position [298, 0]
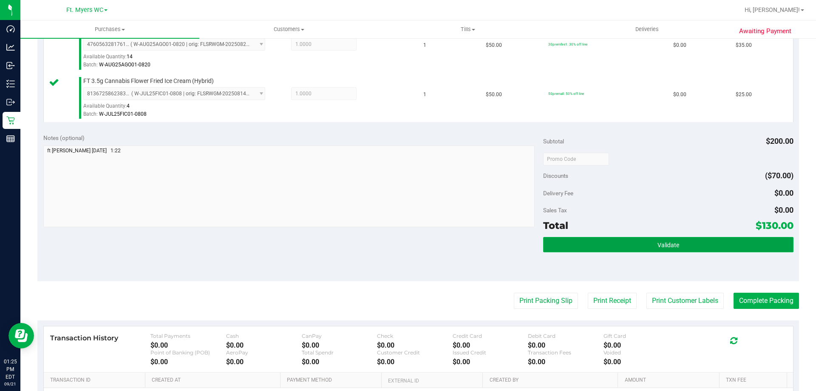
click at [605, 246] on button "Validate" at bounding box center [668, 244] width 250 height 15
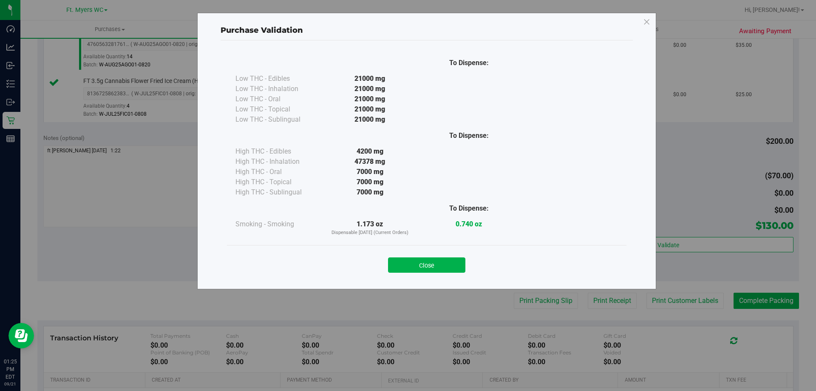
click at [400, 270] on button "Close" at bounding box center [426, 264] width 77 height 15
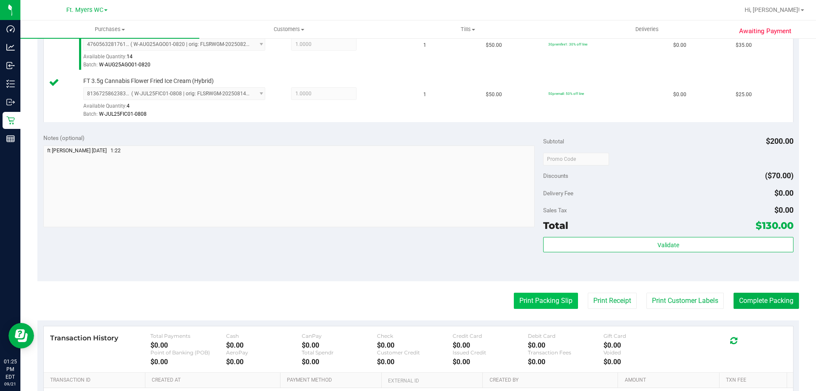
click at [528, 299] on button "Print Packing Slip" at bounding box center [546, 300] width 64 height 16
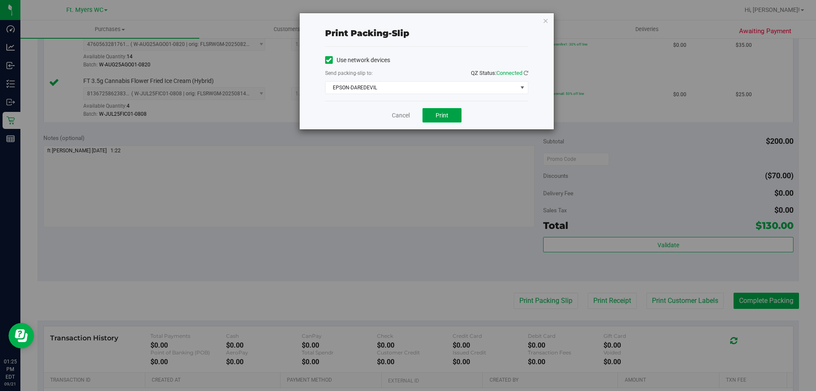
click at [429, 114] on button "Print" at bounding box center [442, 115] width 39 height 14
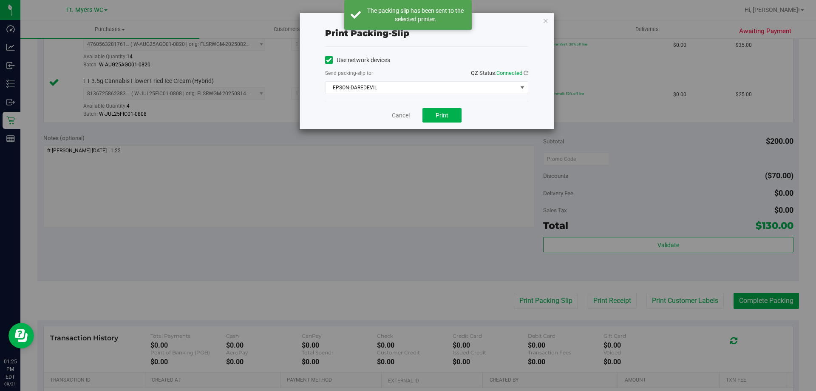
click at [406, 116] on link "Cancel" at bounding box center [401, 115] width 18 height 9
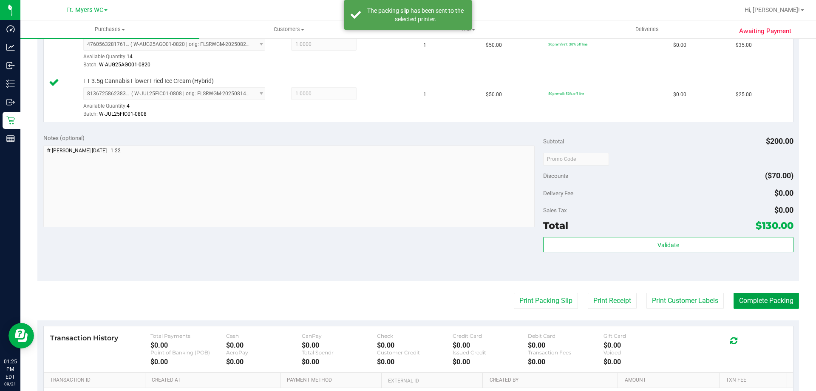
click at [775, 305] on button "Complete Packing" at bounding box center [766, 300] width 65 height 16
